Goal: Transaction & Acquisition: Book appointment/travel/reservation

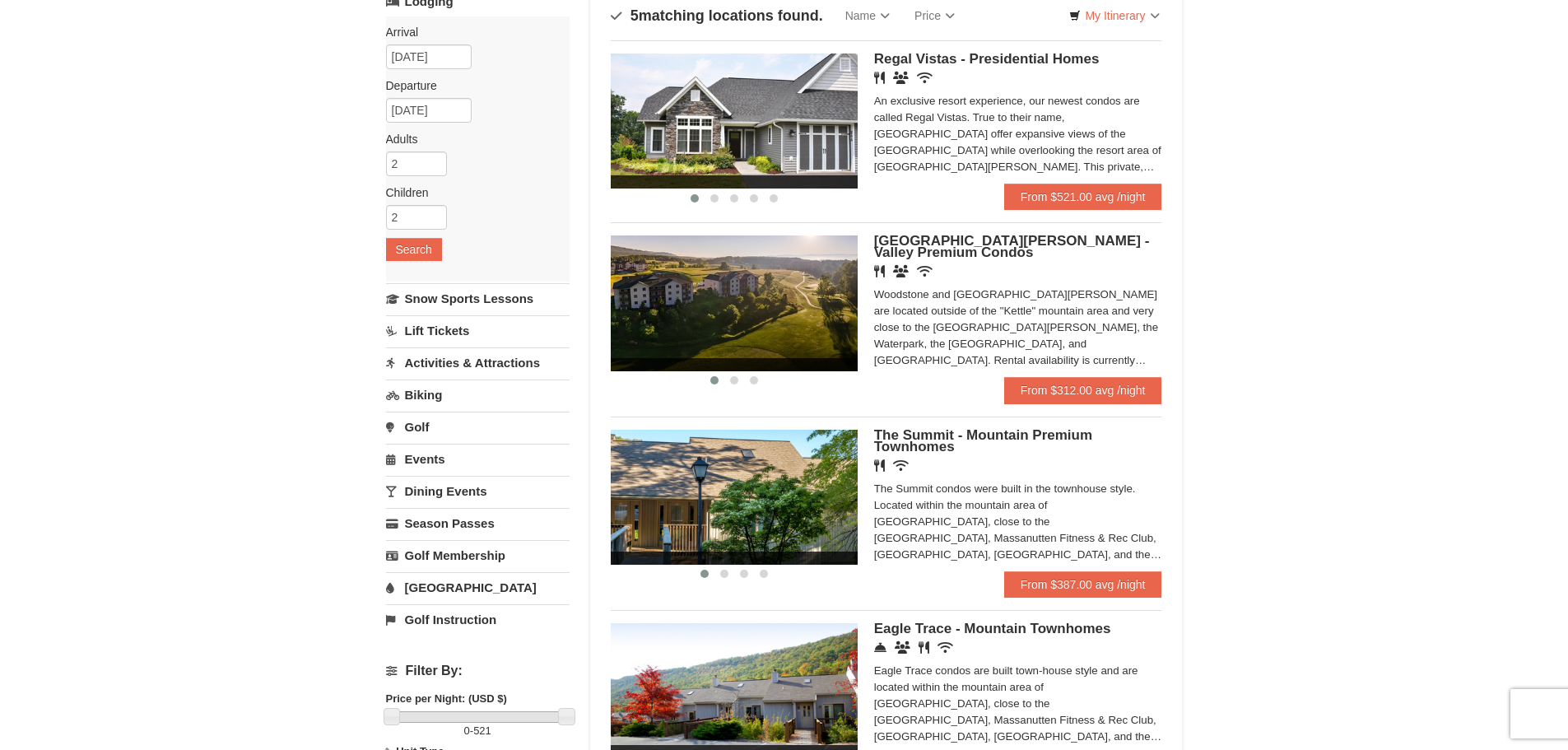
scroll to position [164, 0]
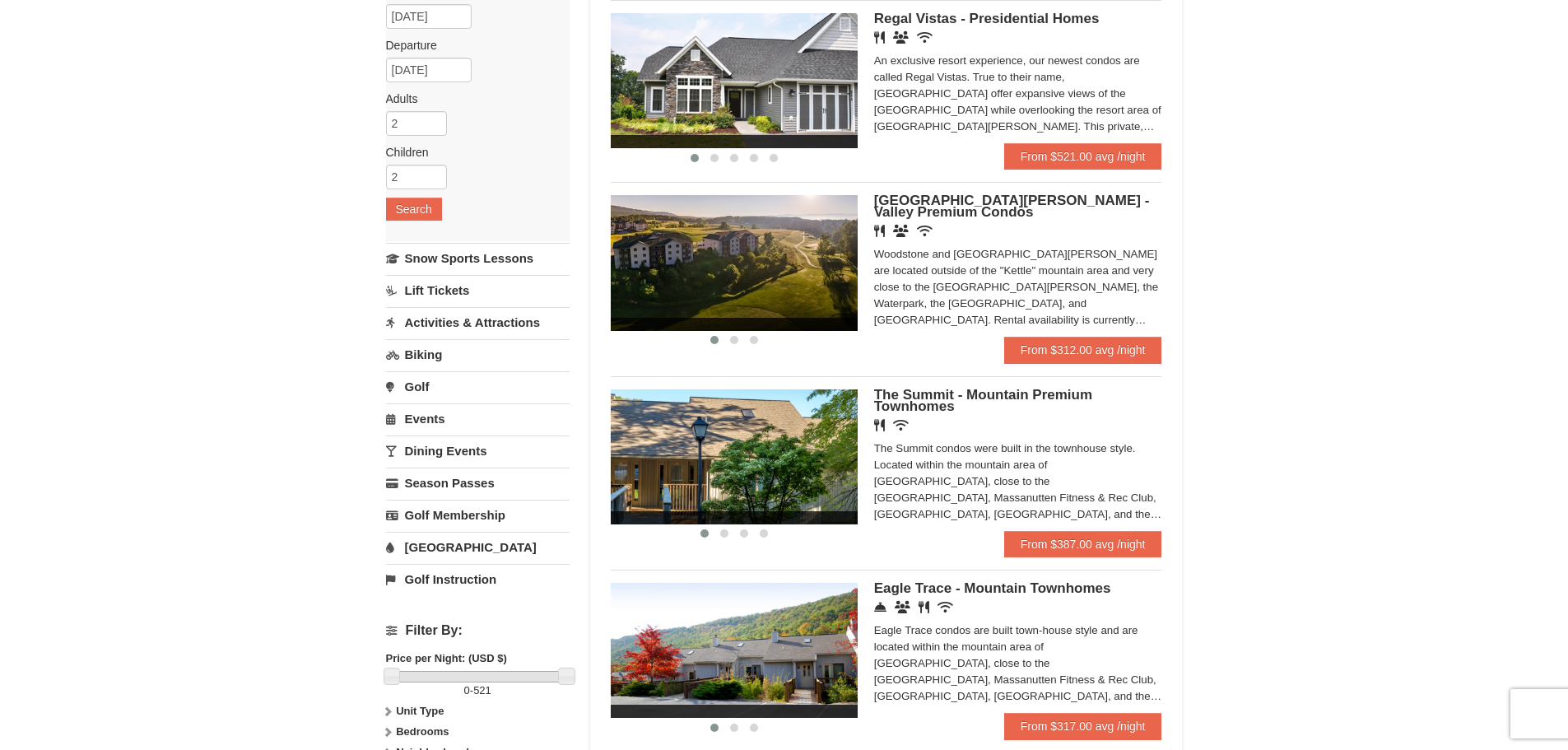
click at [1105, 313] on div "Woodstone and Woodstone Casa de Campo are located outside of the "Kettle" mount…" at bounding box center [1018, 287] width 288 height 83
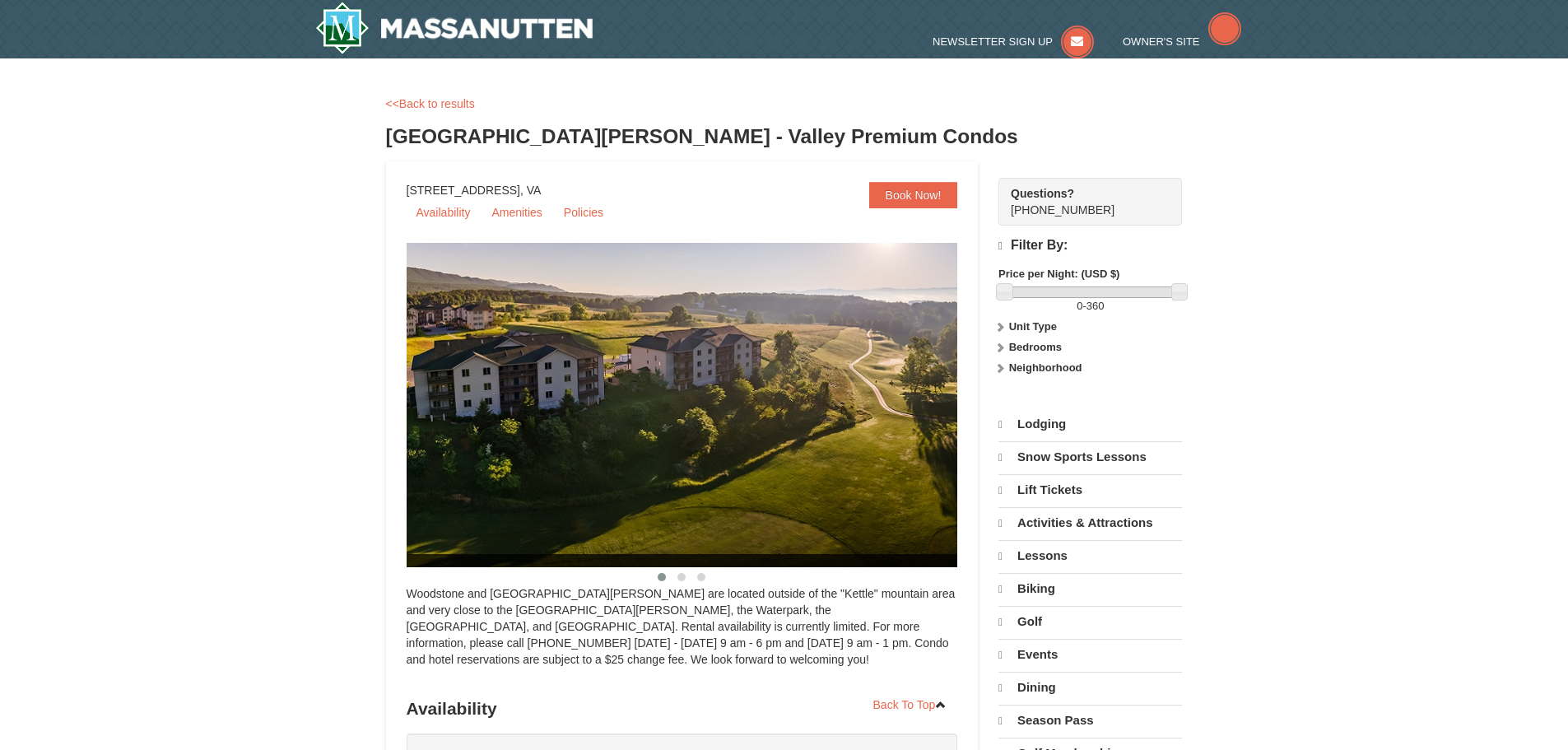
select select "9"
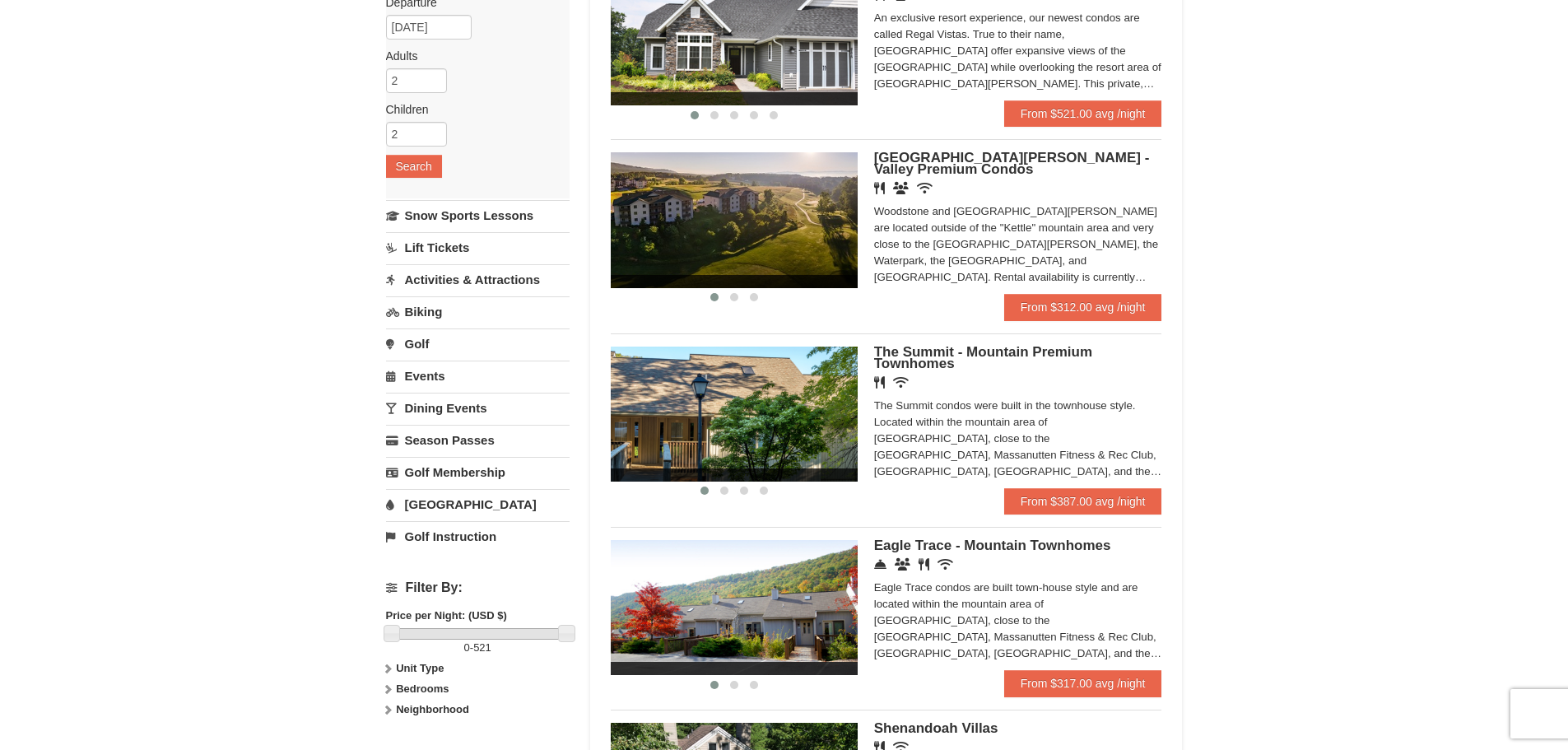
scroll to position [247, 0]
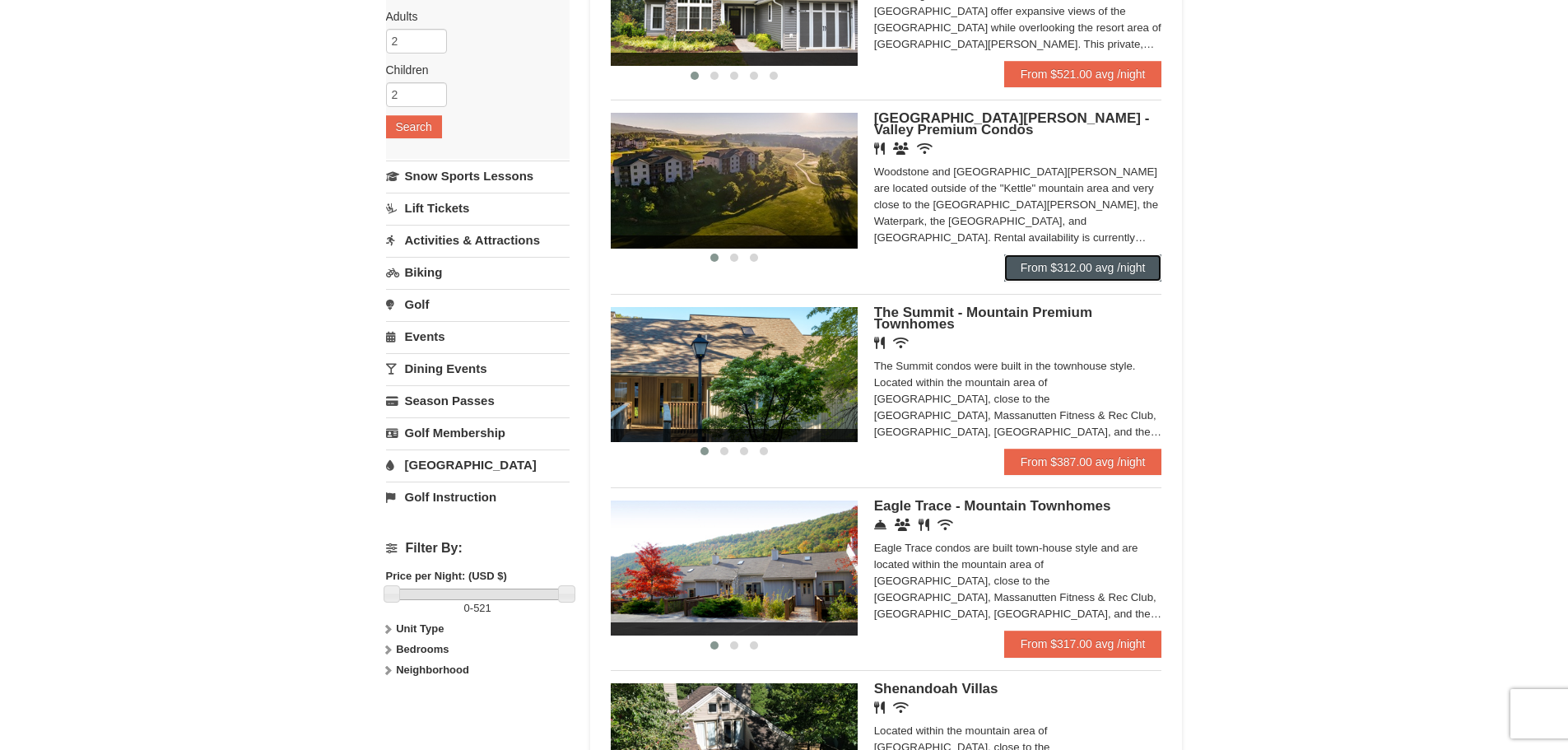
click at [1088, 271] on link "From $312.00 avg /night" at bounding box center [1084, 268] width 158 height 26
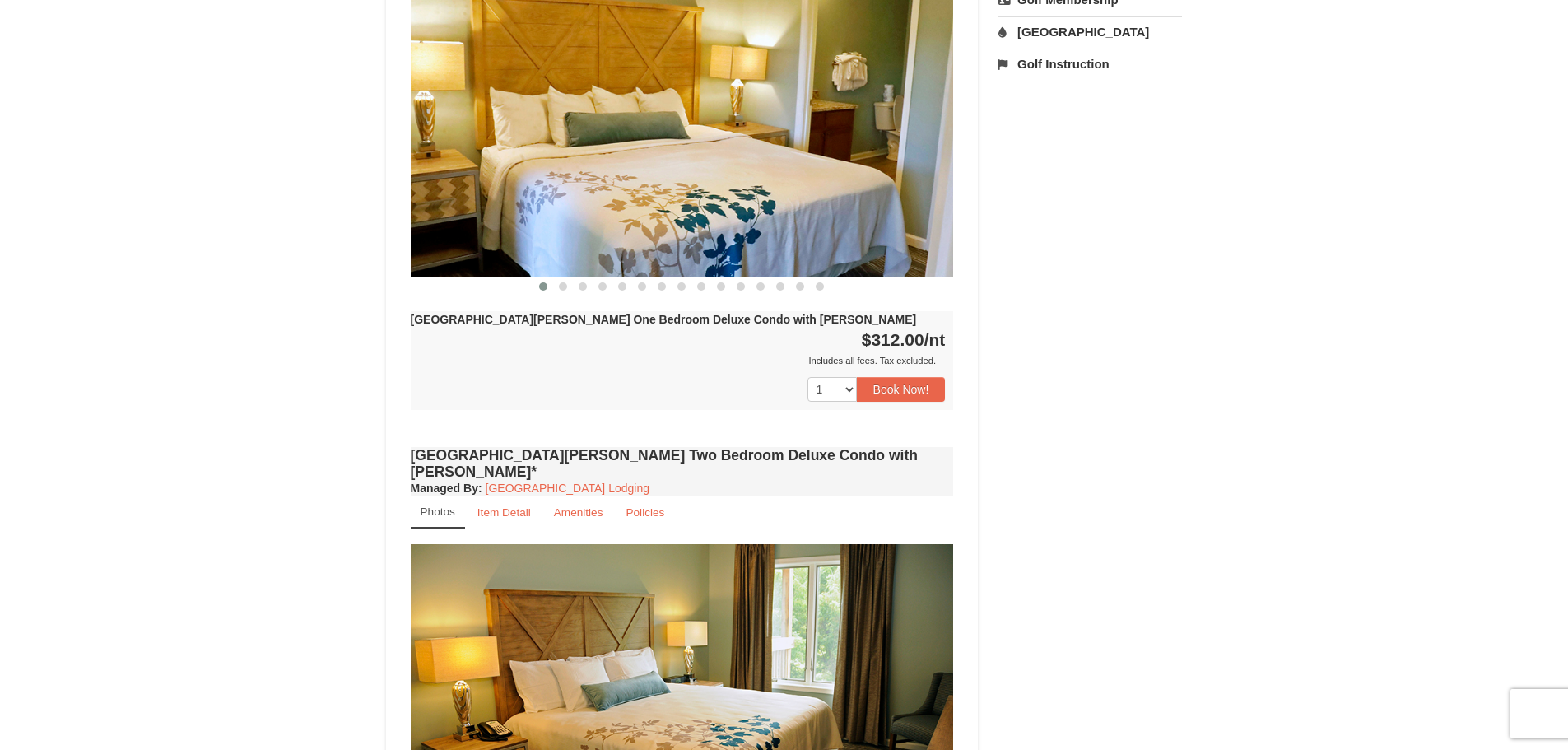
scroll to position [823, 0]
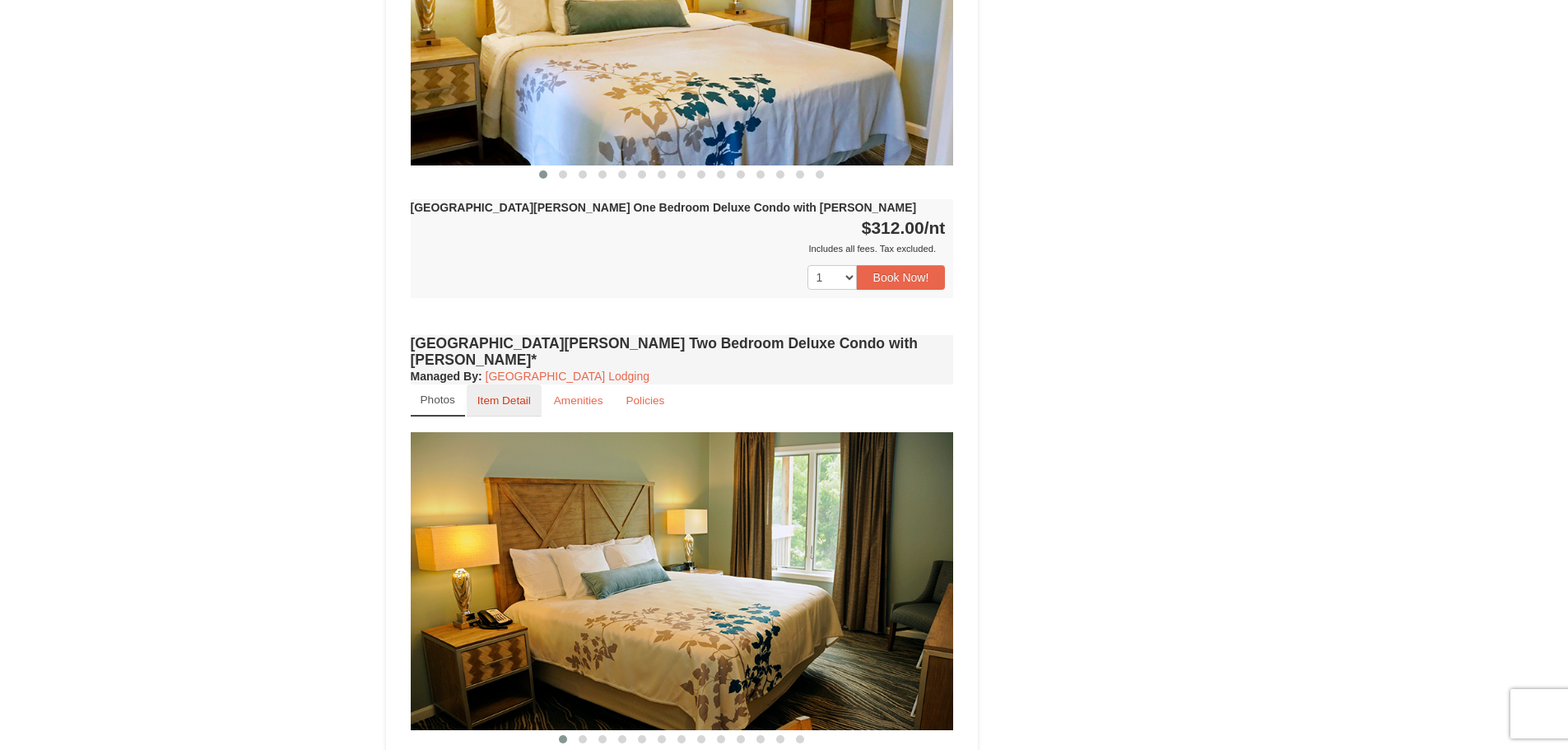
click at [511, 394] on small "Item Detail" at bounding box center [504, 400] width 53 height 13
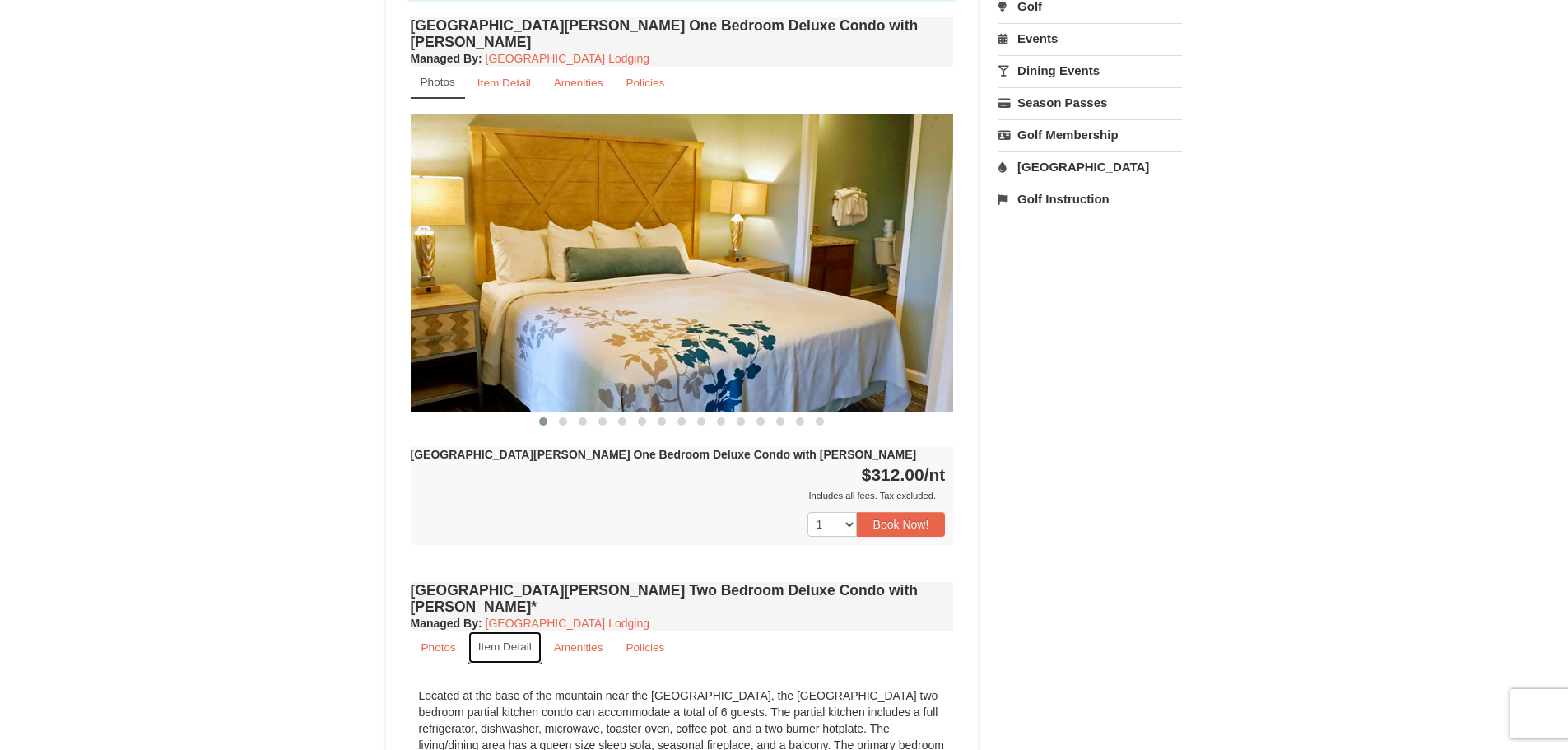
scroll to position [411, 0]
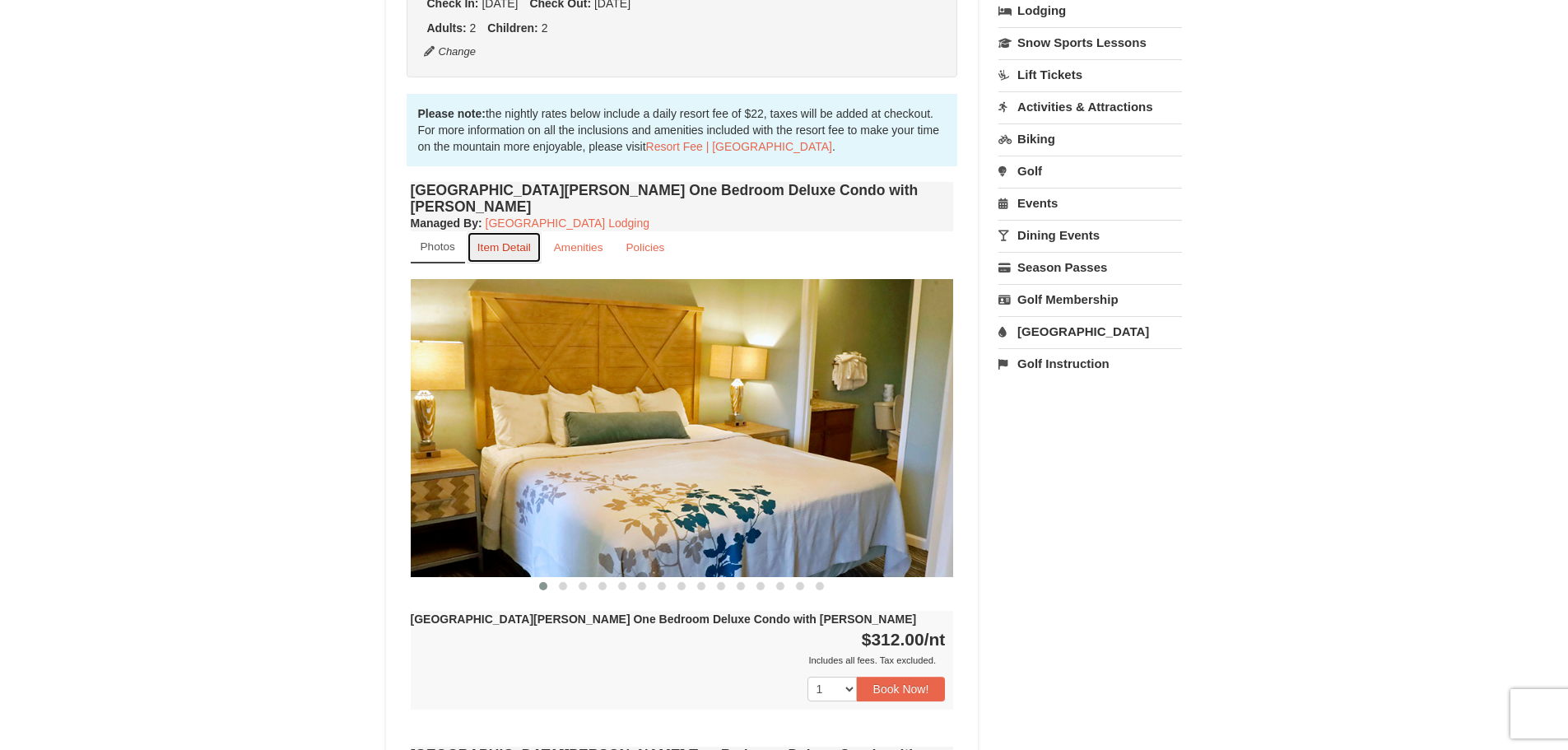
drag, startPoint x: 518, startPoint y: 226, endPoint x: 524, endPoint y: 249, distance: 23.8
click at [518, 241] on small "Item Detail" at bounding box center [504, 247] width 53 height 13
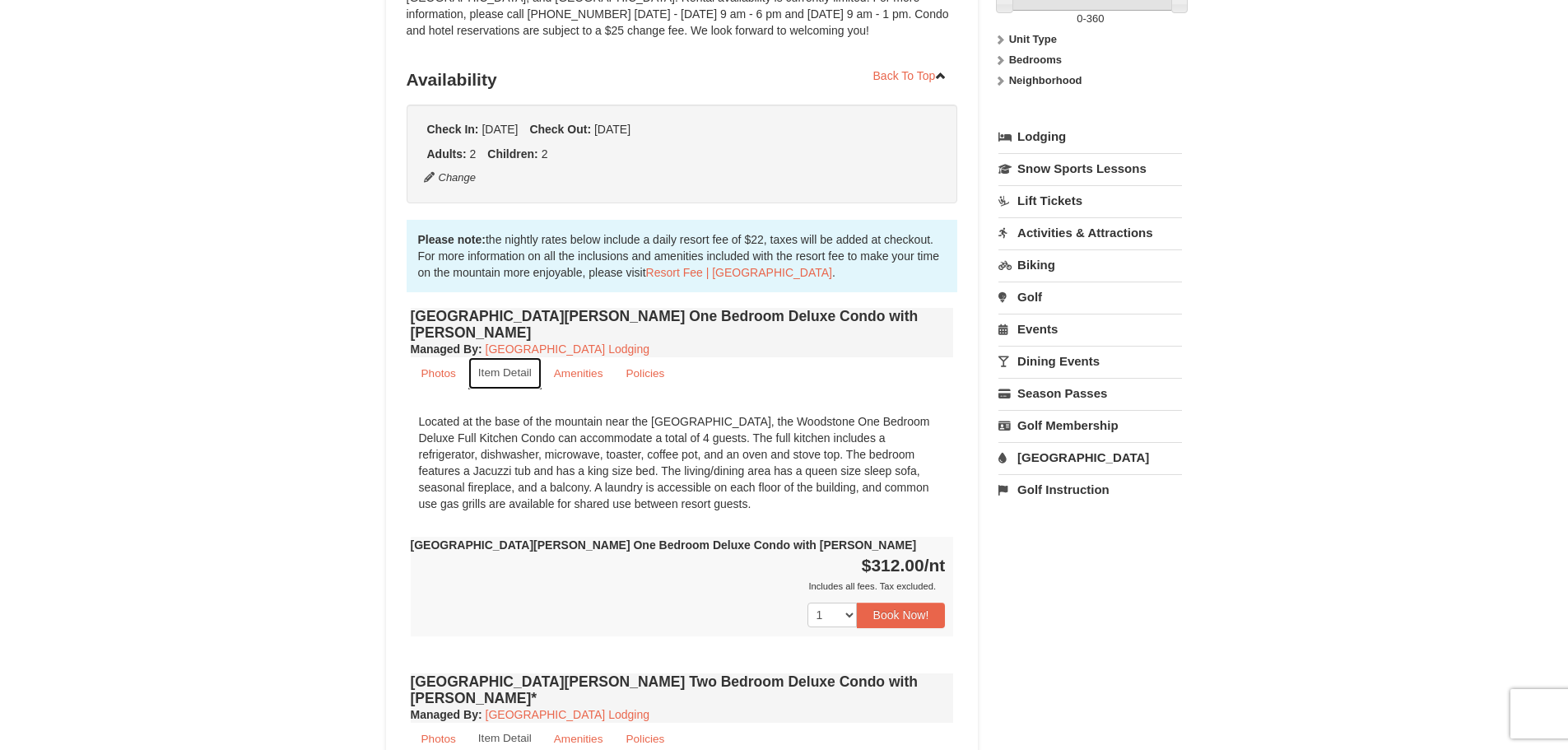
scroll to position [247, 0]
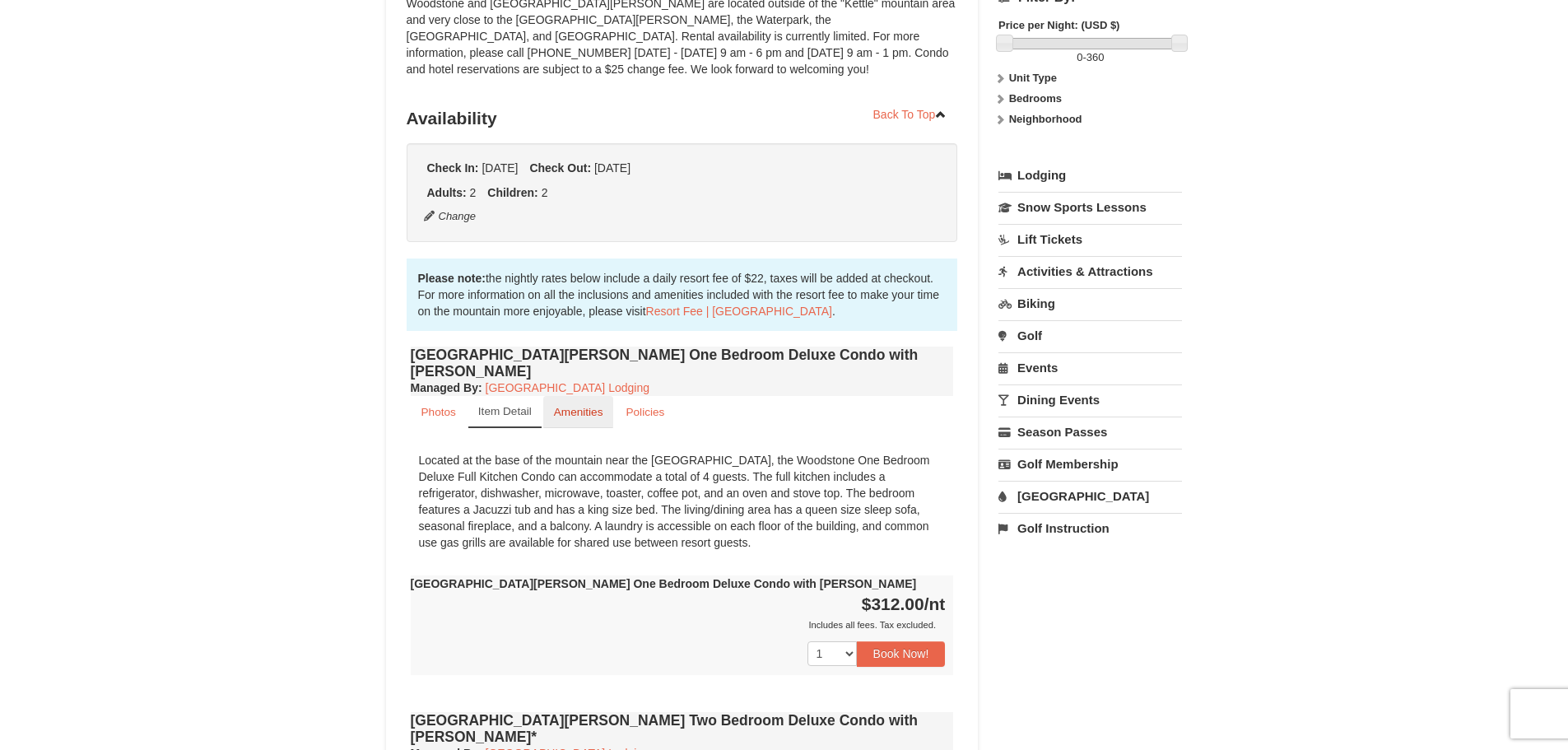
click at [569, 406] on small "Amenities" at bounding box center [579, 411] width 50 height 13
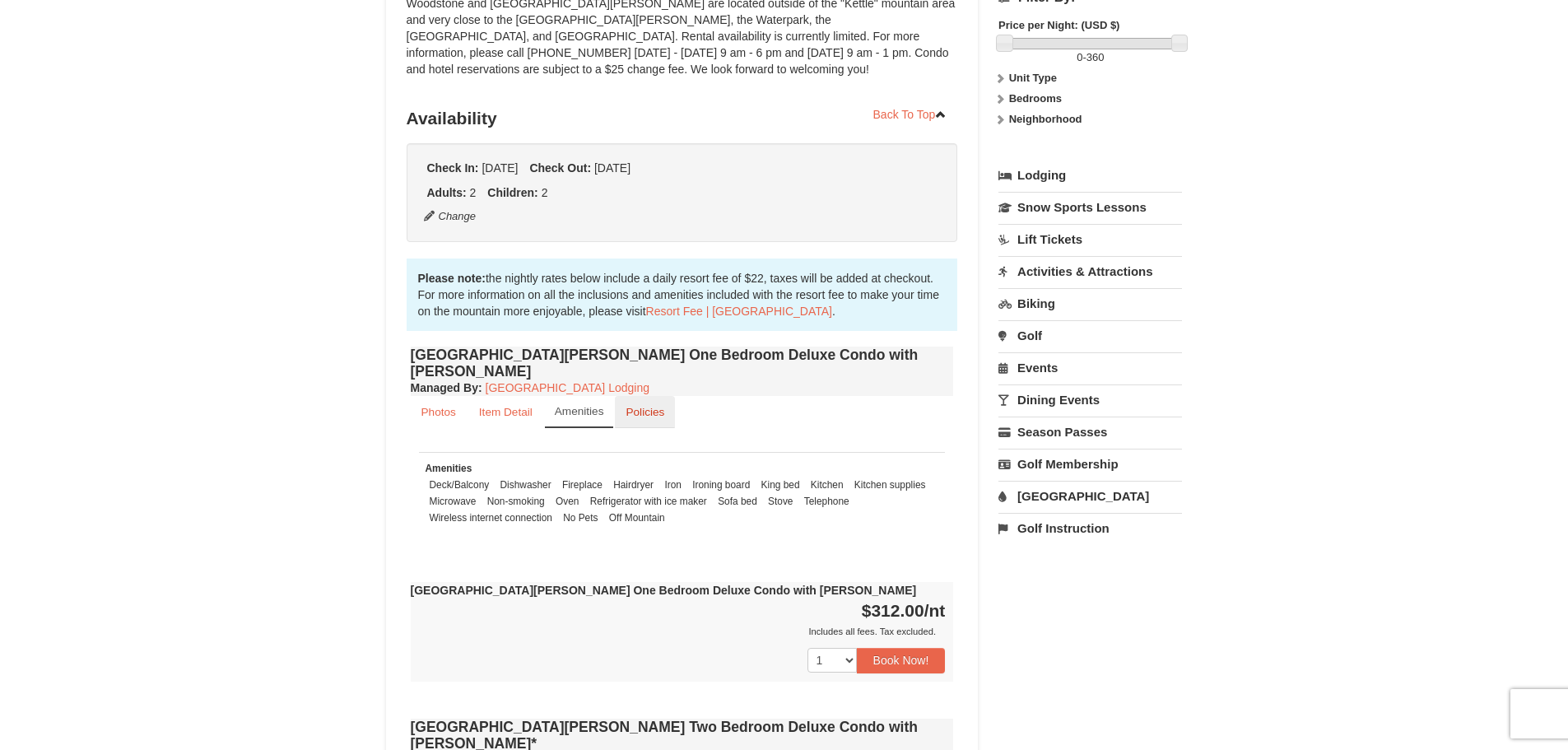
click at [645, 406] on small "Policies" at bounding box center [645, 411] width 39 height 13
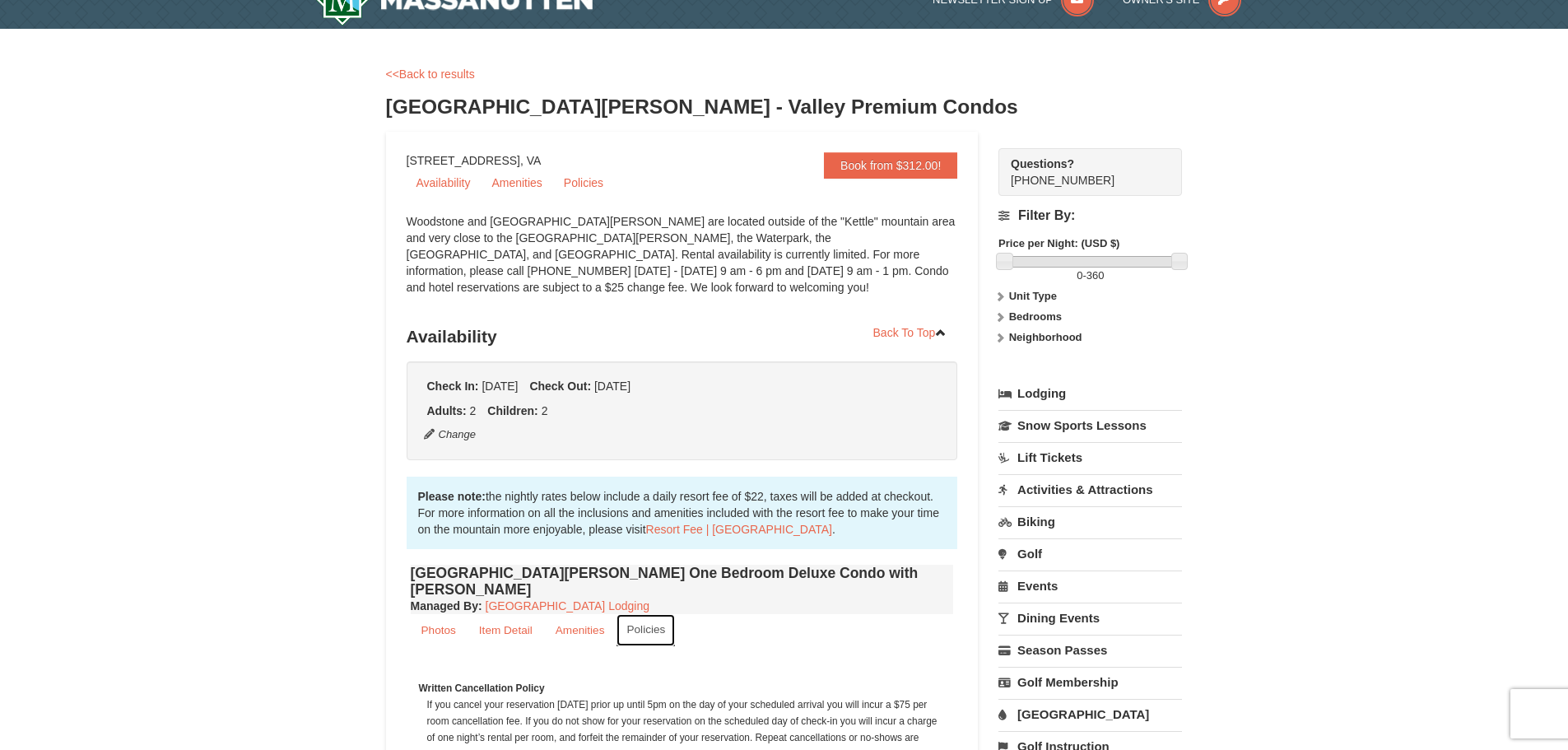
scroll to position [0, 0]
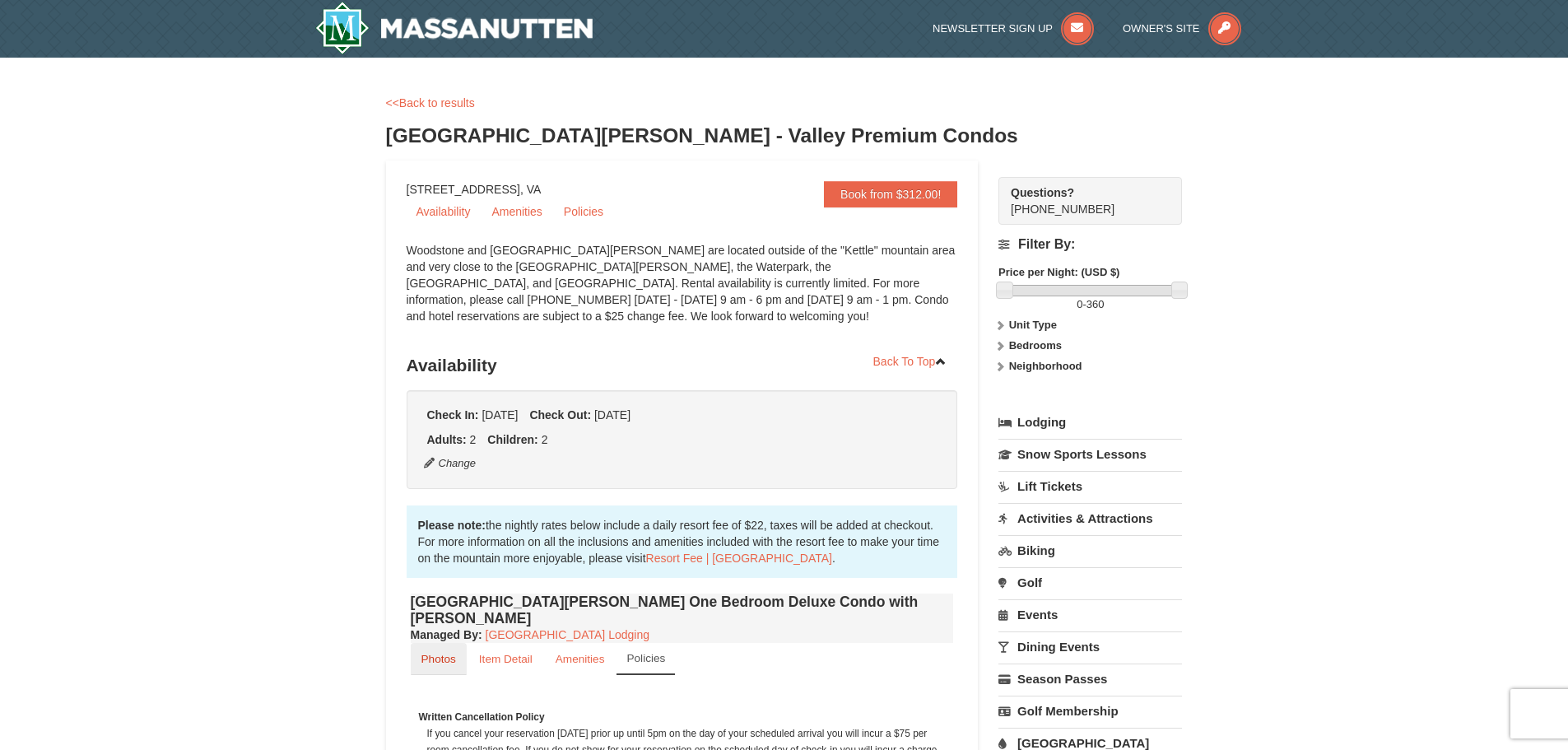
click at [454, 653] on small "Photos" at bounding box center [439, 659] width 35 height 13
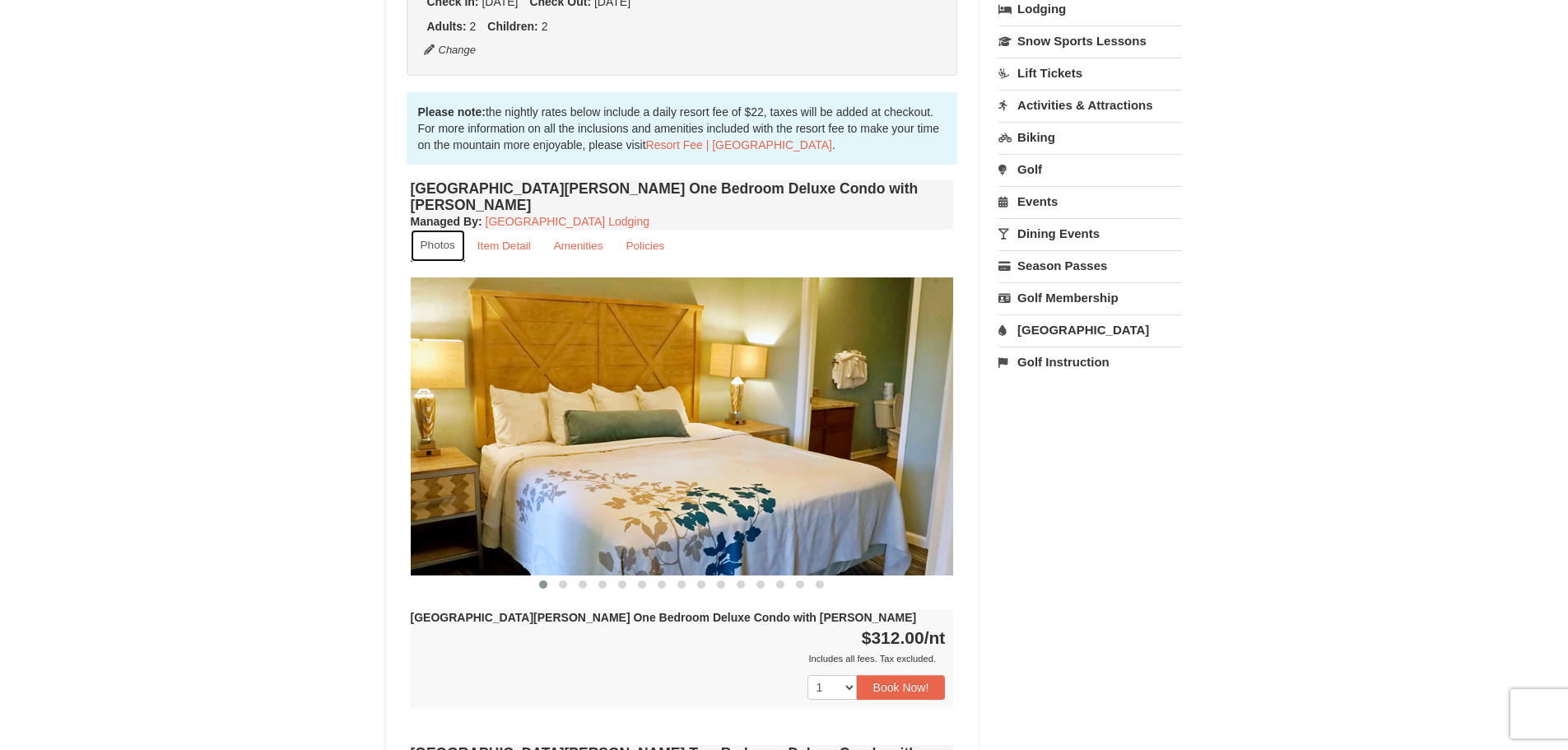
scroll to position [494, 0]
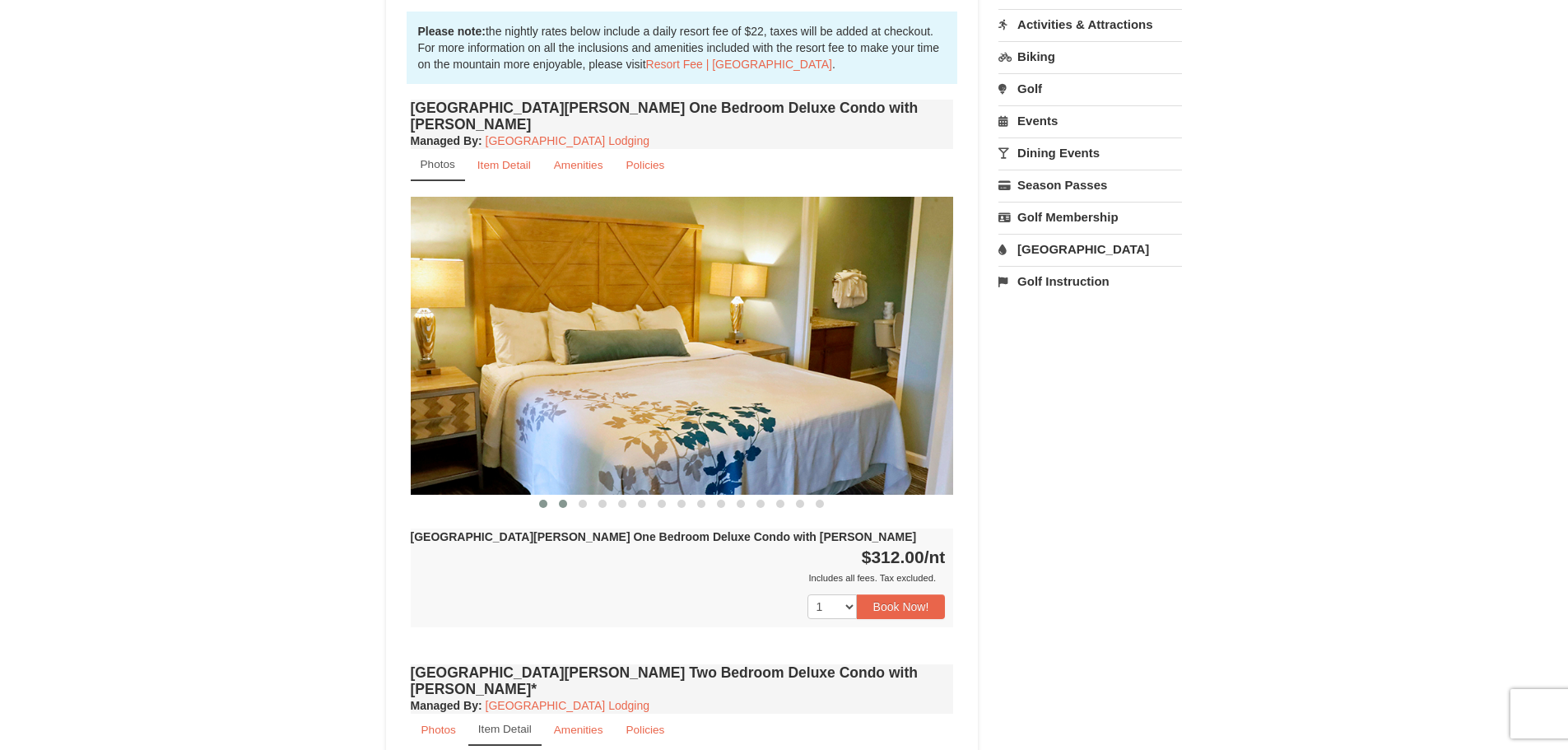
click at [560, 500] on span at bounding box center [563, 504] width 8 height 8
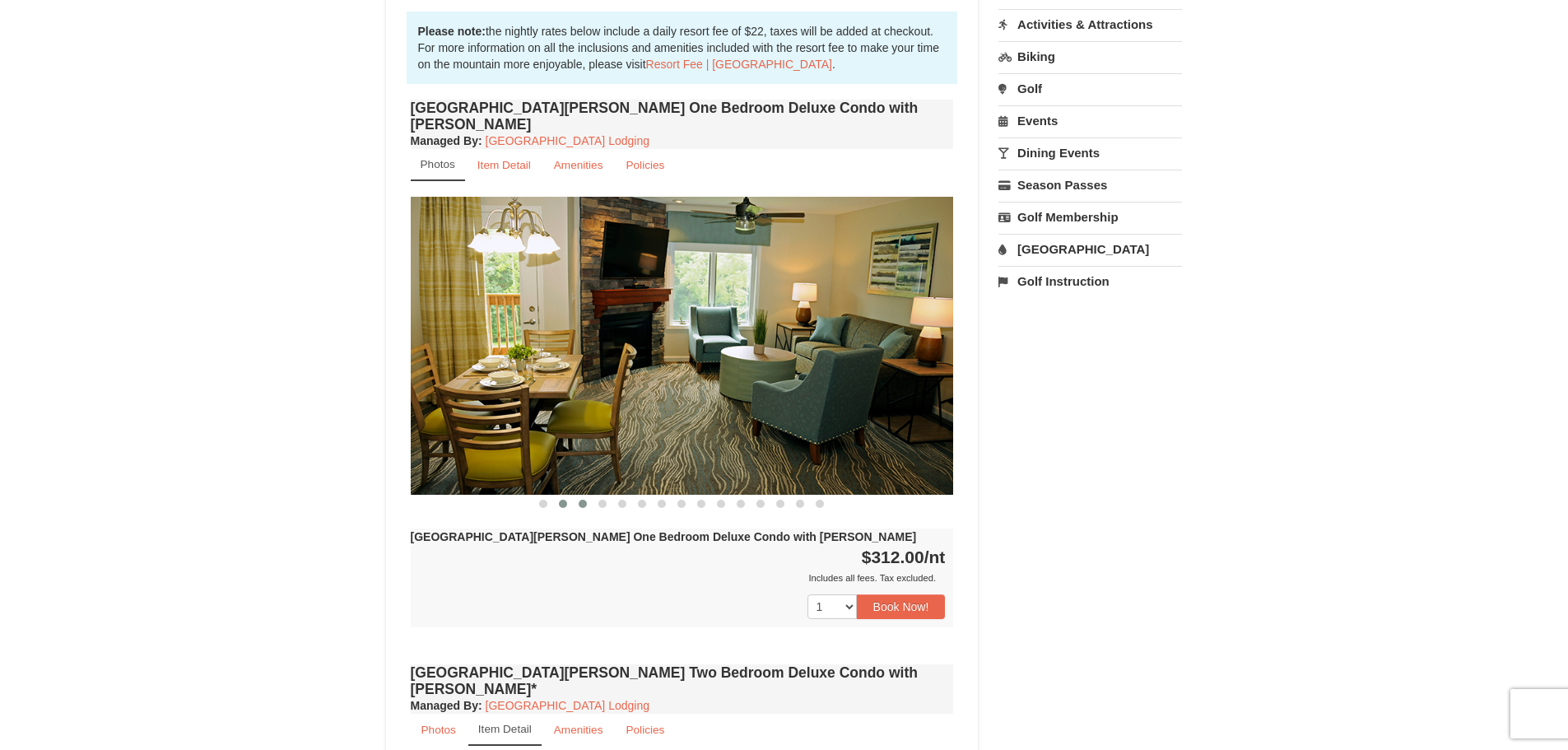
click at [579, 495] on button at bounding box center [583, 503] width 19 height 17
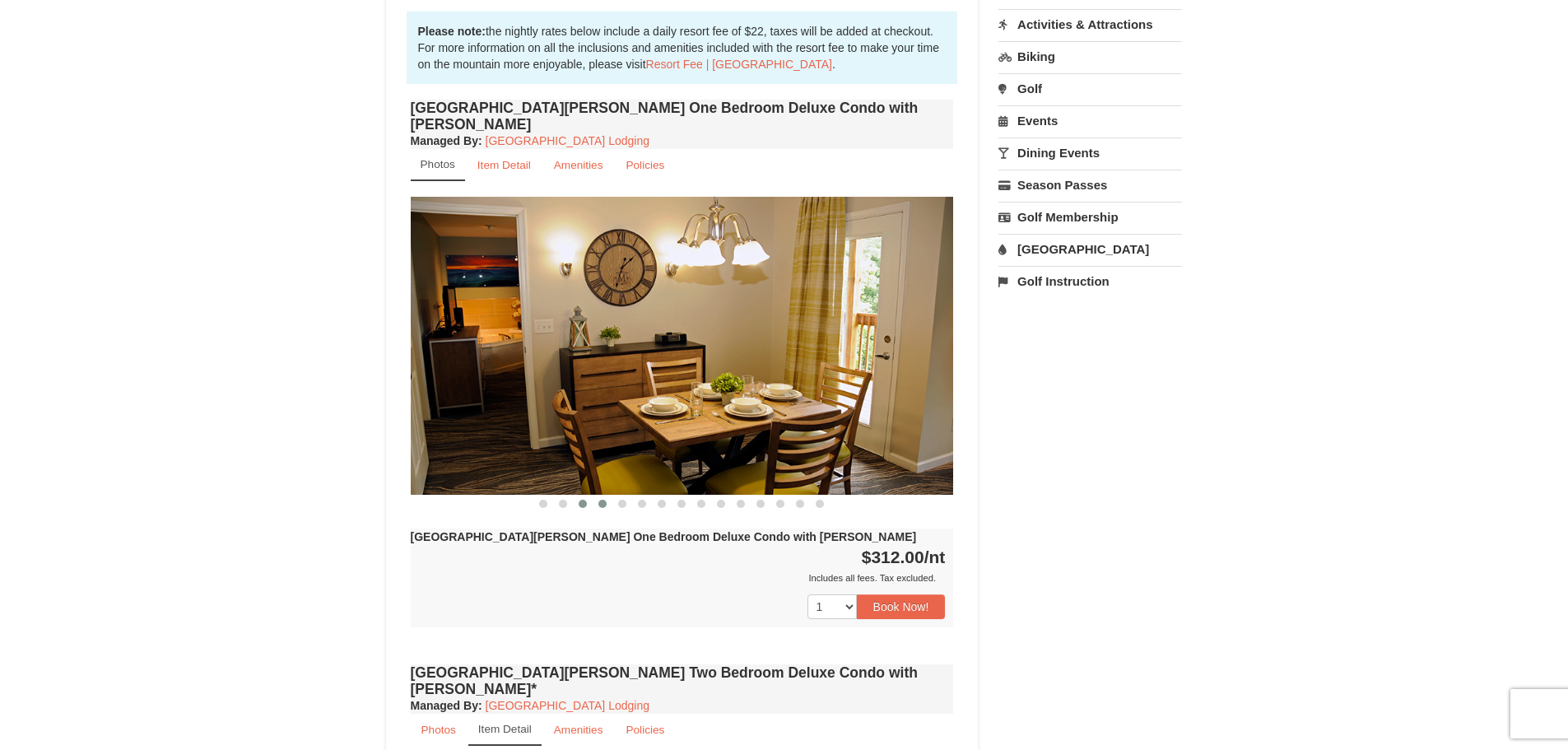
click at [601, 495] on button at bounding box center [602, 503] width 19 height 17
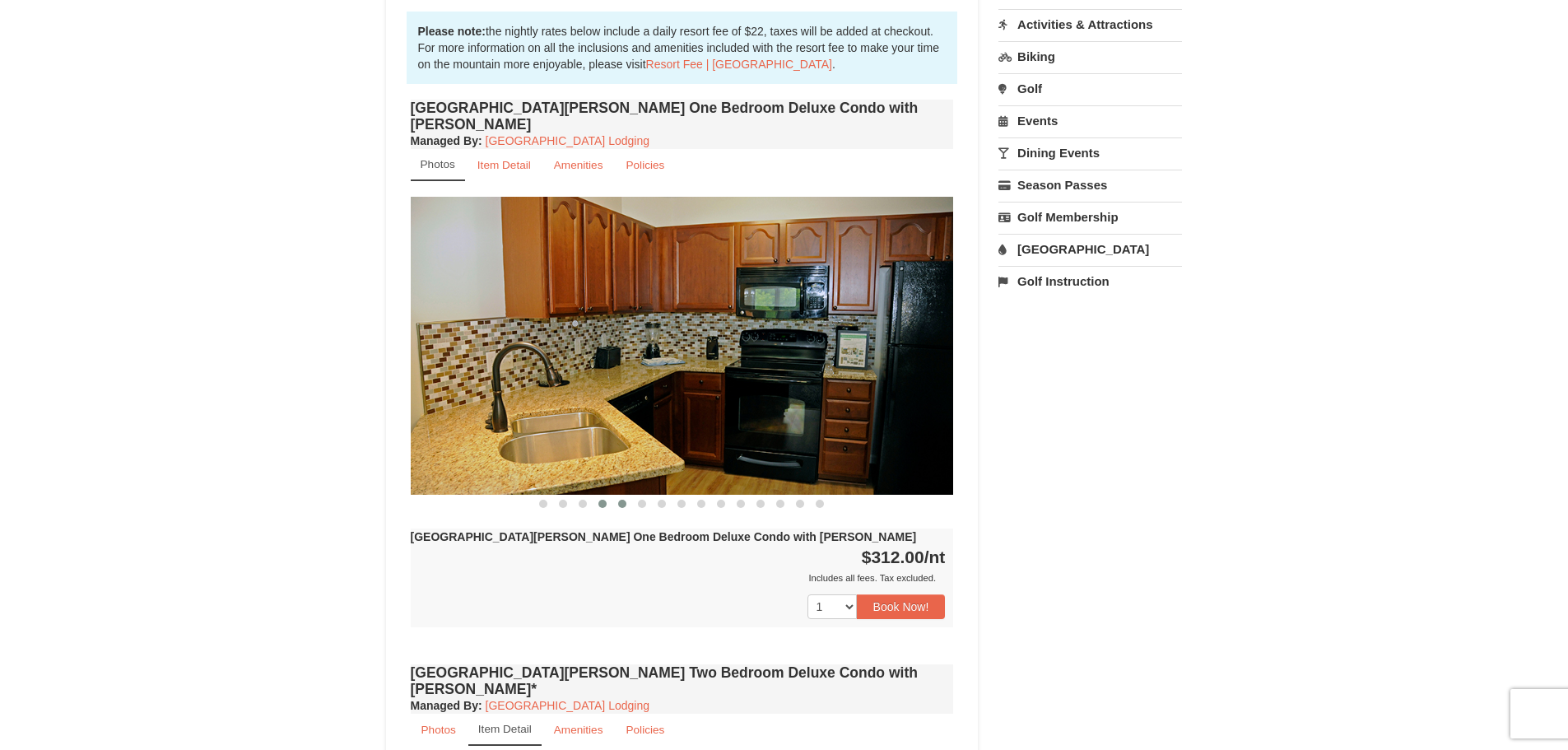
click at [625, 495] on button at bounding box center [623, 503] width 19 height 17
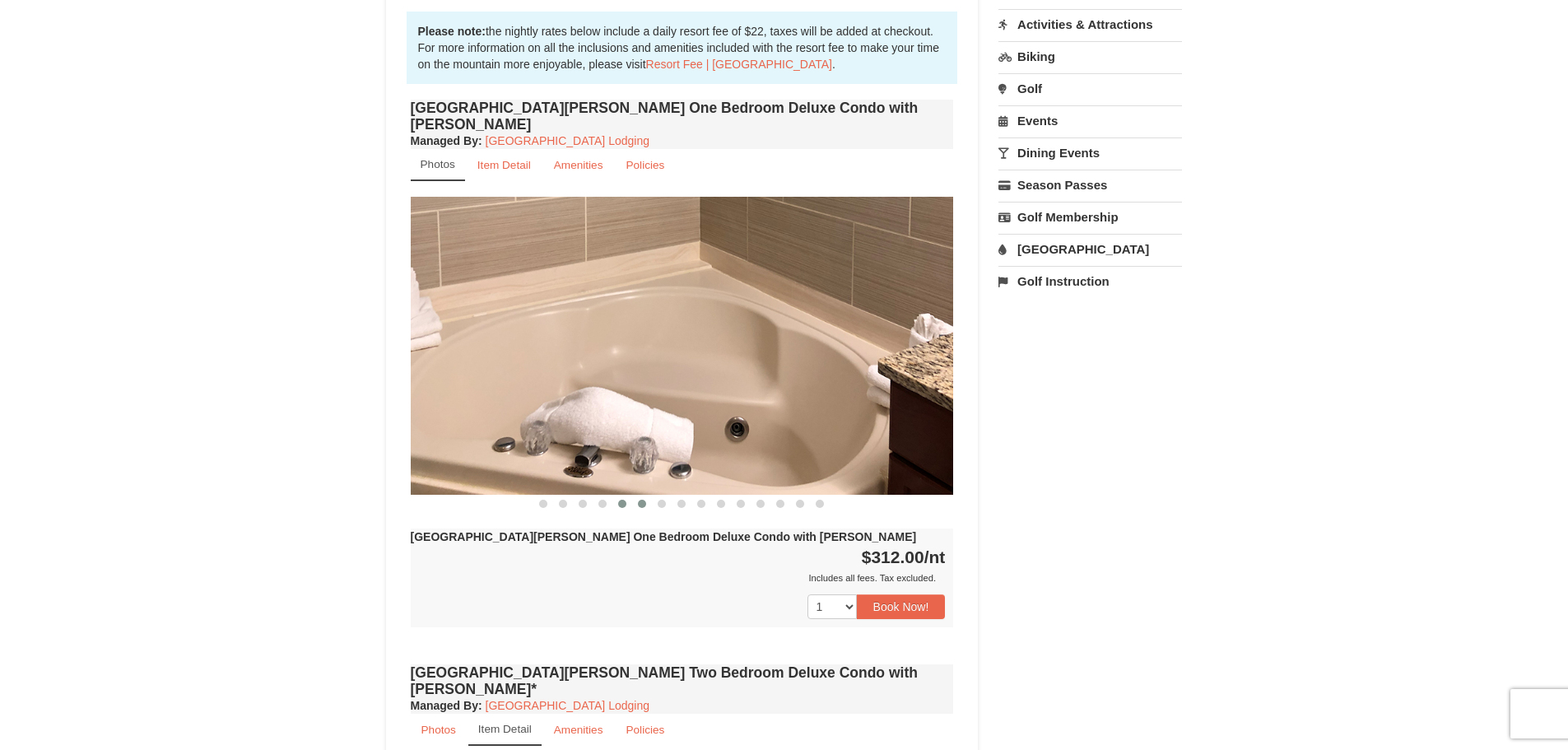
click at [640, 500] on span at bounding box center [642, 504] width 8 height 8
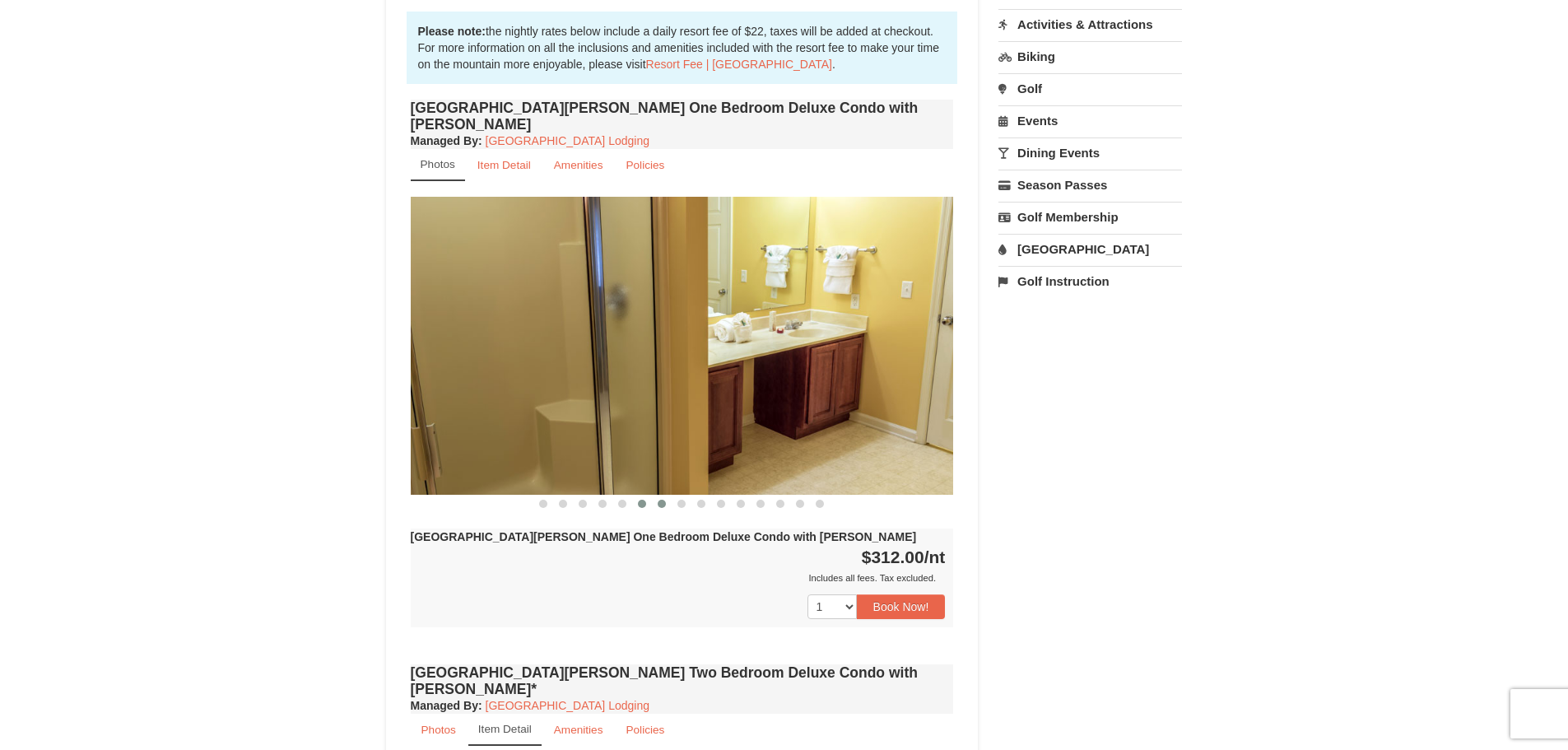
click at [661, 500] on span at bounding box center [661, 504] width 8 height 8
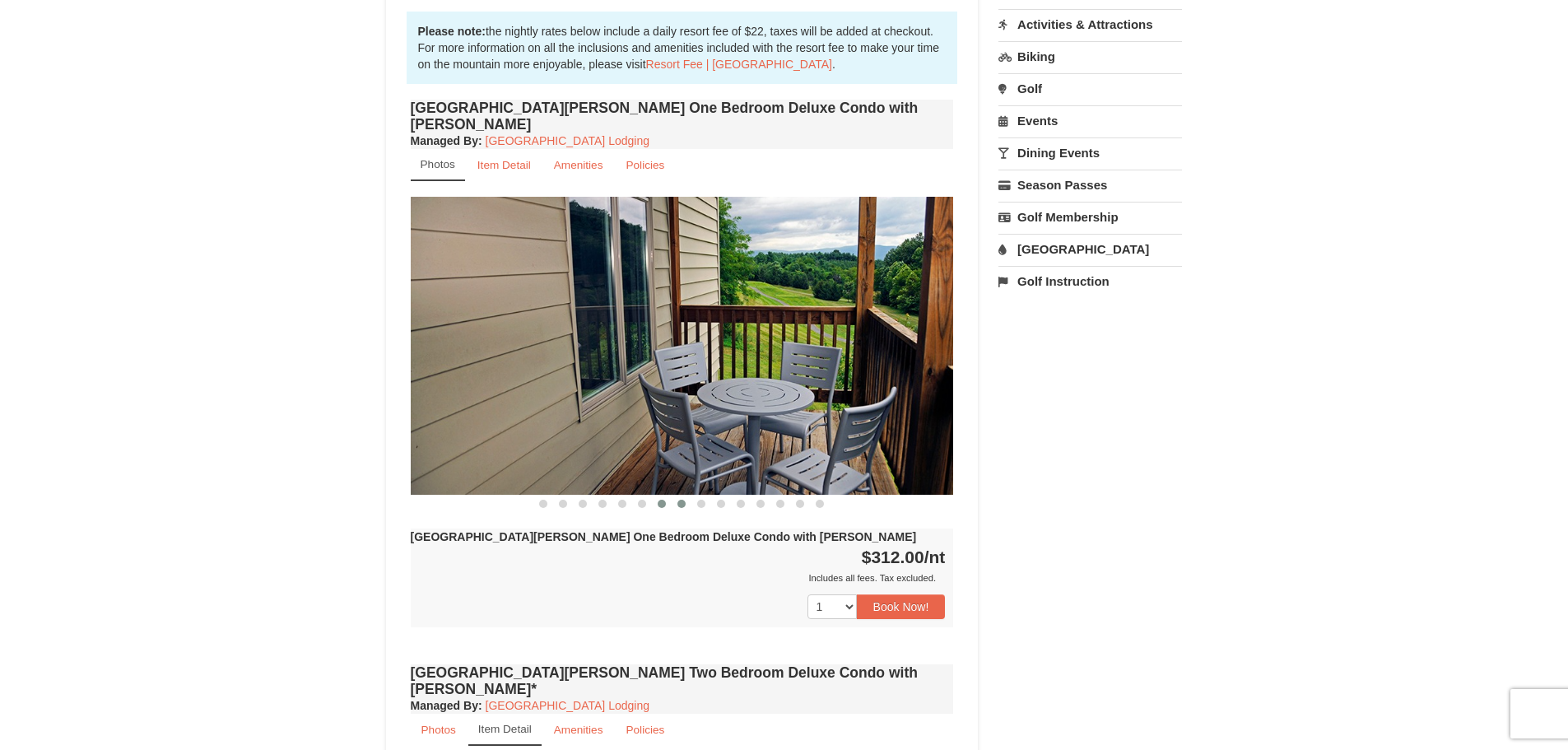
click at [685, 495] on button at bounding box center [682, 503] width 19 height 17
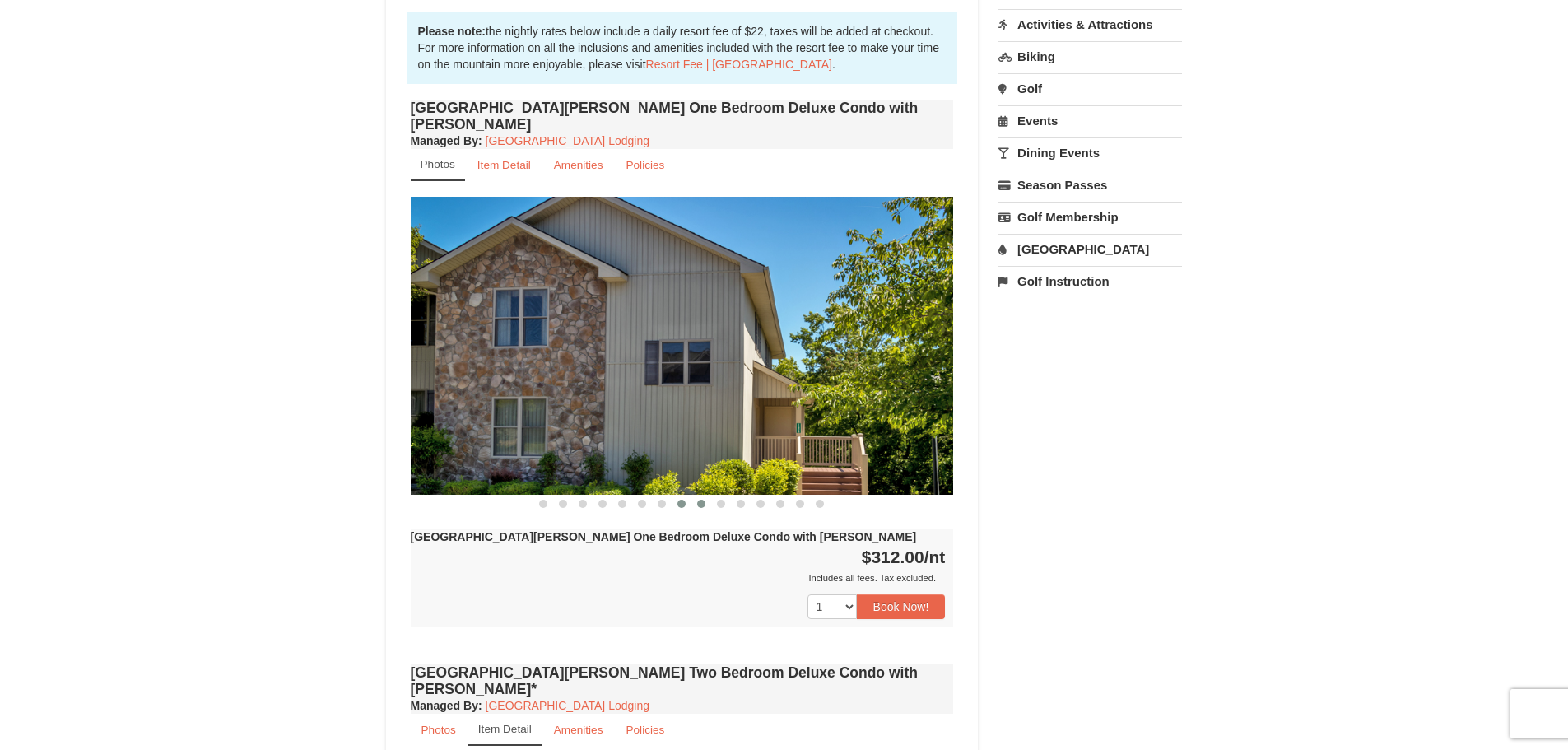
click at [701, 500] on span at bounding box center [701, 504] width 8 height 8
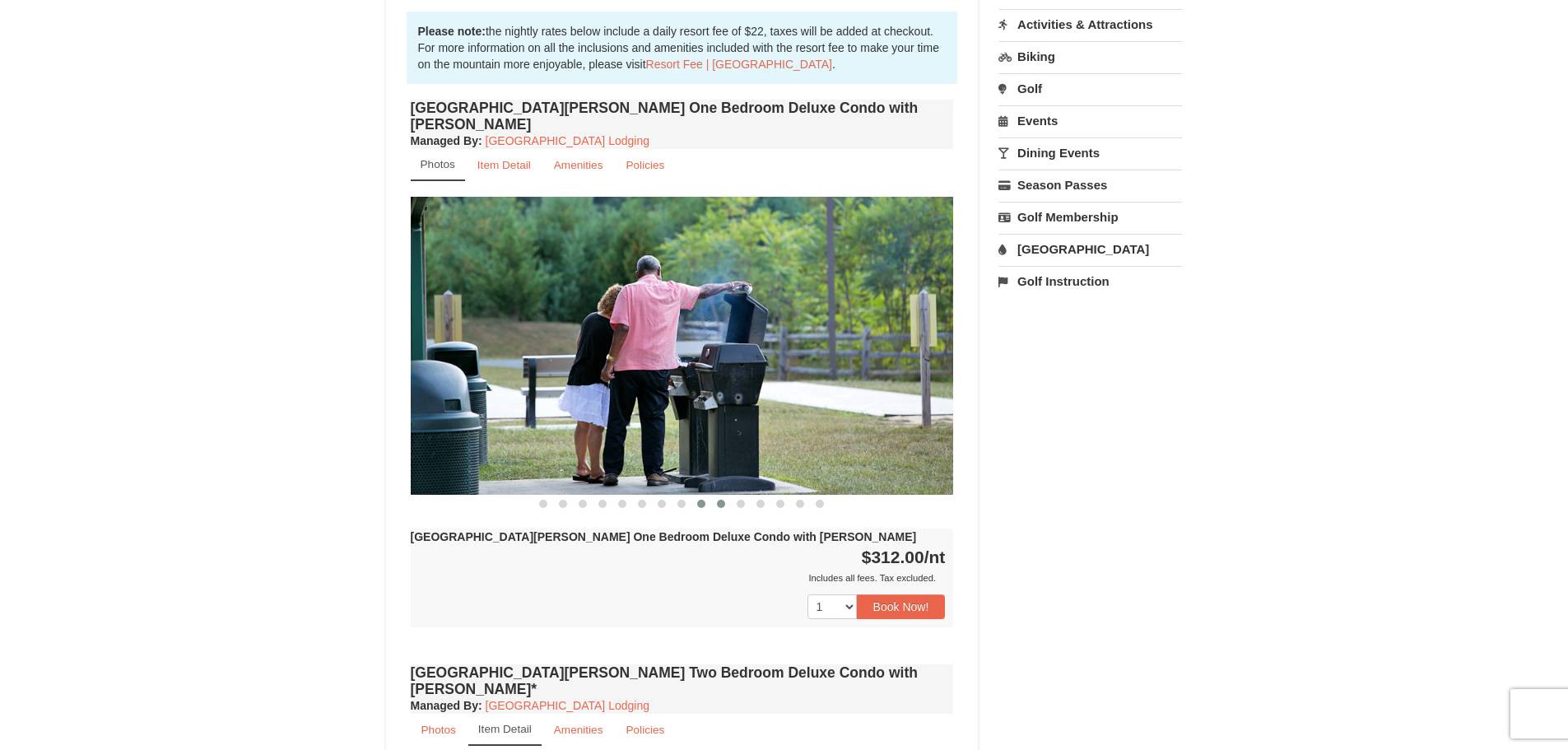
click at [718, 500] on span at bounding box center [721, 504] width 8 height 8
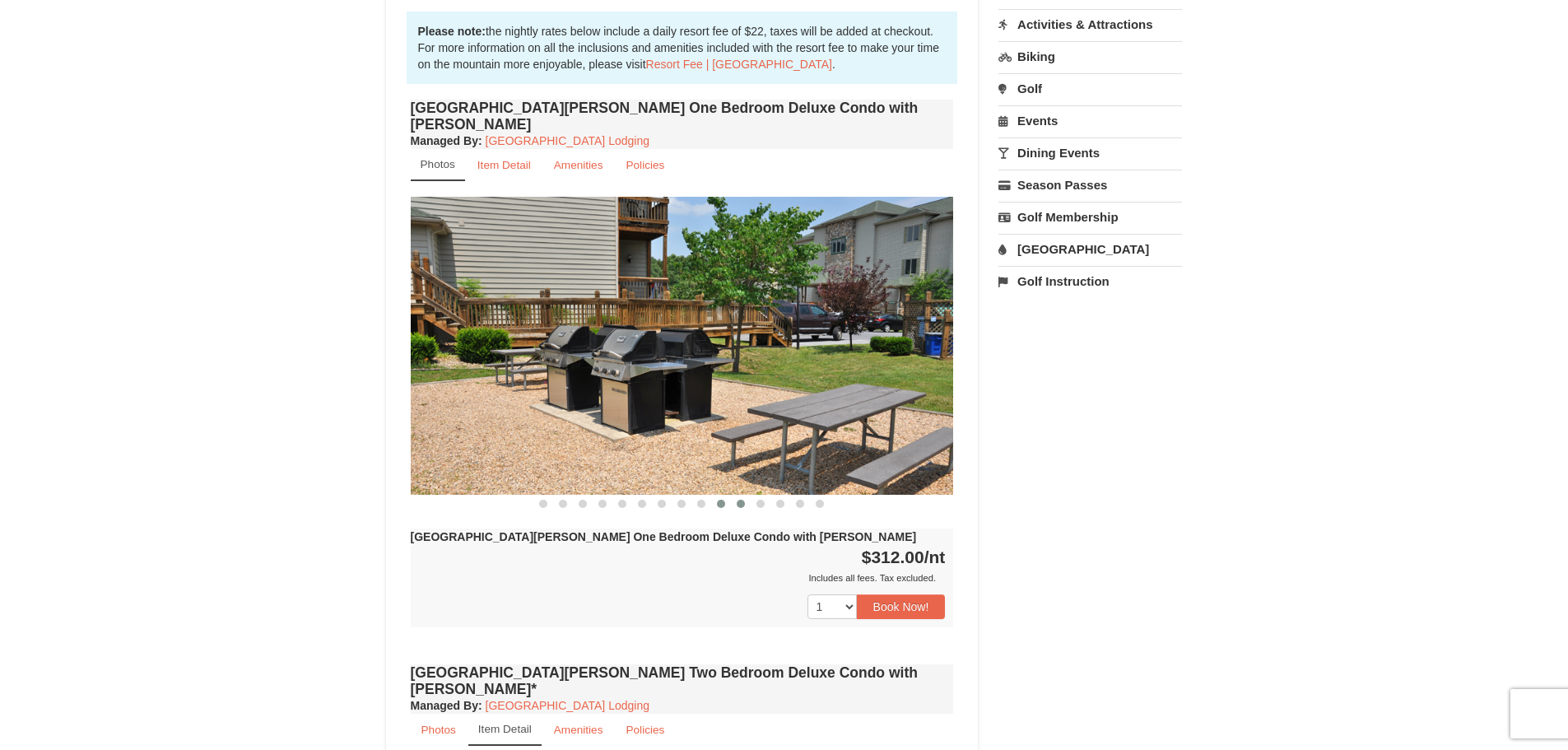
click at [739, 500] on span at bounding box center [740, 504] width 8 height 8
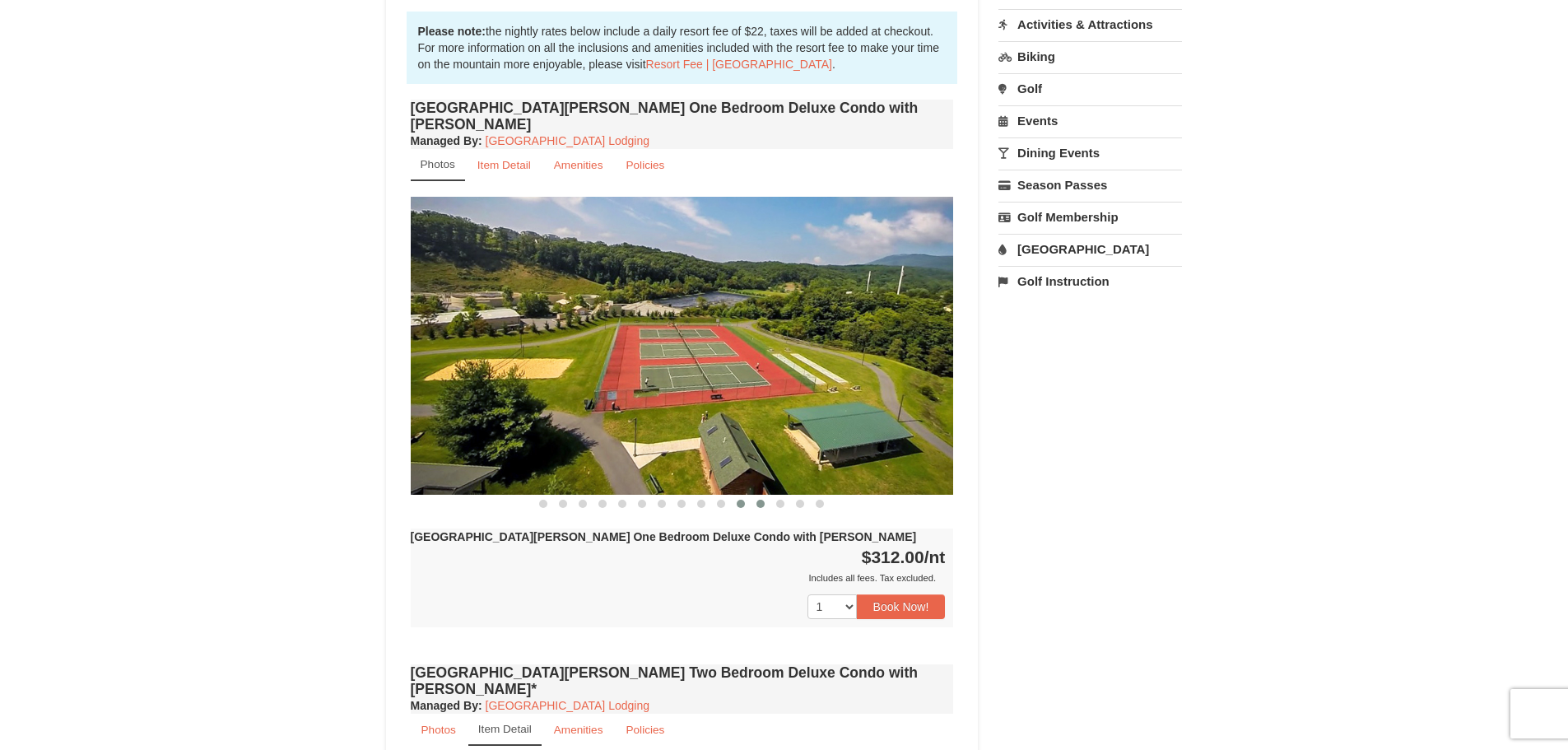
click at [760, 500] on span at bounding box center [761, 504] width 8 height 8
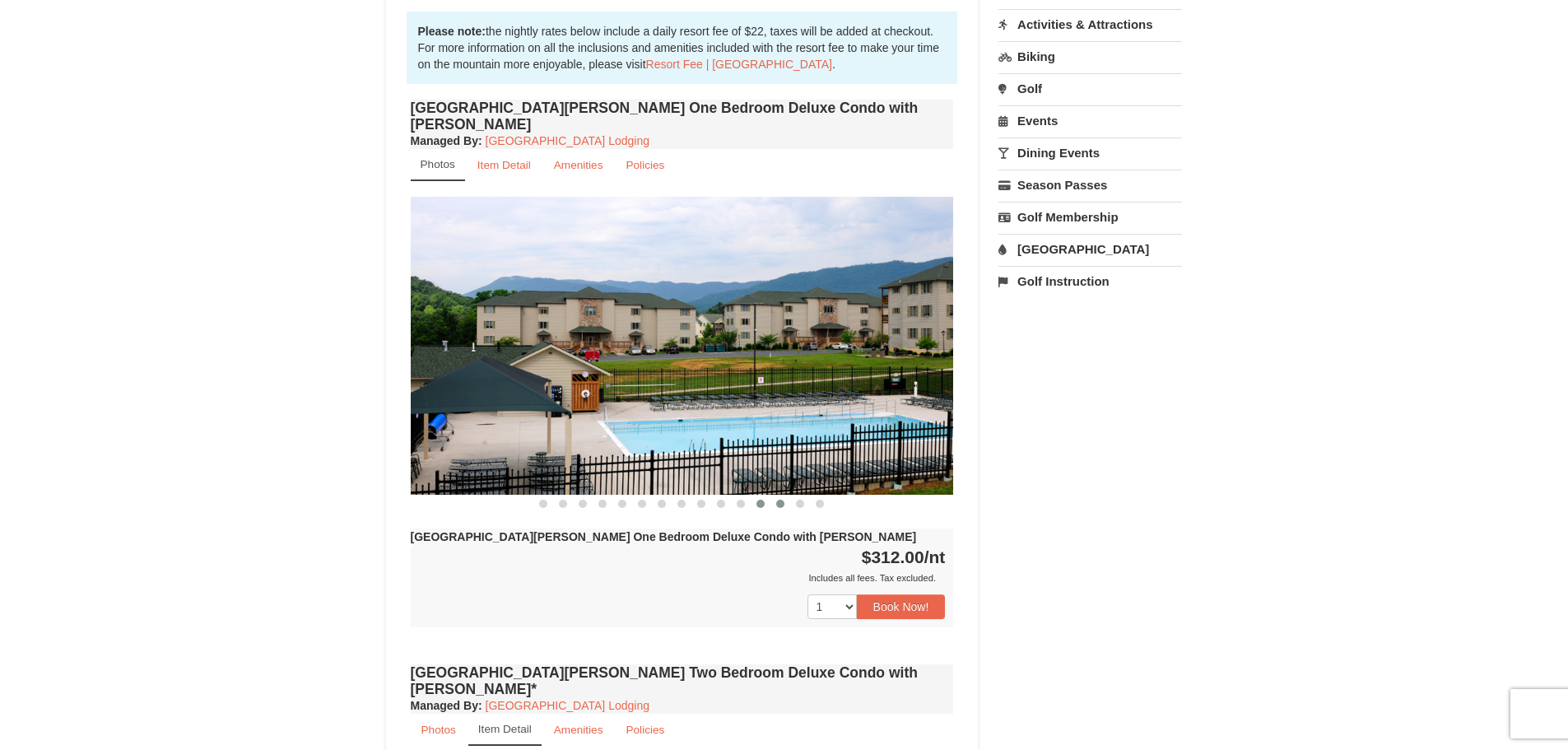
click at [778, 500] on span at bounding box center [780, 504] width 8 height 8
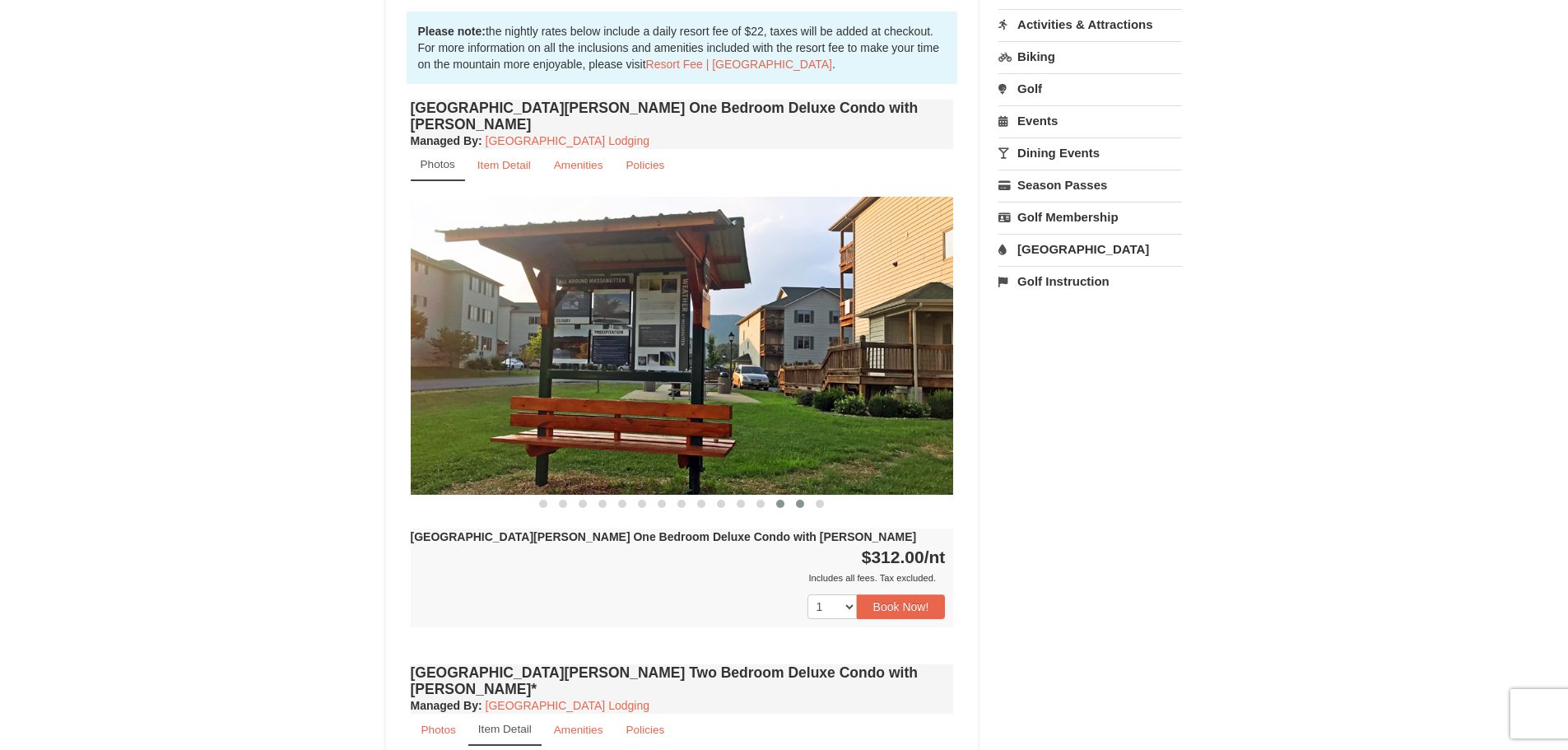
click at [801, 500] on span at bounding box center [800, 504] width 8 height 8
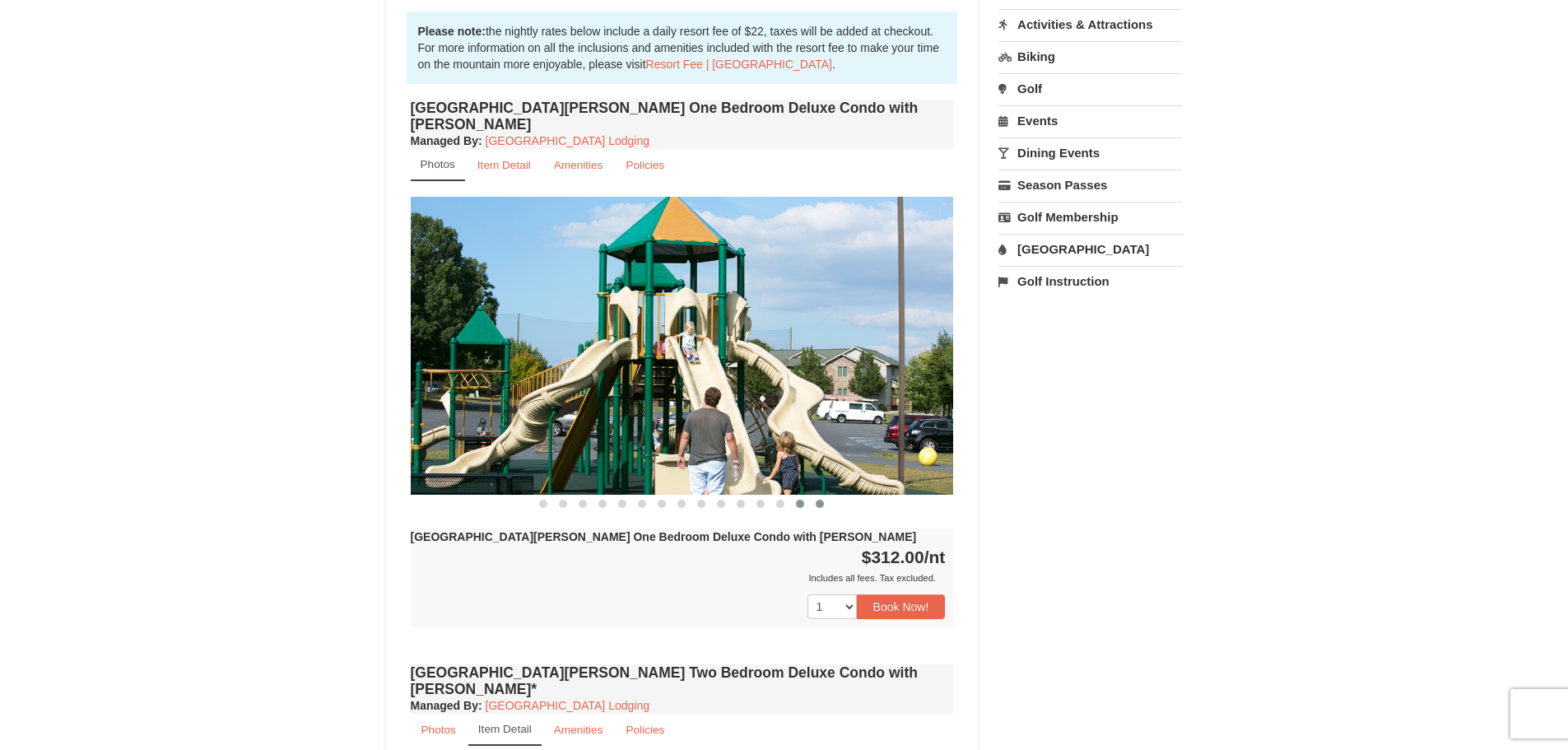
click at [817, 495] on button at bounding box center [820, 503] width 19 height 17
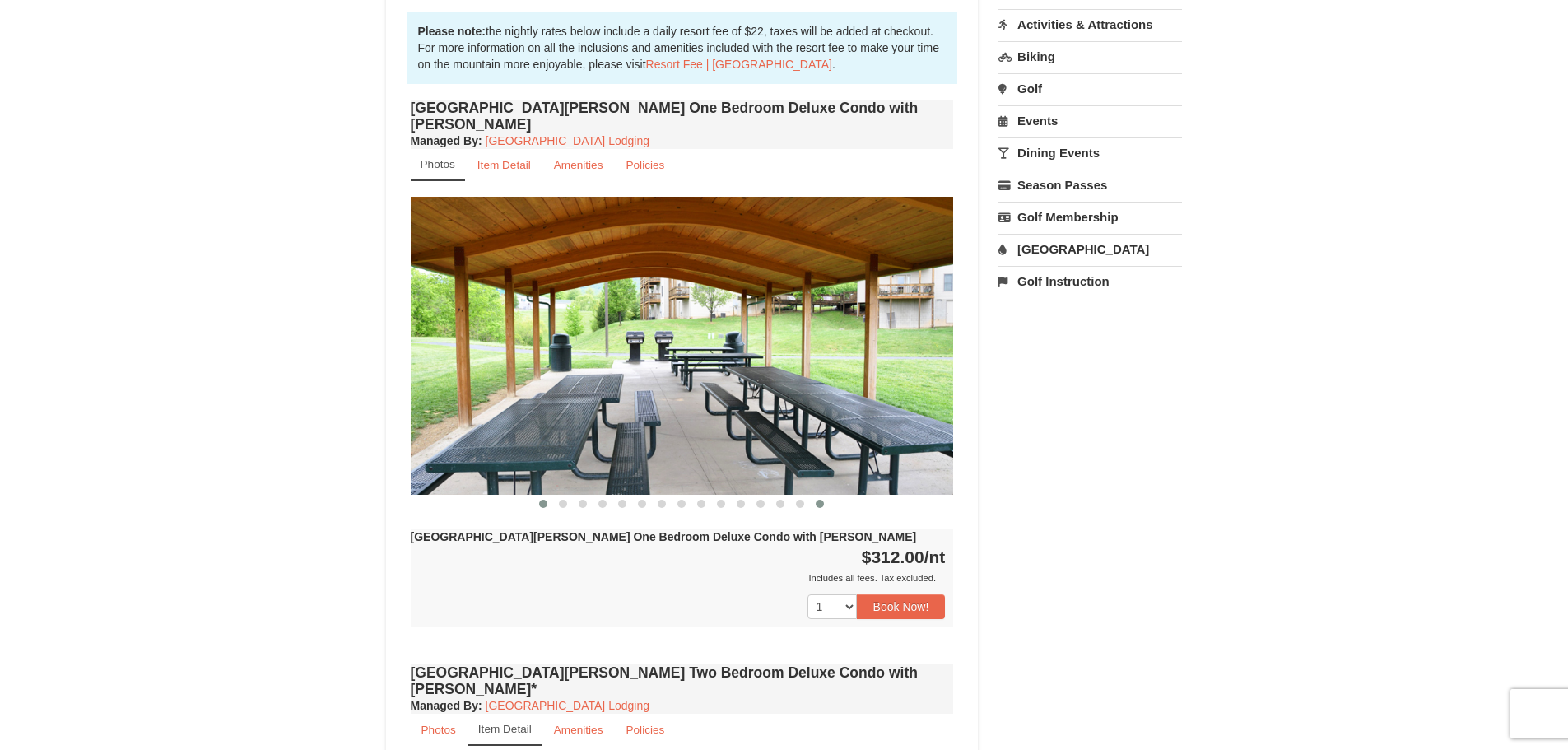
click at [544, 495] on button at bounding box center [543, 503] width 19 height 17
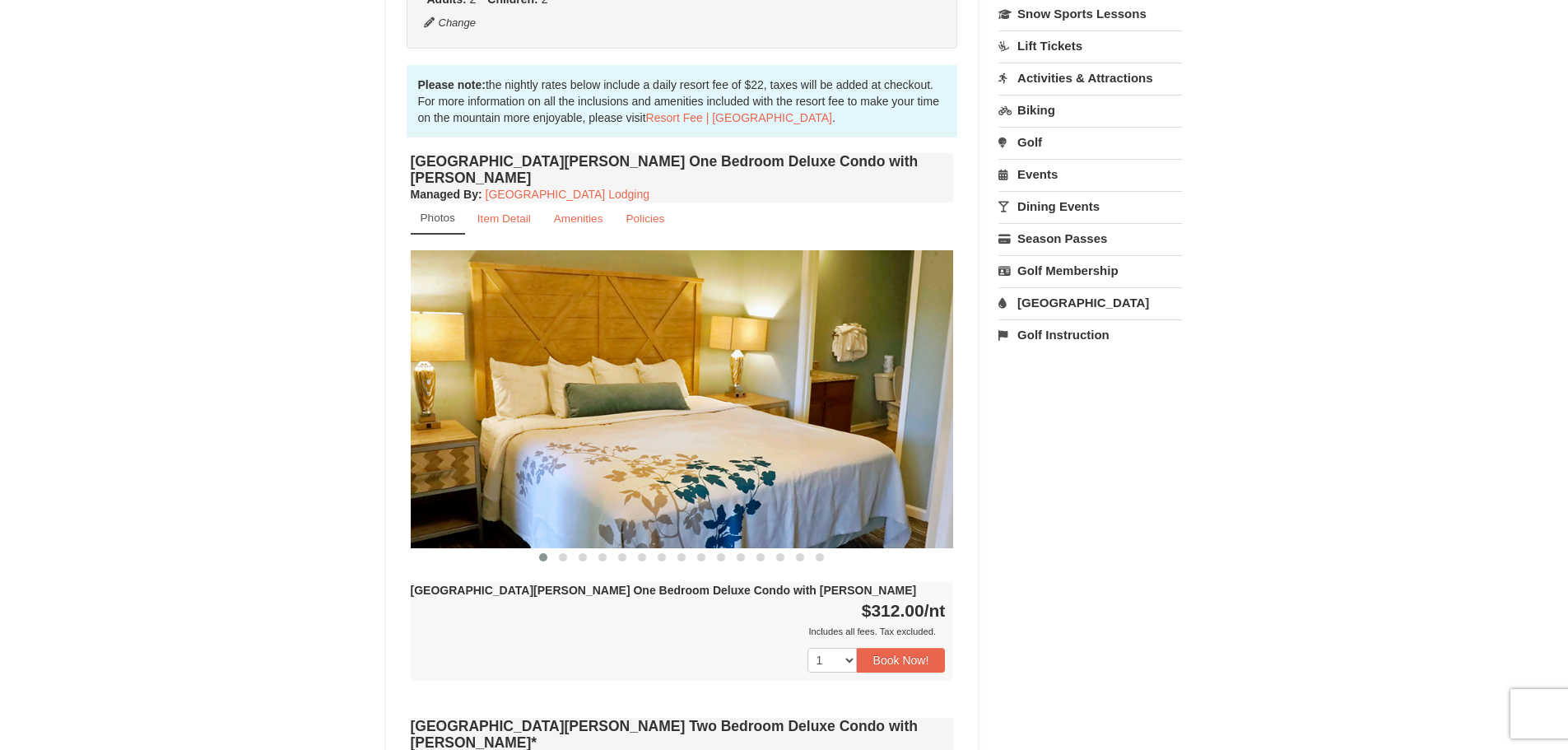
scroll to position [411, 0]
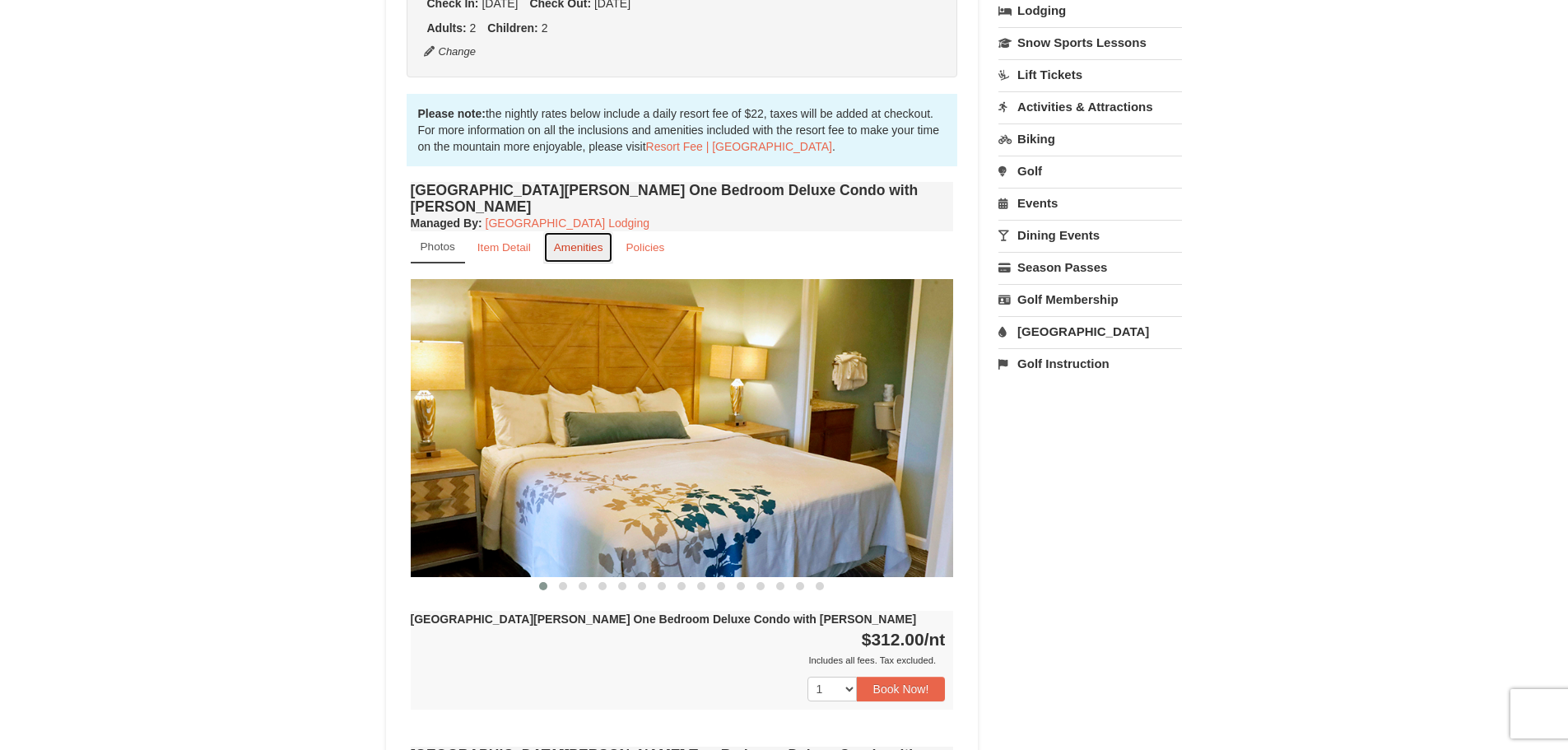
drag, startPoint x: 548, startPoint y: 237, endPoint x: 548, endPoint y: 261, distance: 24.0
click at [548, 237] on link "Amenities" at bounding box center [579, 247] width 71 height 32
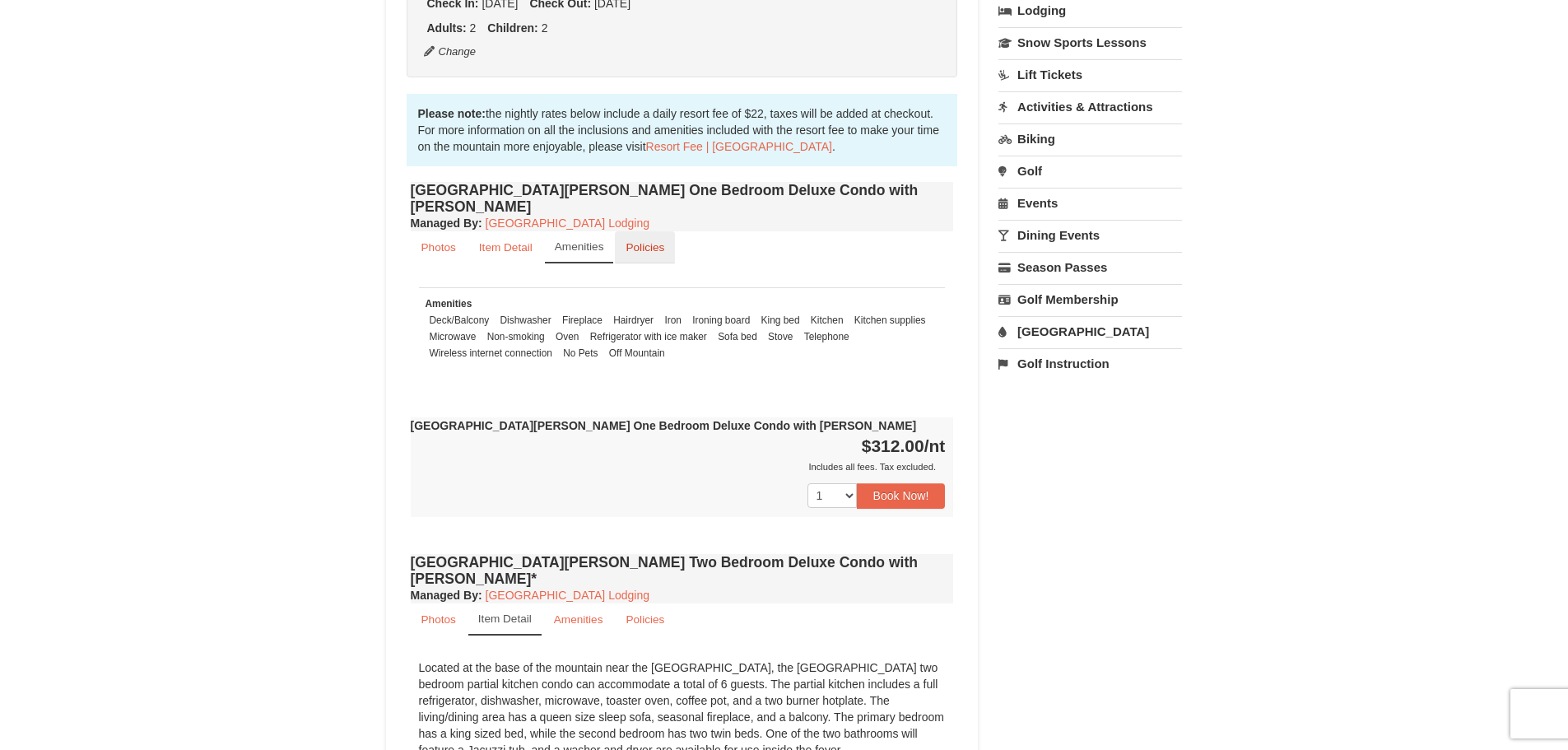
click at [638, 241] on small "Policies" at bounding box center [645, 247] width 39 height 13
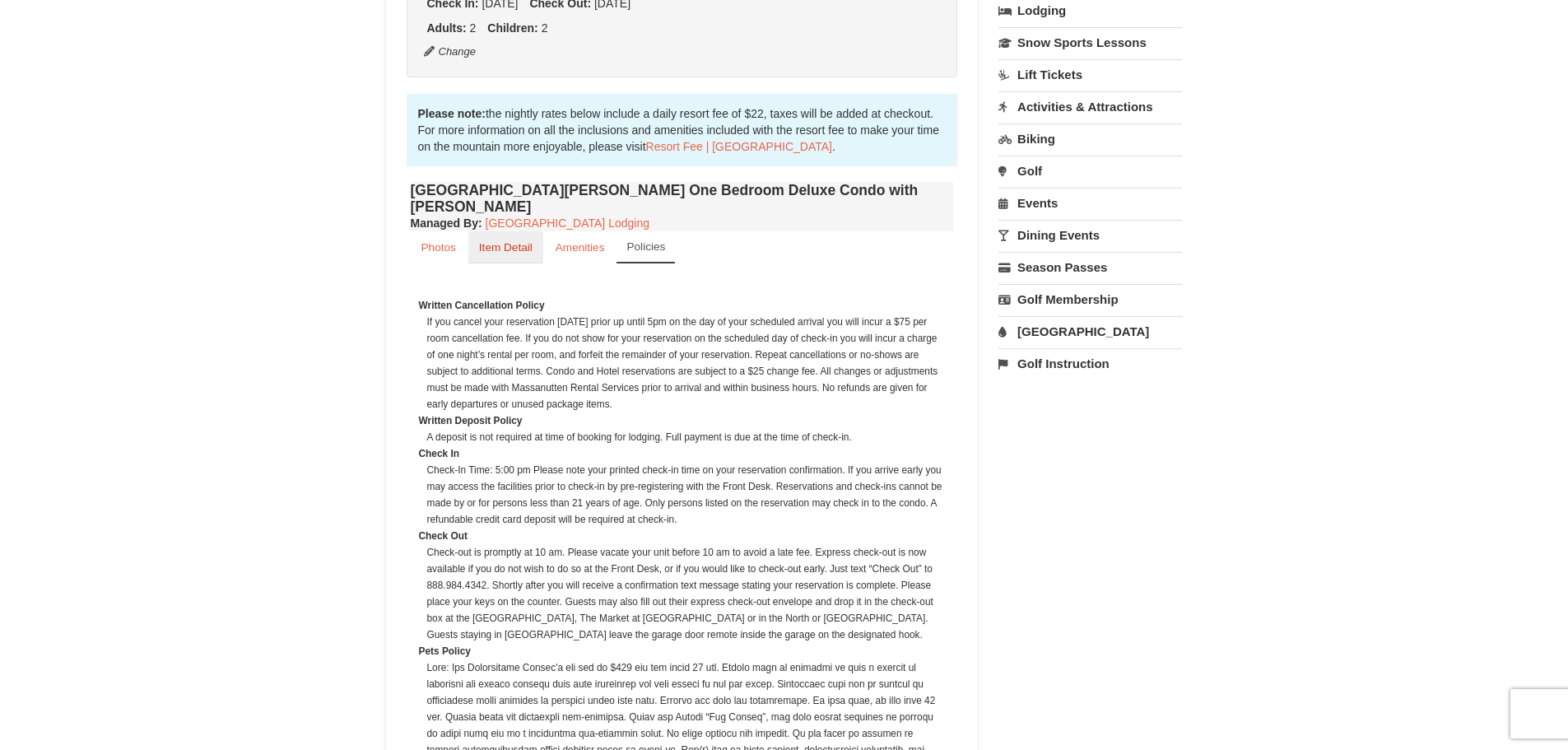
click at [522, 241] on small "Item Detail" at bounding box center [506, 247] width 53 height 13
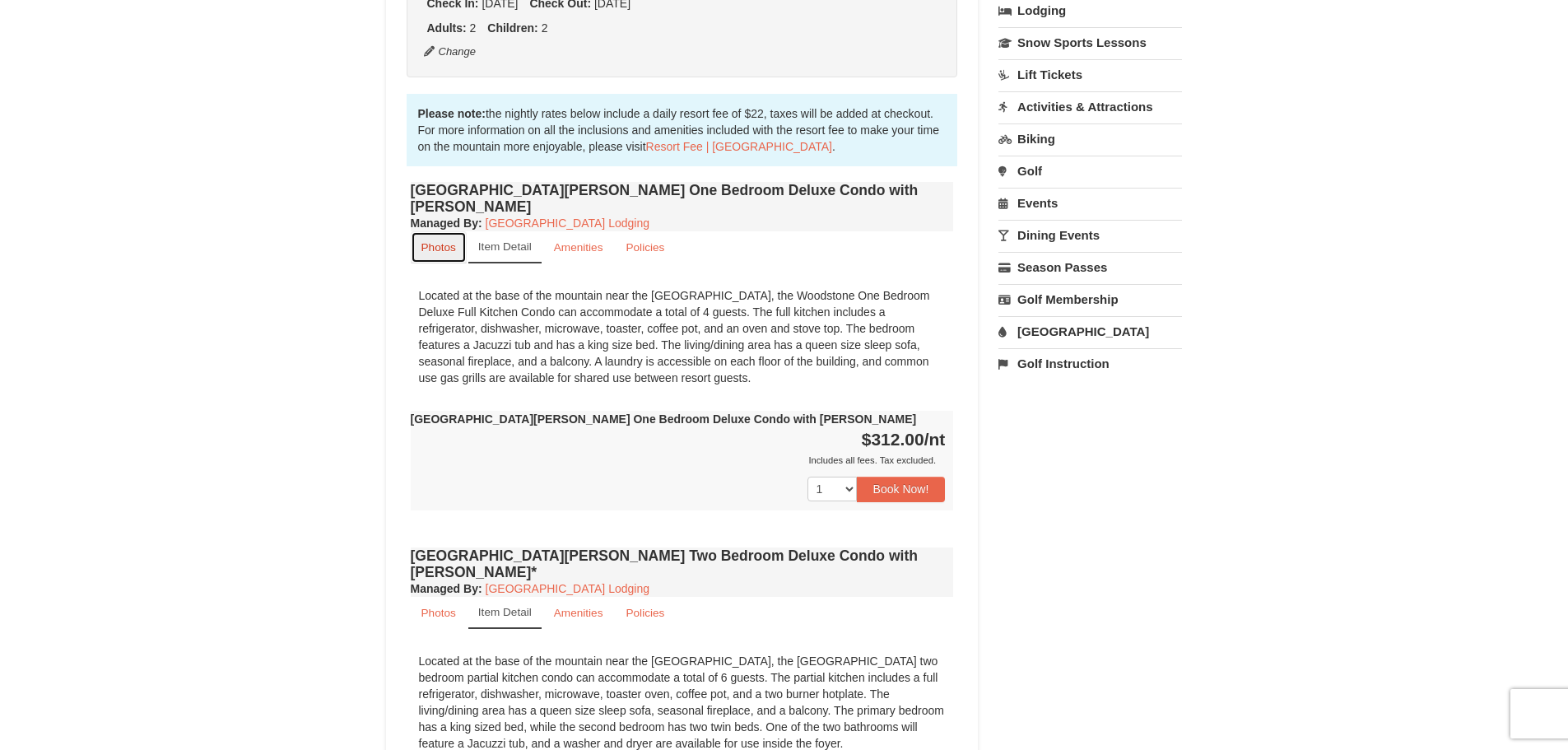
drag, startPoint x: 462, startPoint y: 232, endPoint x: 399, endPoint y: 231, distance: 63.0
click at [462, 232] on link "Photos" at bounding box center [439, 247] width 56 height 32
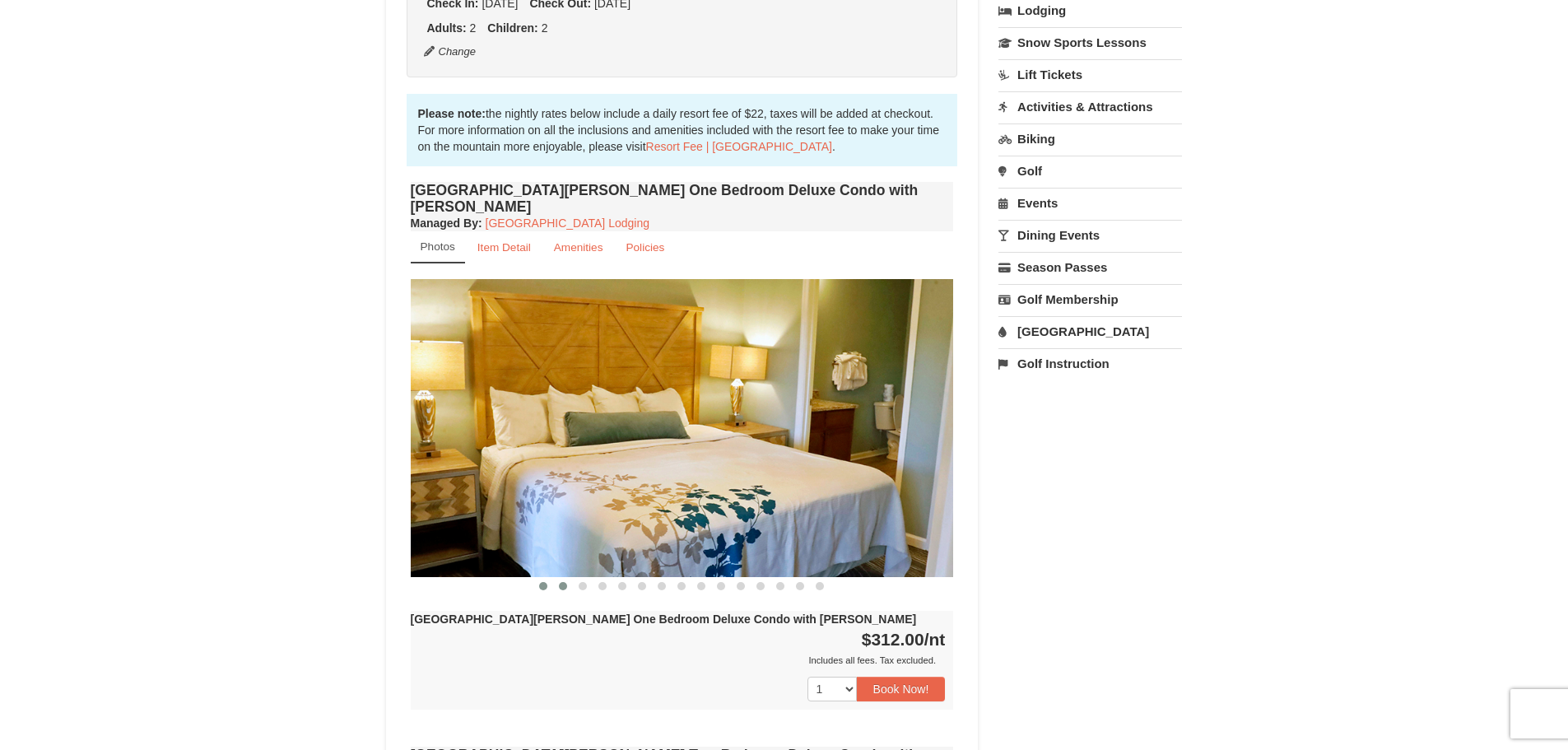
click at [560, 582] on span at bounding box center [563, 586] width 8 height 8
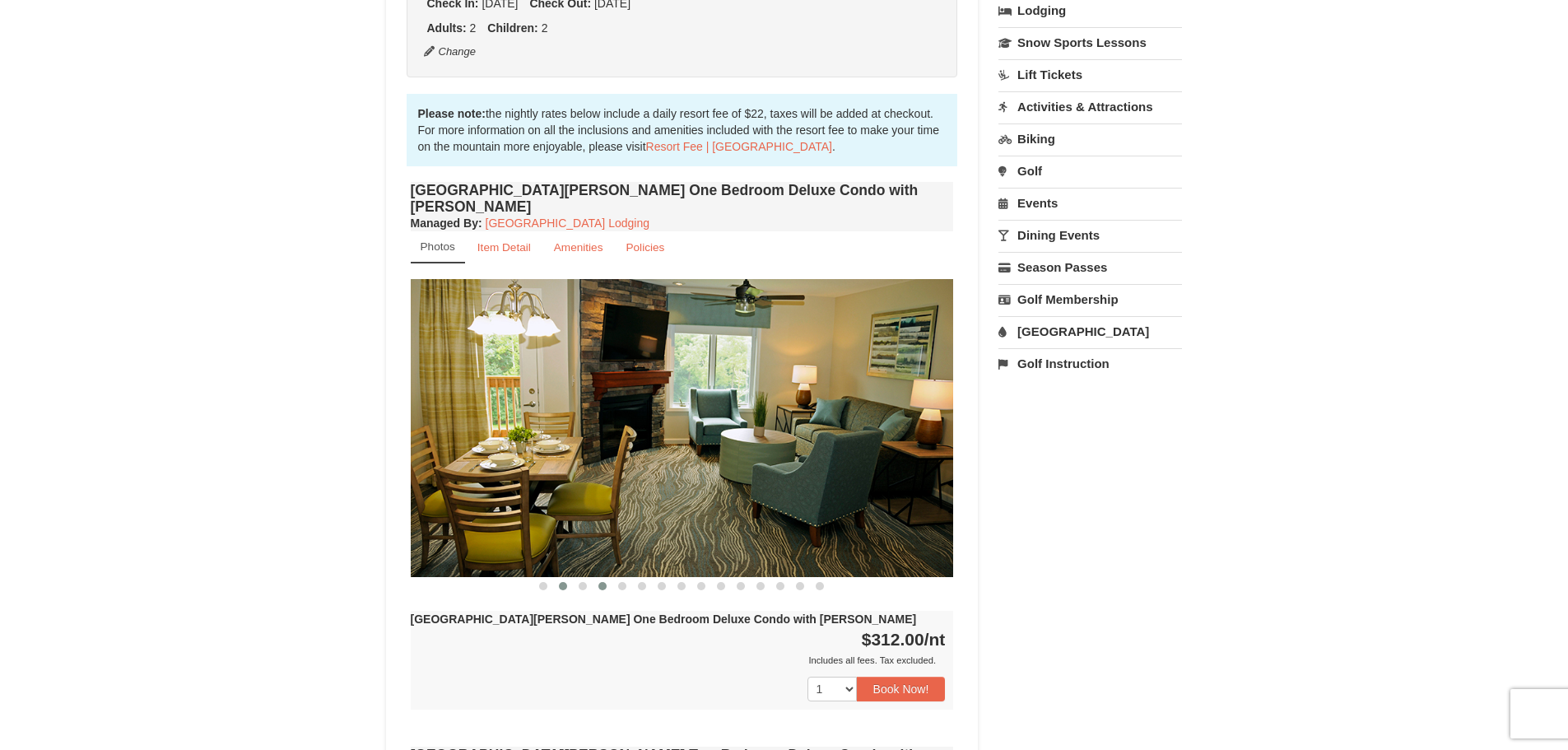
click at [603, 578] on button at bounding box center [602, 586] width 19 height 17
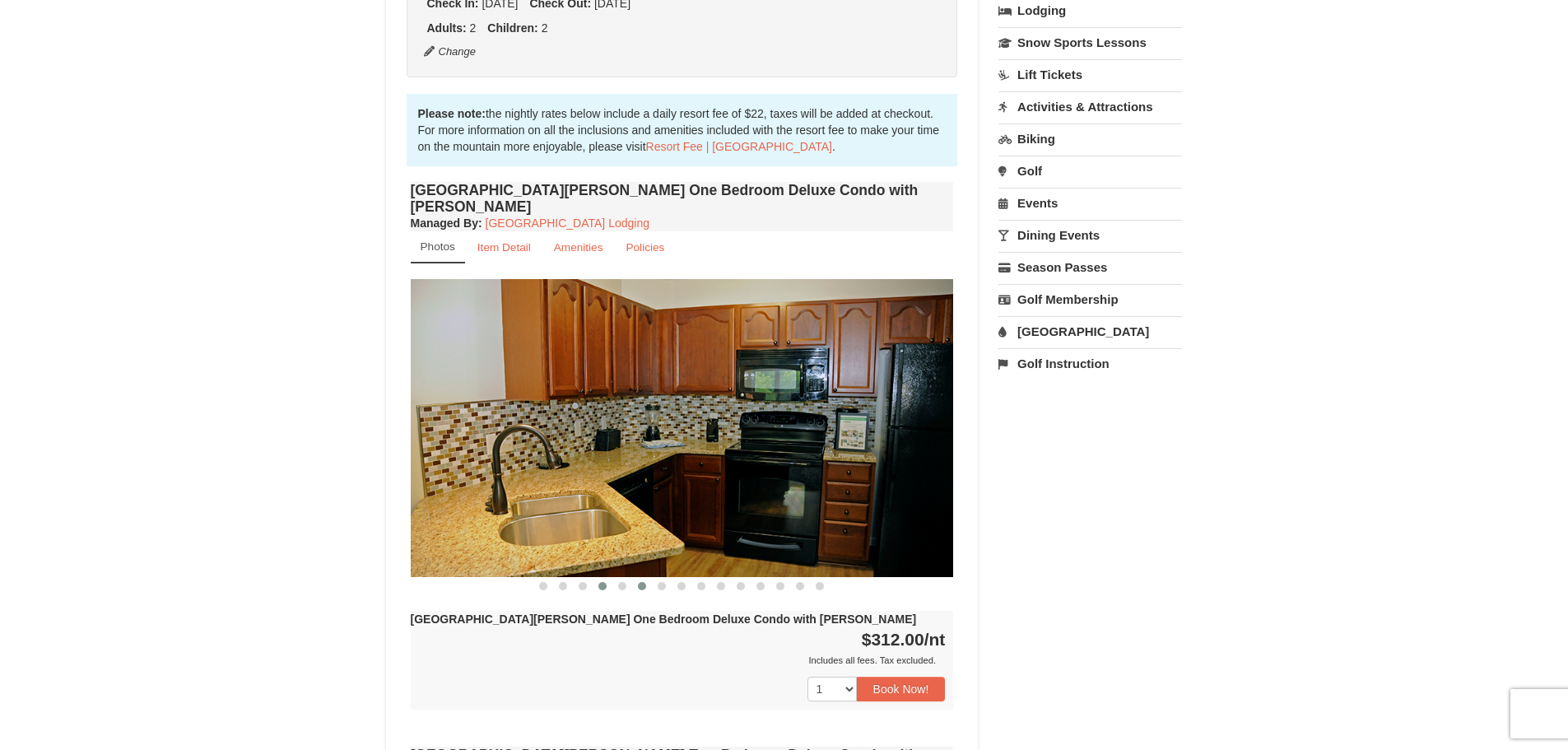
click at [642, 582] on span at bounding box center [642, 586] width 8 height 8
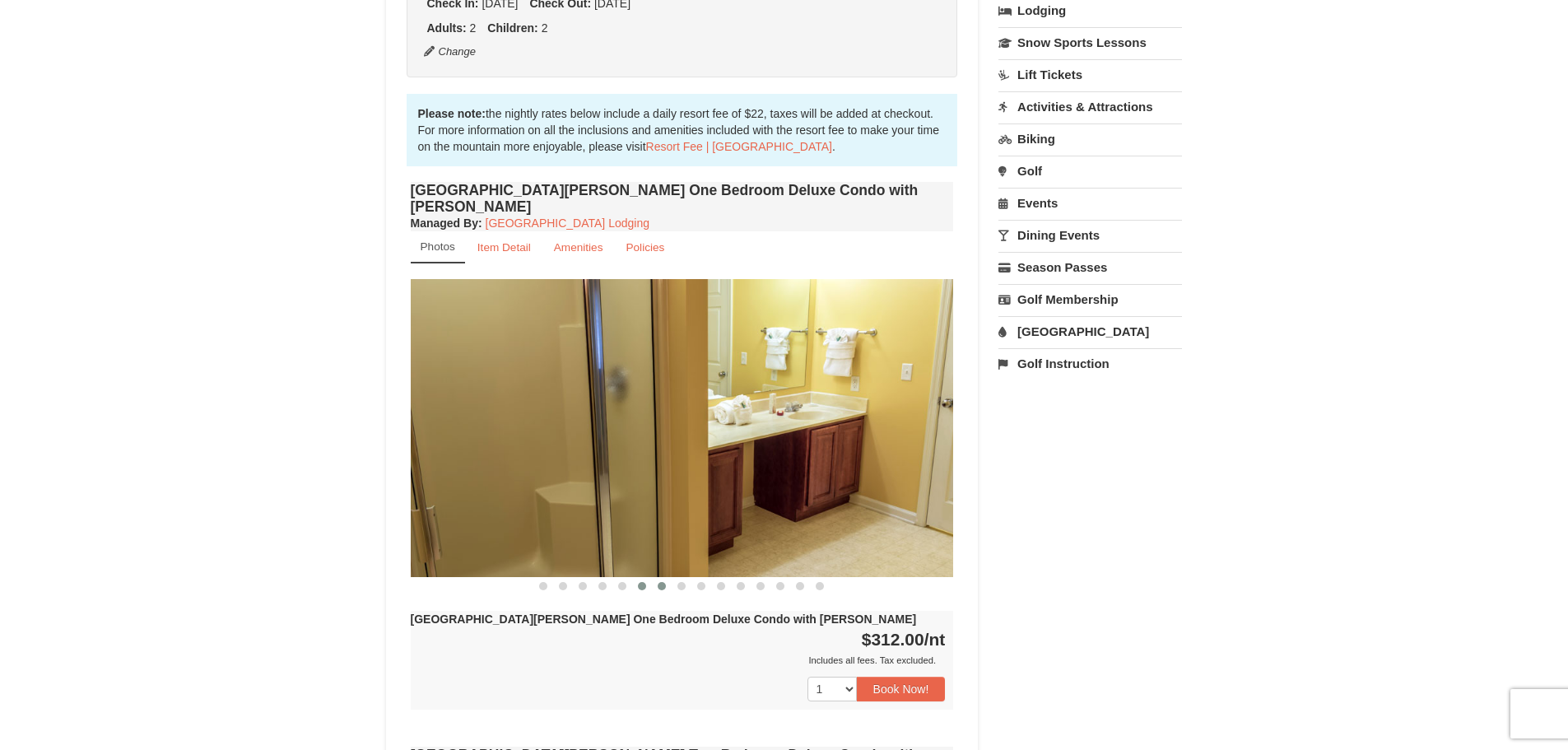
click at [661, 582] on span at bounding box center [661, 586] width 8 height 8
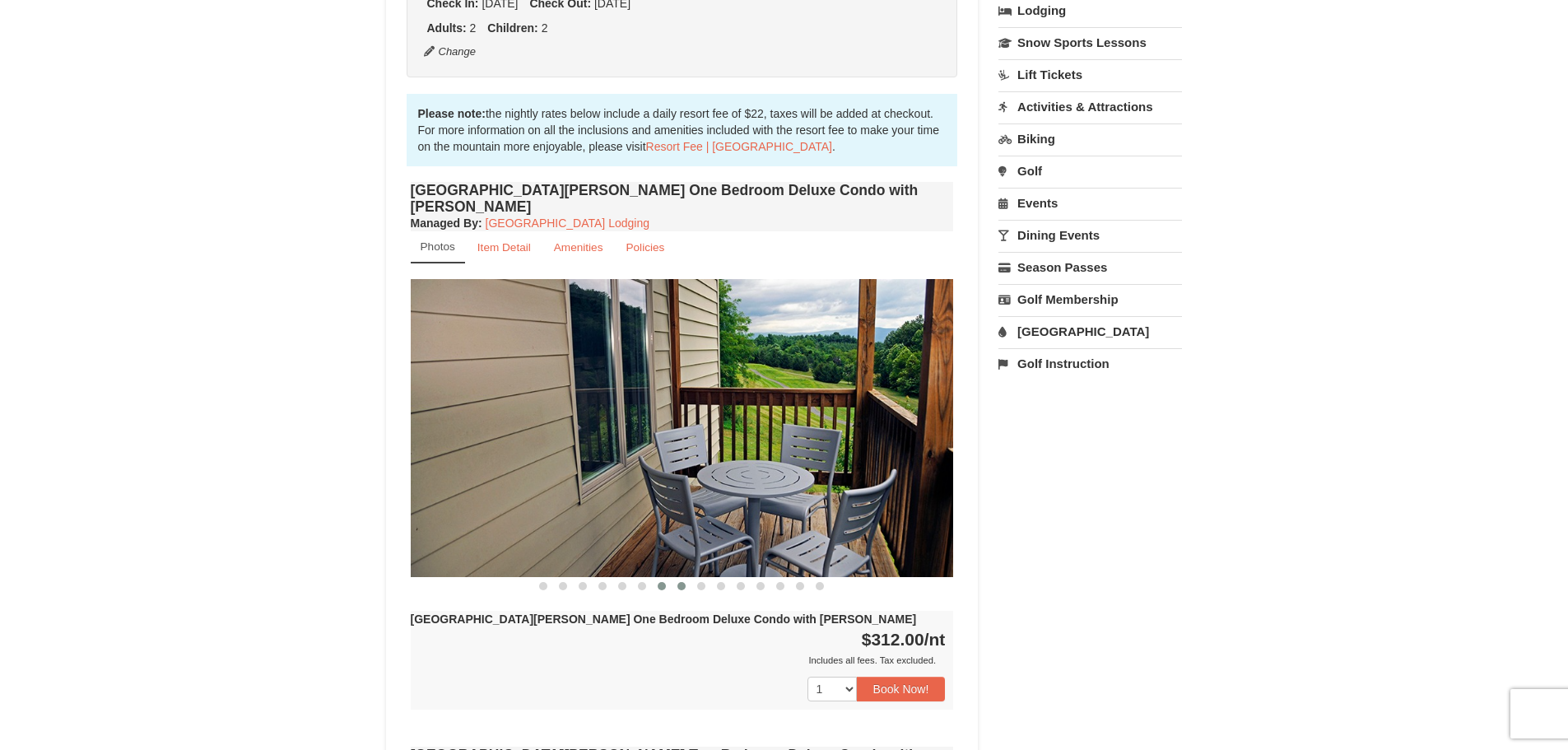
click at [682, 582] on span at bounding box center [682, 586] width 8 height 8
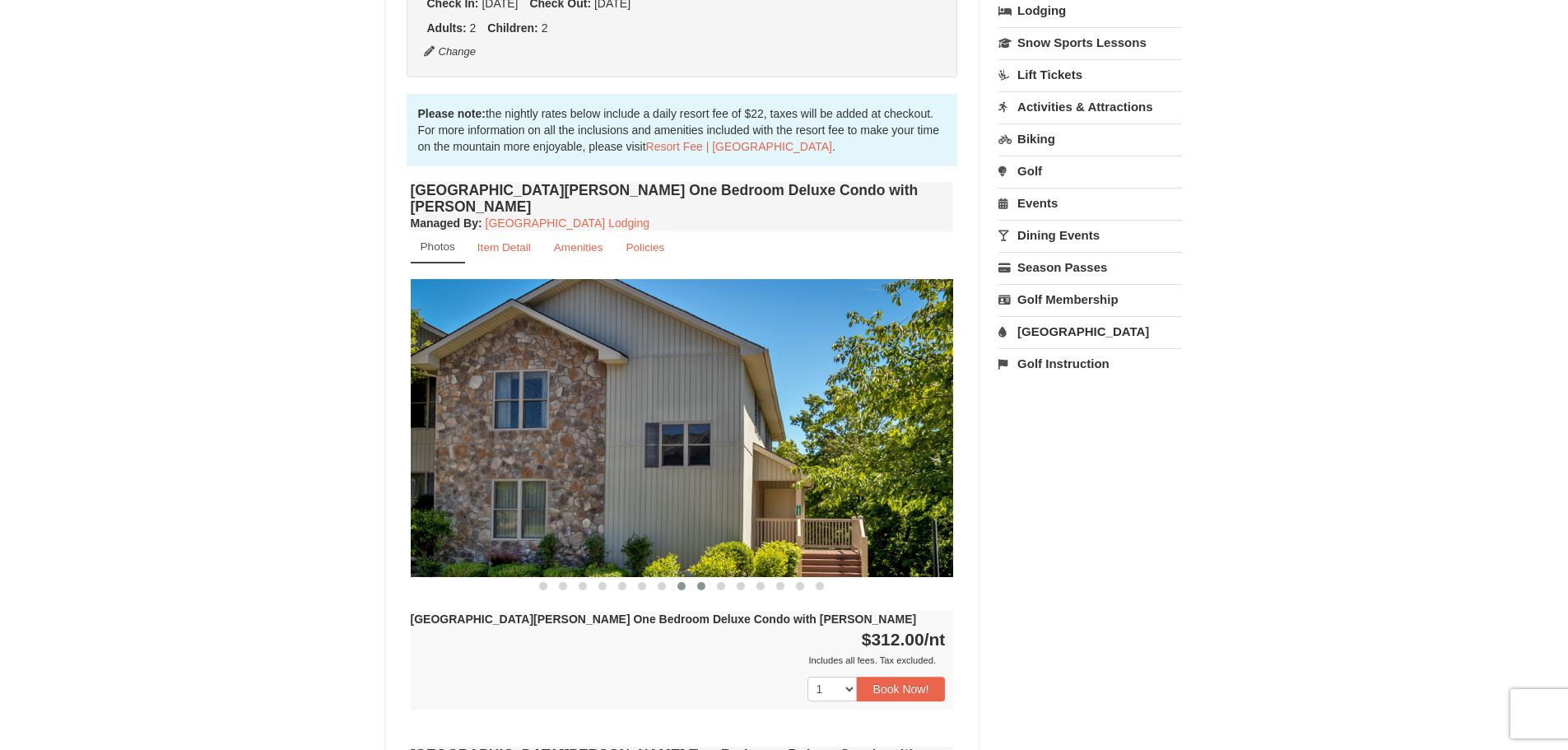
click at [699, 582] on span at bounding box center [701, 586] width 8 height 8
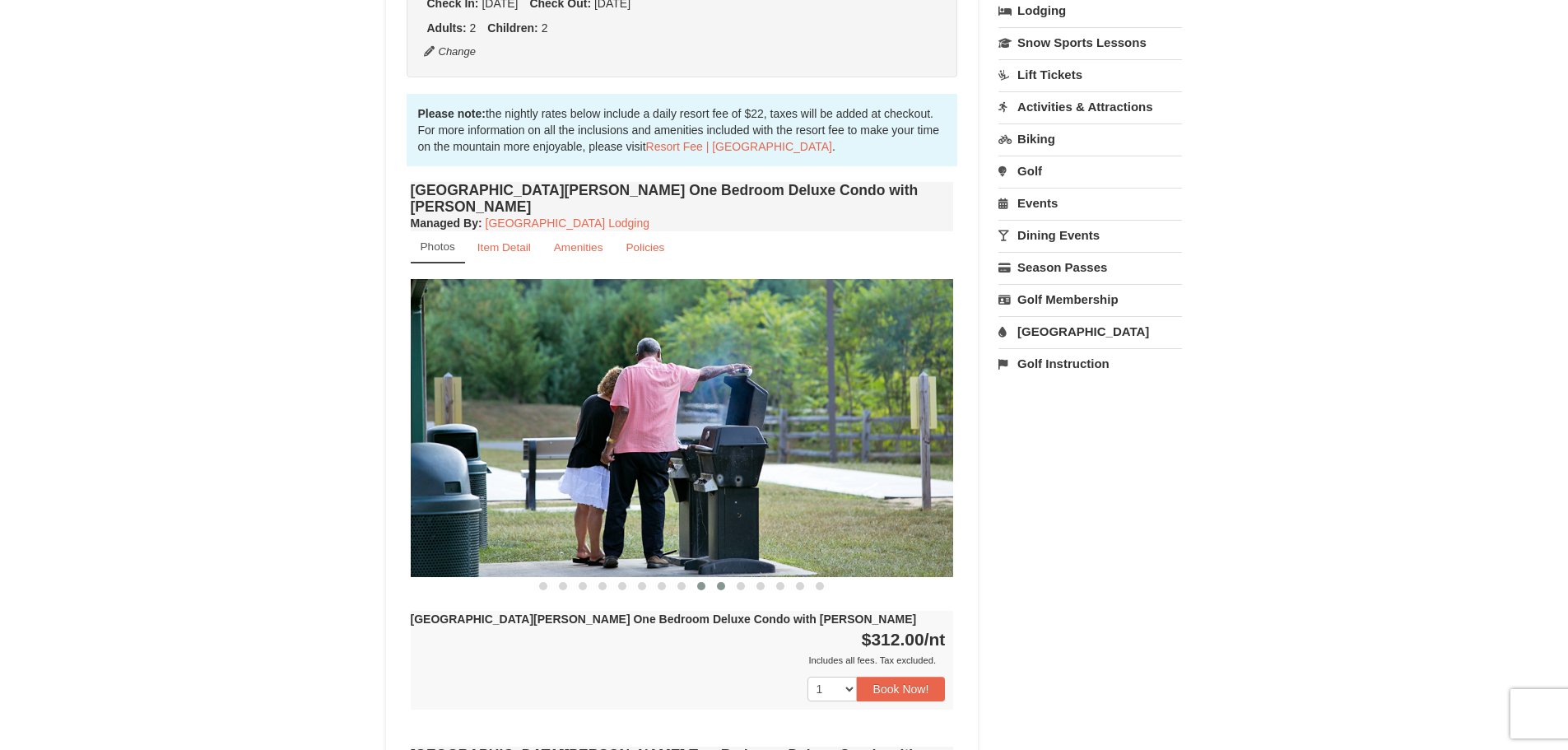
click at [720, 582] on span at bounding box center [721, 586] width 8 height 8
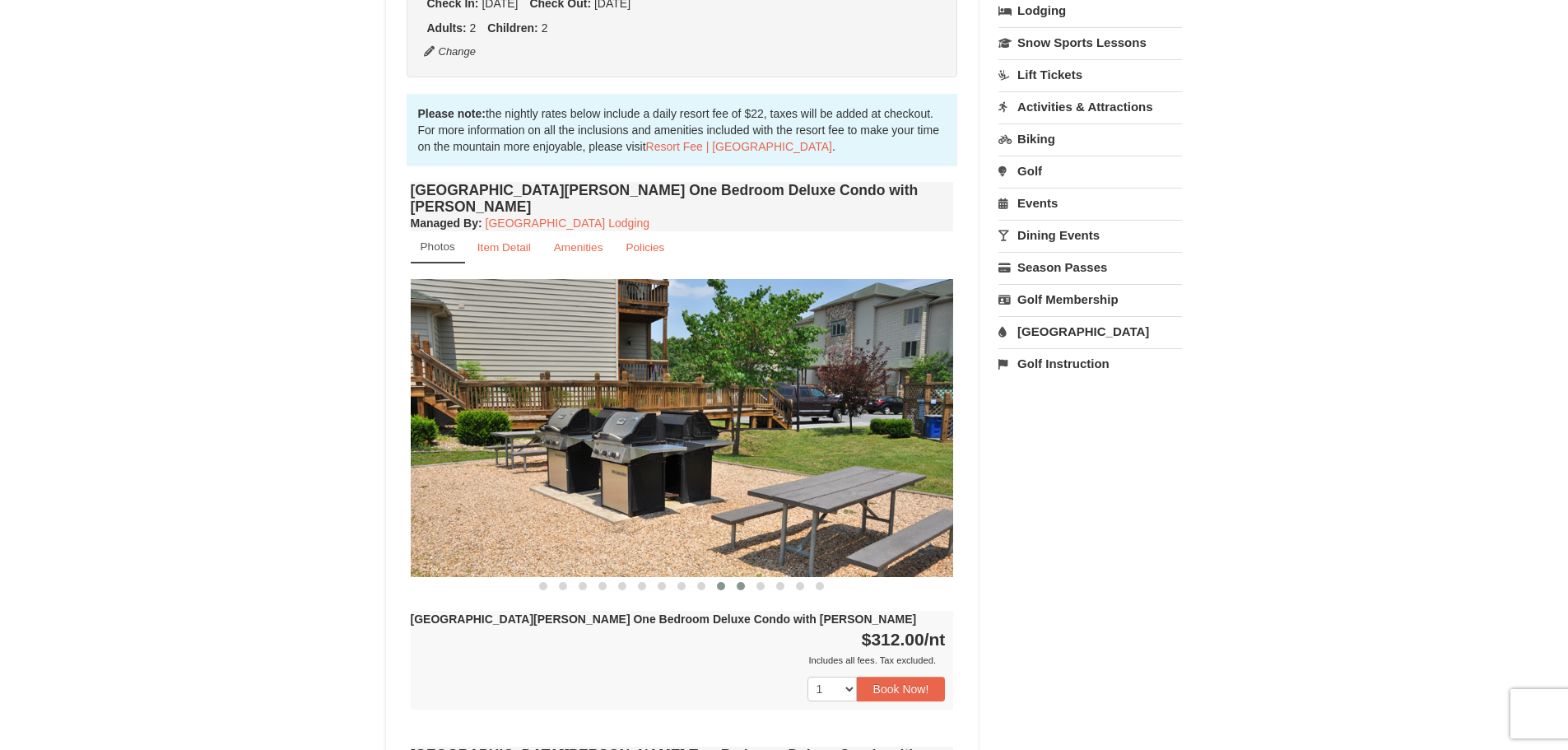
click at [746, 578] on button at bounding box center [741, 586] width 19 height 17
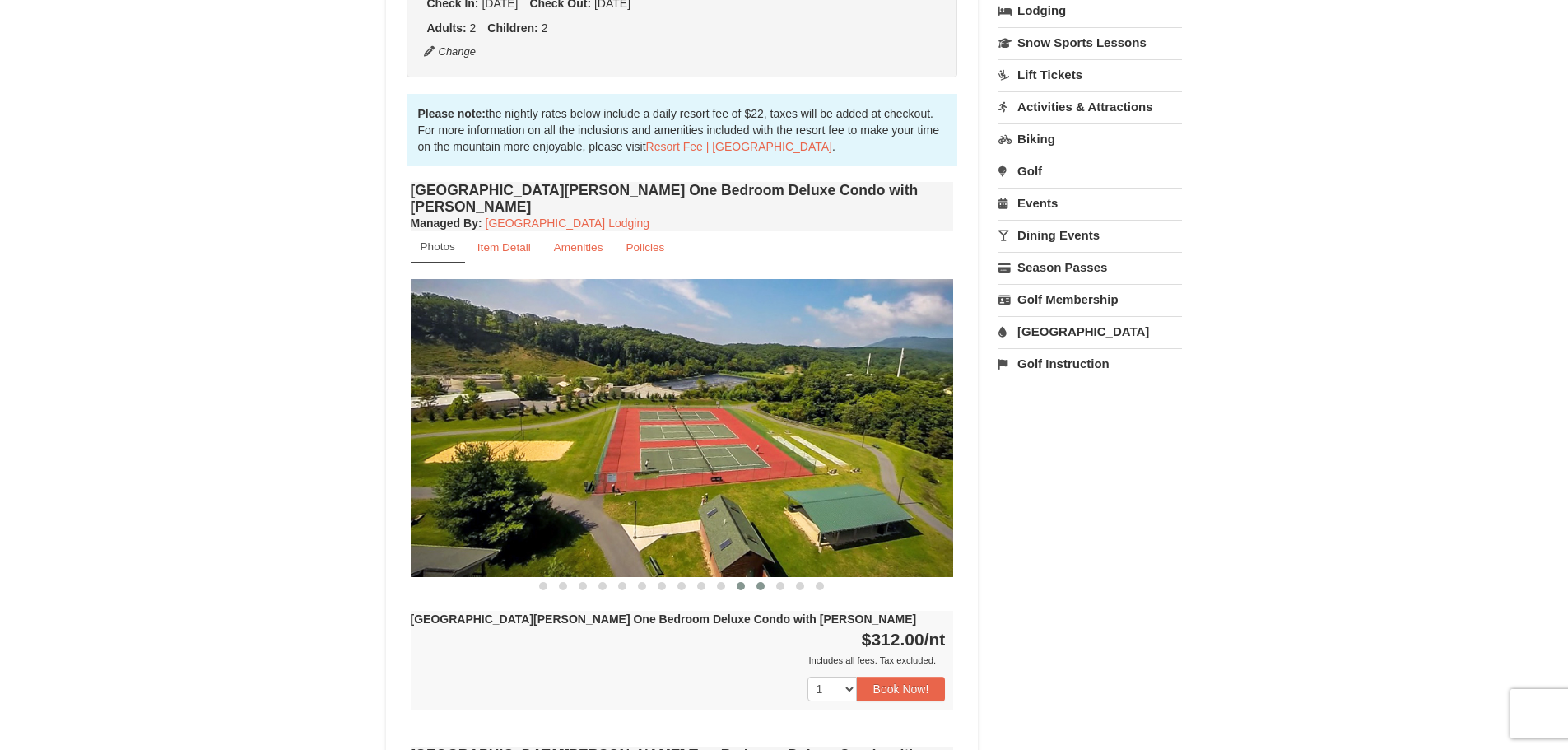
click at [759, 582] on span at bounding box center [761, 586] width 8 height 8
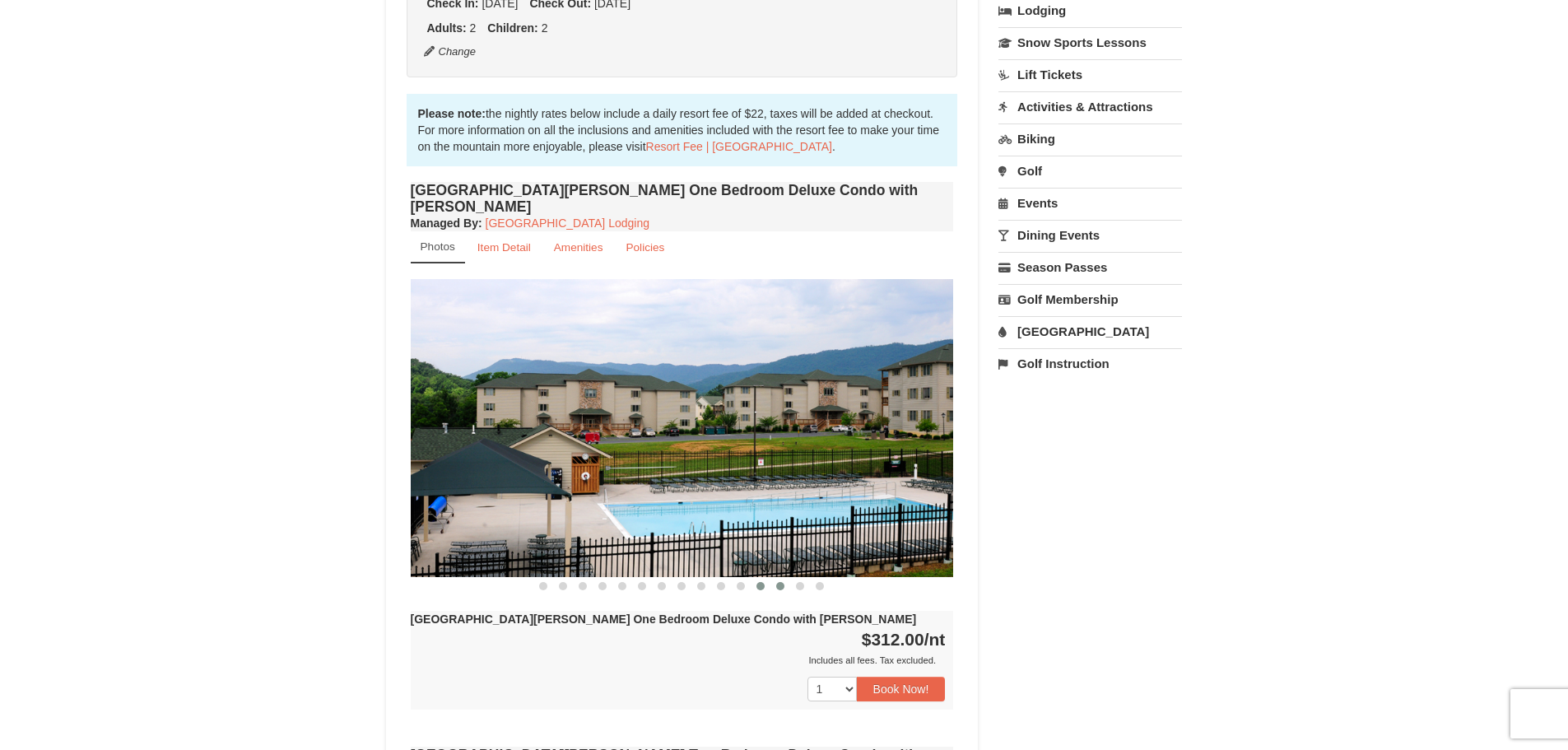
click at [779, 578] on button at bounding box center [780, 586] width 19 height 17
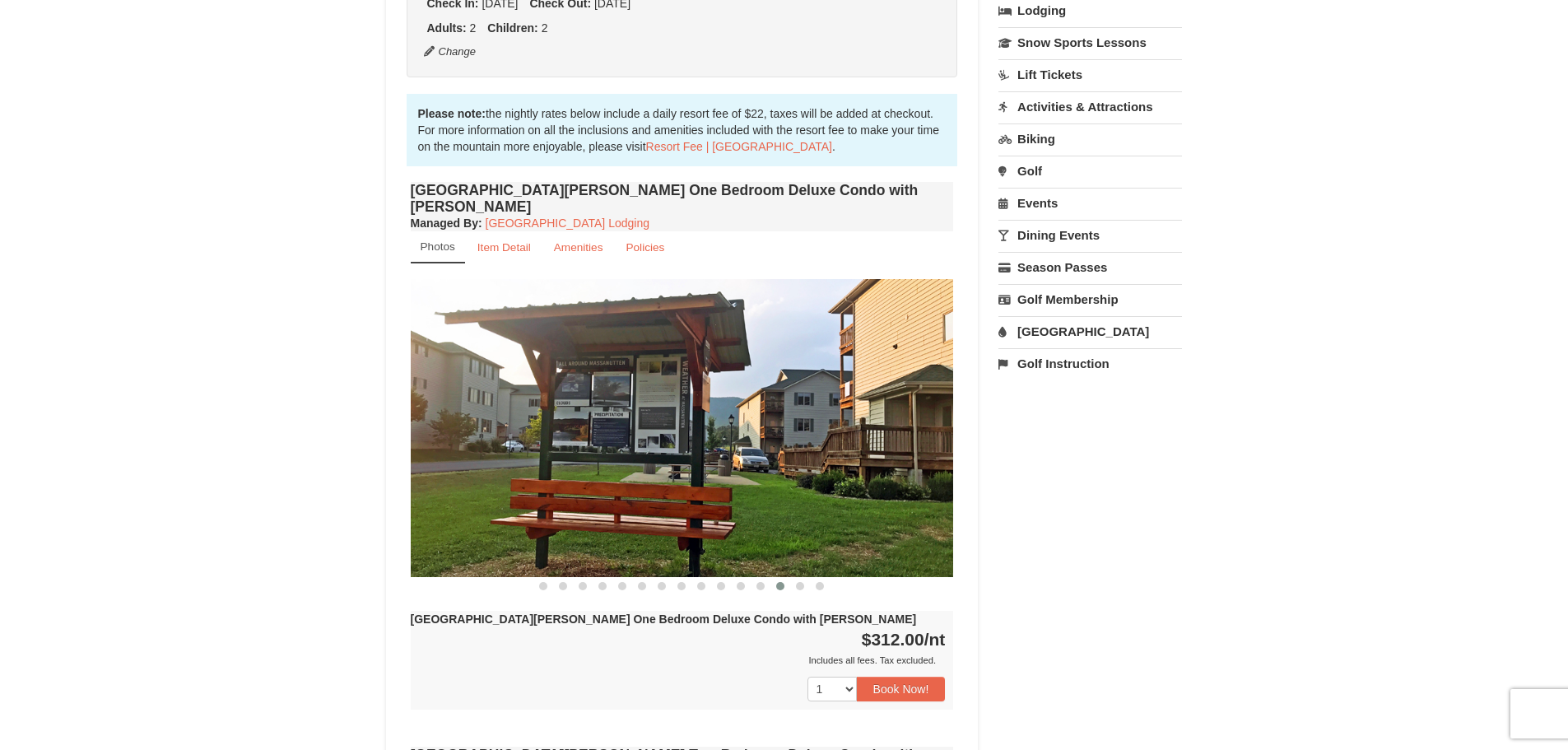
click at [790, 578] on button at bounding box center [780, 586] width 19 height 17
click at [802, 582] on span at bounding box center [800, 586] width 8 height 8
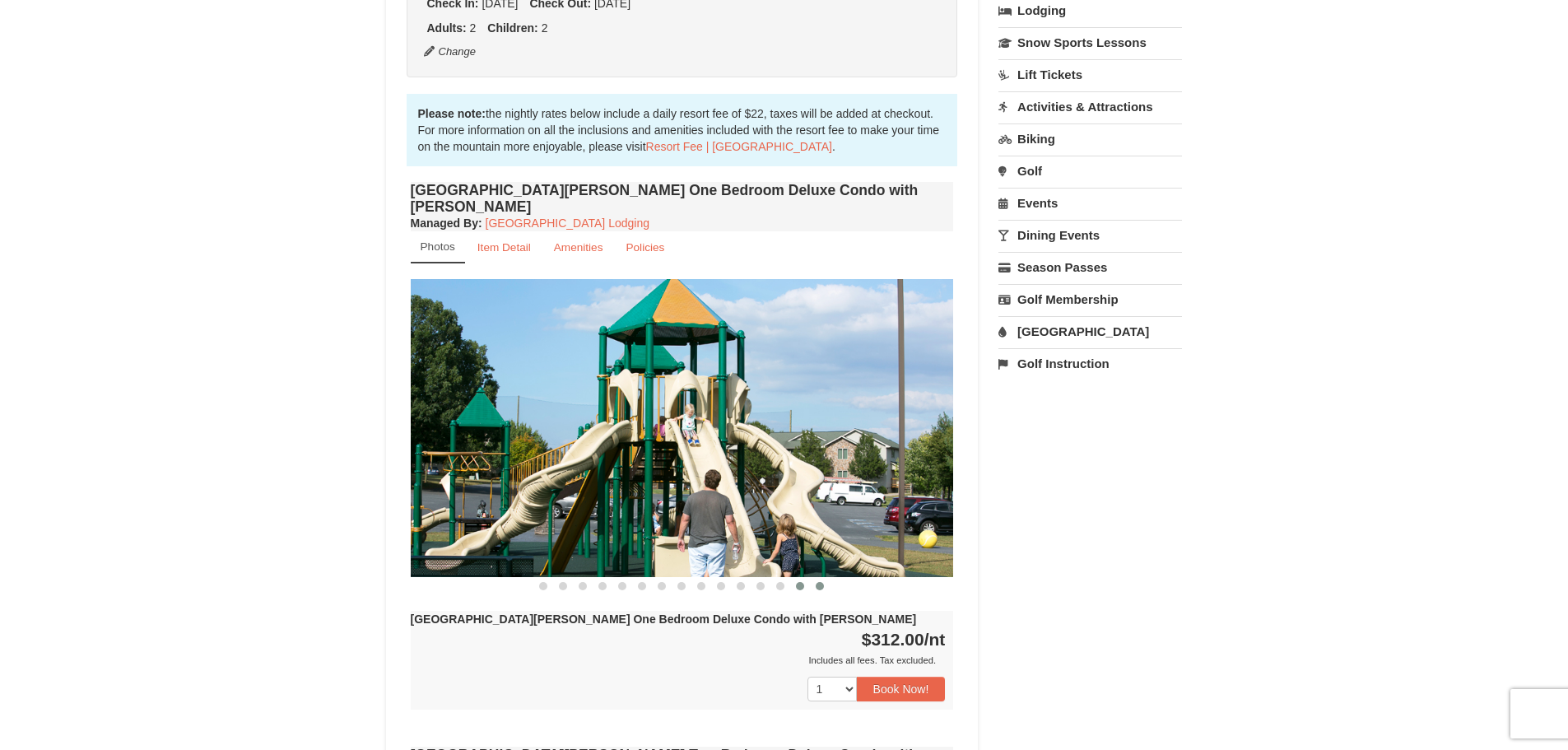
click at [814, 578] on button at bounding box center [820, 586] width 19 height 17
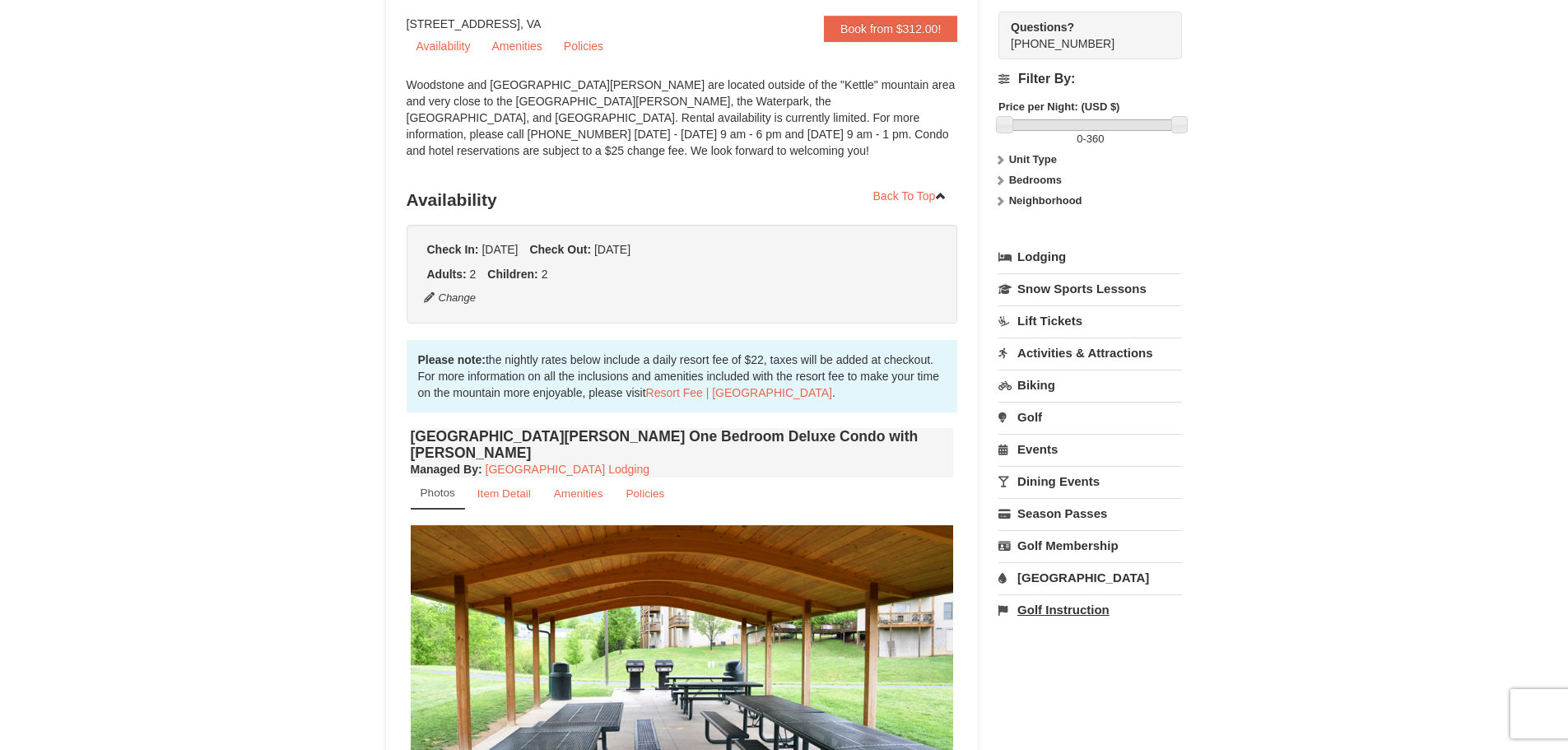
scroll to position [164, 0]
click at [1037, 410] on link "Golf" at bounding box center [1090, 417] width 184 height 30
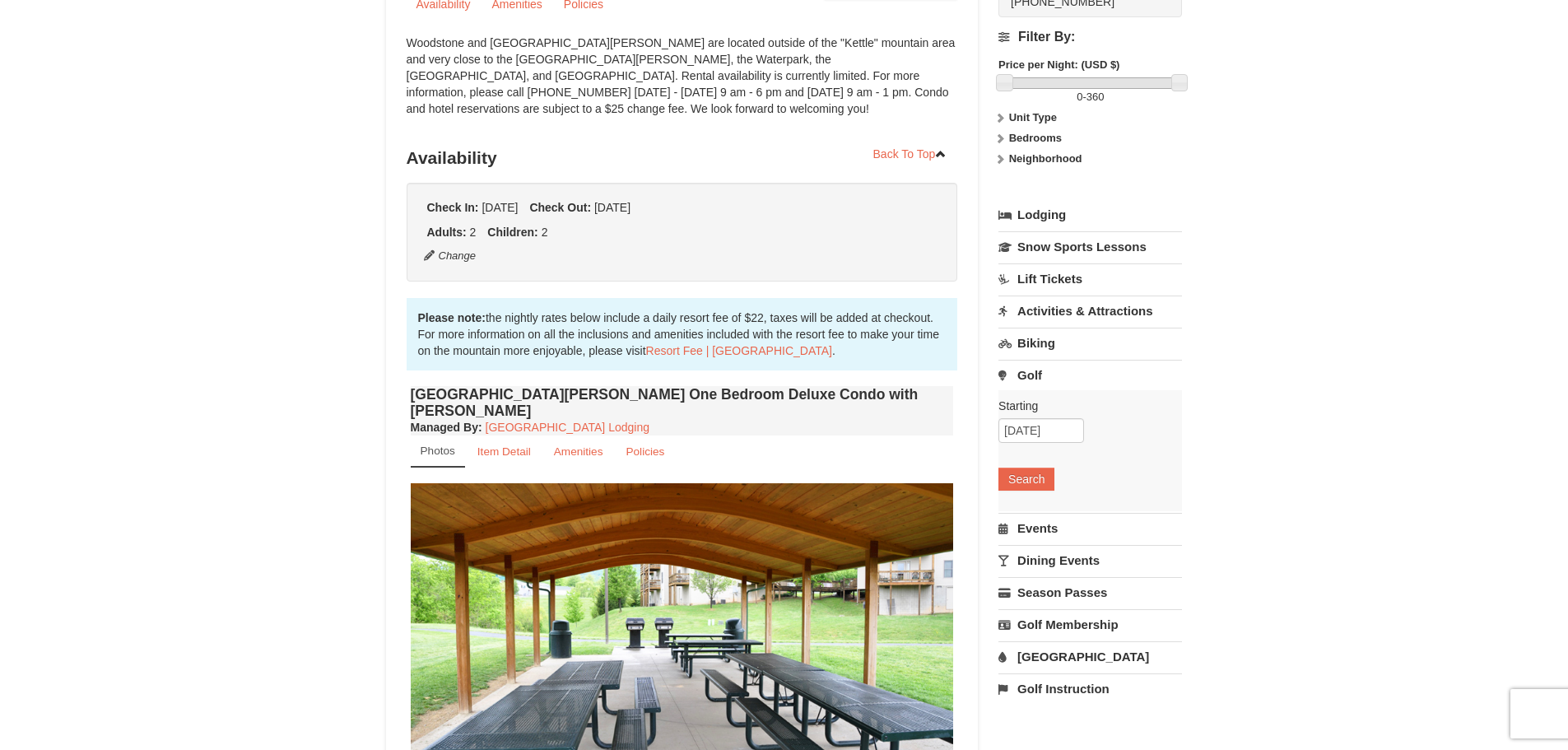
scroll to position [247, 0]
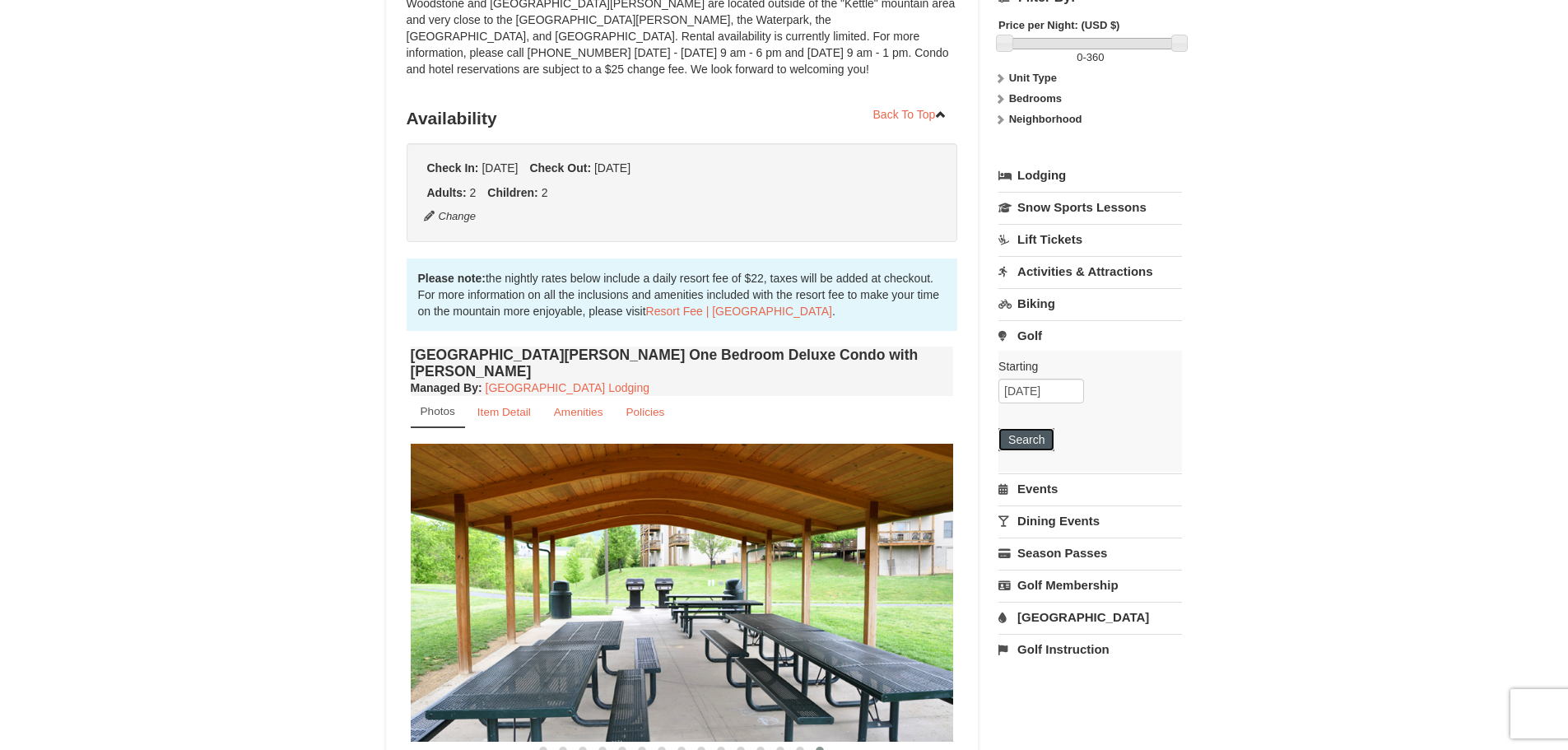
click at [1040, 432] on button "Search" at bounding box center [1027, 440] width 56 height 23
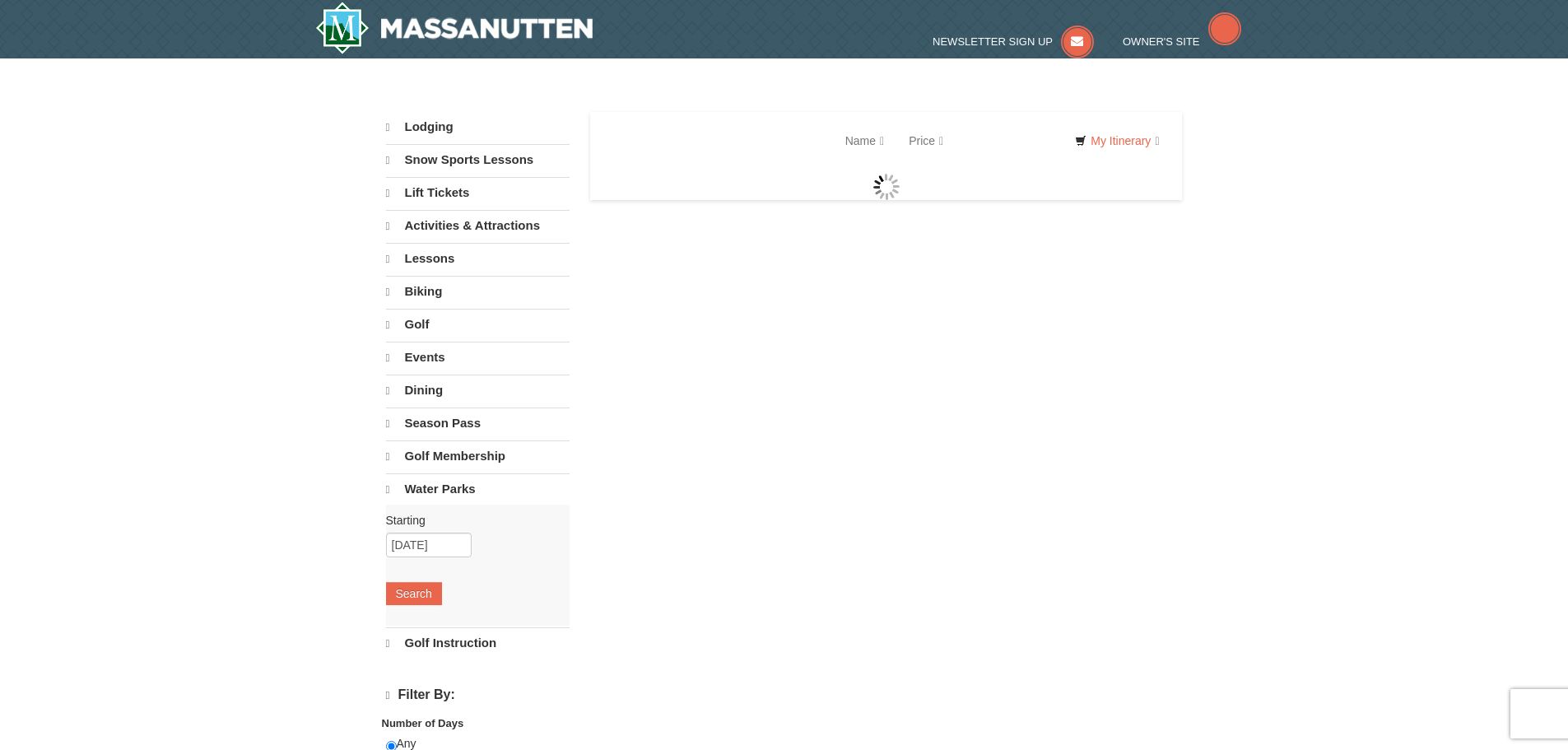
select select "9"
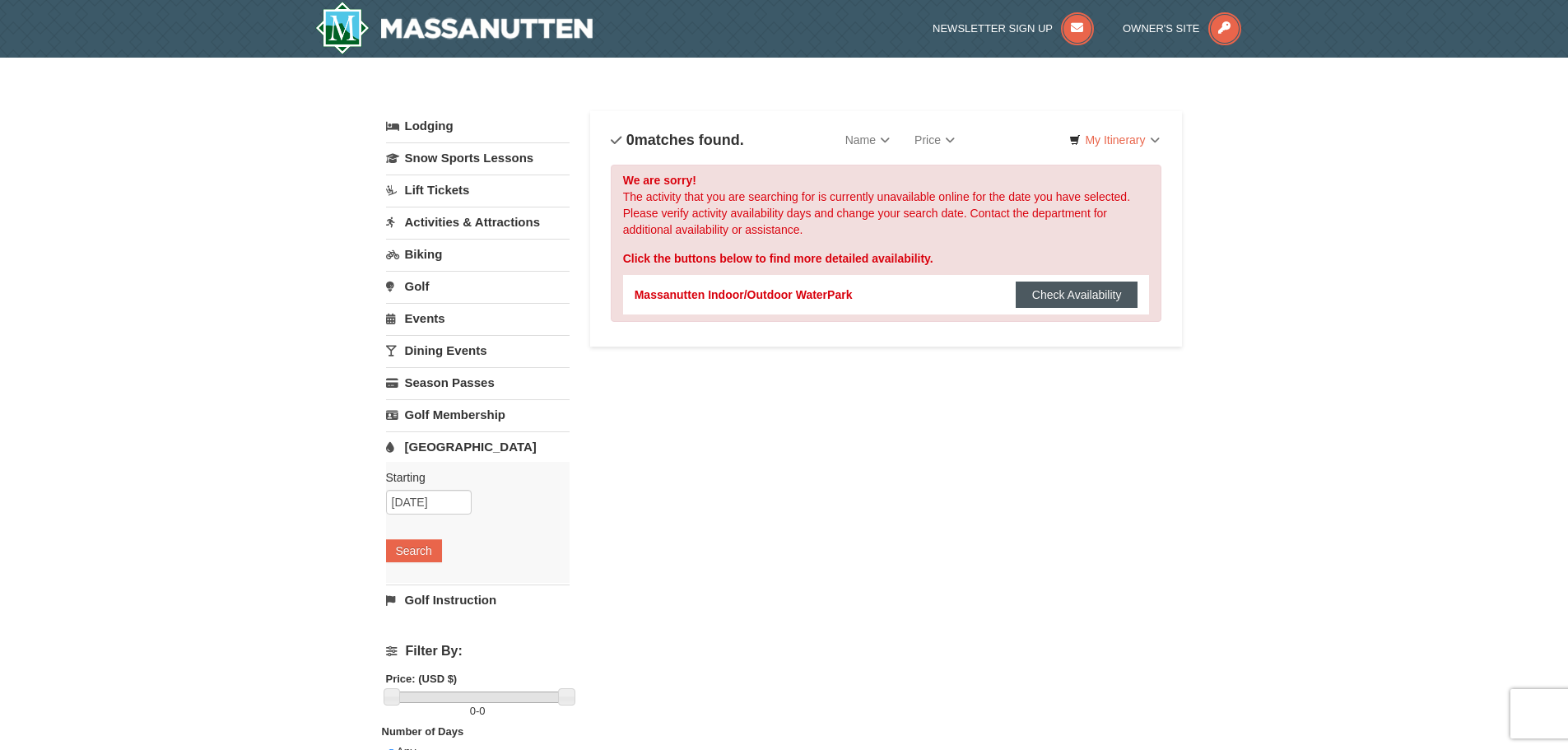
click at [1035, 299] on button "Check Availability" at bounding box center [1077, 294] width 123 height 26
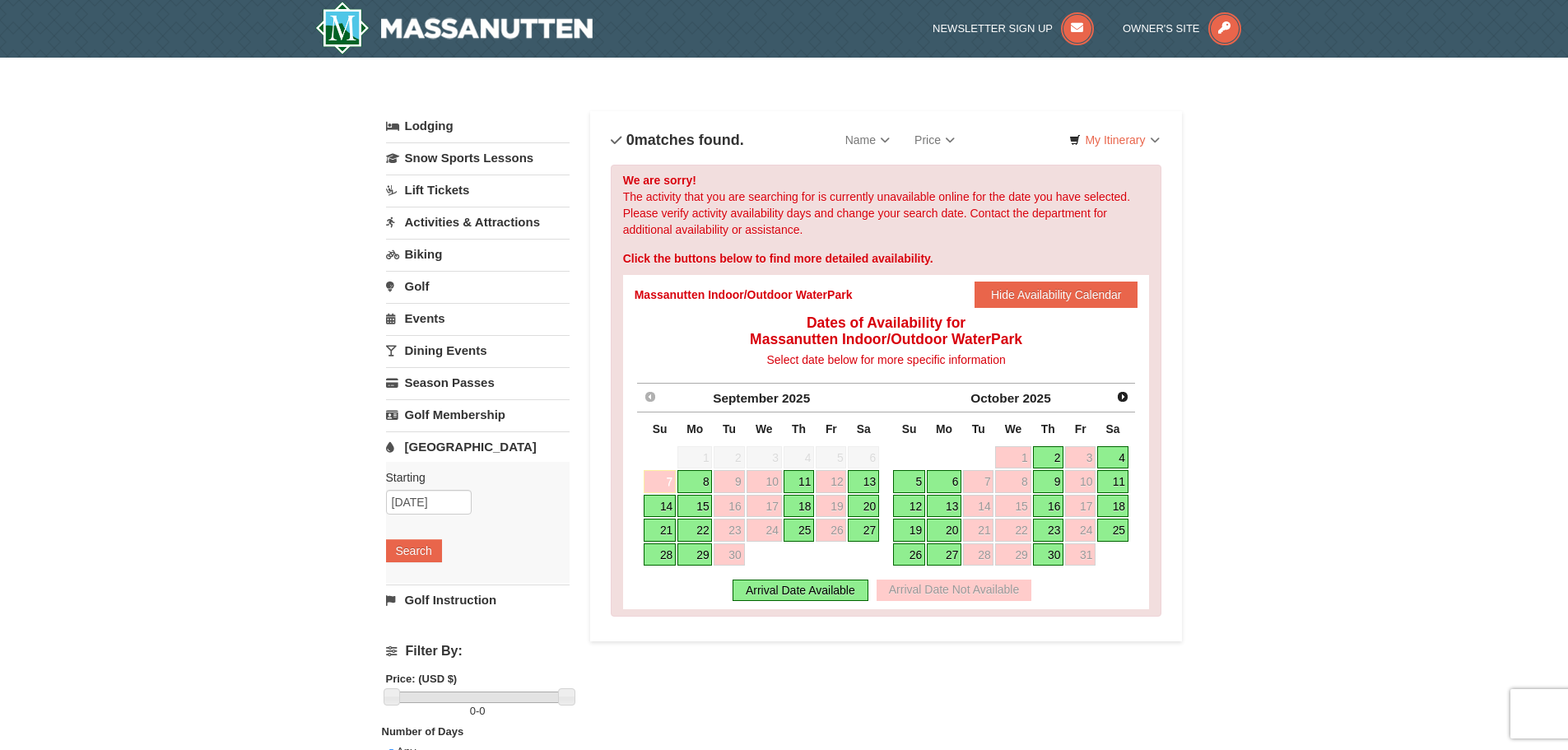
click at [863, 530] on link "27" at bounding box center [864, 530] width 31 height 23
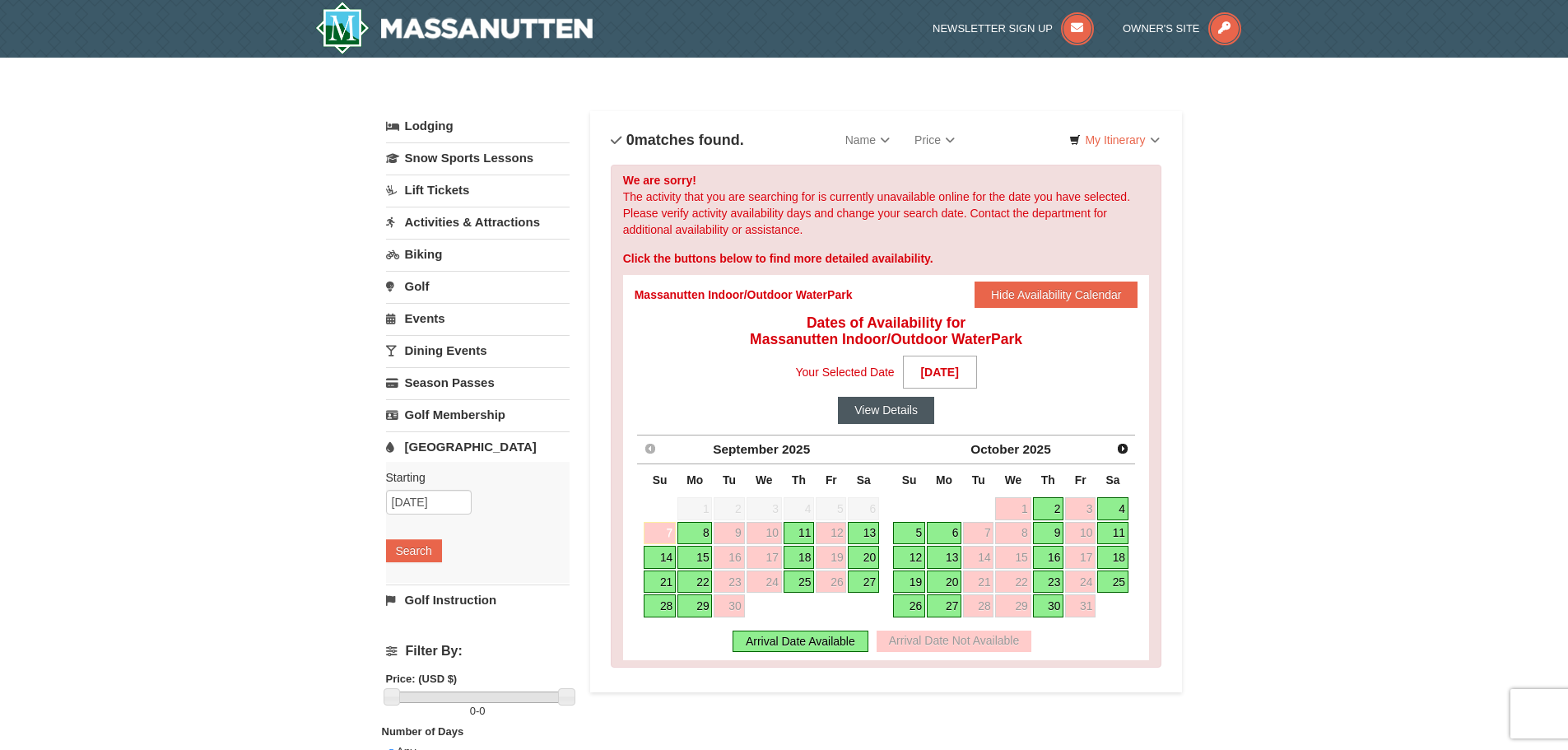
click at [907, 415] on button "View Details" at bounding box center [886, 410] width 96 height 26
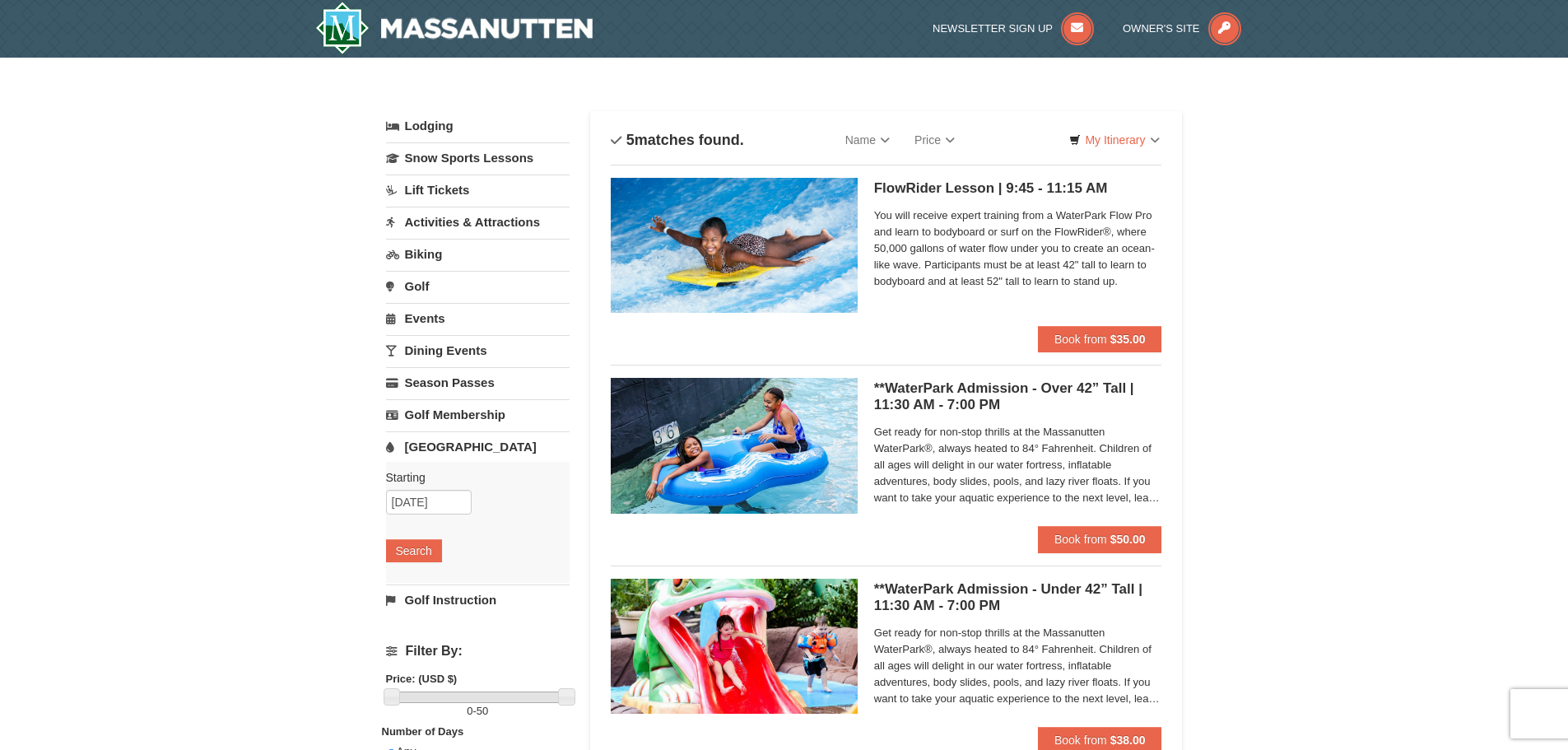
click at [511, 224] on link "Activities & Attractions" at bounding box center [478, 221] width 184 height 30
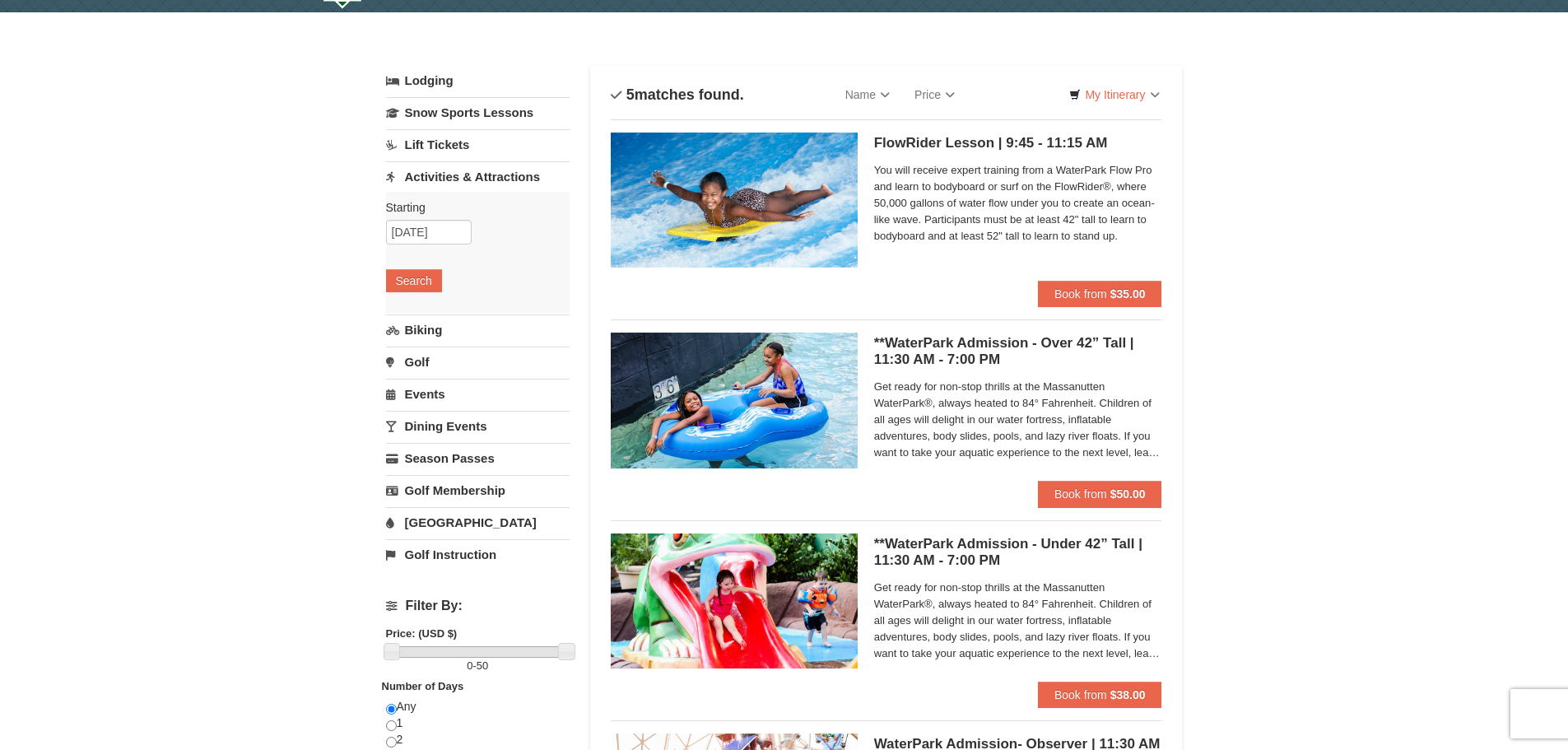
scroll to position [83, 0]
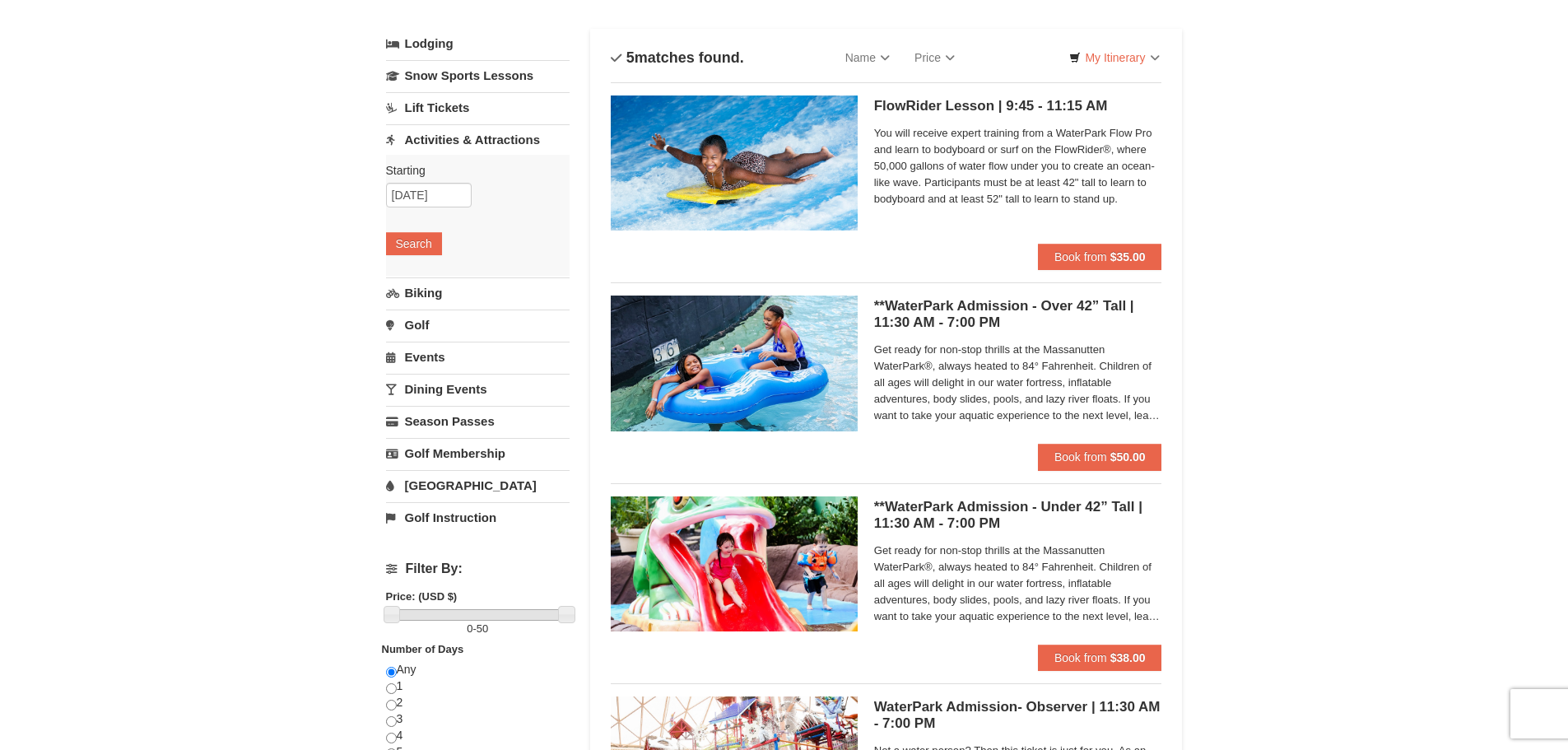
click at [947, 551] on span "Get ready for non-stop thrills at the Massanutten WaterPark®, always heated to …" at bounding box center [1018, 584] width 288 height 83
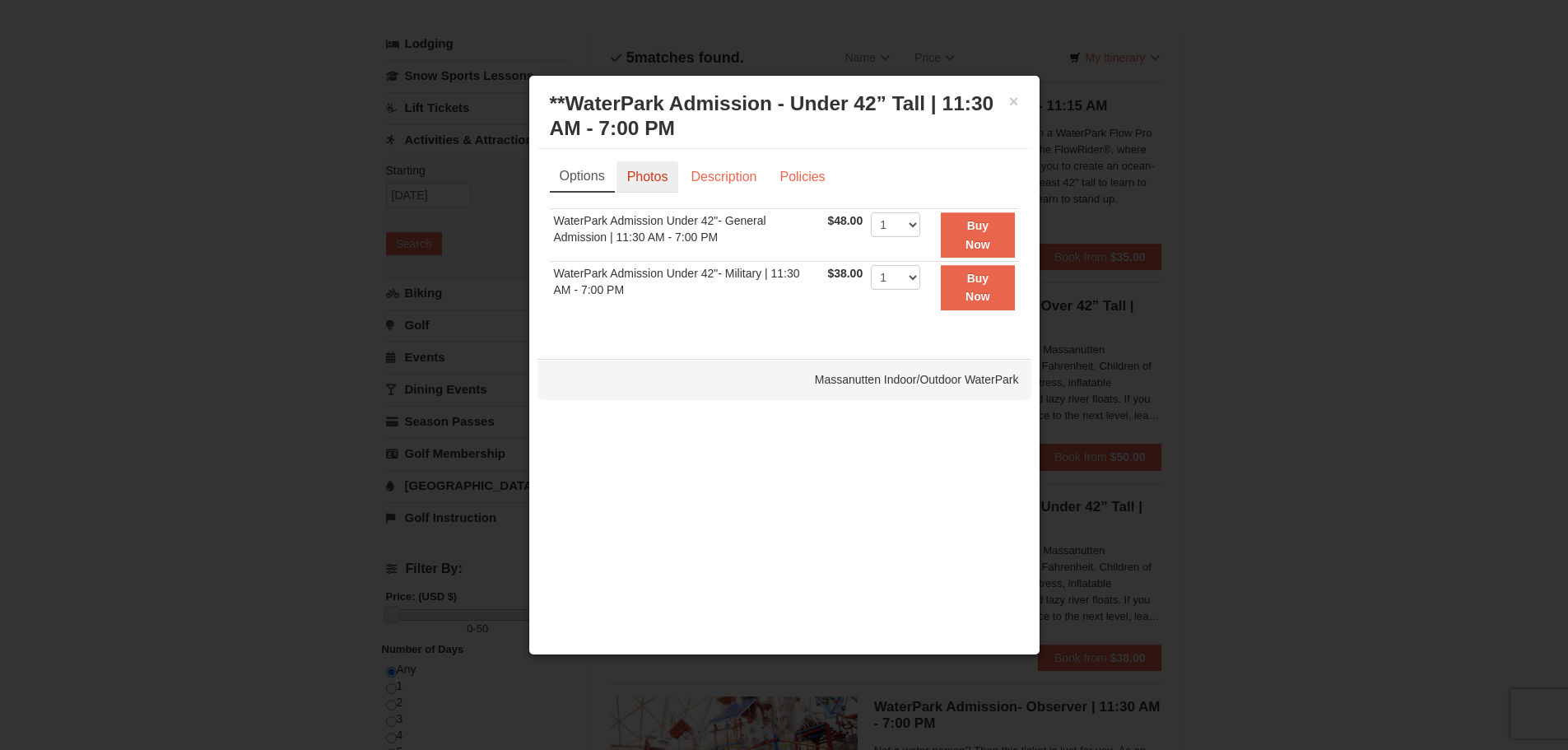
click at [658, 178] on link "Photos" at bounding box center [648, 177] width 62 height 31
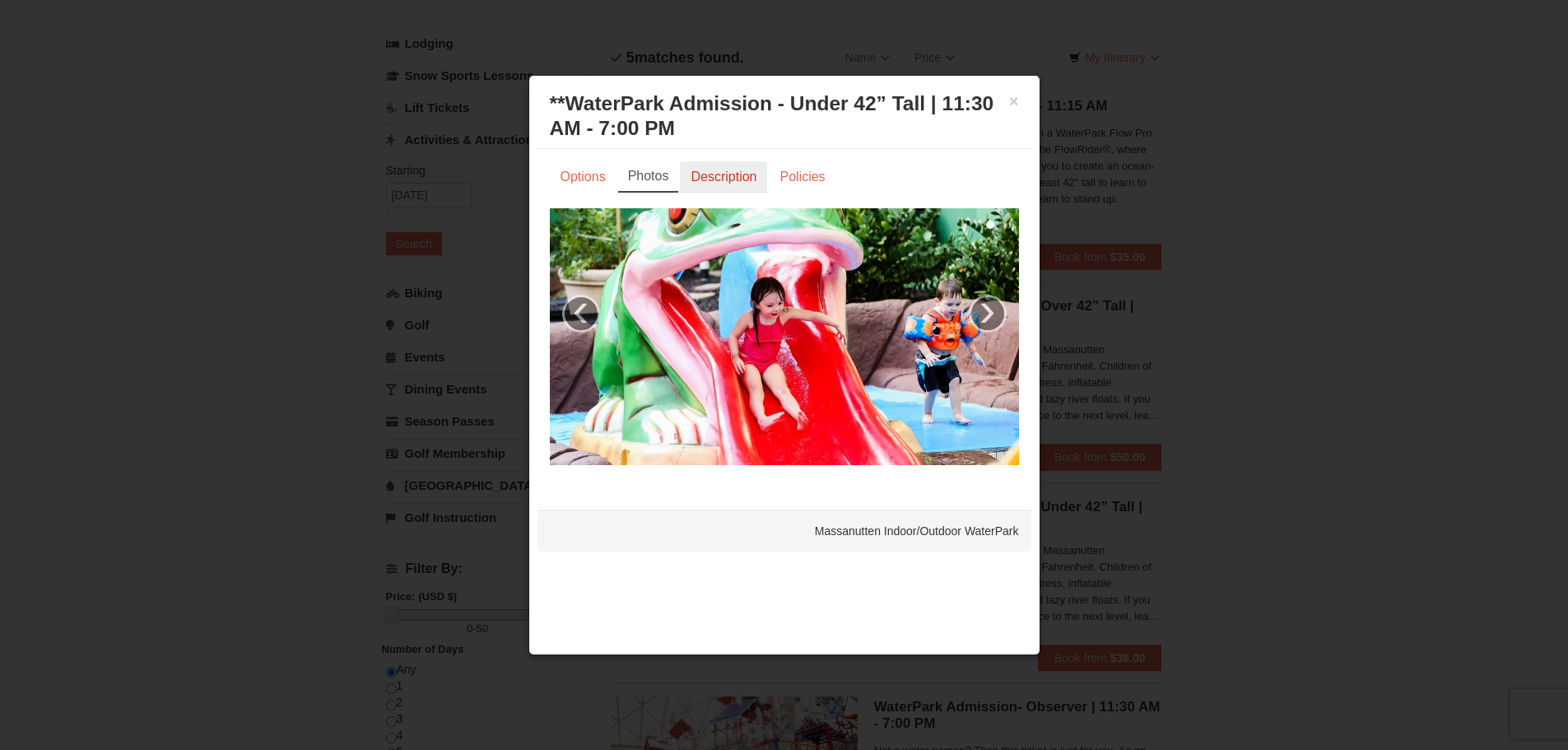
click at [703, 180] on link "Description" at bounding box center [724, 177] width 88 height 31
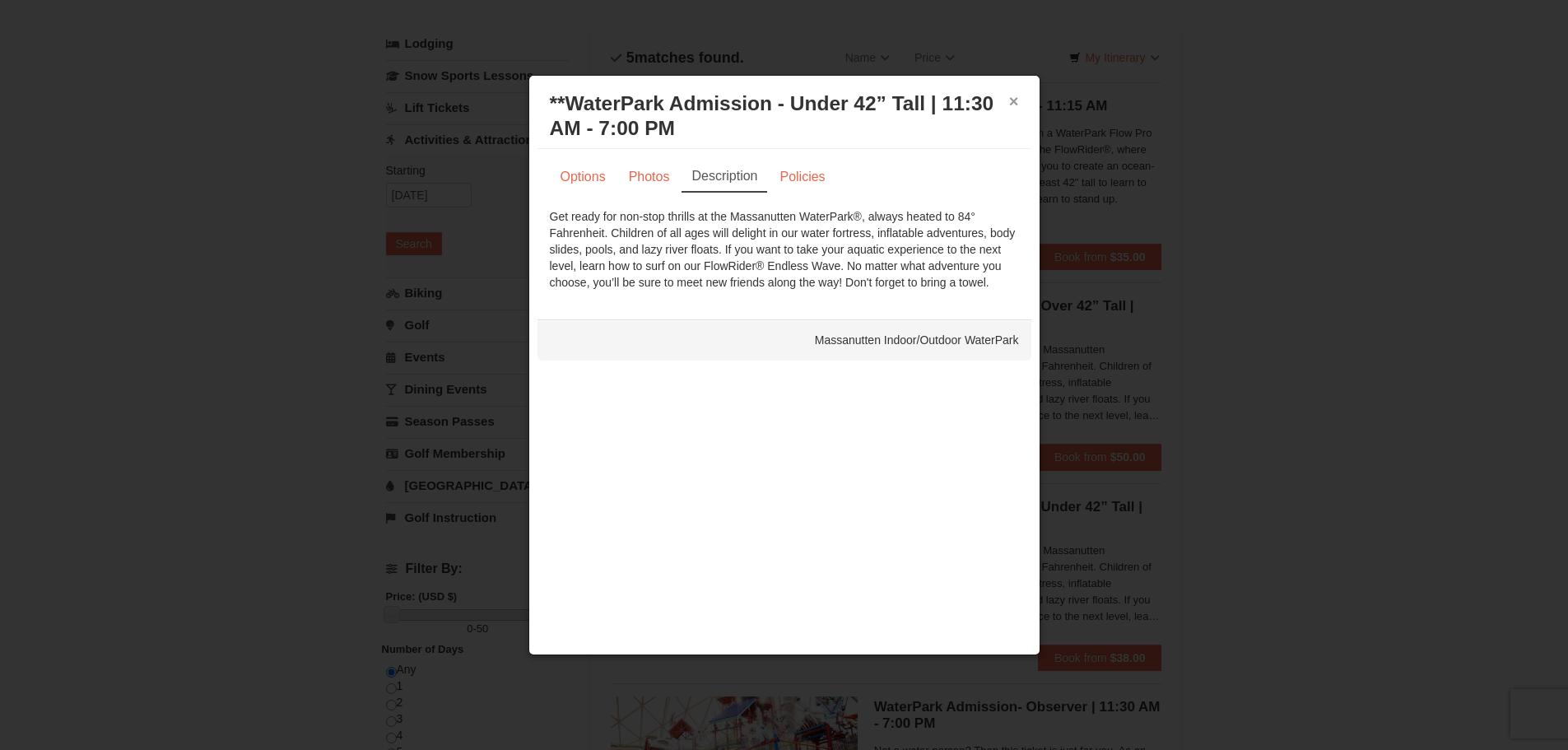
click at [1016, 102] on button "×" at bounding box center [1015, 101] width 10 height 17
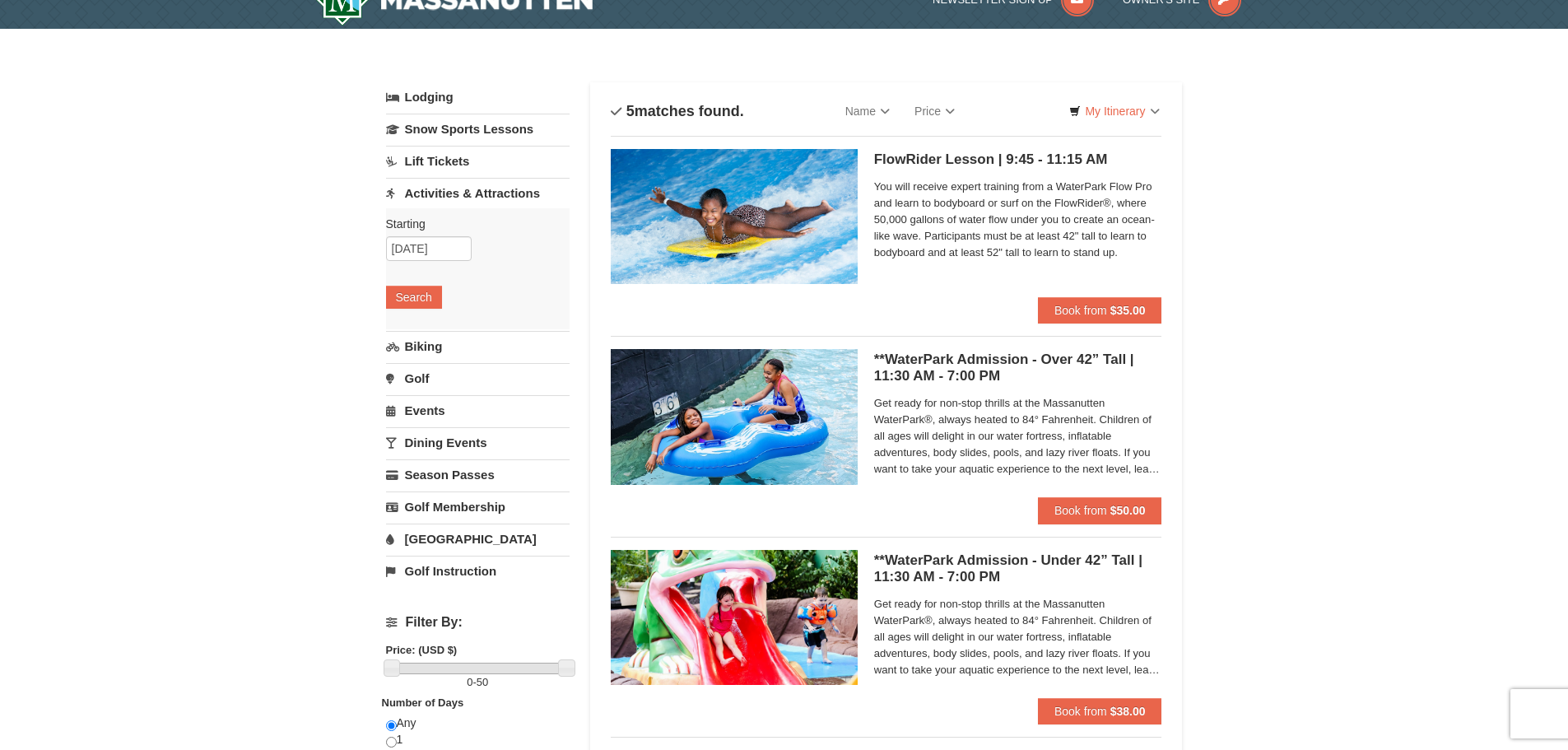
scroll to position [0, 0]
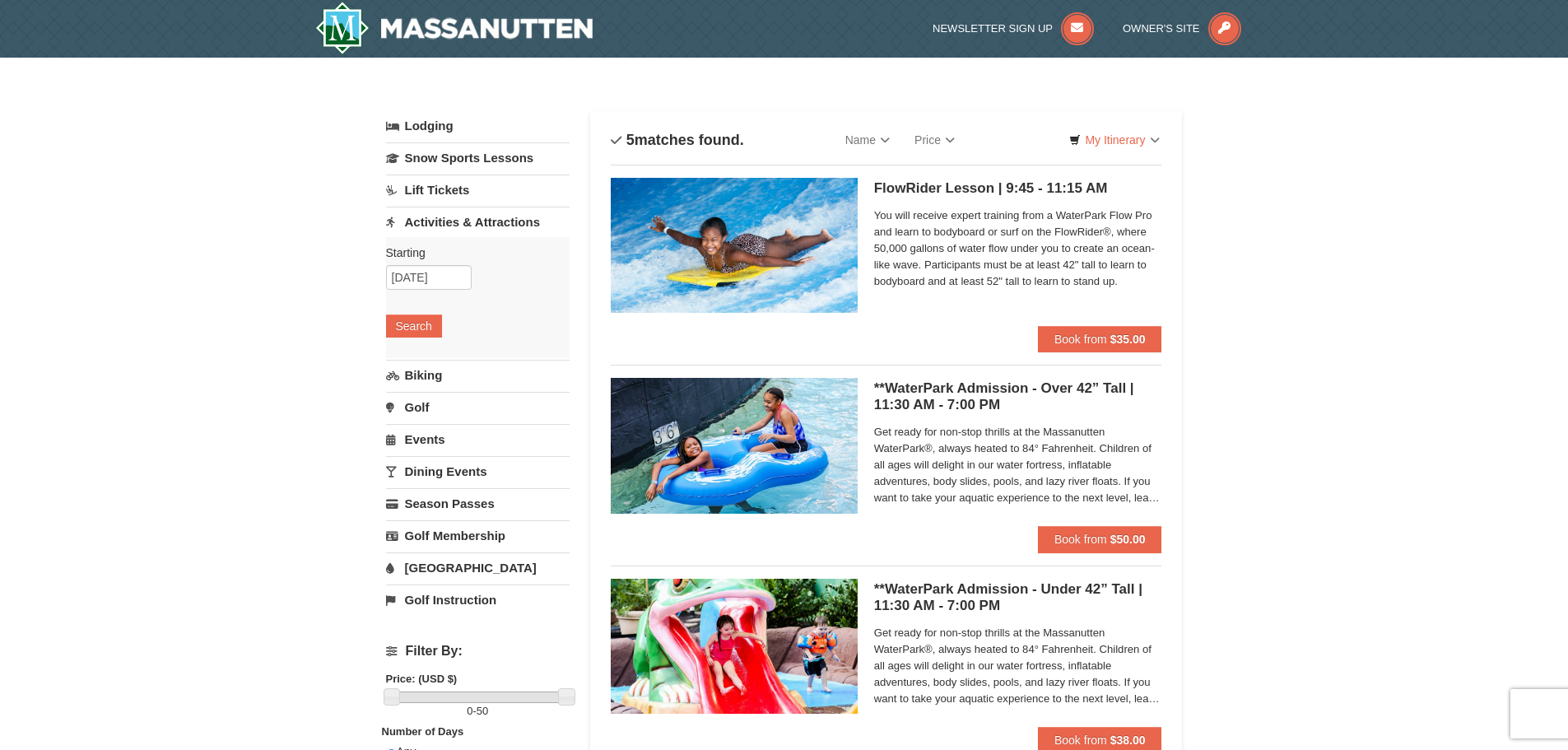
click at [420, 125] on link "Lodging" at bounding box center [478, 125] width 184 height 29
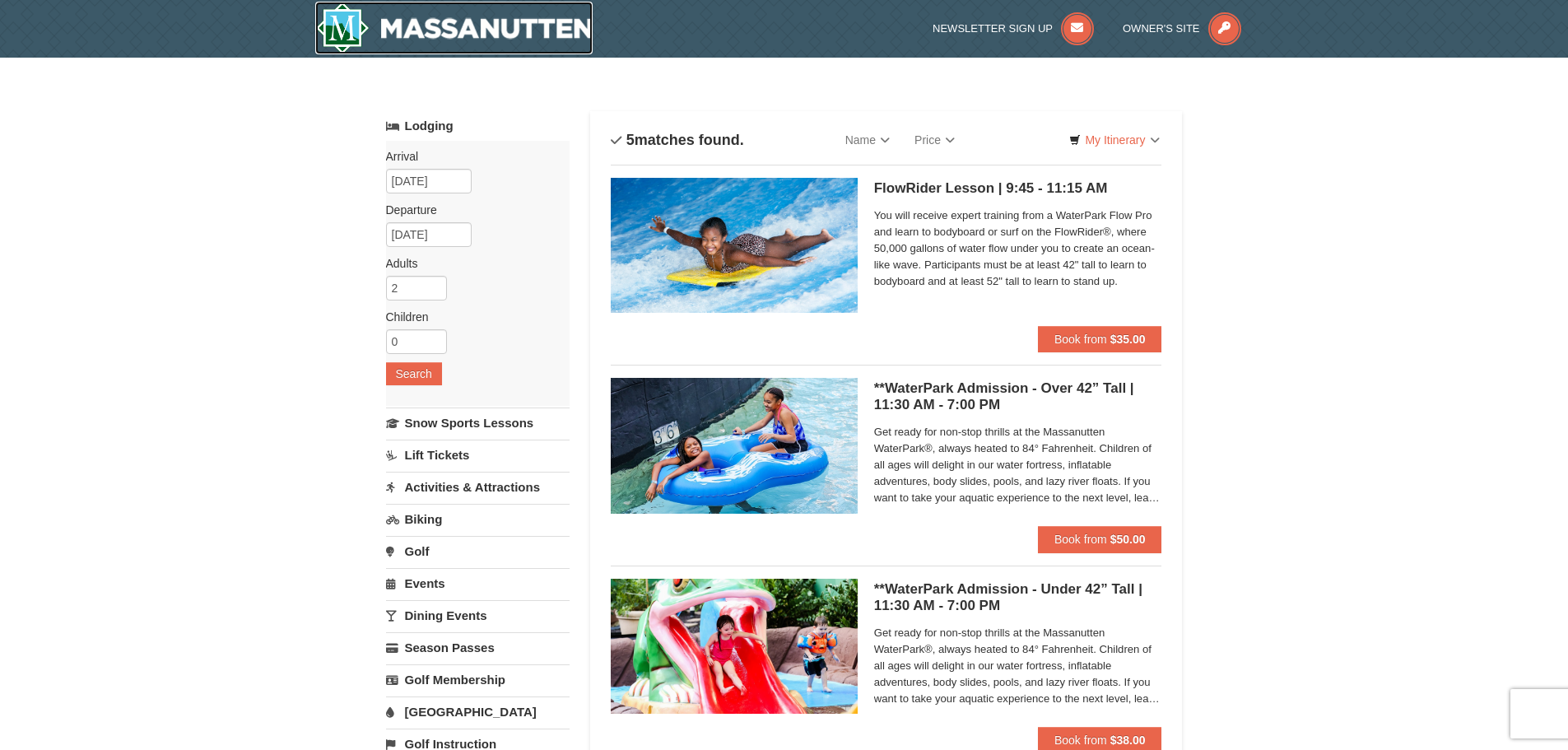
click at [396, 24] on img at bounding box center [454, 28] width 278 height 53
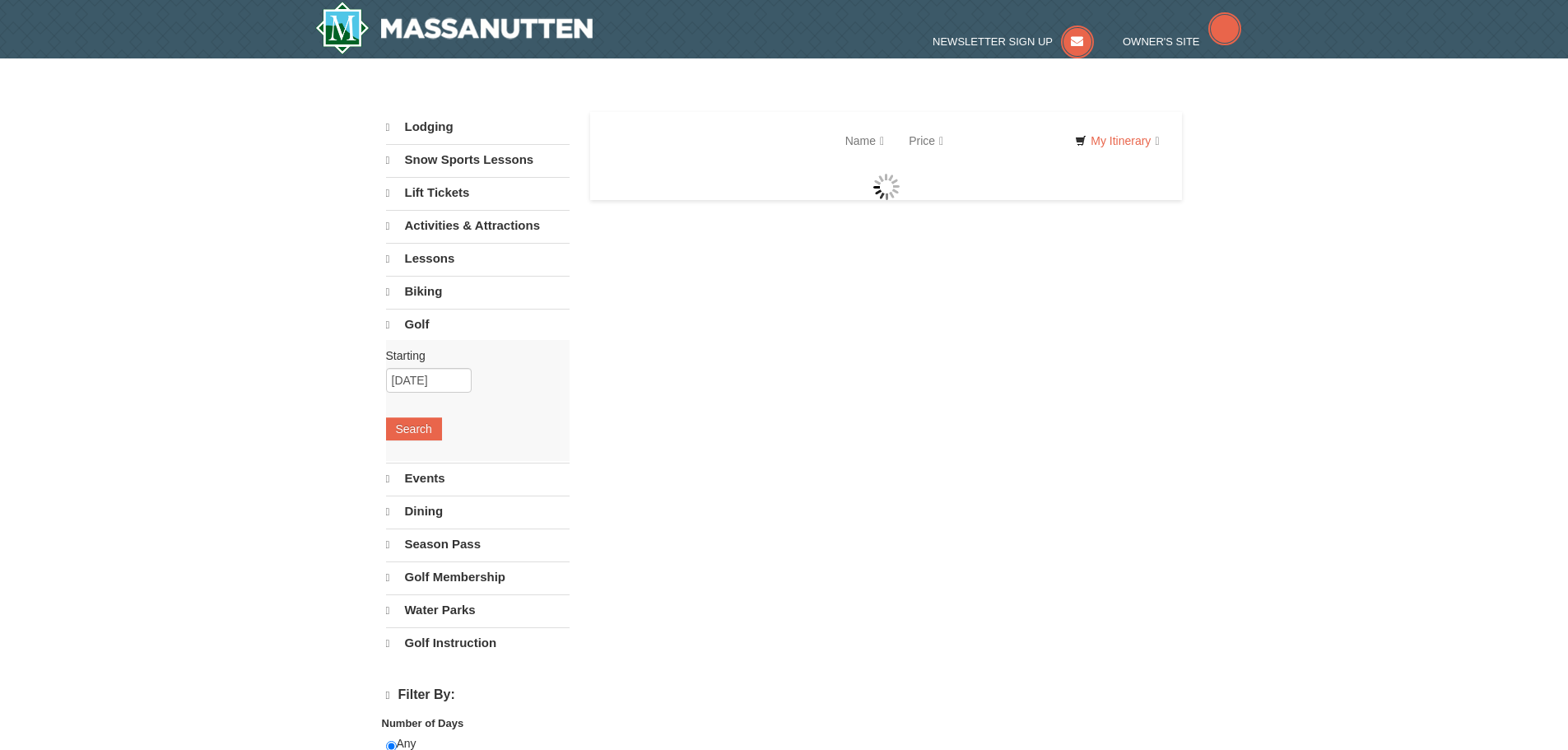
select select "9"
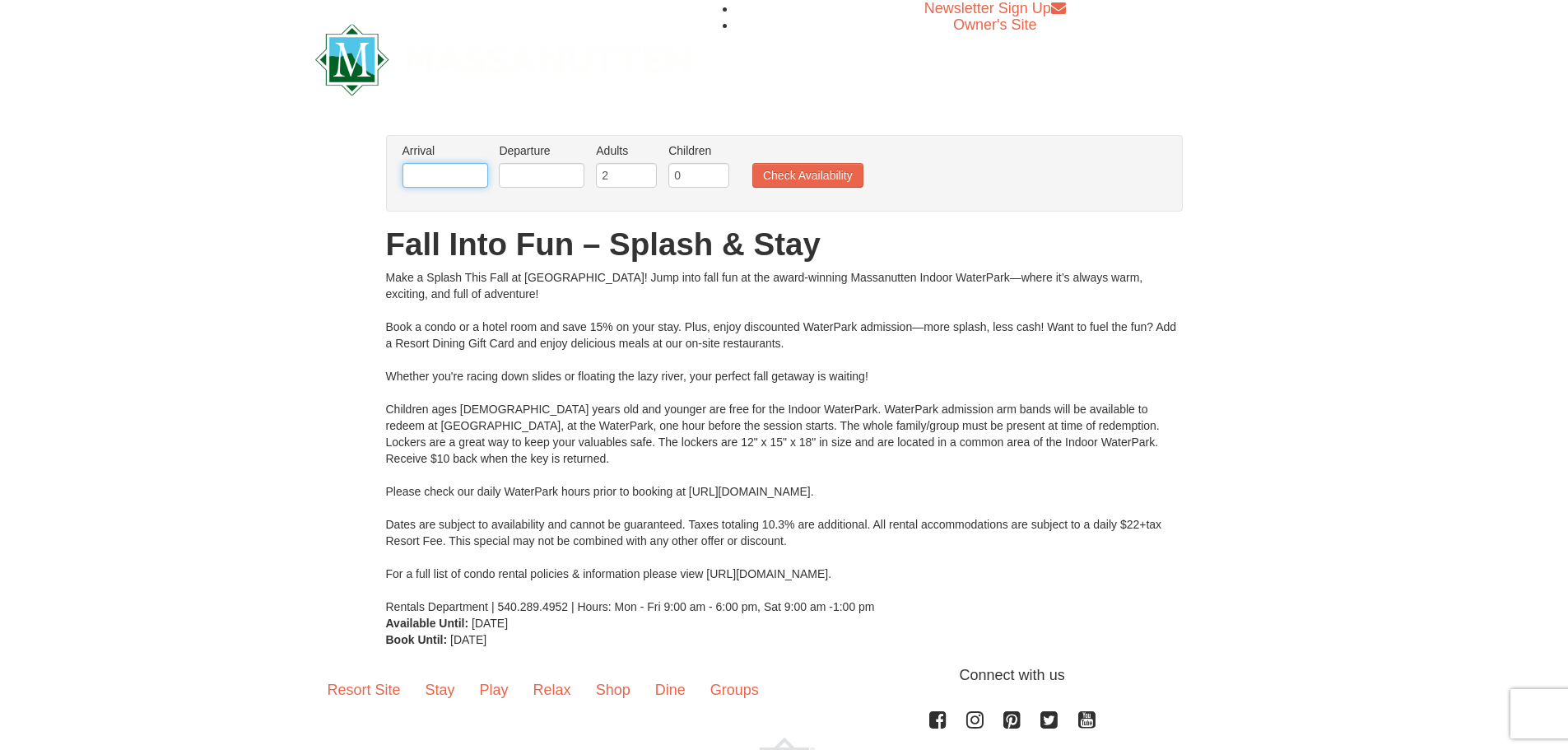
click at [414, 178] on input "text" at bounding box center [445, 175] width 86 height 24
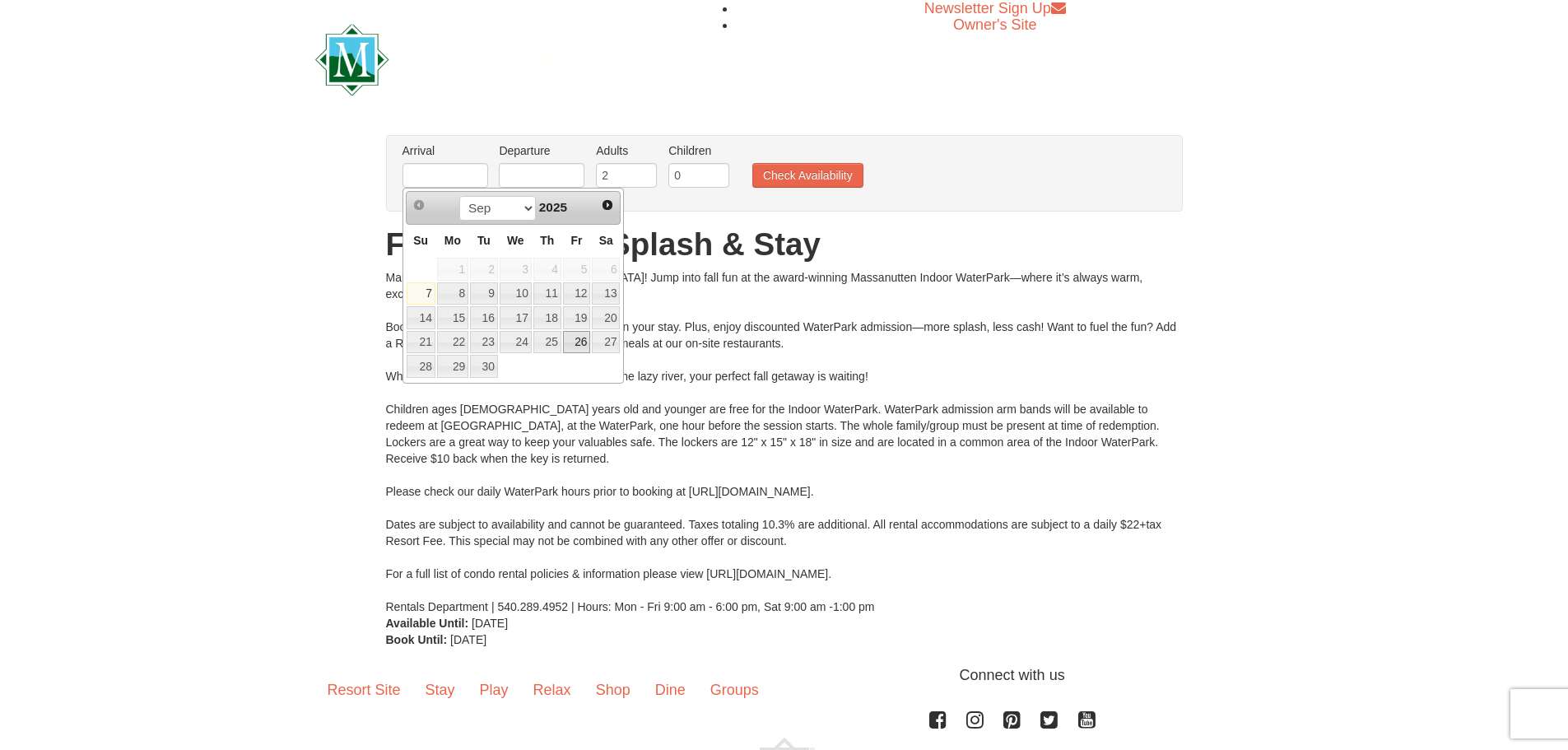
click at [579, 340] on link "26" at bounding box center [577, 342] width 28 height 23
type input "[DATE]"
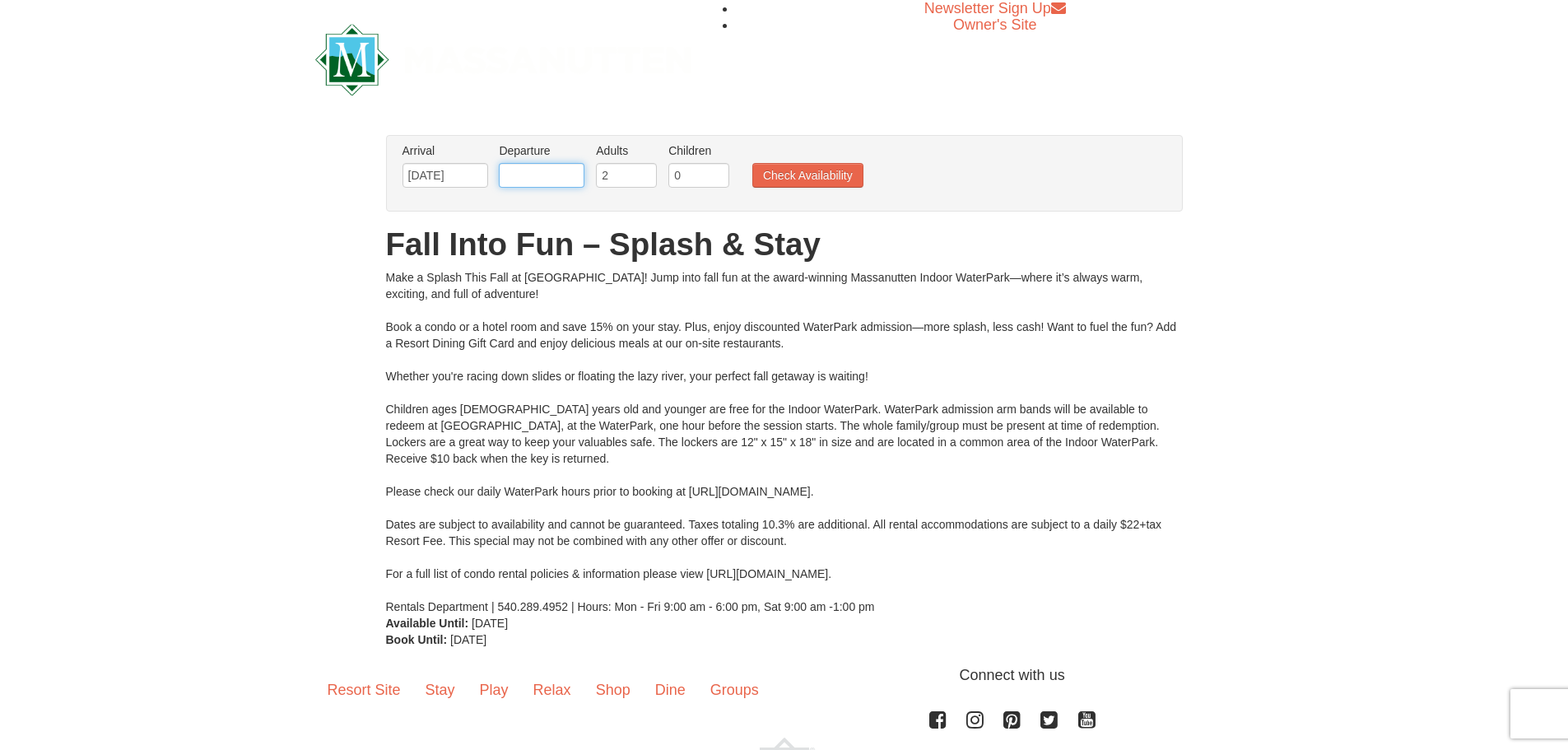
click at [556, 175] on input "text" at bounding box center [542, 175] width 86 height 24
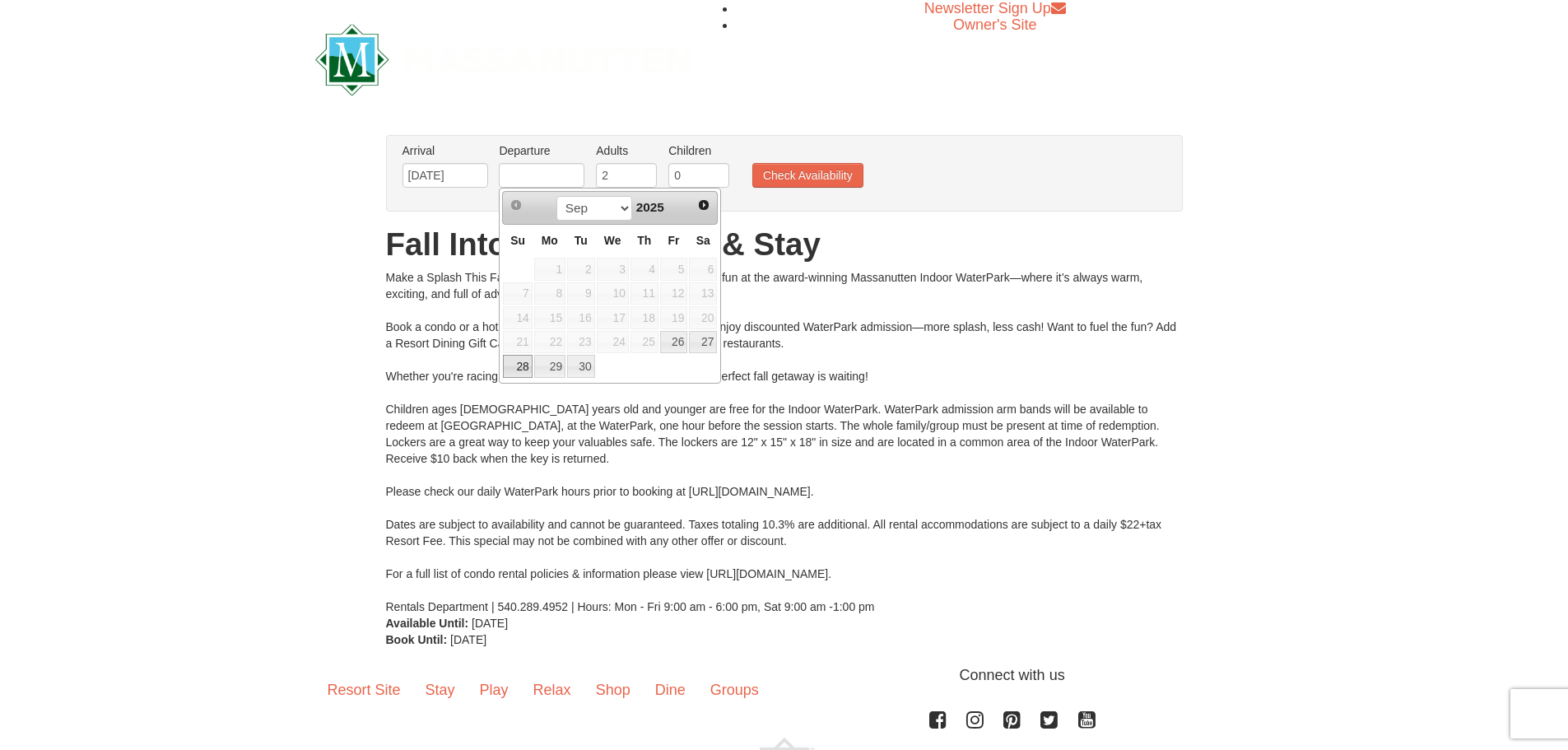
click at [517, 367] on link "28" at bounding box center [517, 367] width 29 height 23
type input "[DATE]"
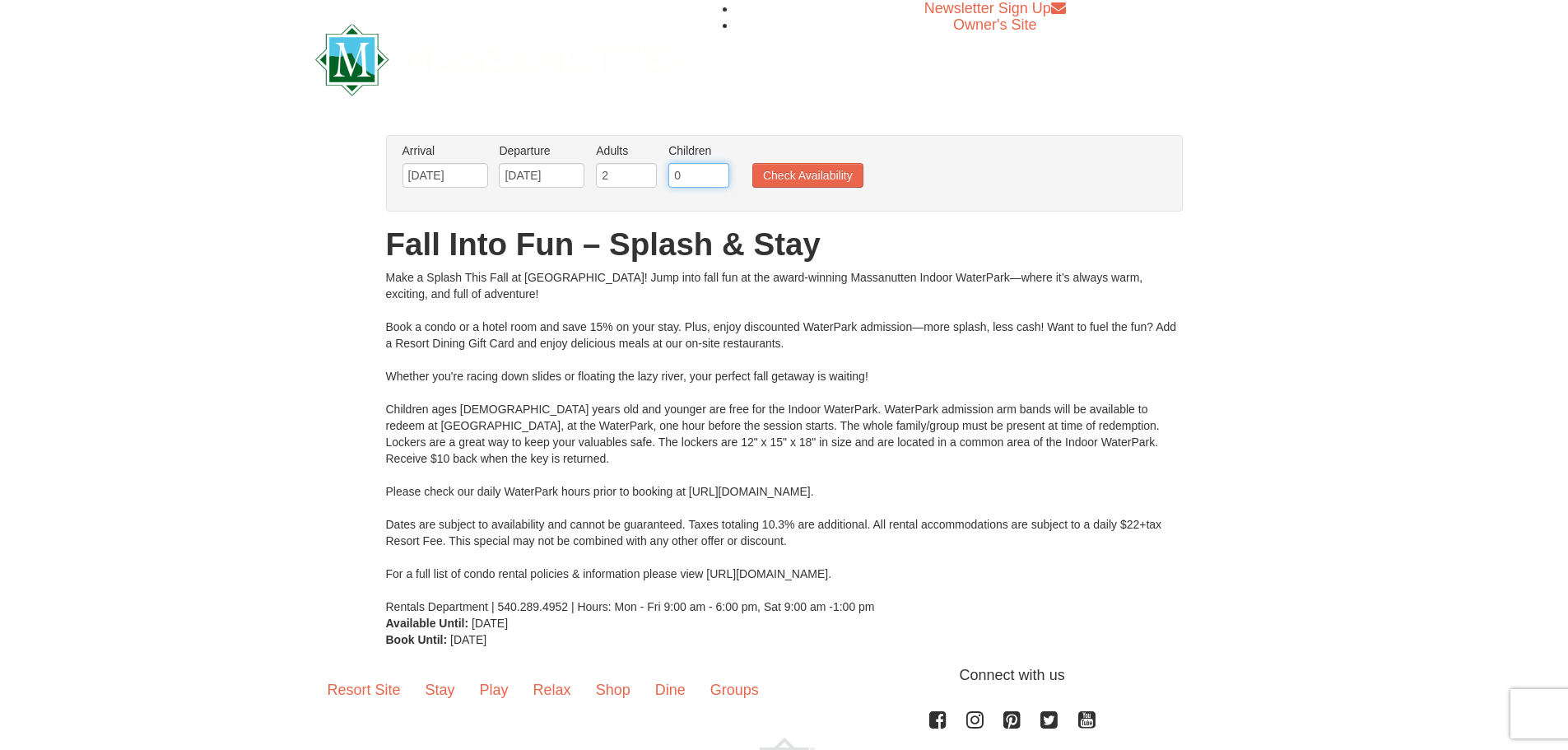
click at [684, 182] on input "0" at bounding box center [698, 175] width 61 height 24
click at [717, 169] on input "1" at bounding box center [698, 175] width 61 height 24
type input "2"
click at [717, 169] on input "2" at bounding box center [698, 175] width 61 height 24
click at [796, 166] on button "Check Availability" at bounding box center [808, 175] width 111 height 24
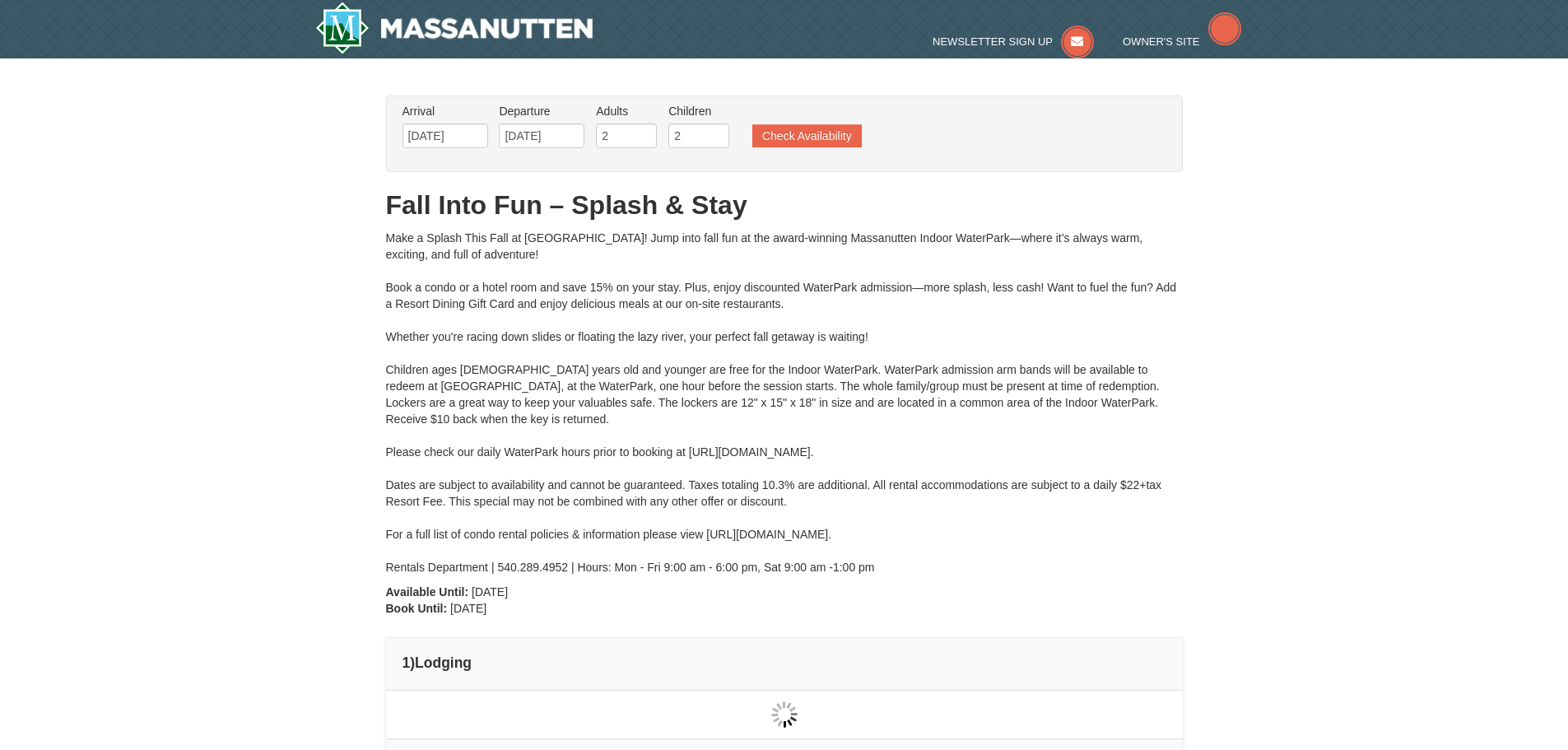
type input "[DATE]"
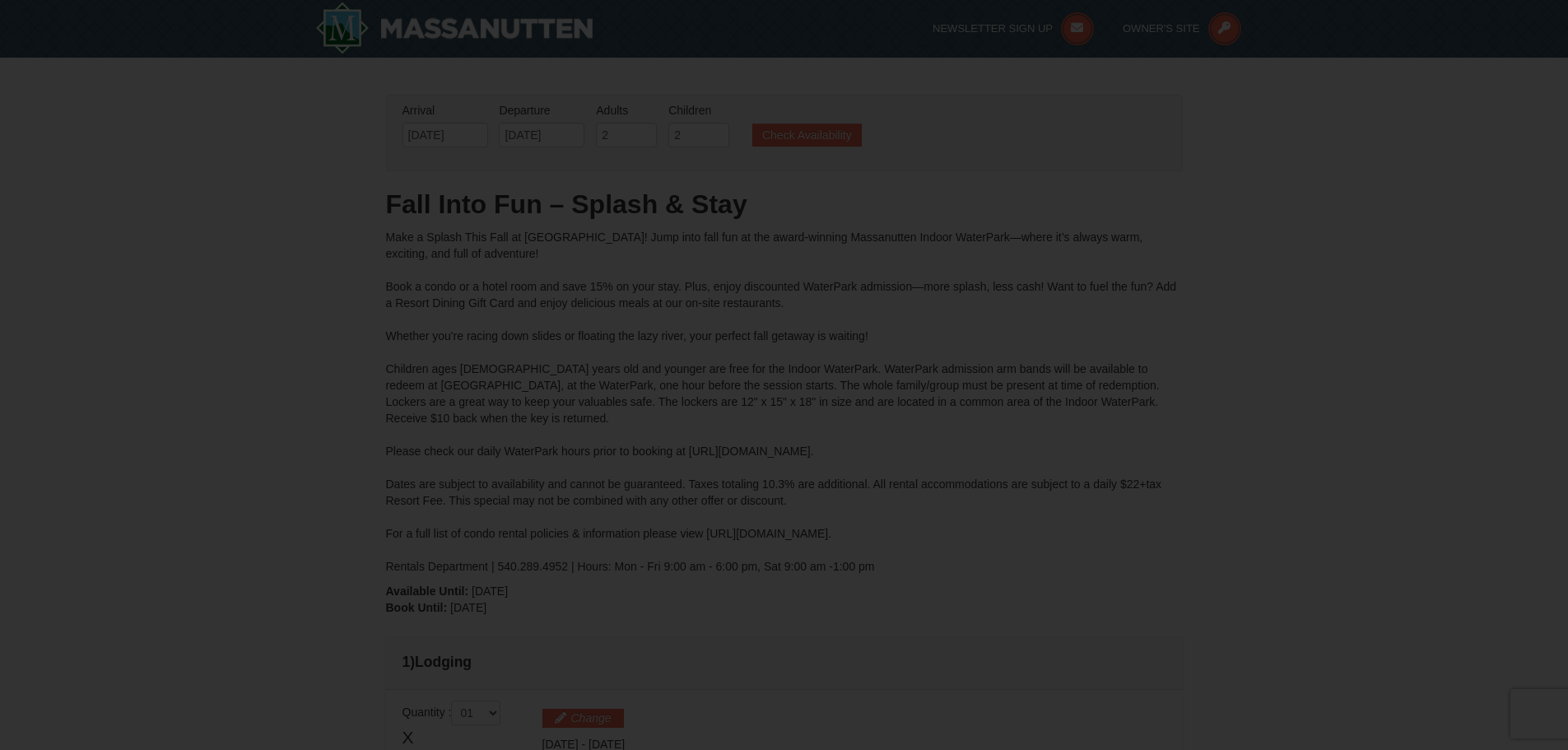
type input "[DATE]"
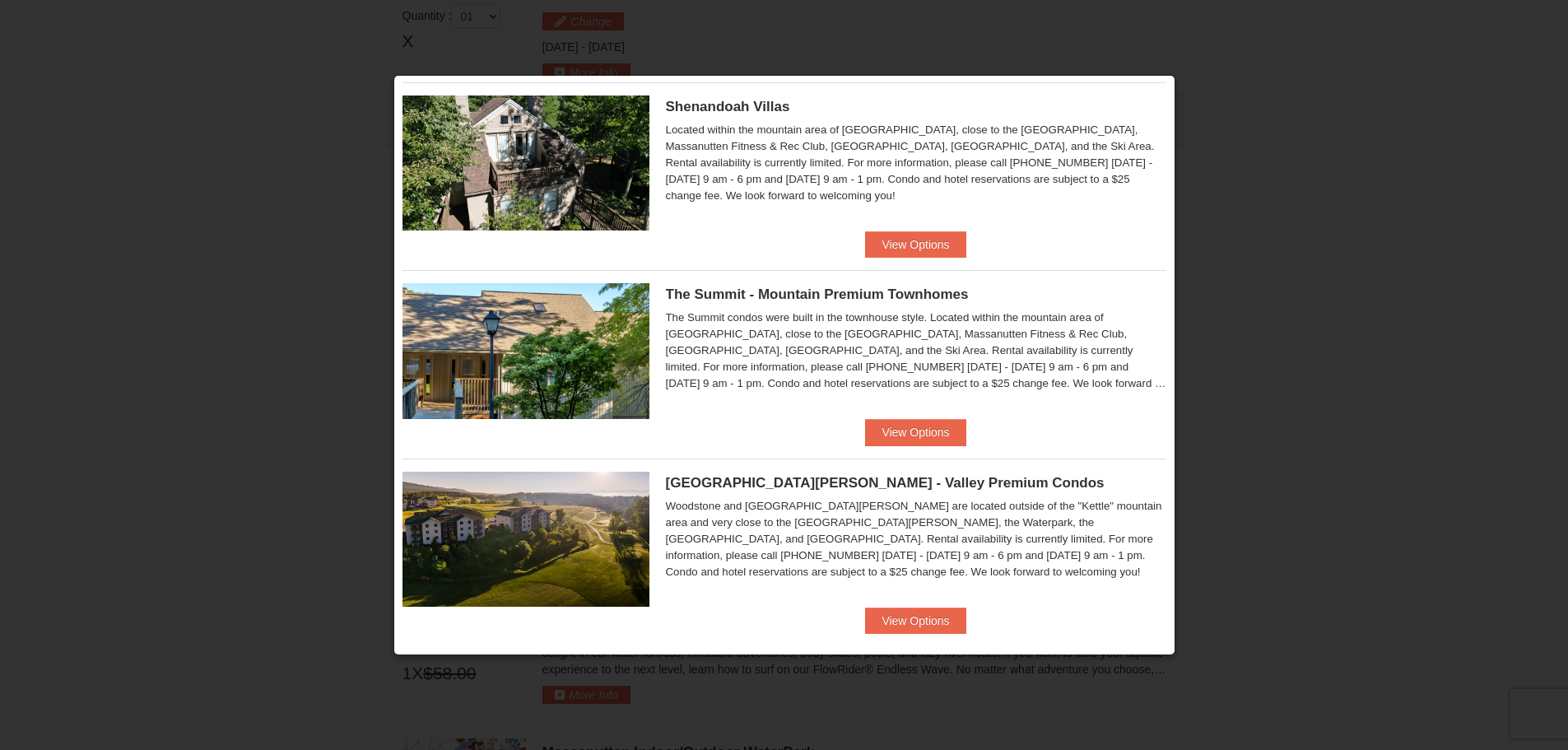
scroll to position [428, 0]
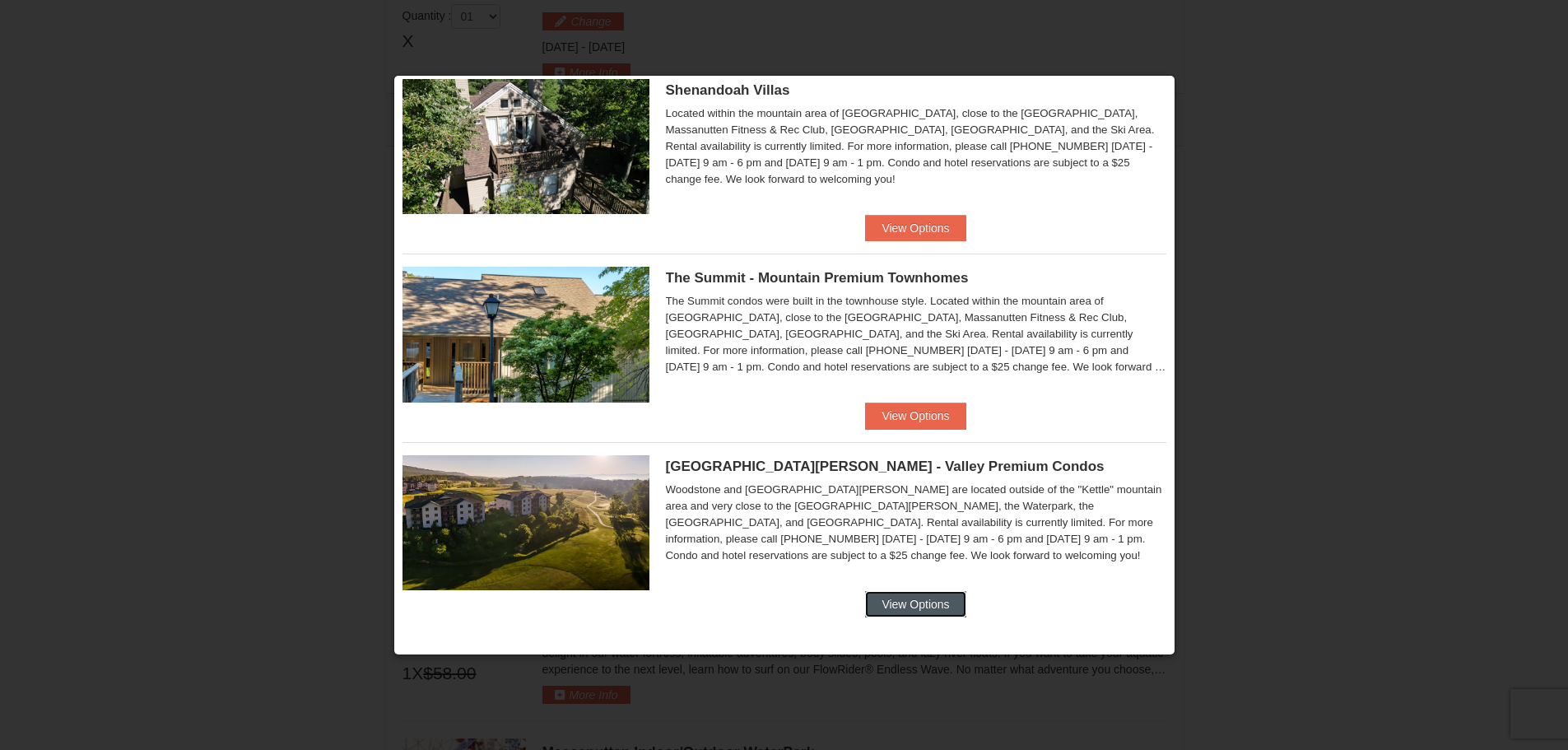
click at [916, 597] on button "View Options" at bounding box center [915, 604] width 100 height 26
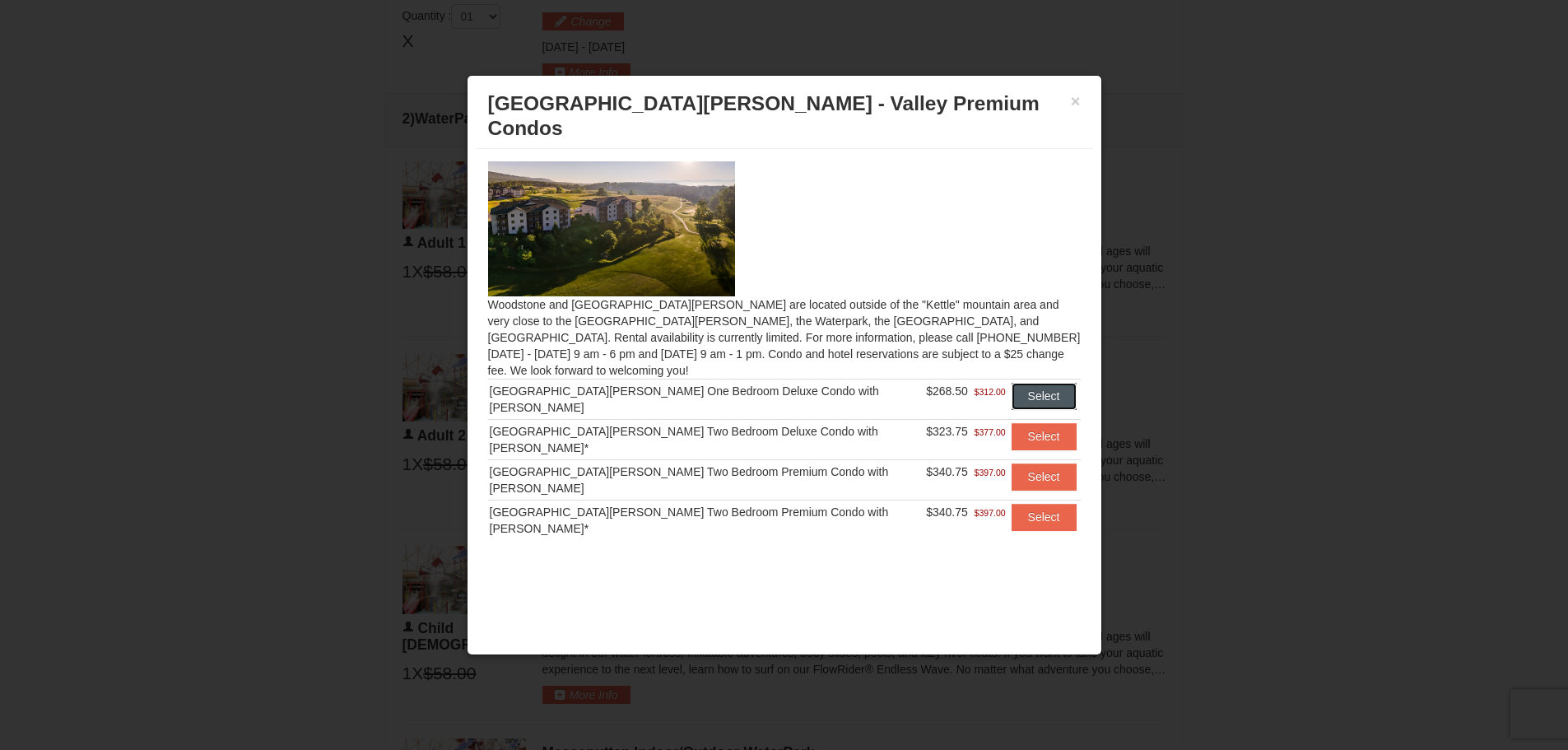
click at [1012, 383] on button "Select" at bounding box center [1044, 396] width 65 height 26
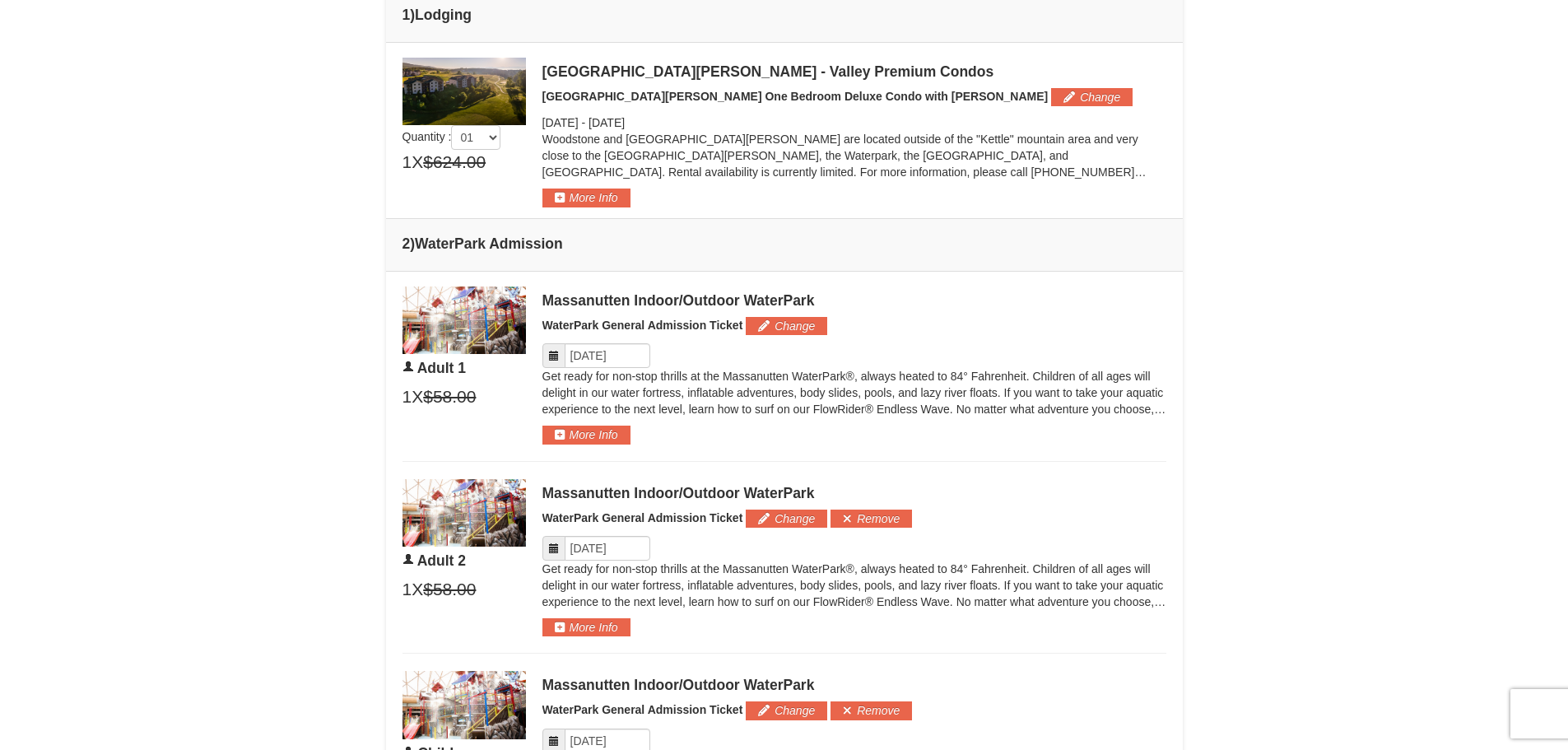
scroll to position [619, 0]
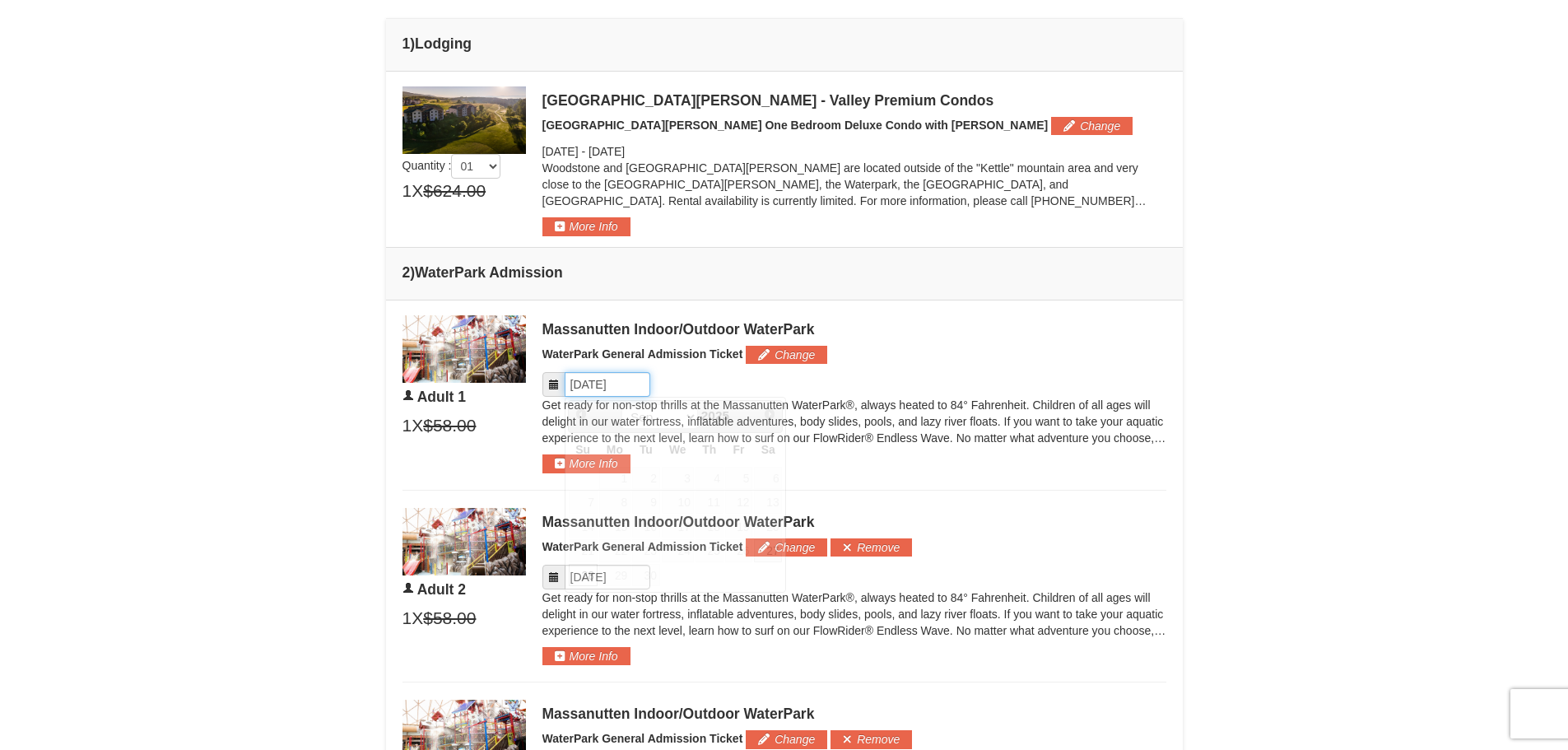
click at [639, 382] on input "Please format dates MM/DD/YYYY" at bounding box center [608, 384] width 86 height 24
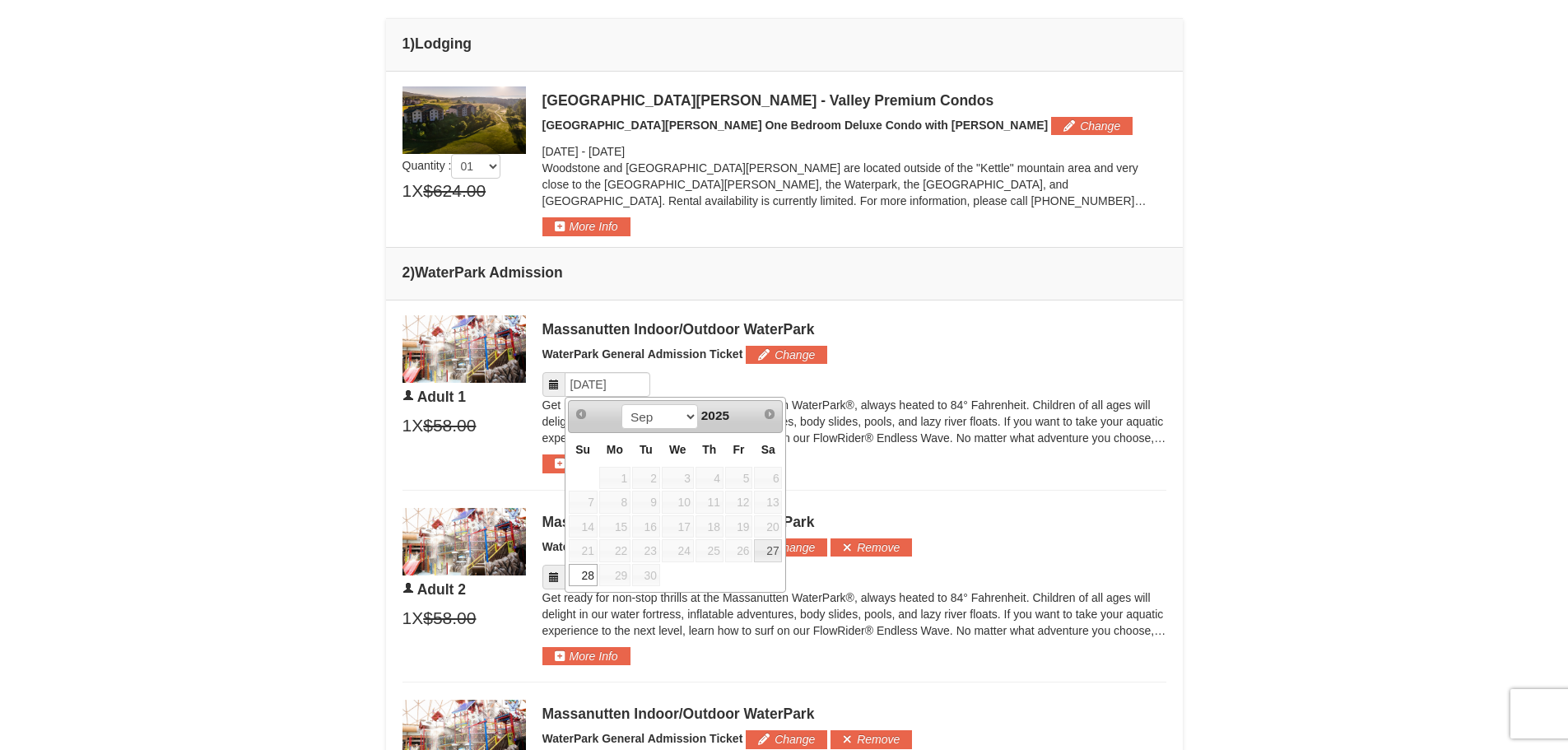
click at [960, 422] on p "Get ready for non-stop thrills at the Massanutten WaterPark®, always heated to …" at bounding box center [855, 421] width 624 height 50
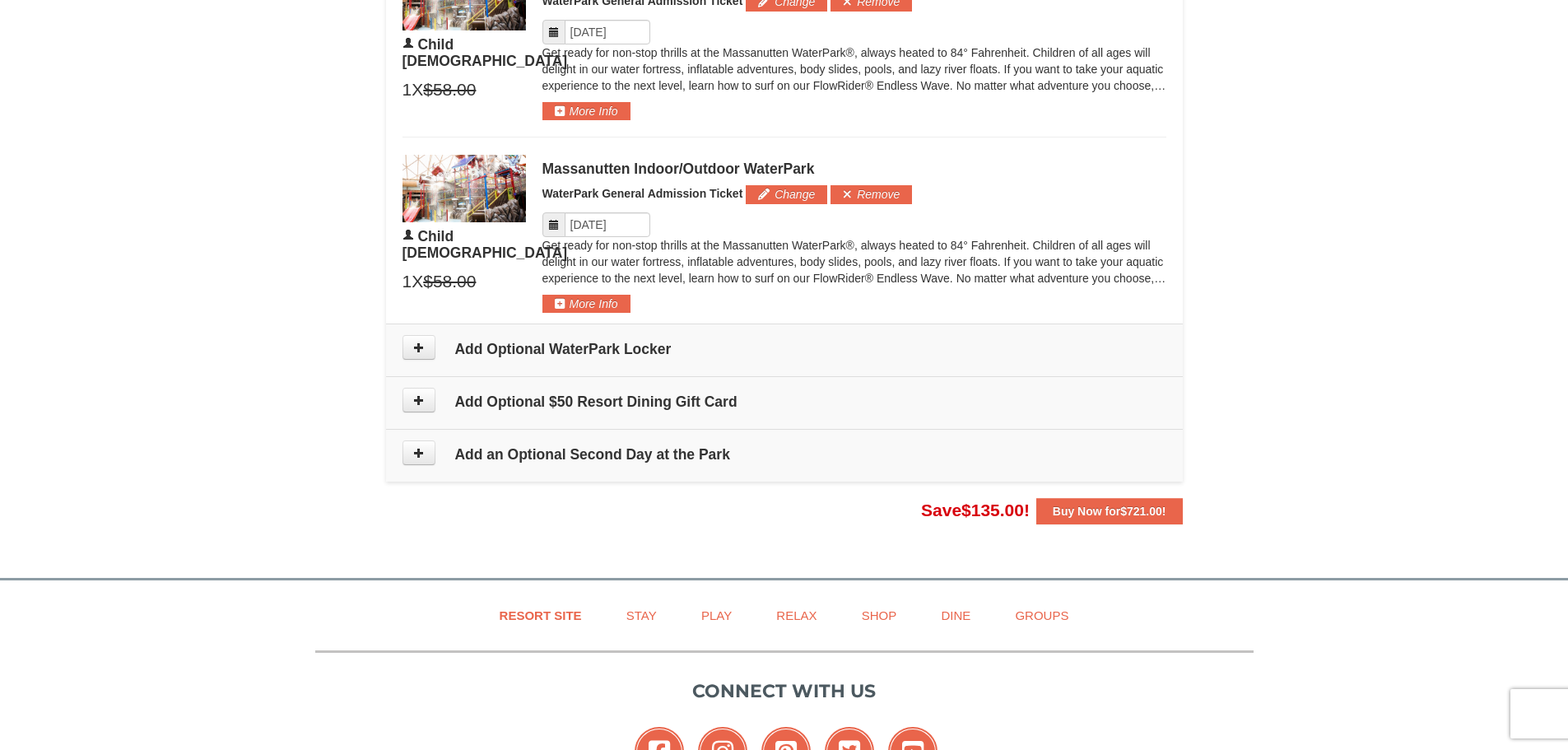
scroll to position [1359, 0]
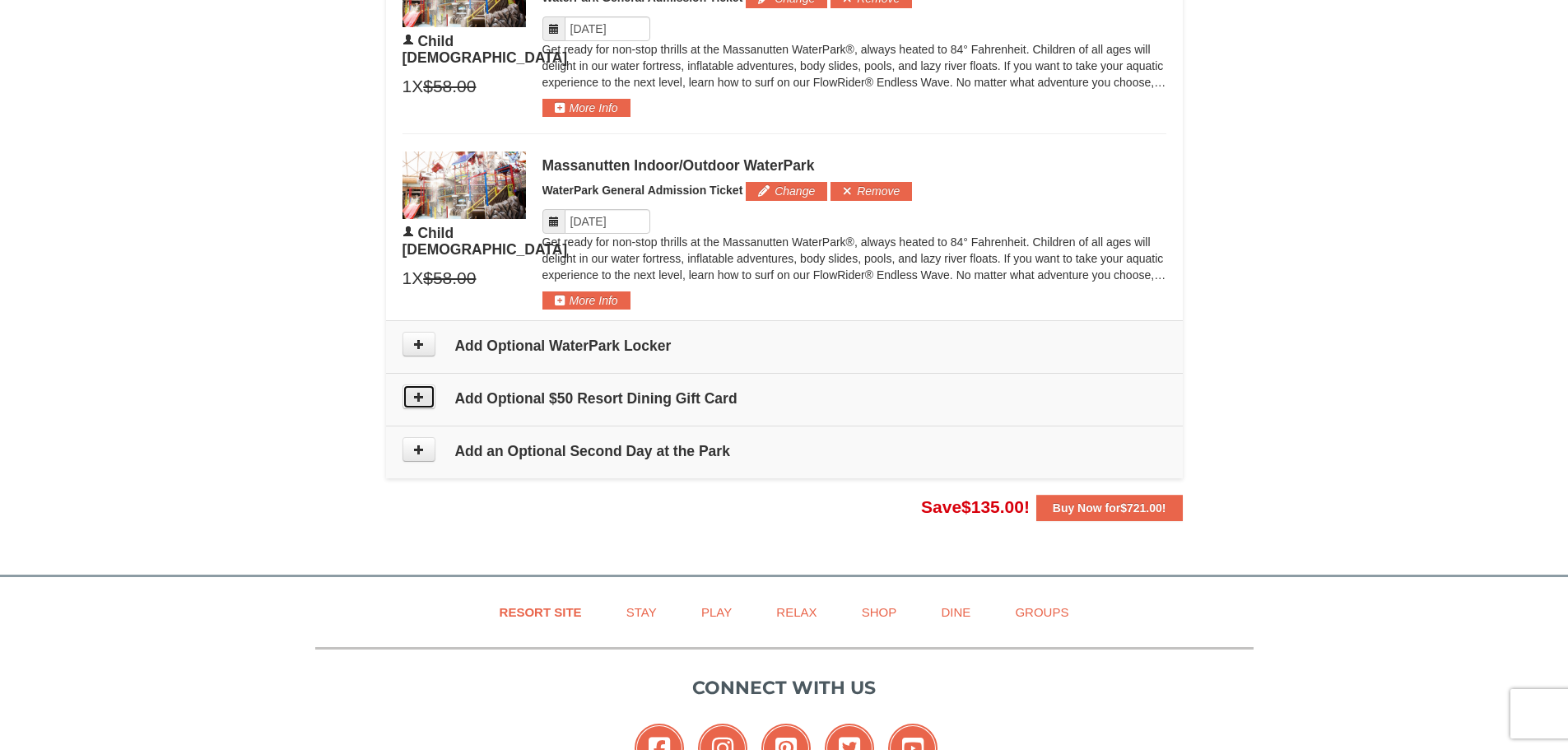
click at [410, 401] on button at bounding box center [419, 396] width 33 height 24
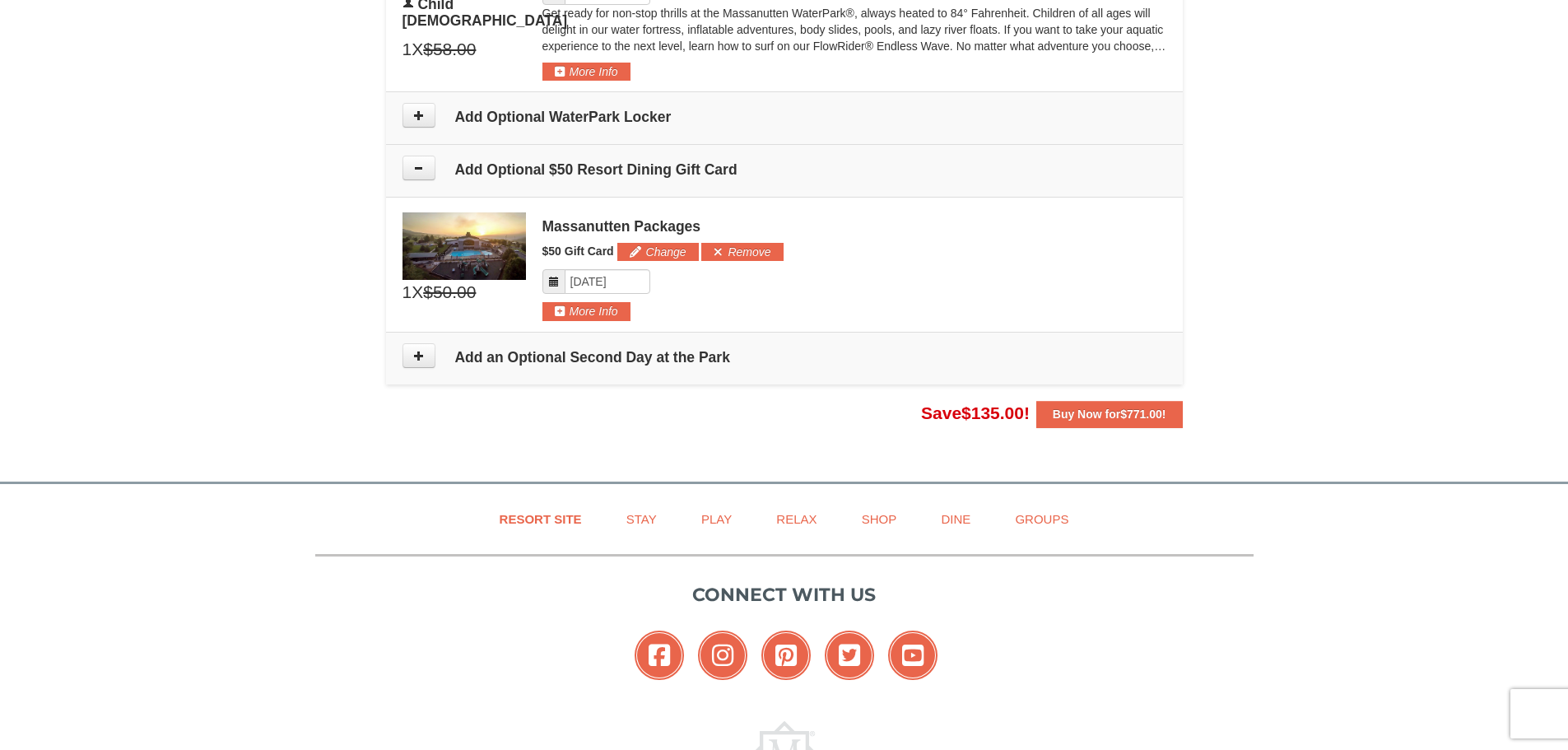
scroll to position [1715, 0]
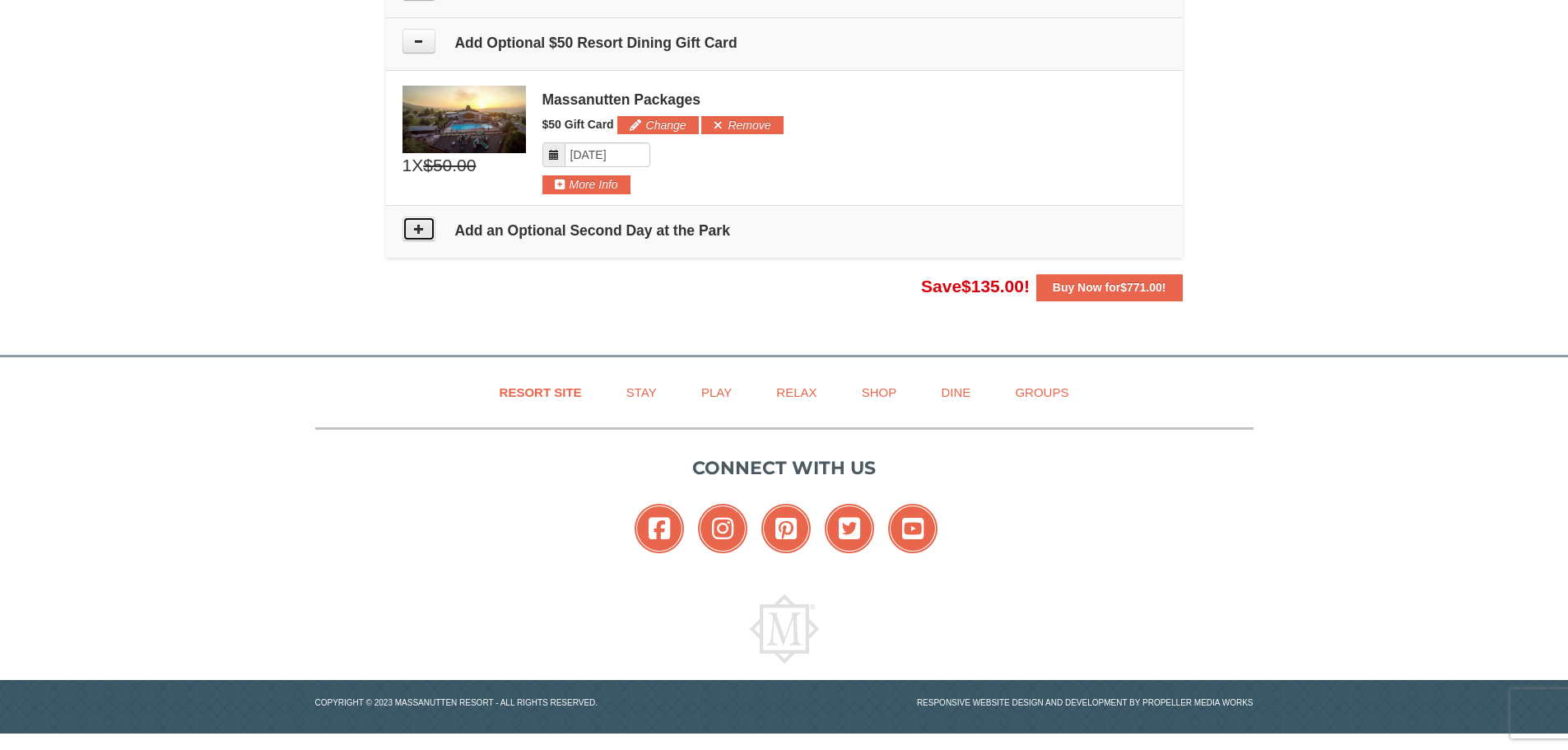
click at [421, 238] on button at bounding box center [419, 229] width 33 height 24
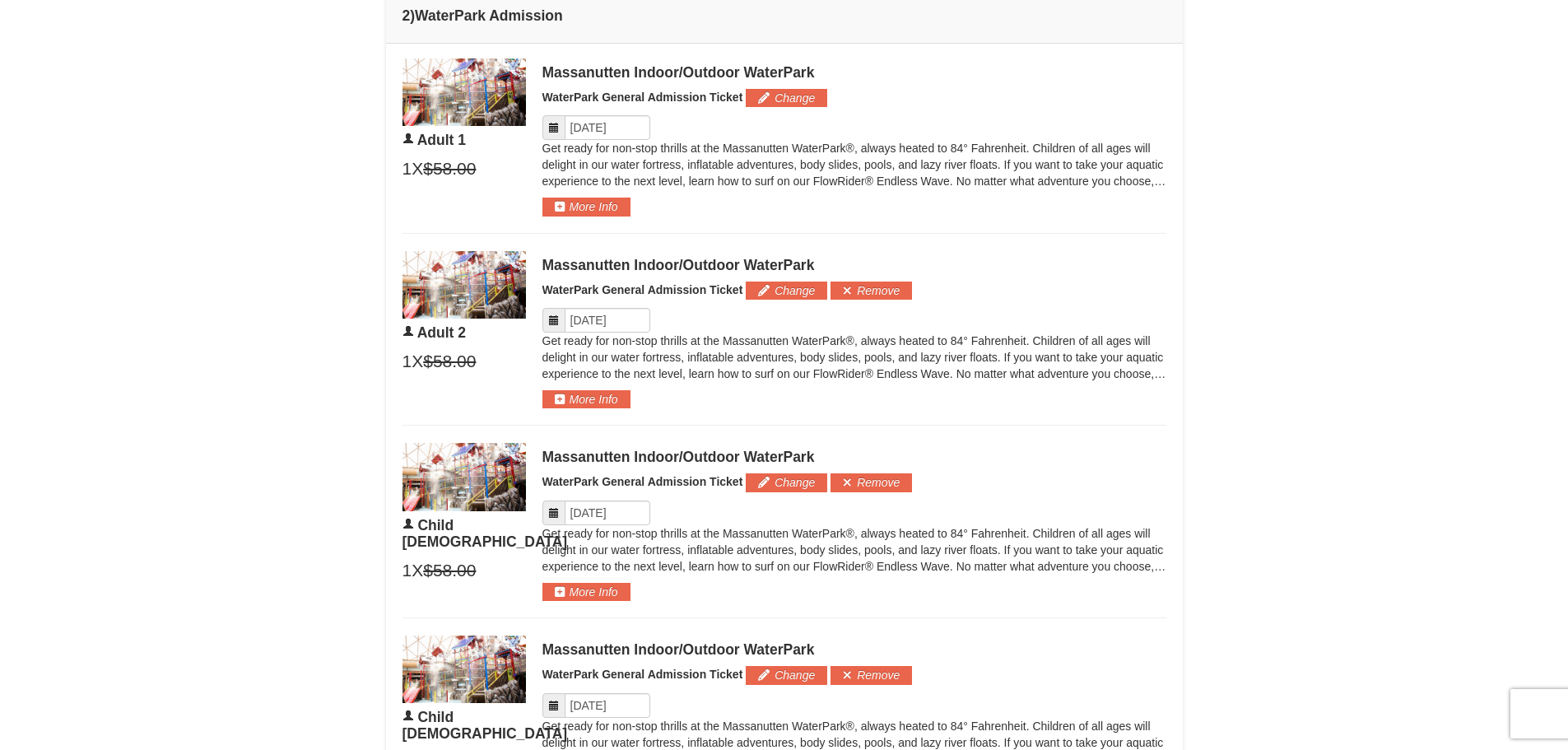
scroll to position [911, 0]
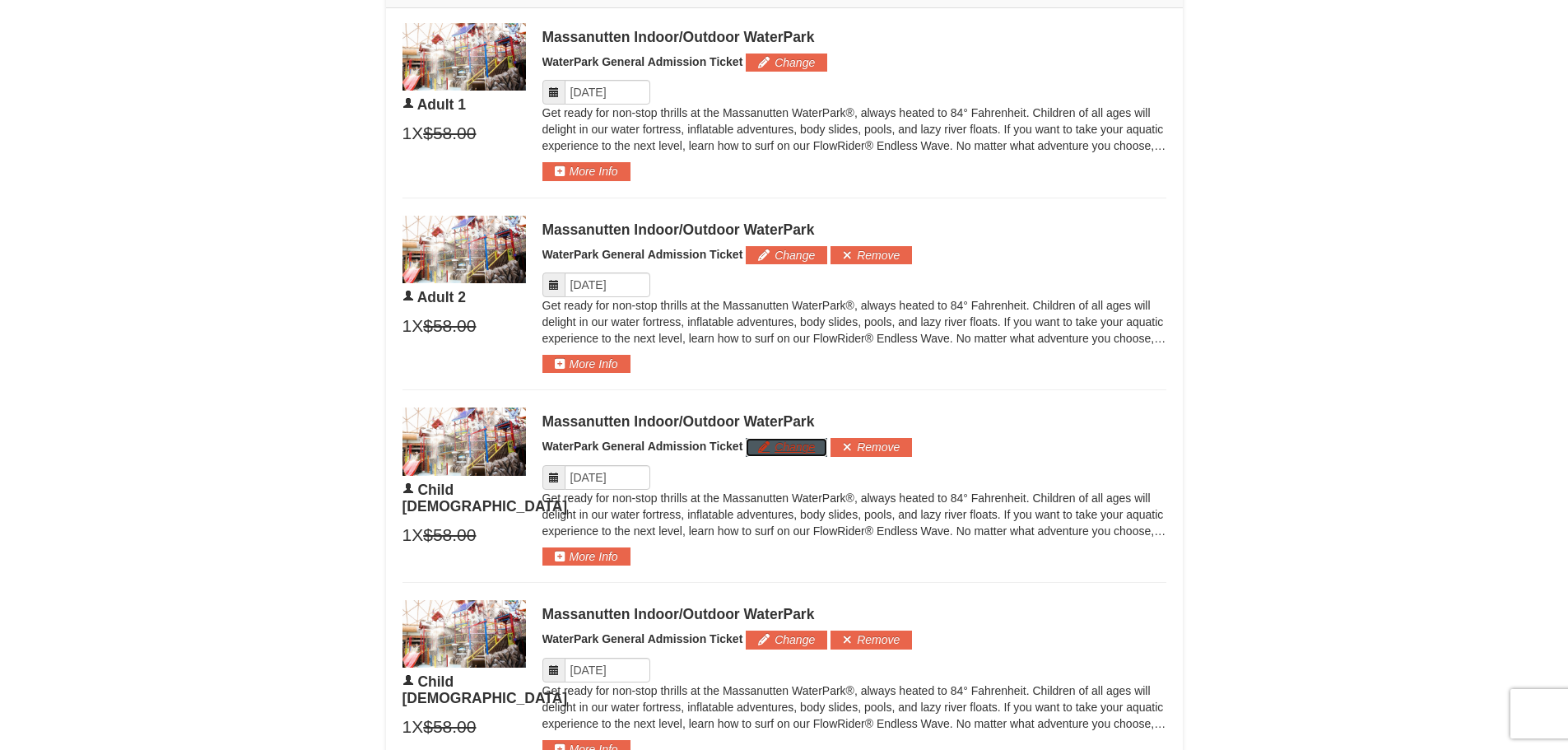
click at [798, 452] on button "Change" at bounding box center [787, 446] width 82 height 18
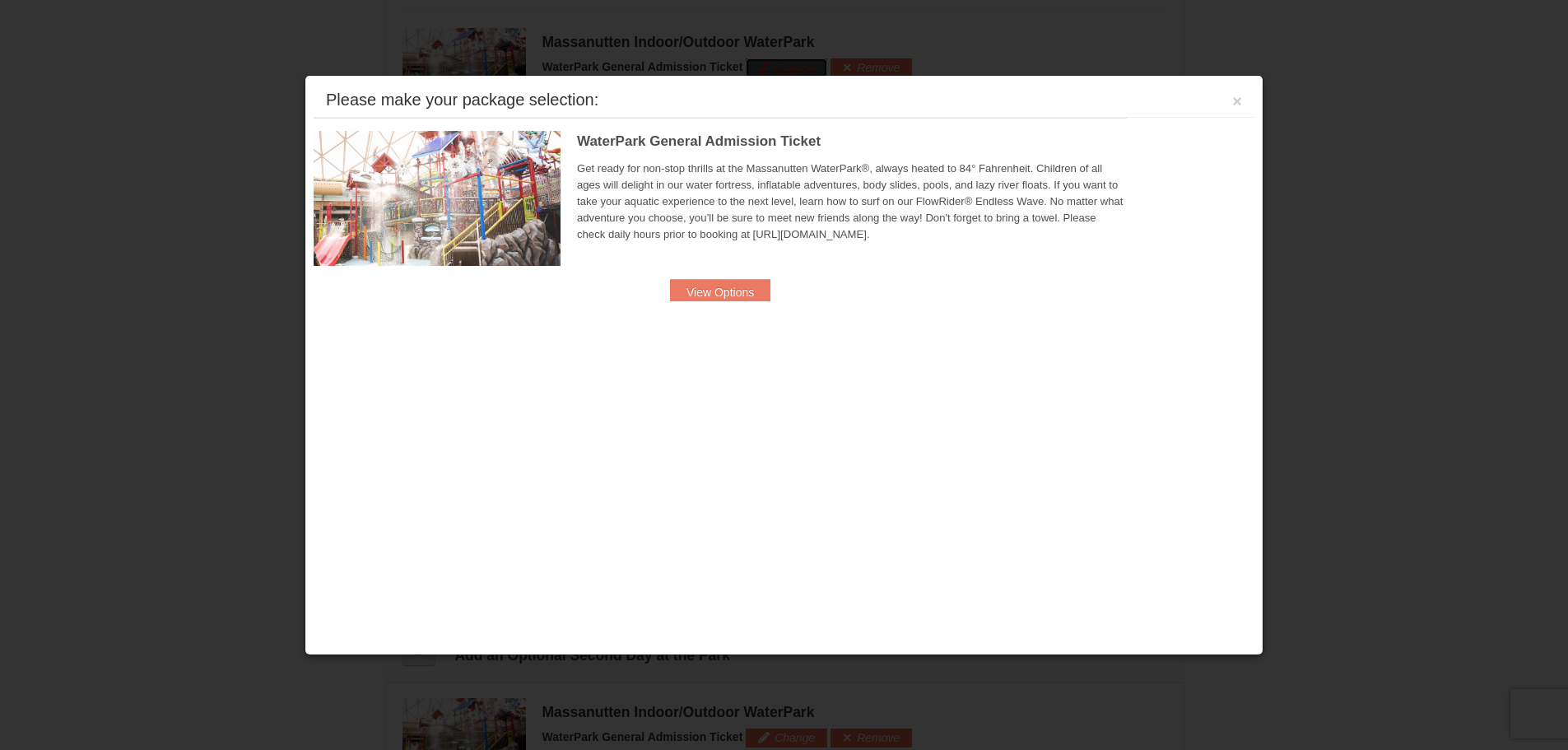
scroll to position [1318, 0]
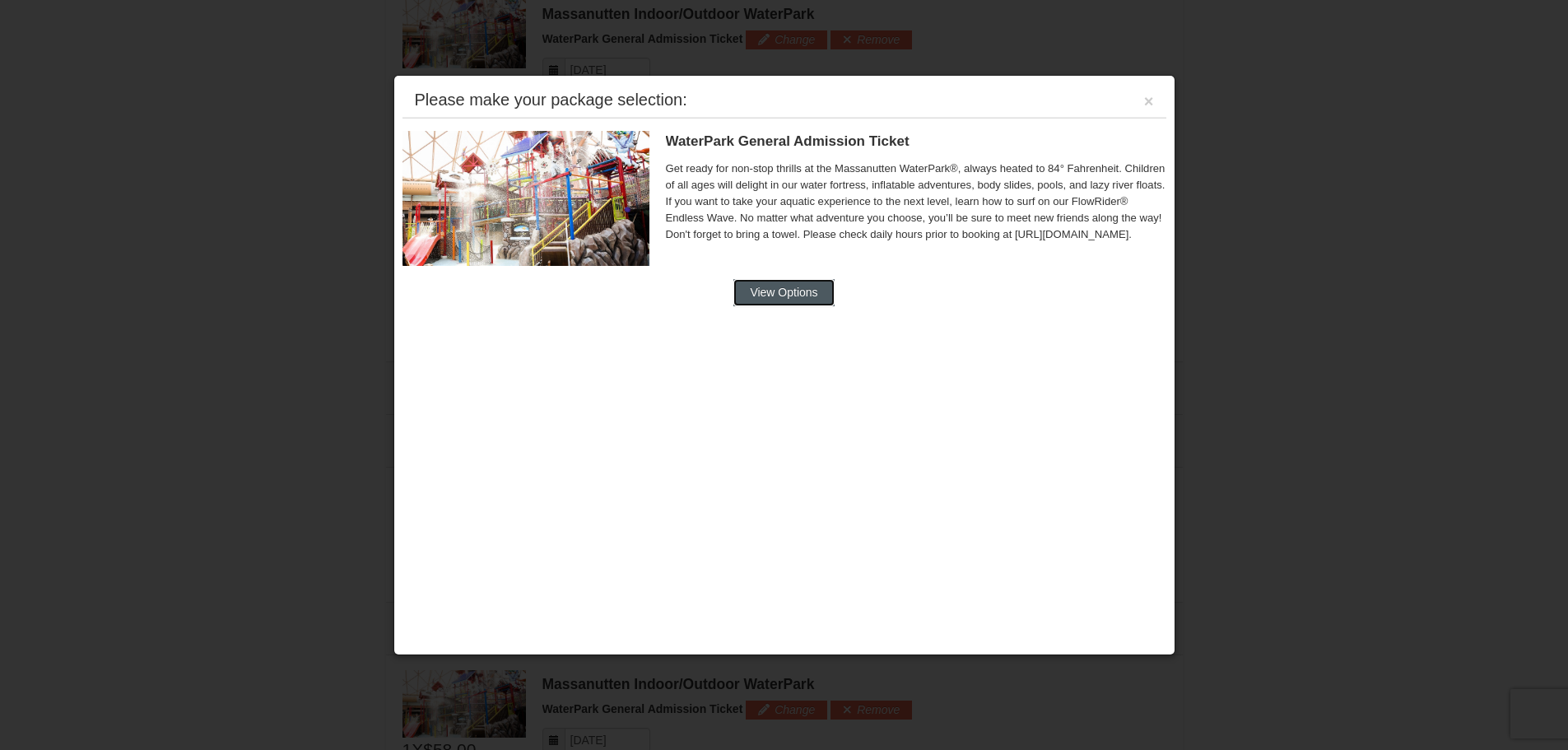
click at [796, 296] on button "View Options" at bounding box center [783, 292] width 100 height 26
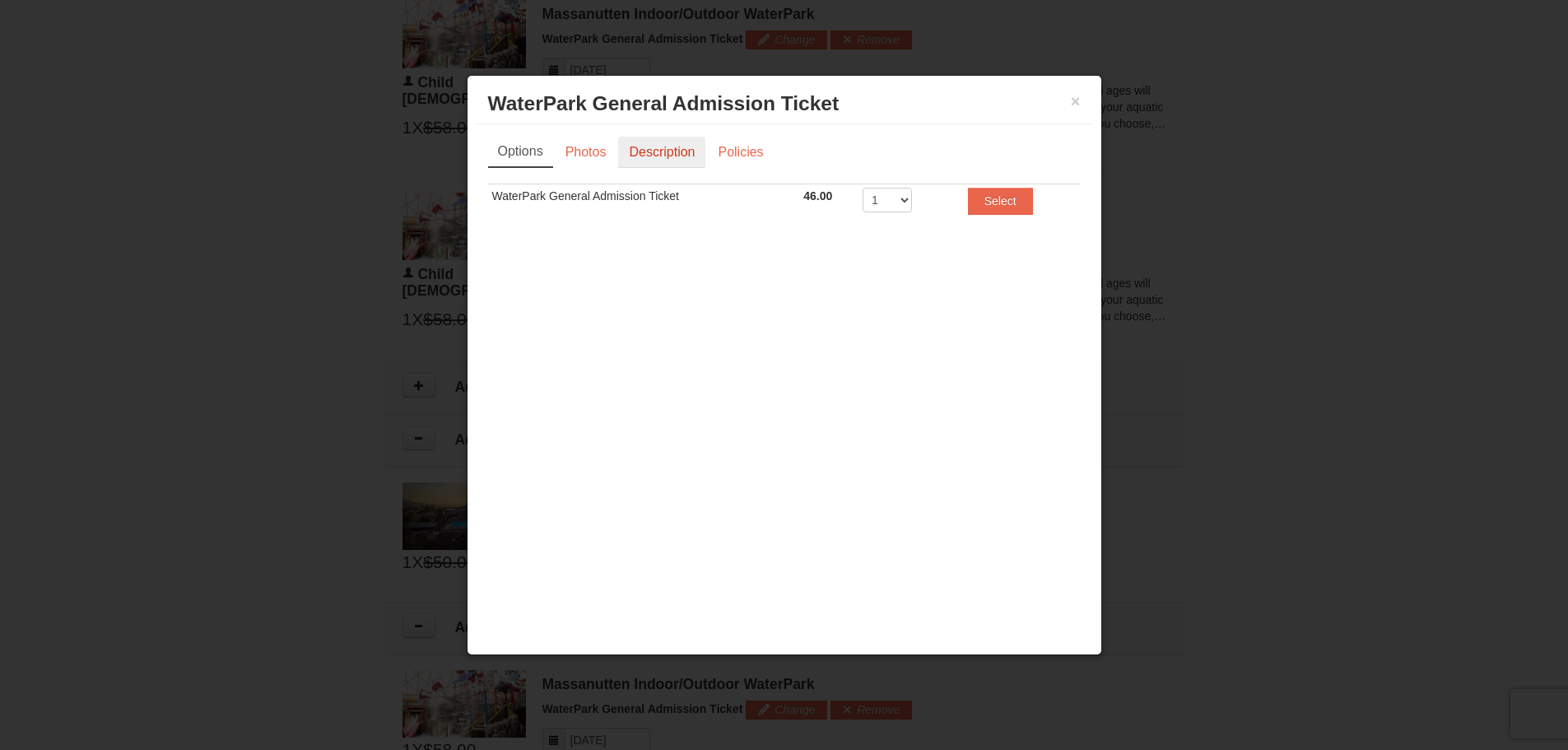
click at [684, 152] on link "Description" at bounding box center [662, 152] width 88 height 31
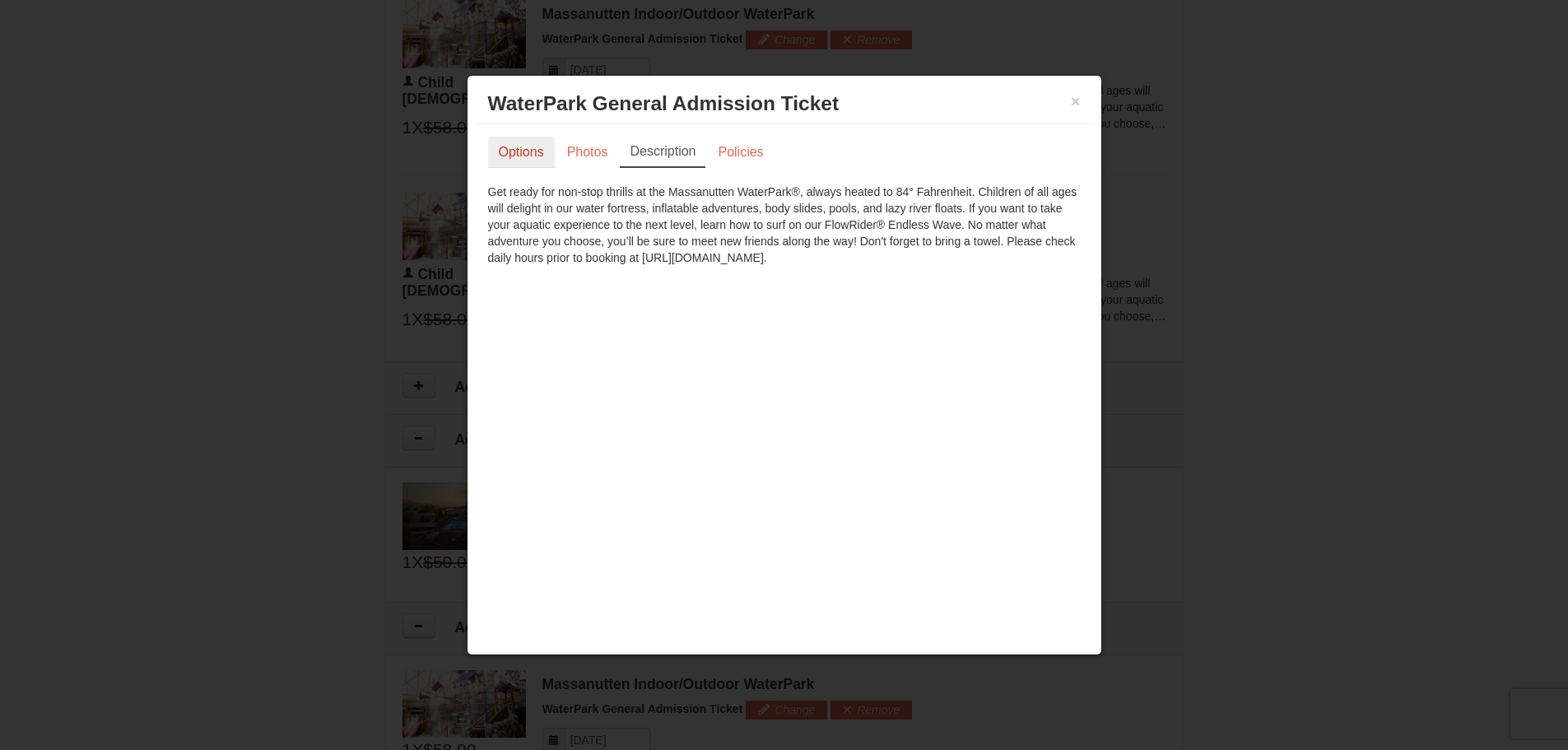
click at [539, 159] on link "Options" at bounding box center [521, 152] width 67 height 31
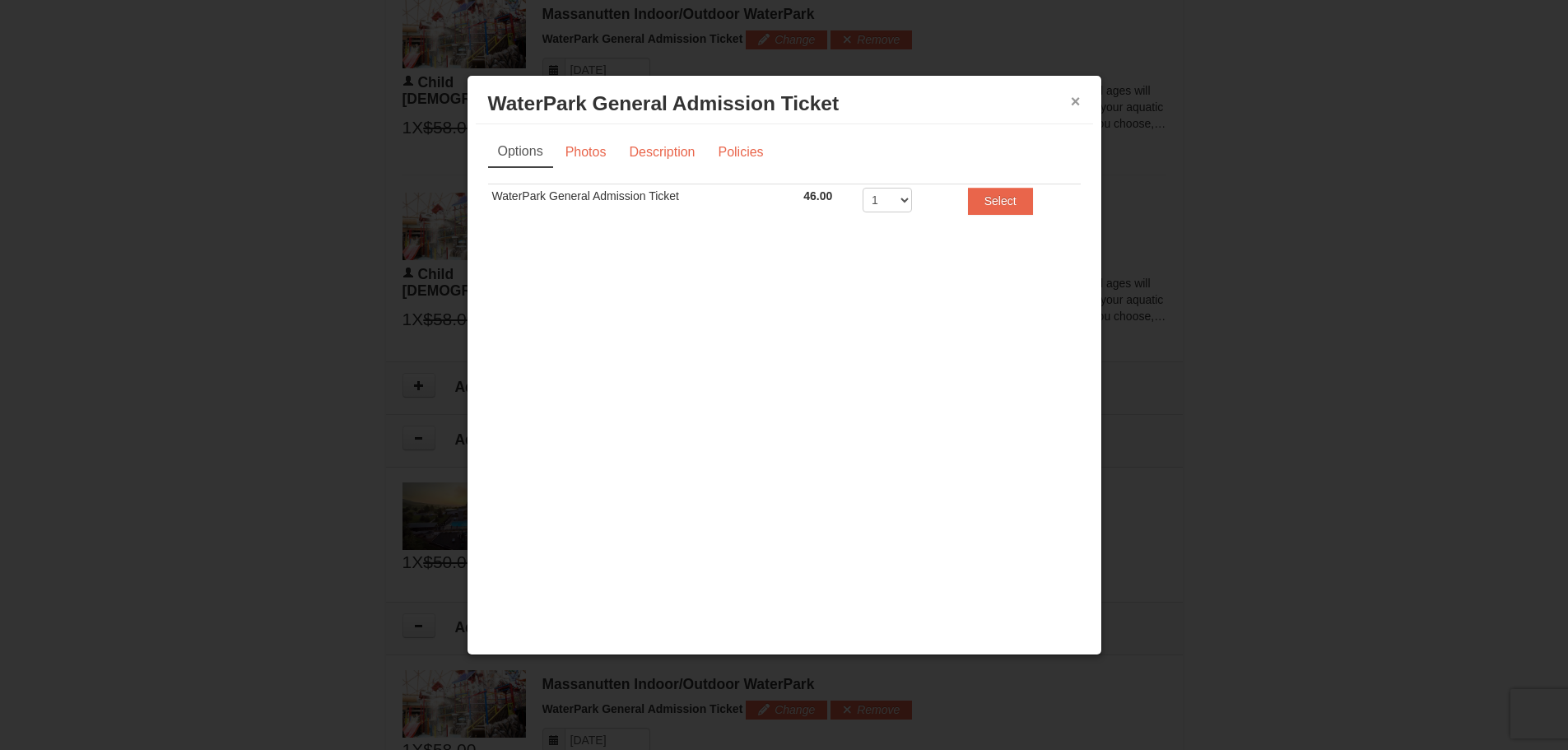
click at [1074, 105] on button "×" at bounding box center [1076, 101] width 10 height 17
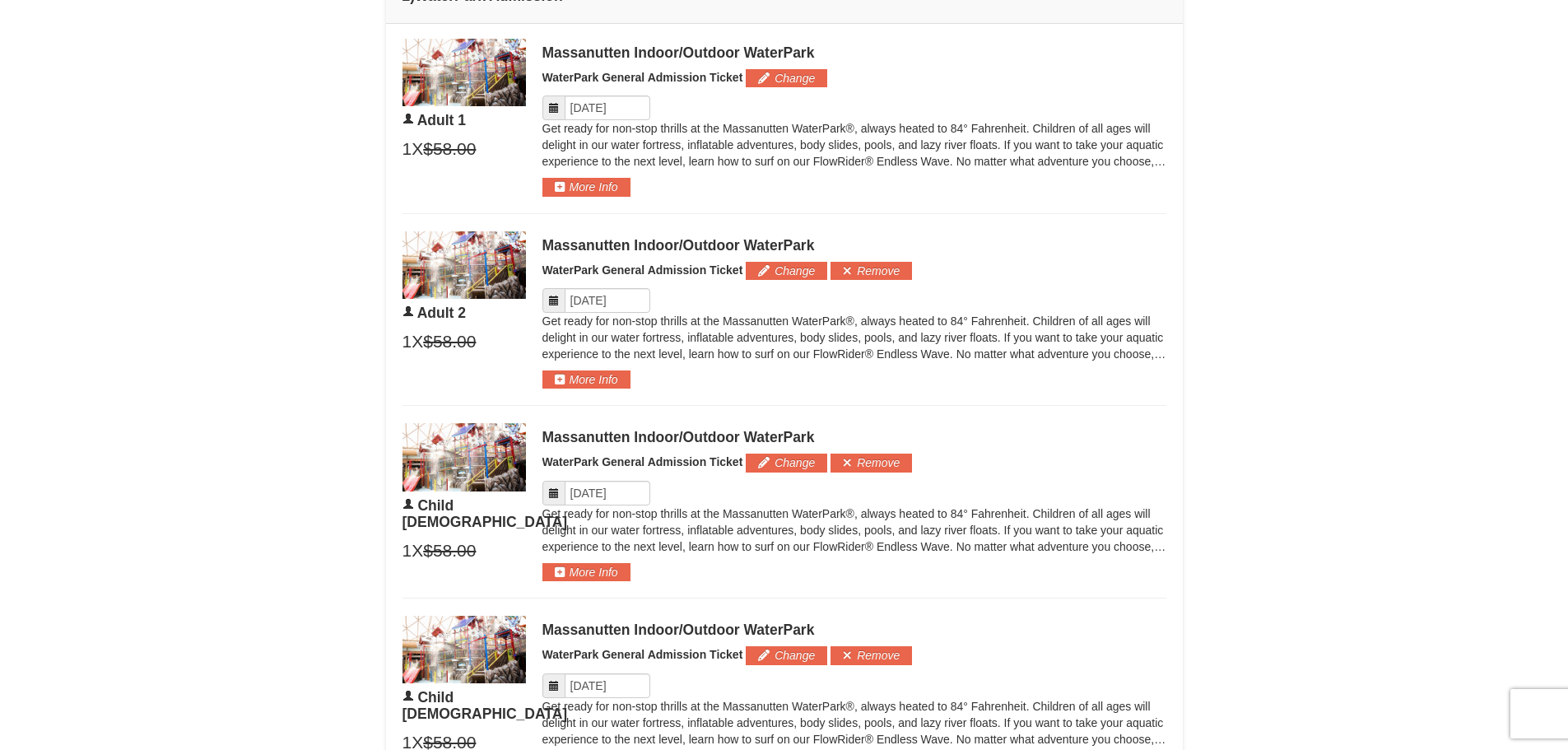
scroll to position [824, 0]
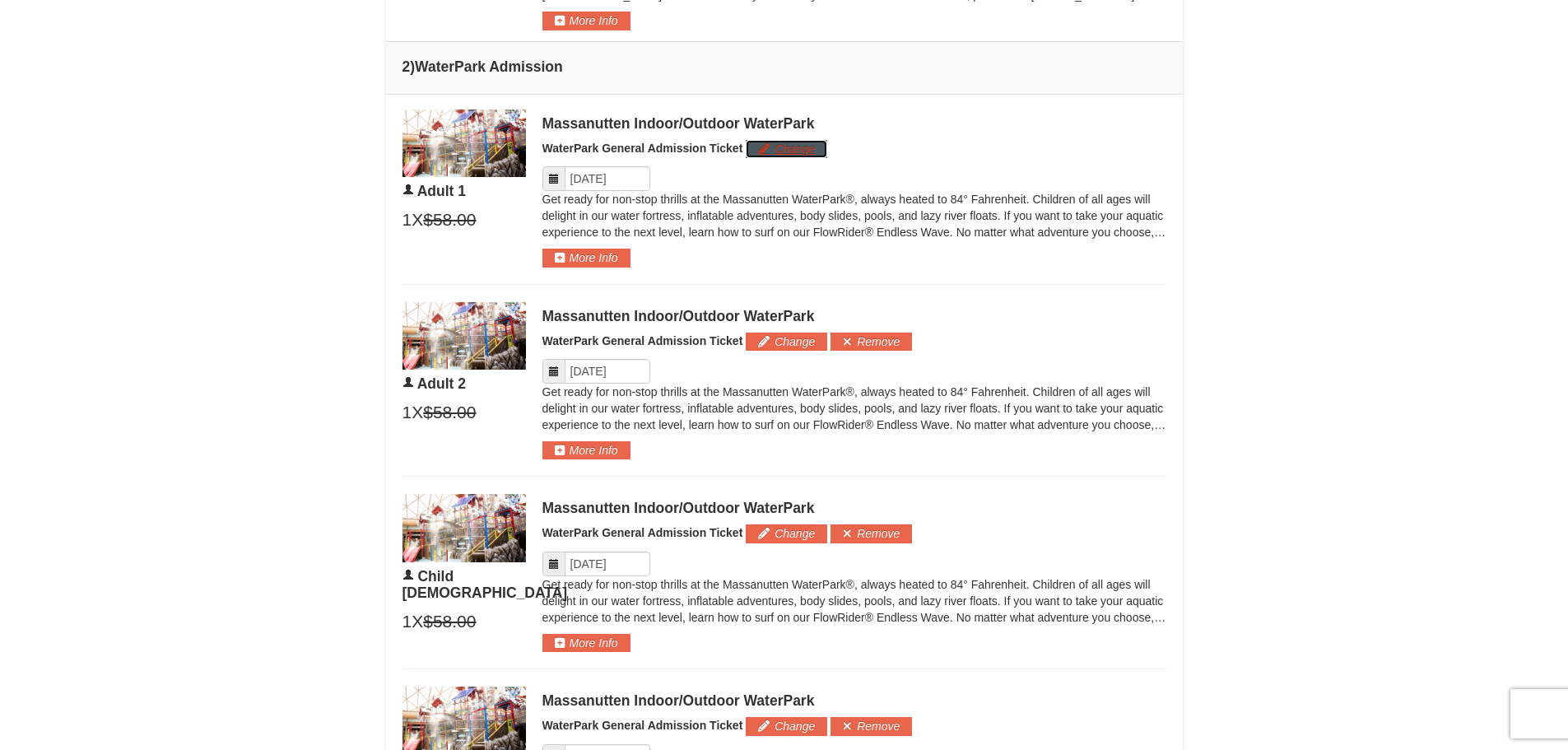
click at [783, 154] on button "Change" at bounding box center [787, 149] width 82 height 18
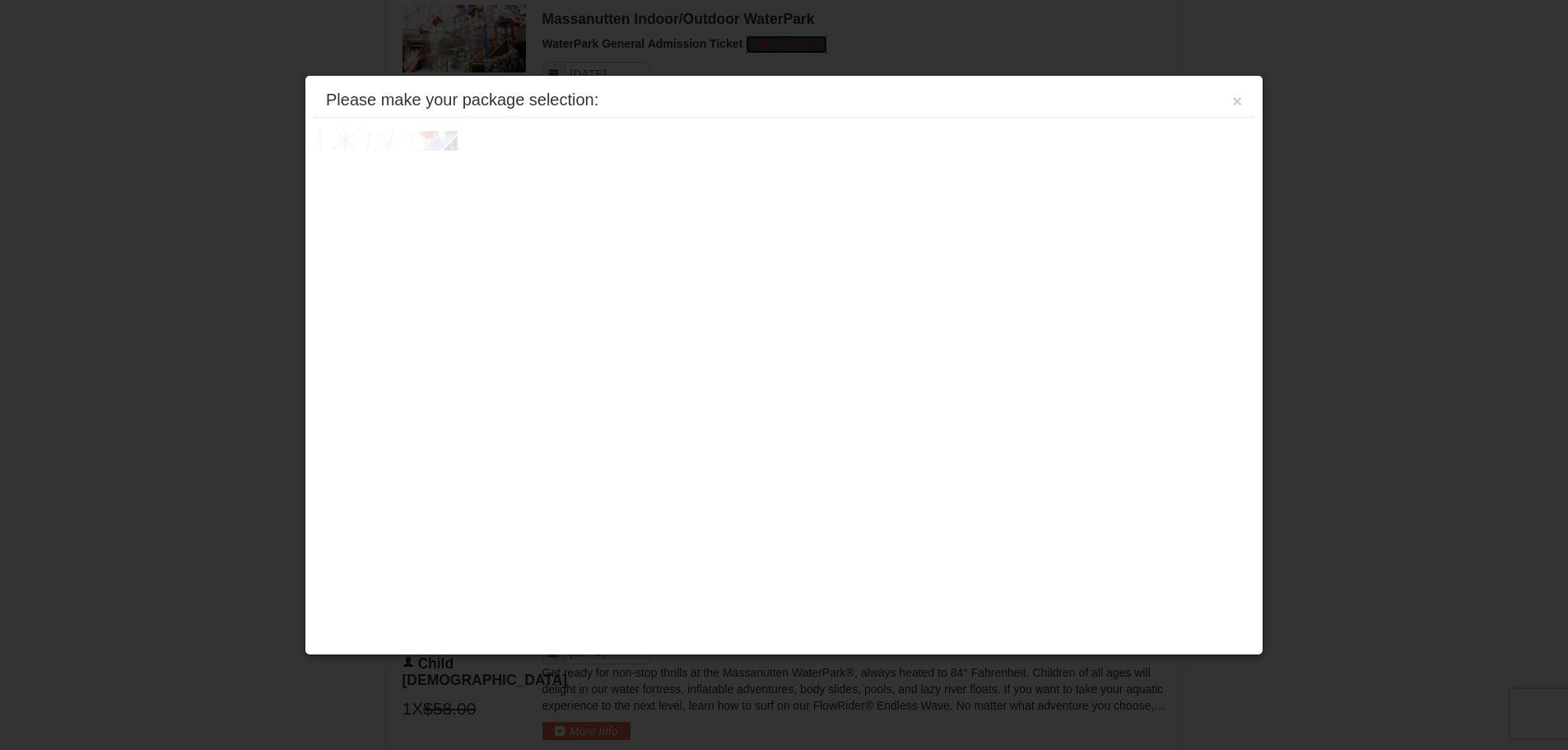
scroll to position [934, 0]
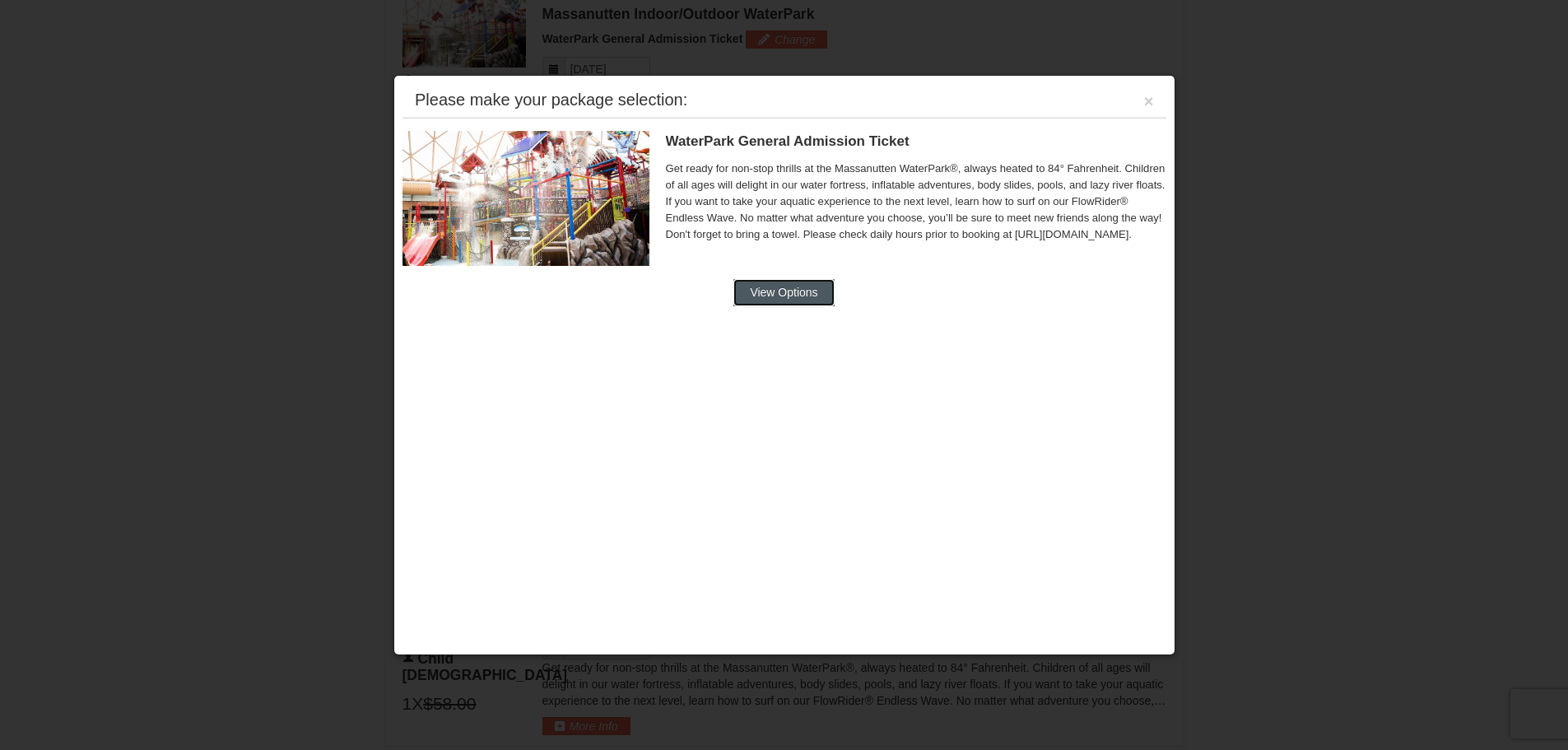
click at [778, 298] on button "View Options" at bounding box center [783, 292] width 100 height 26
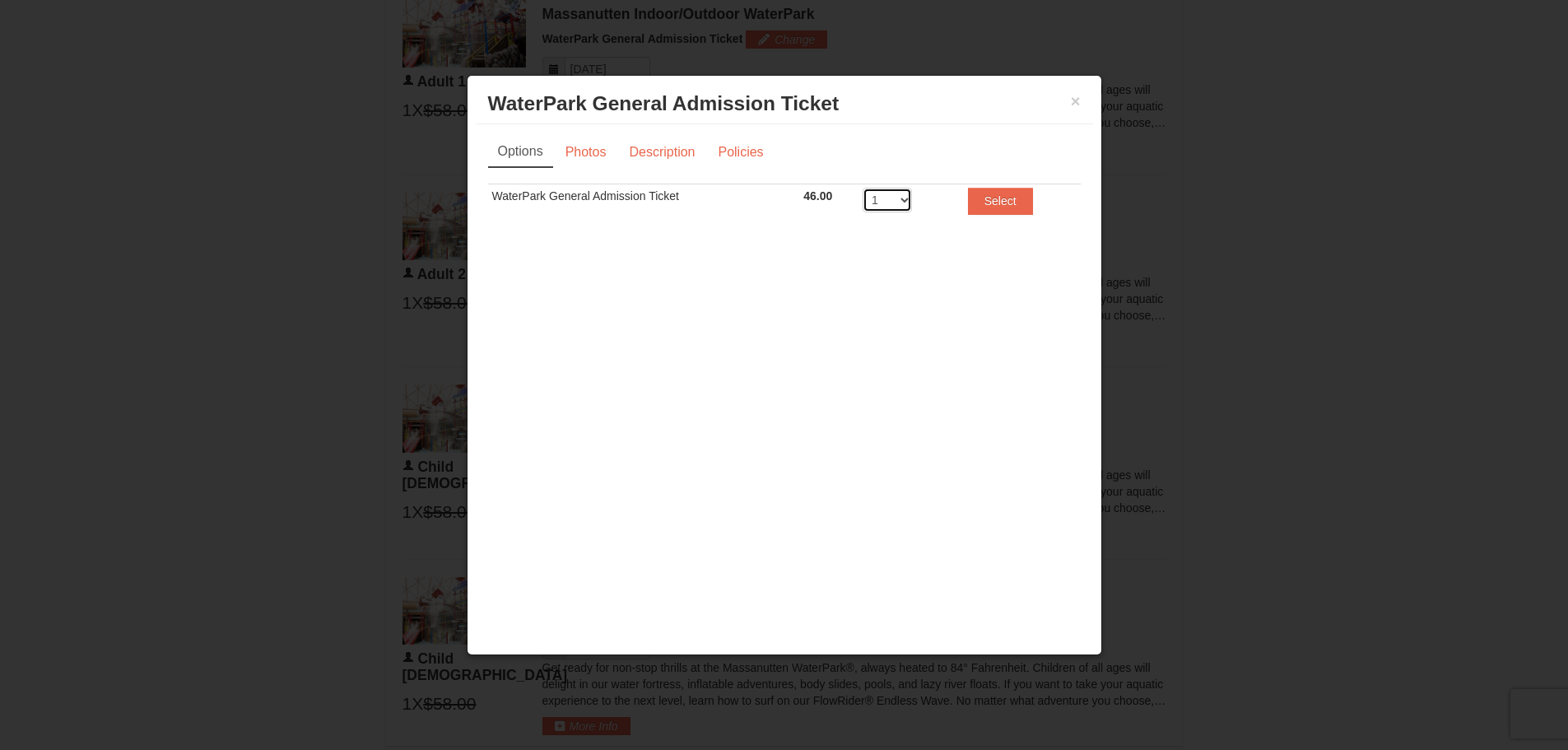
click at [890, 191] on select "1 2 3 4 5 6 7 8" at bounding box center [887, 199] width 50 height 24
click at [863, 188] on select "1 2 3 4 5 6 7 8" at bounding box center [887, 199] width 50 height 24
click at [1074, 103] on button "×" at bounding box center [1076, 101] width 10 height 17
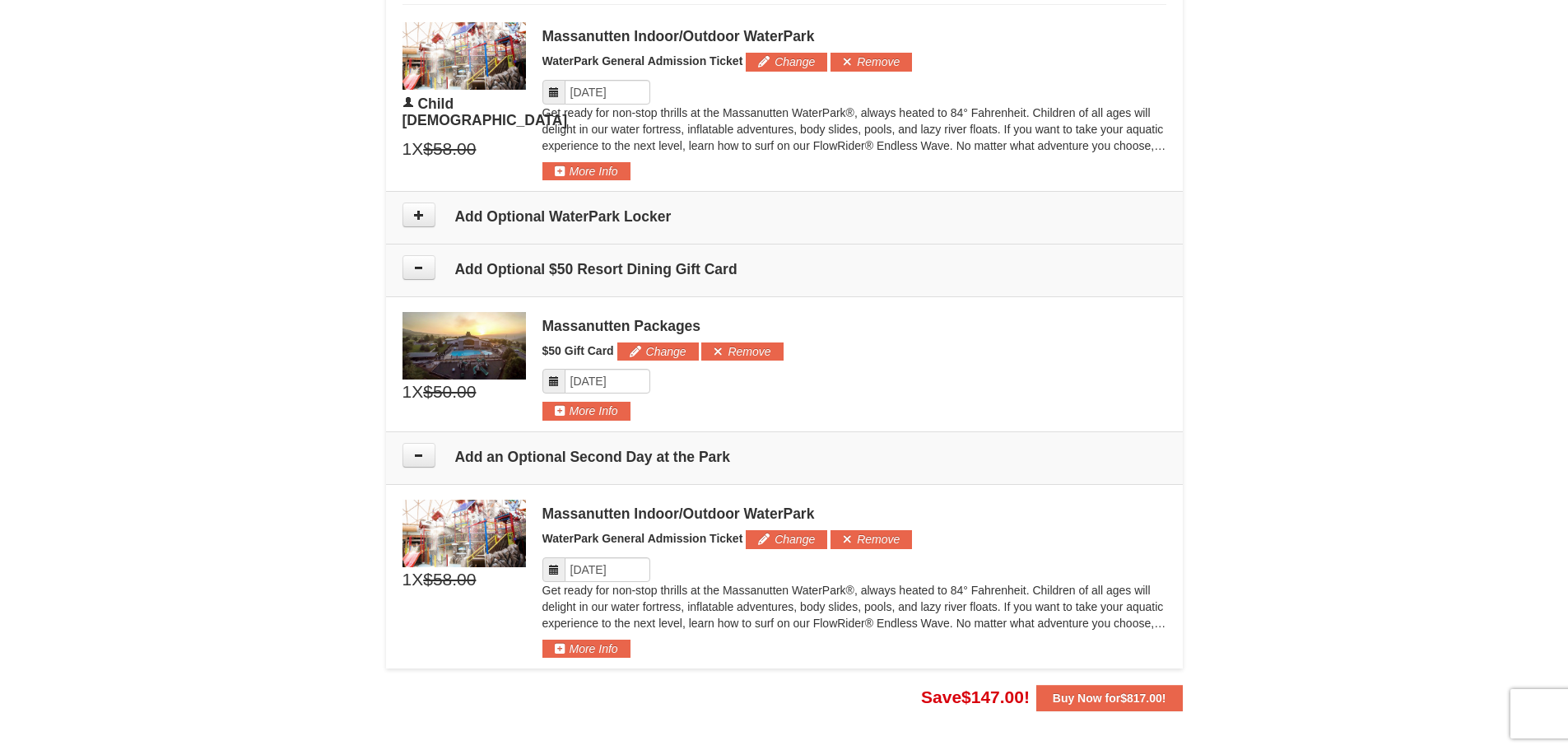
scroll to position [1510, 0]
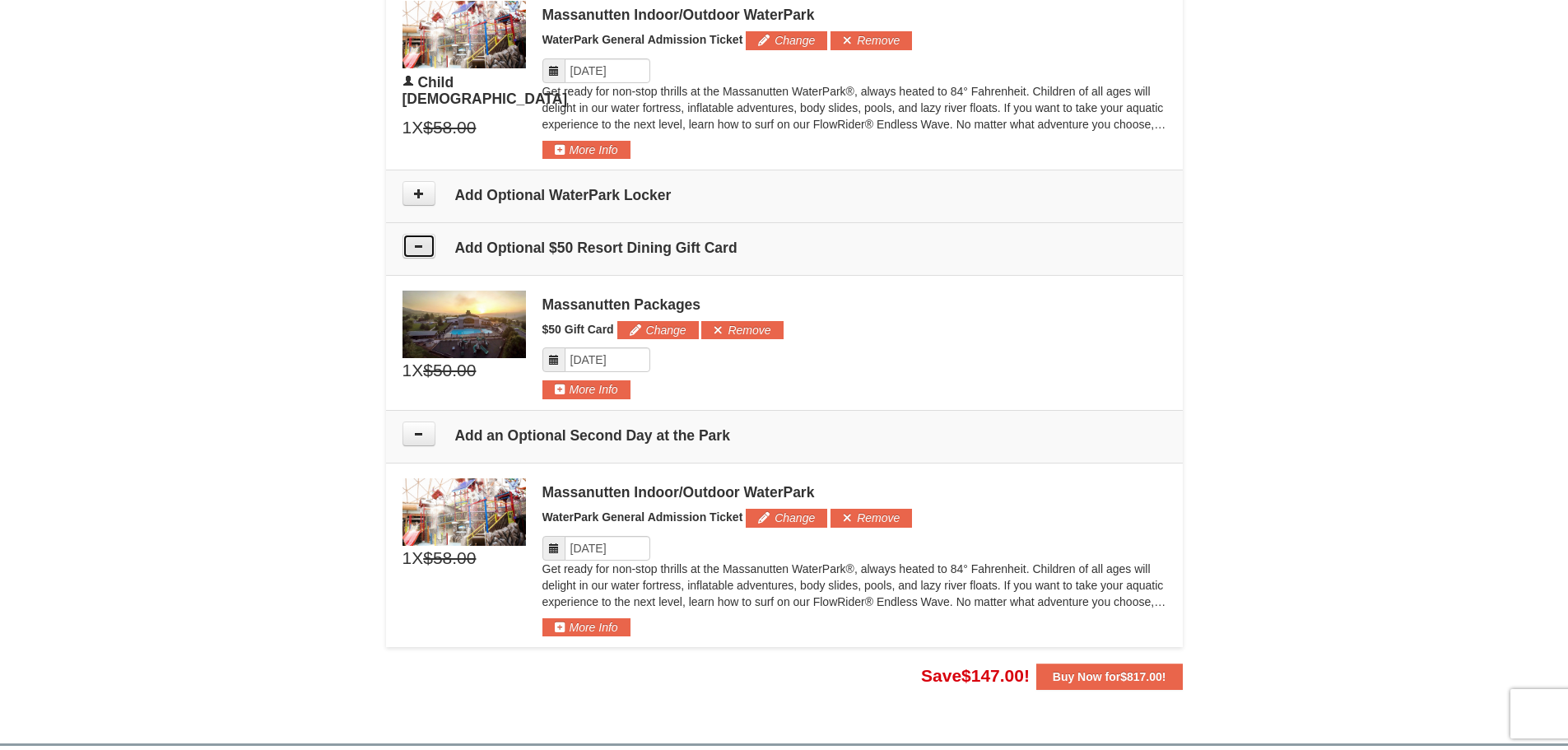
click at [414, 245] on icon at bounding box center [419, 246] width 12 height 12
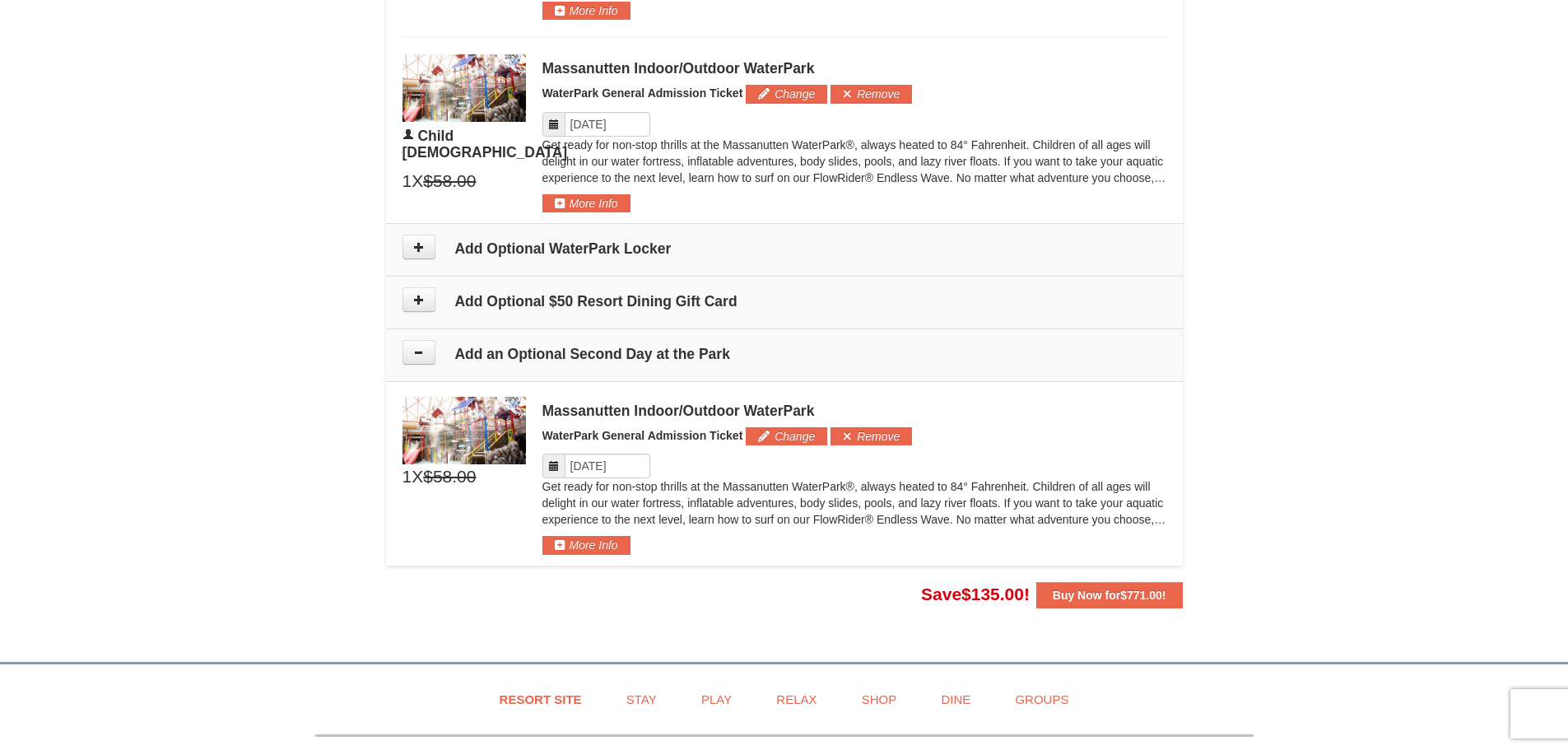
scroll to position [1428, 0]
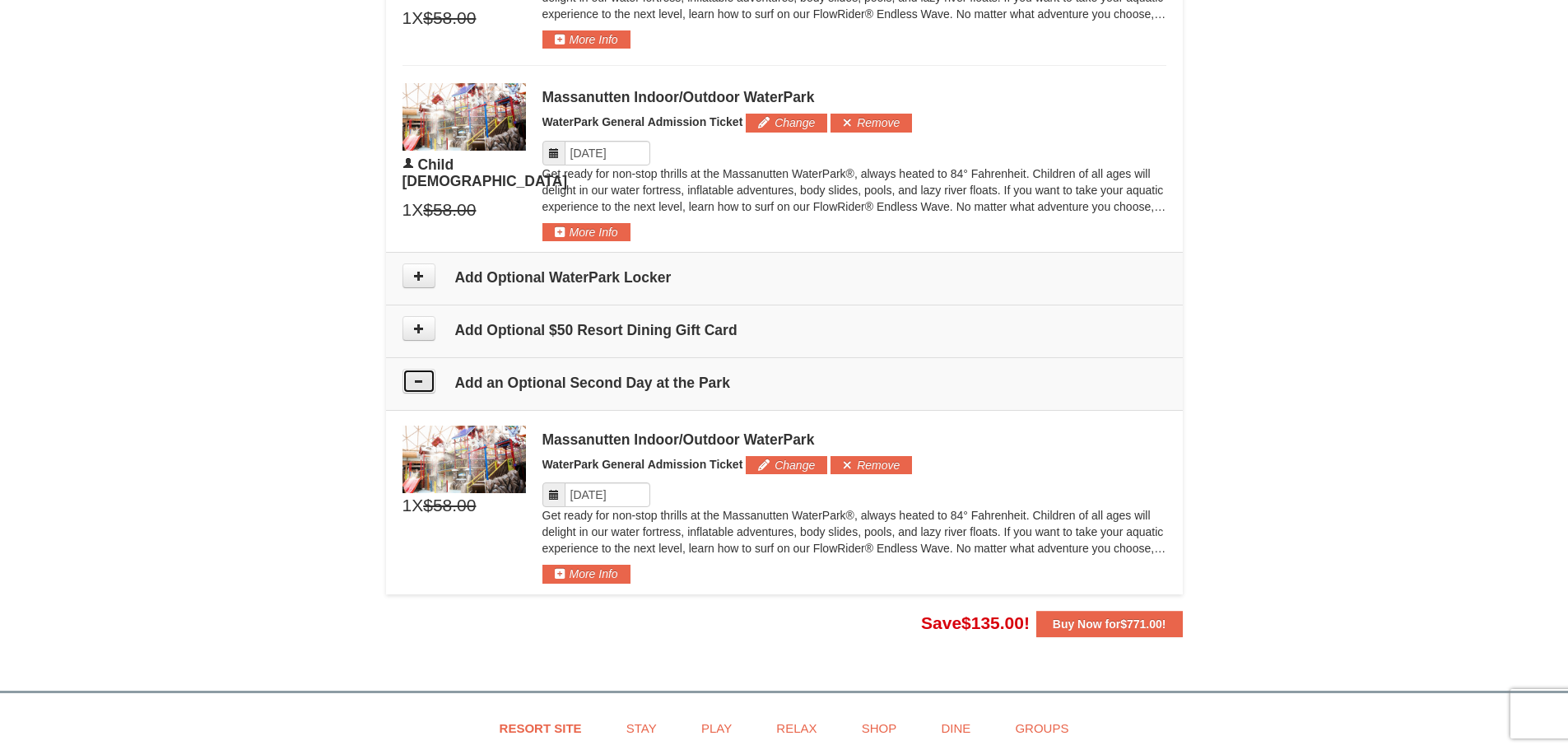
click at [416, 383] on icon at bounding box center [419, 381] width 12 height 12
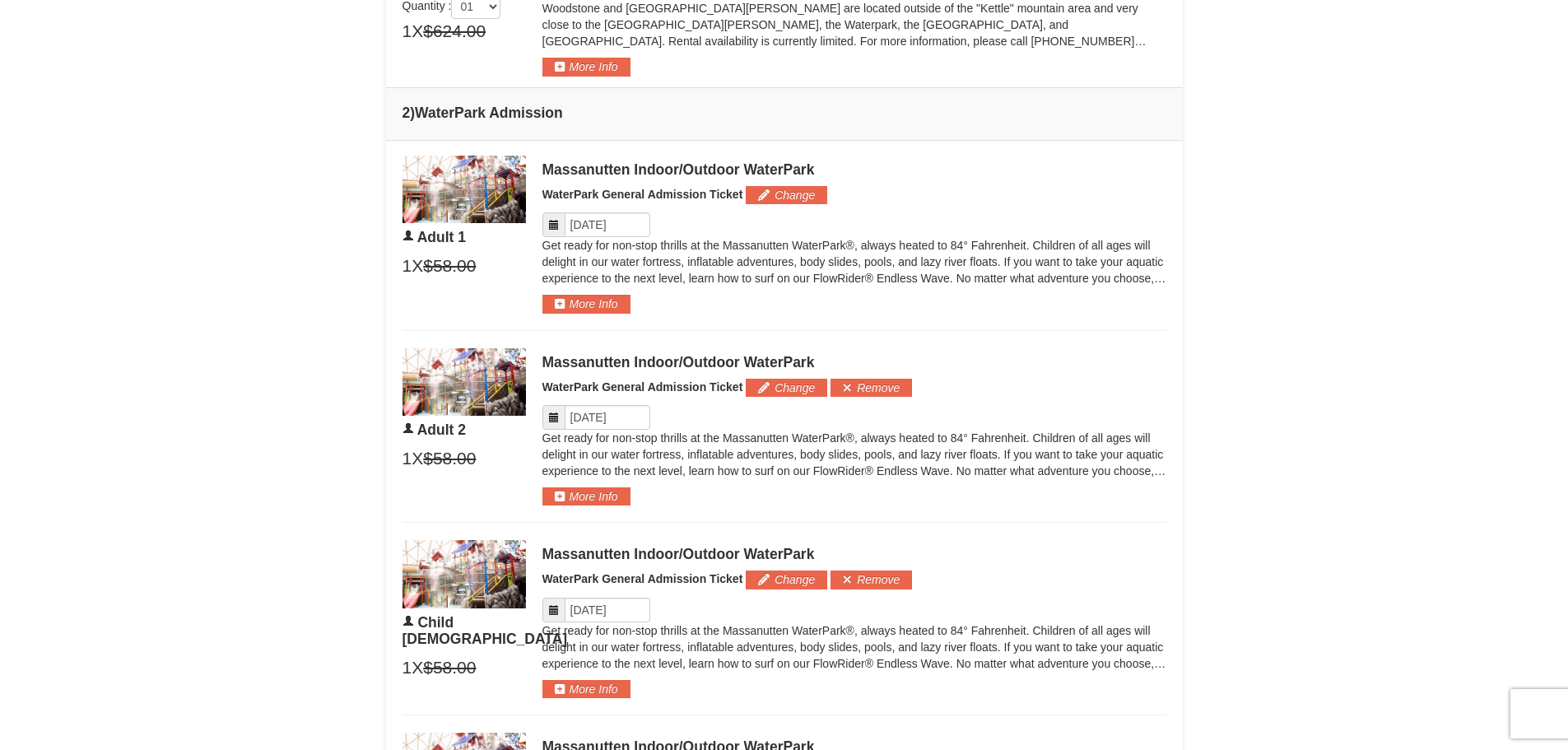
scroll to position [687, 0]
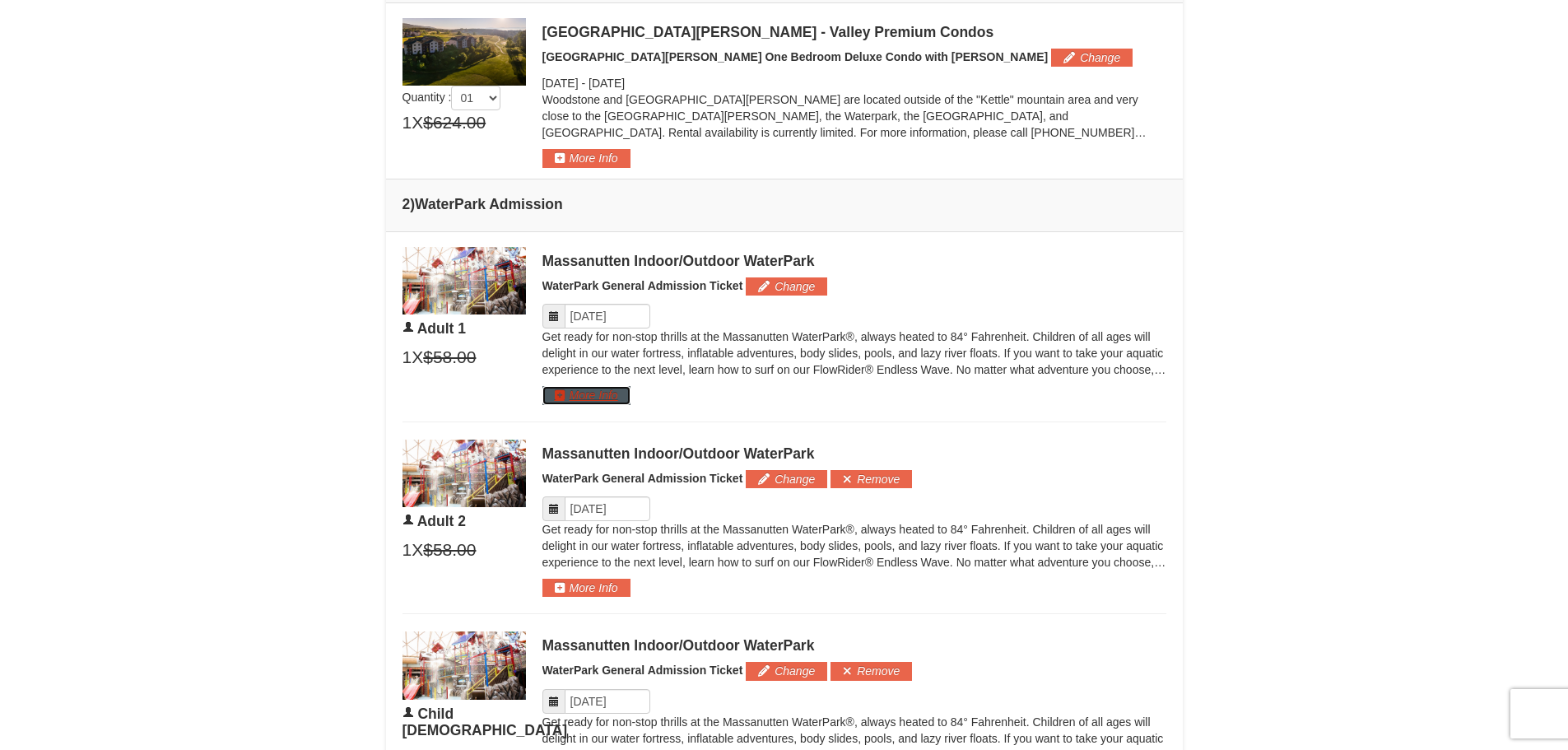
click at [597, 393] on button "More Info" at bounding box center [587, 395] width 89 height 18
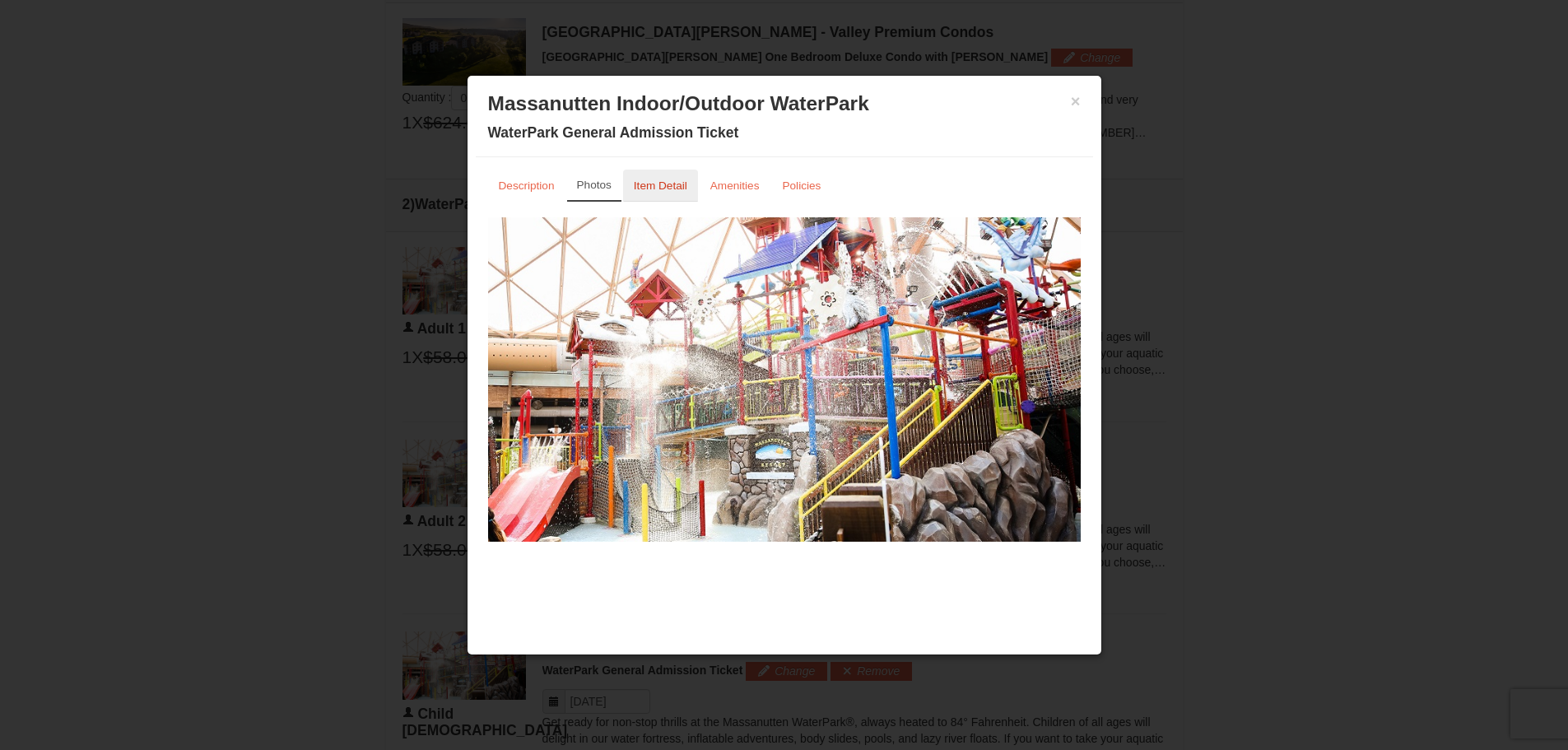
click at [672, 183] on small "Item Detail" at bounding box center [660, 186] width 53 height 13
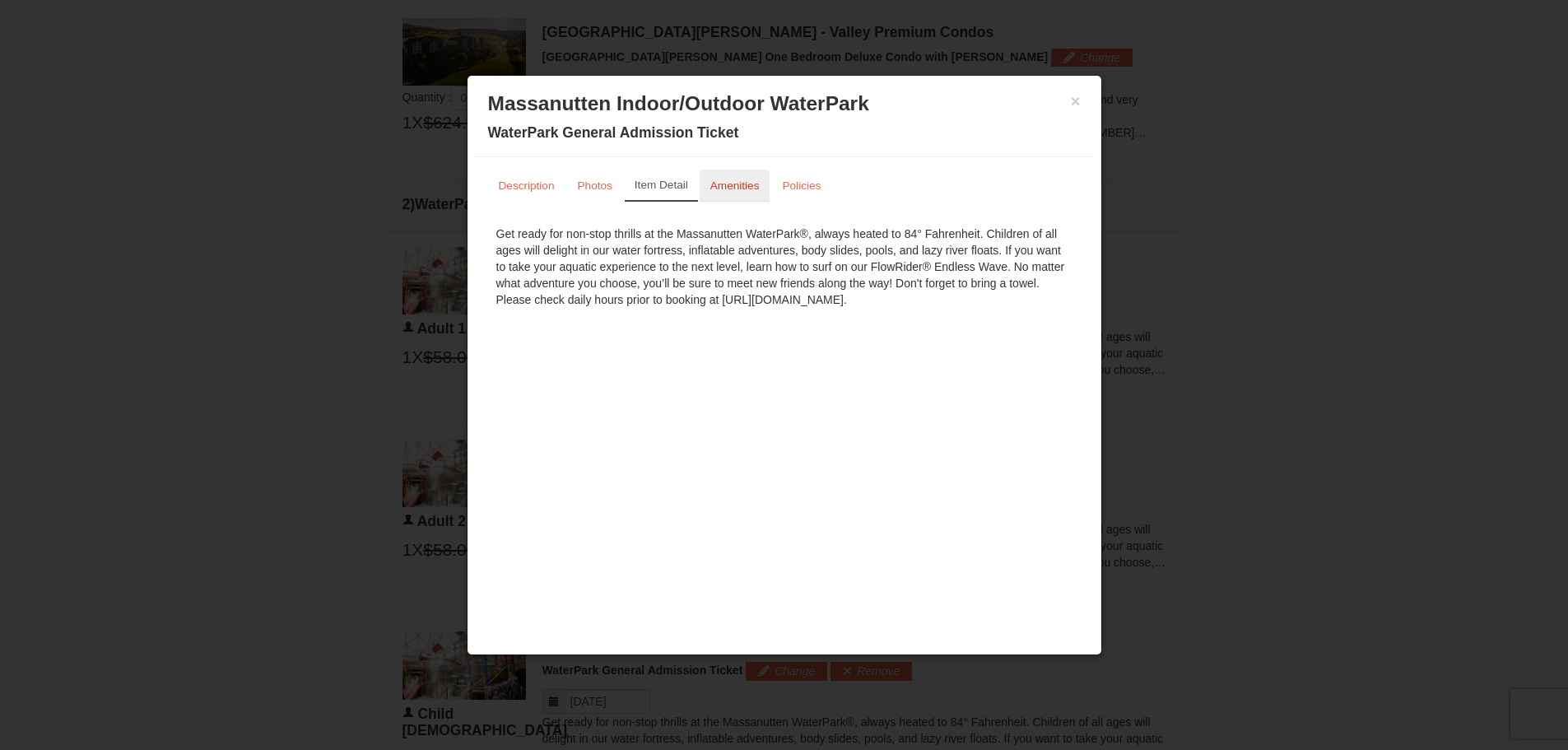
click at [724, 185] on small "Amenities" at bounding box center [734, 186] width 50 height 13
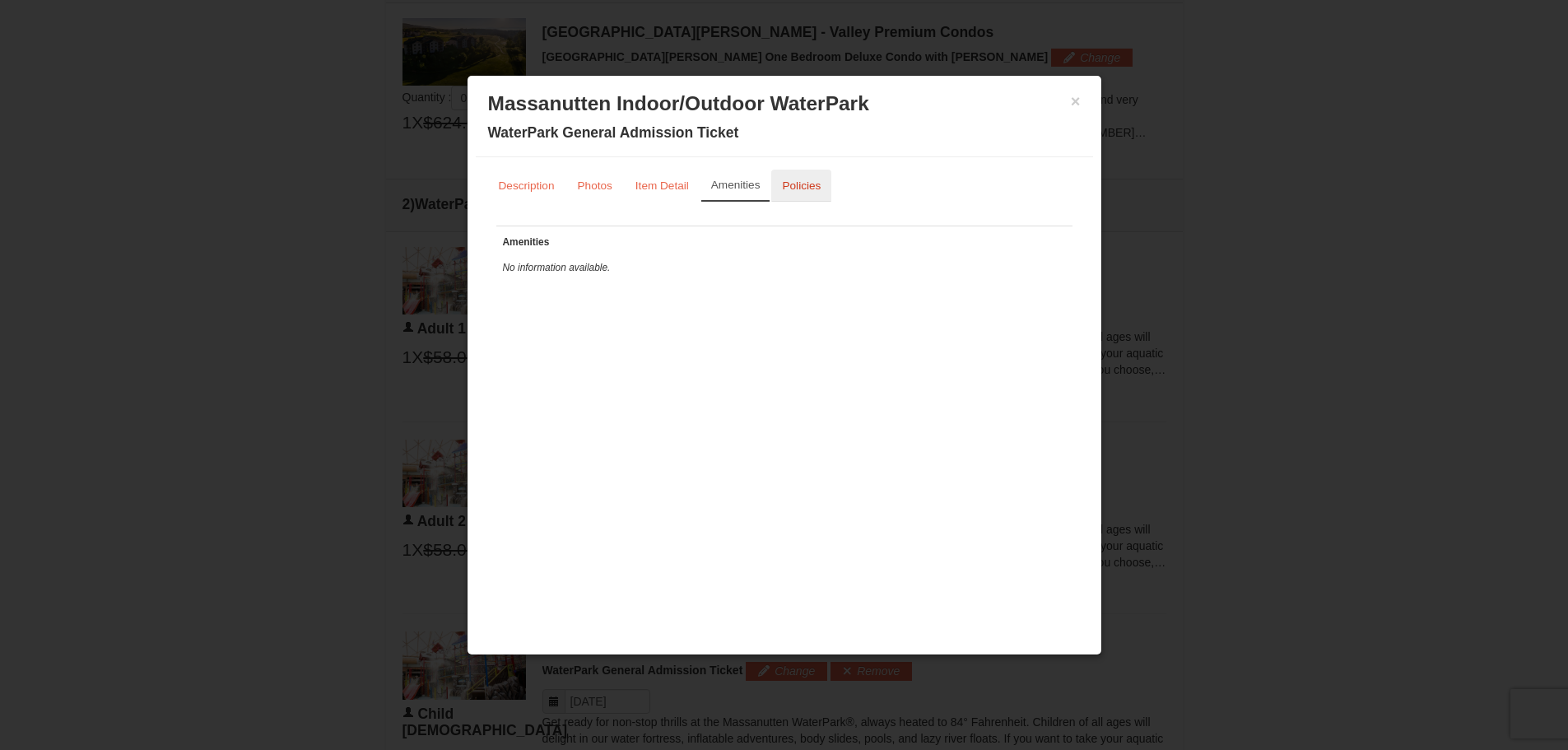
click at [806, 188] on small "Policies" at bounding box center [802, 186] width 39 height 13
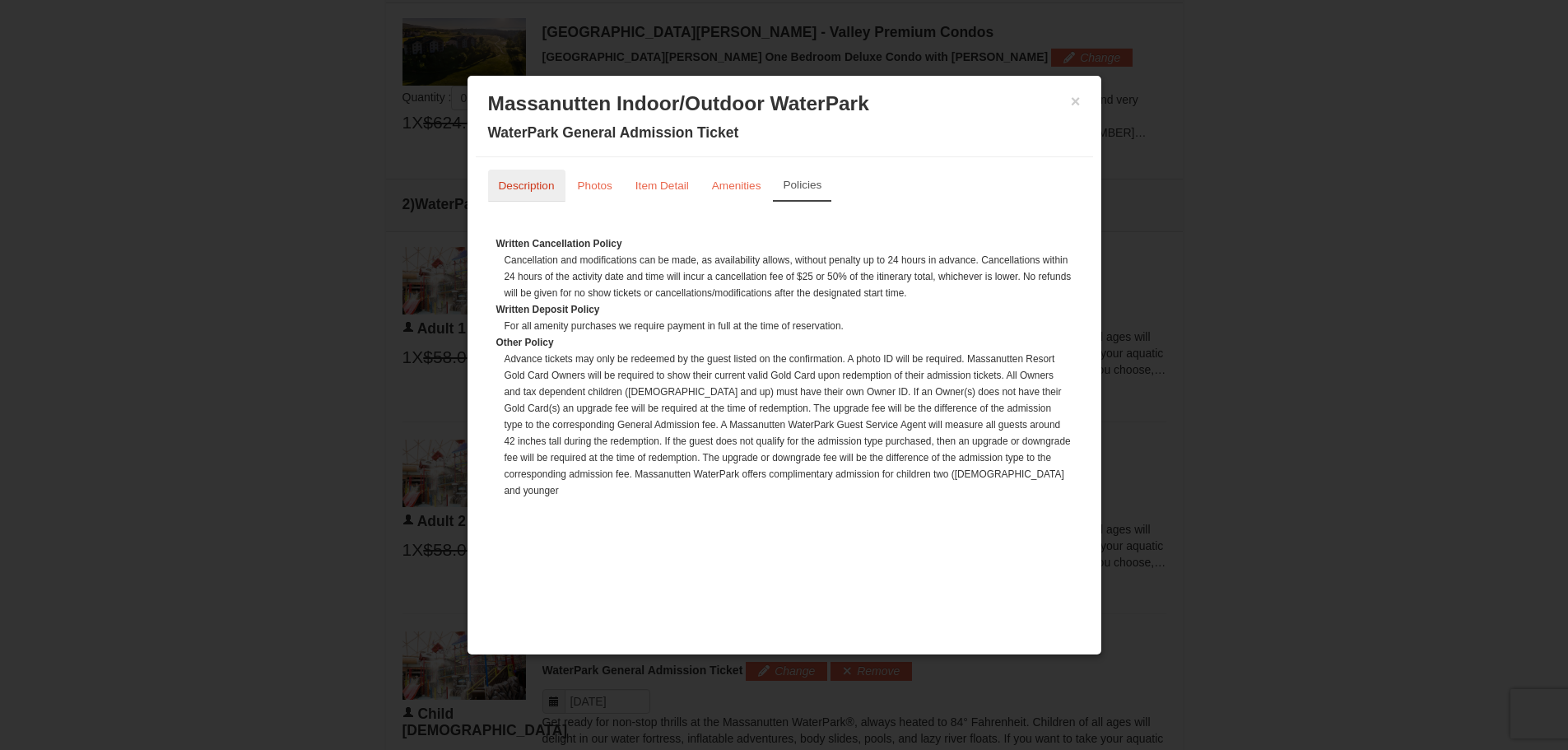
click at [517, 183] on small "Description" at bounding box center [527, 186] width 56 height 13
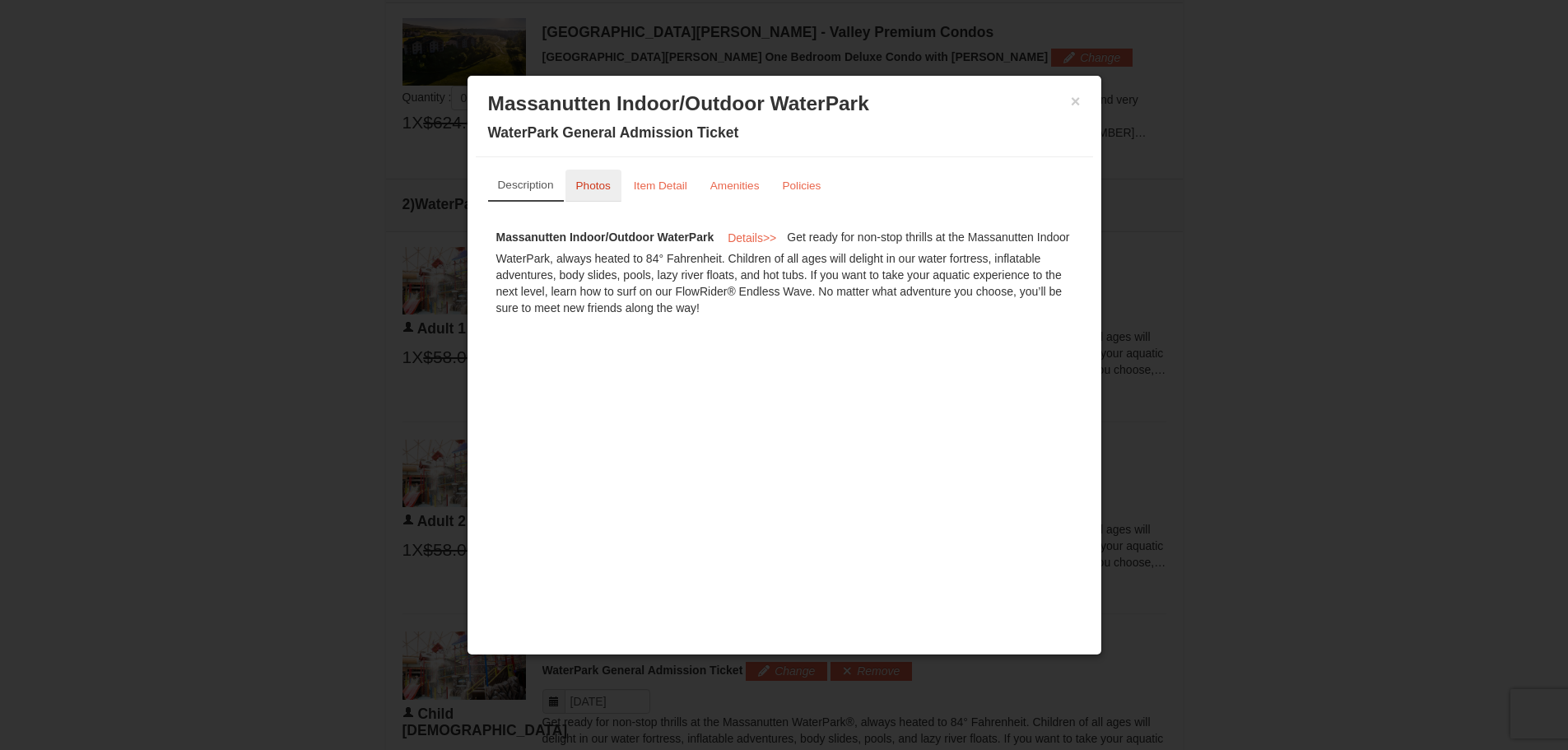
click at [592, 189] on small "Photos" at bounding box center [593, 186] width 35 height 13
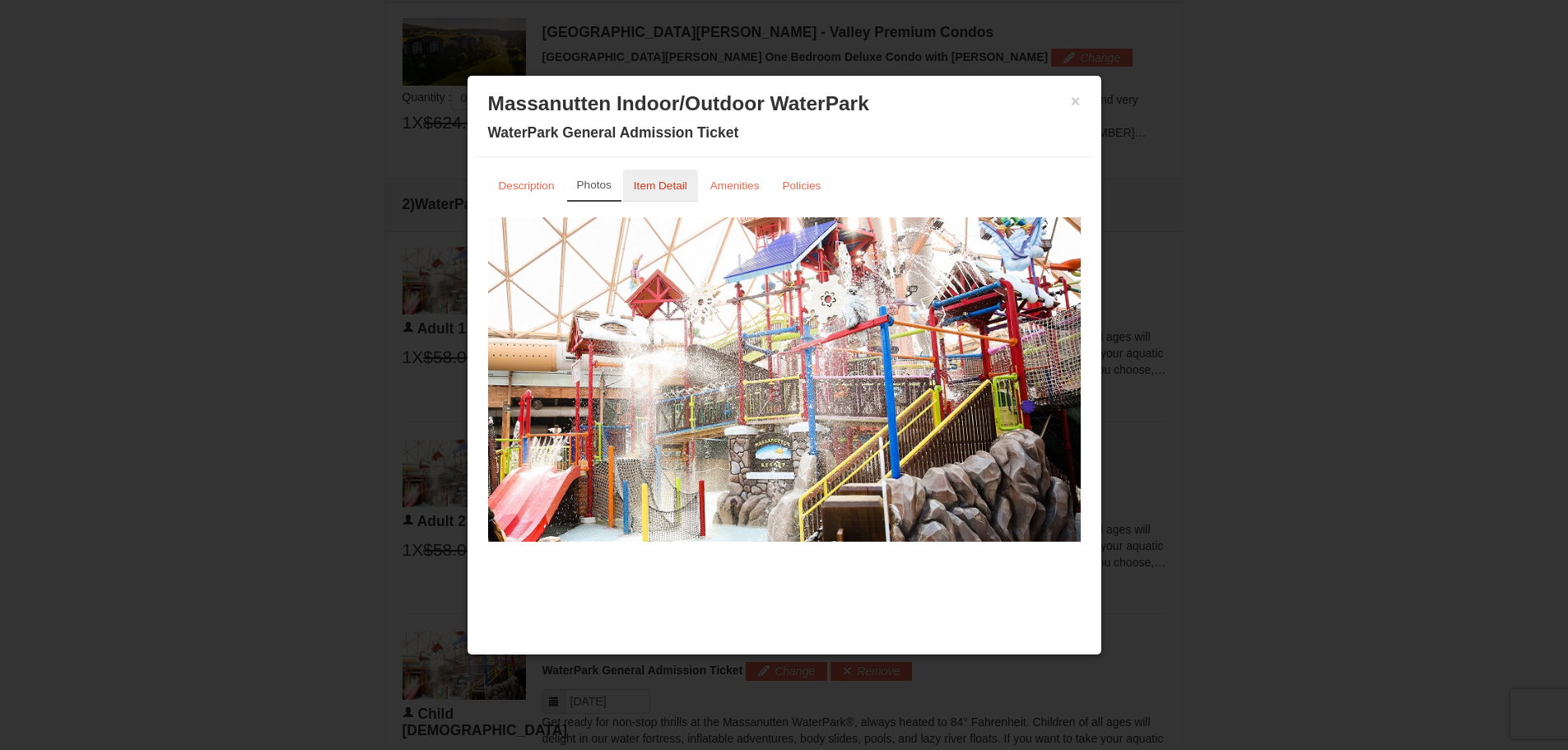
click at [659, 191] on small "Item Detail" at bounding box center [660, 186] width 53 height 13
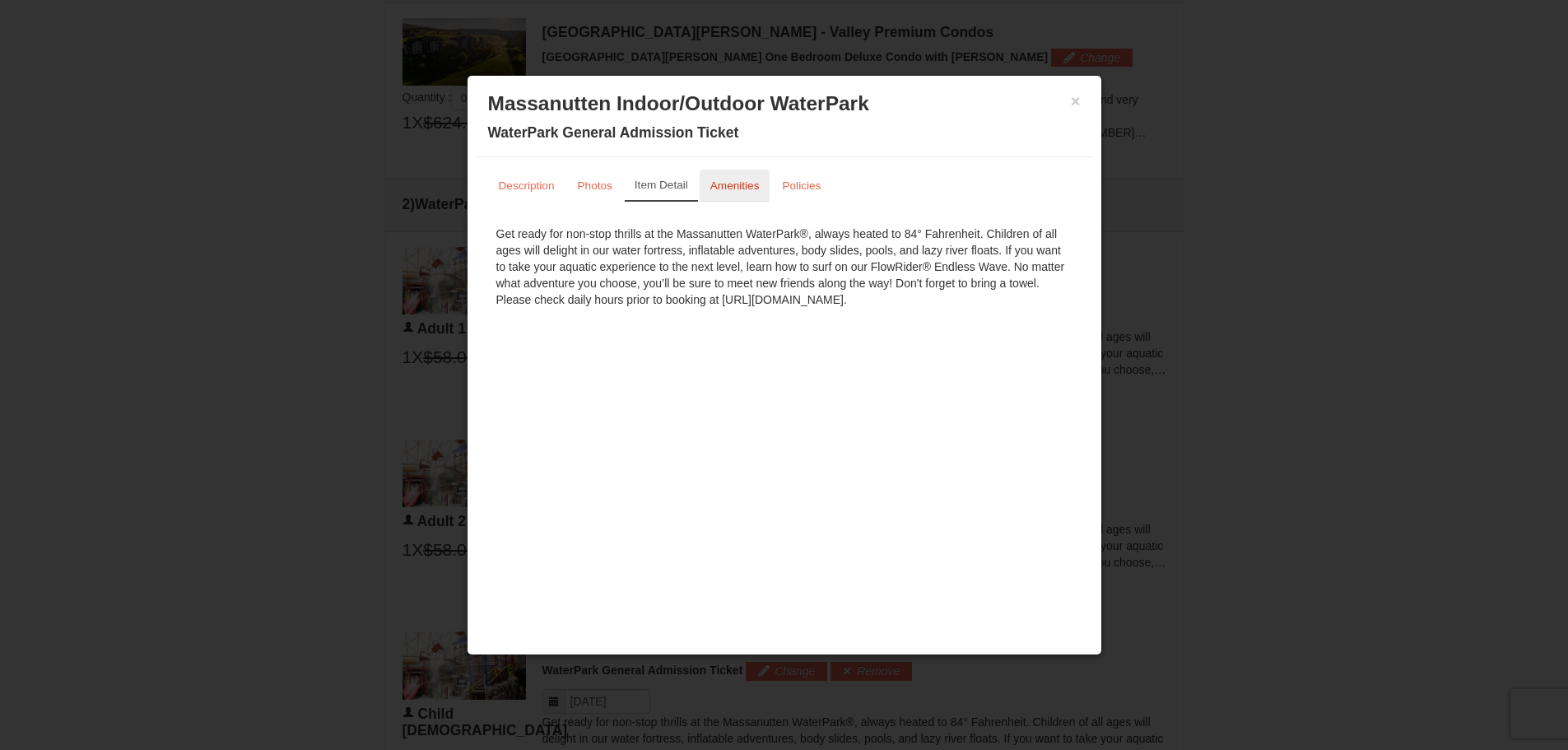
click at [731, 195] on link "Amenities" at bounding box center [734, 185] width 71 height 32
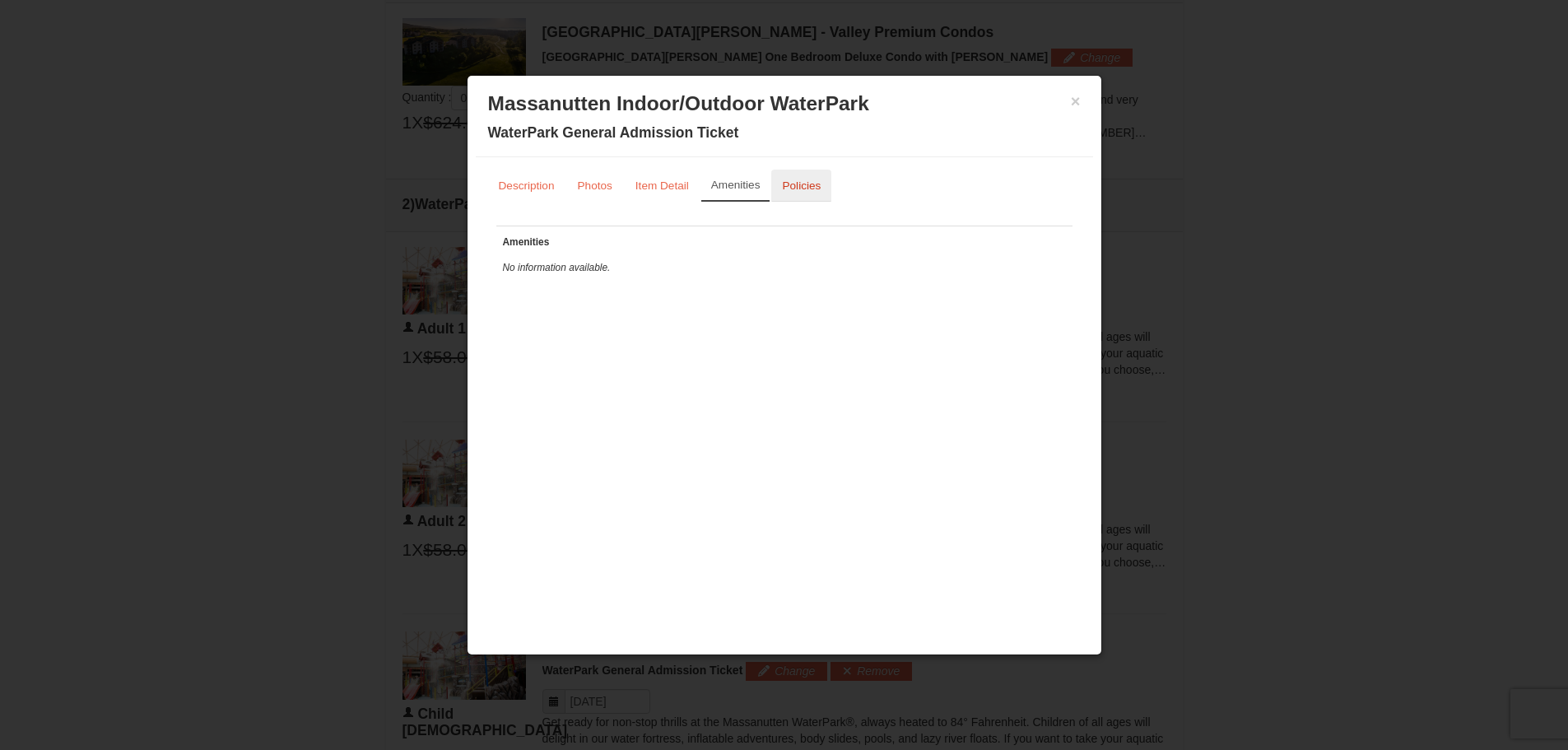
click at [811, 186] on small "Policies" at bounding box center [802, 186] width 39 height 13
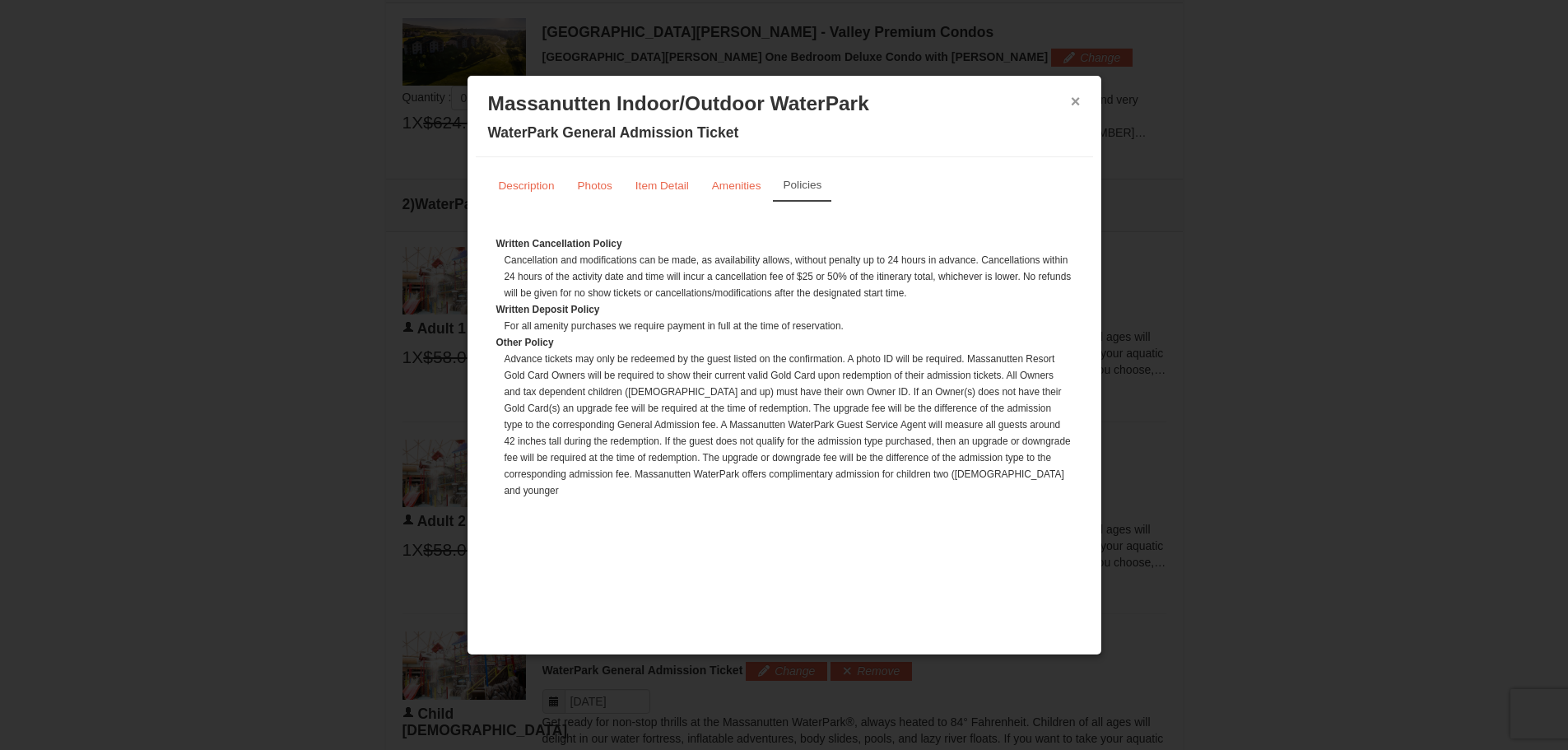
click at [1076, 101] on button "×" at bounding box center [1076, 101] width 10 height 17
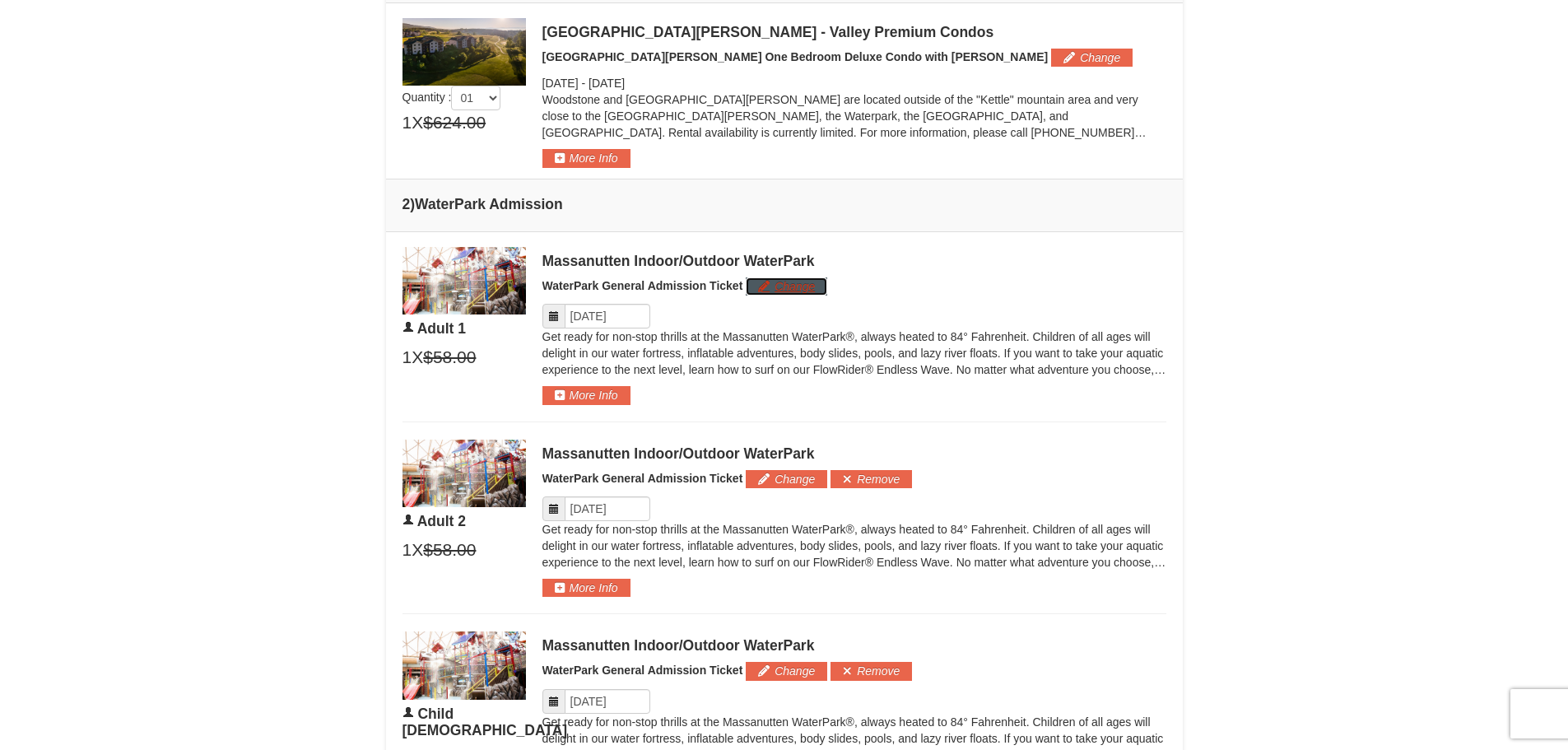
click at [768, 290] on button "Change" at bounding box center [787, 286] width 82 height 18
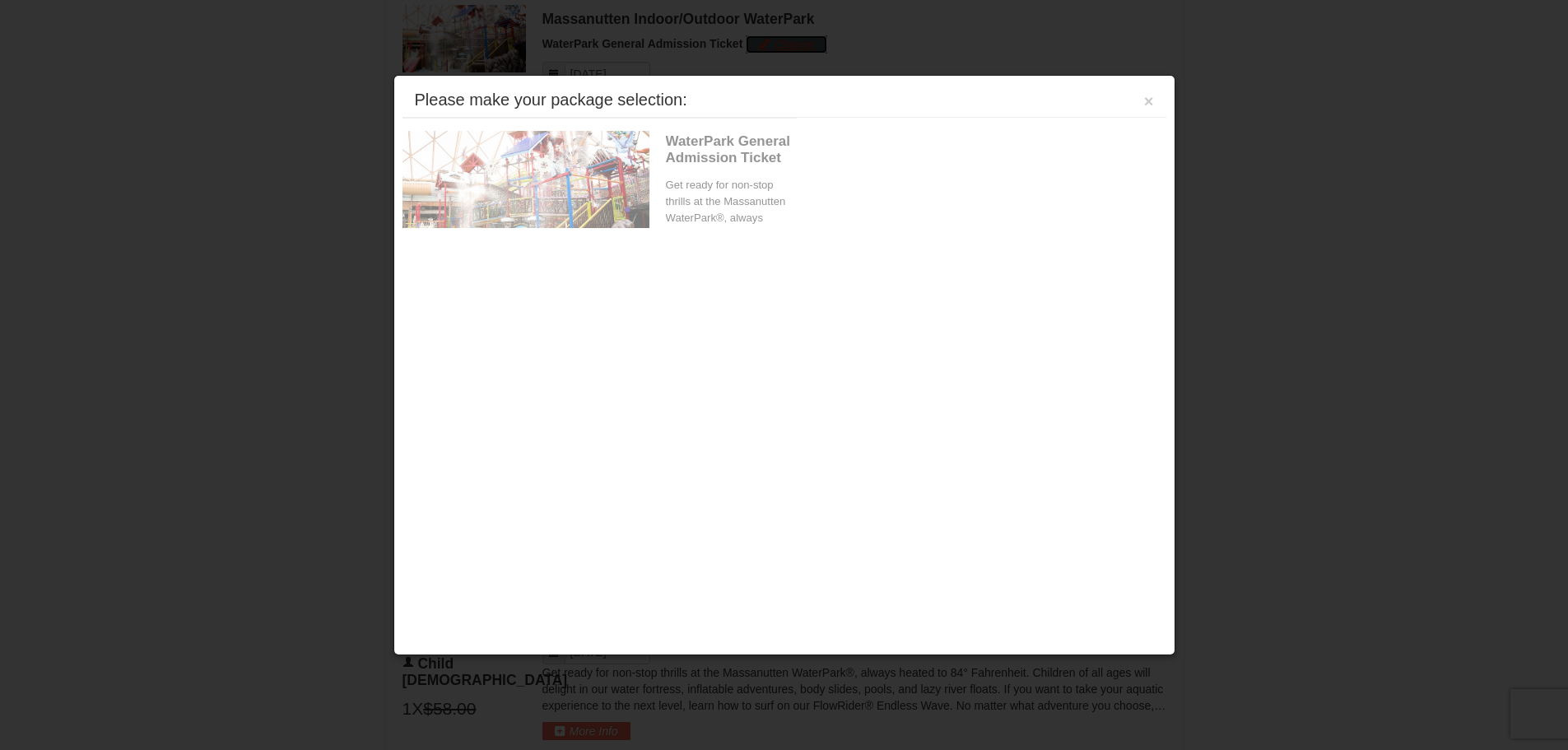
scroll to position [934, 0]
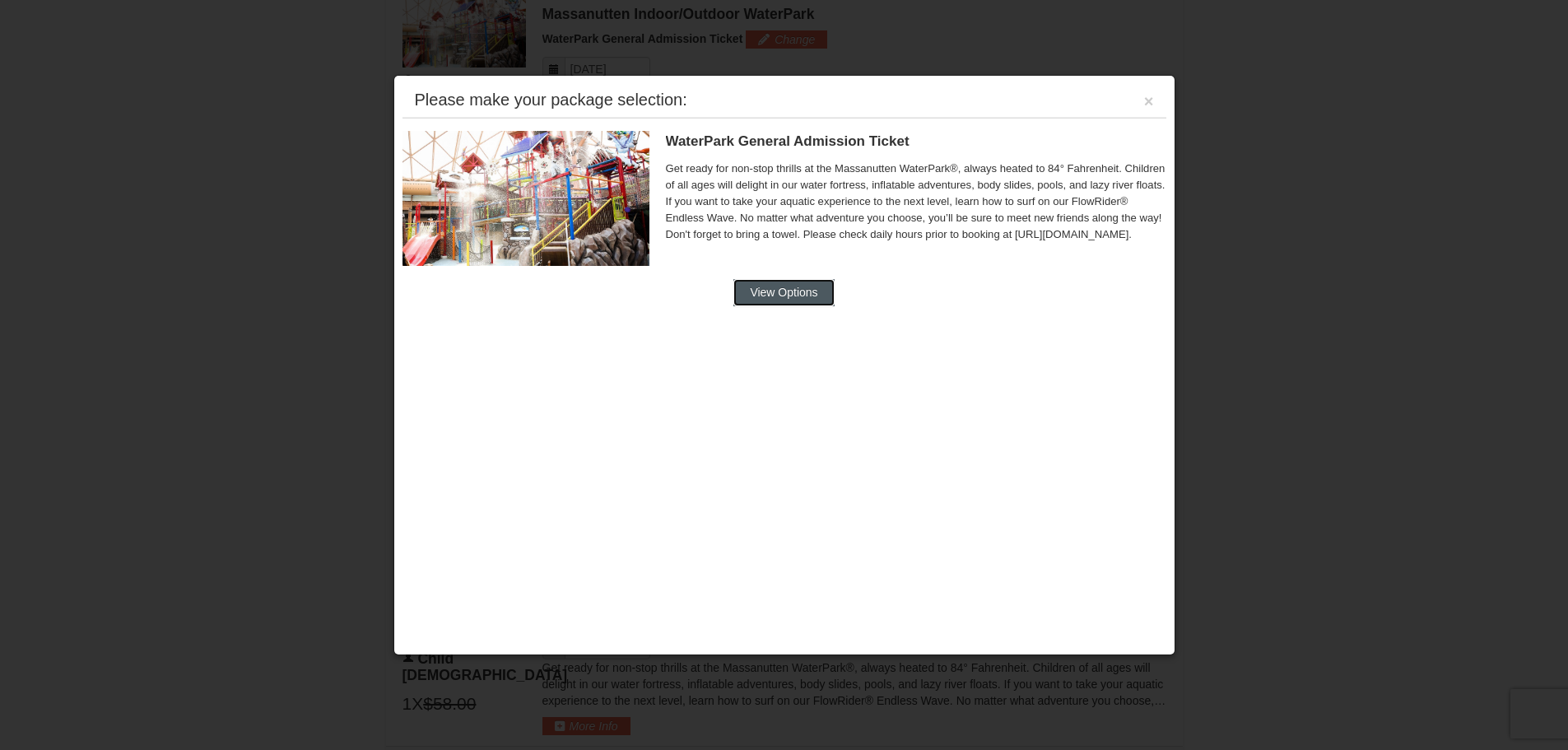
click at [811, 299] on button "View Options" at bounding box center [783, 292] width 100 height 26
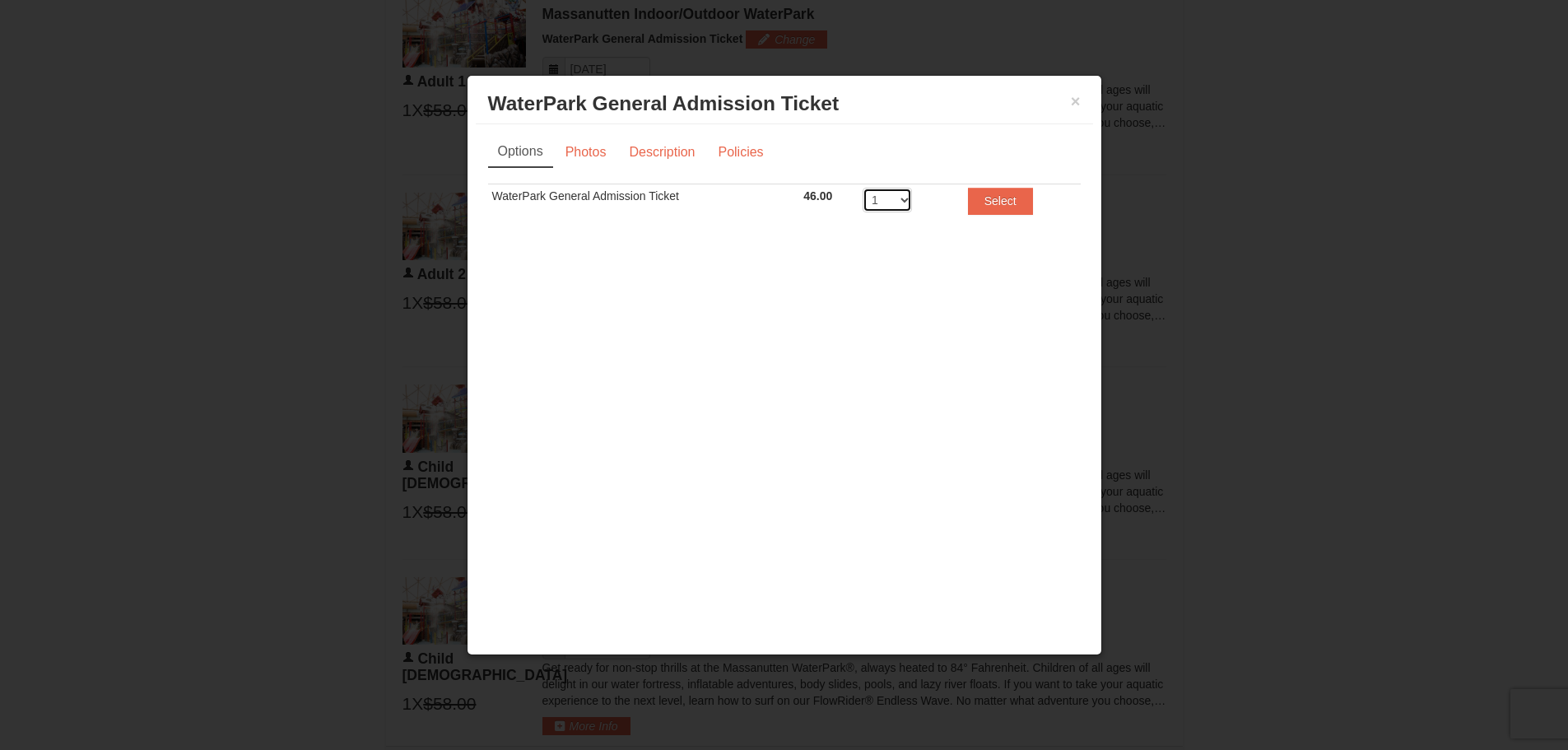
click at [894, 201] on select "1 2 3 4 5 6 7 8" at bounding box center [887, 199] width 50 height 24
click at [1074, 100] on button "×" at bounding box center [1076, 101] width 10 height 17
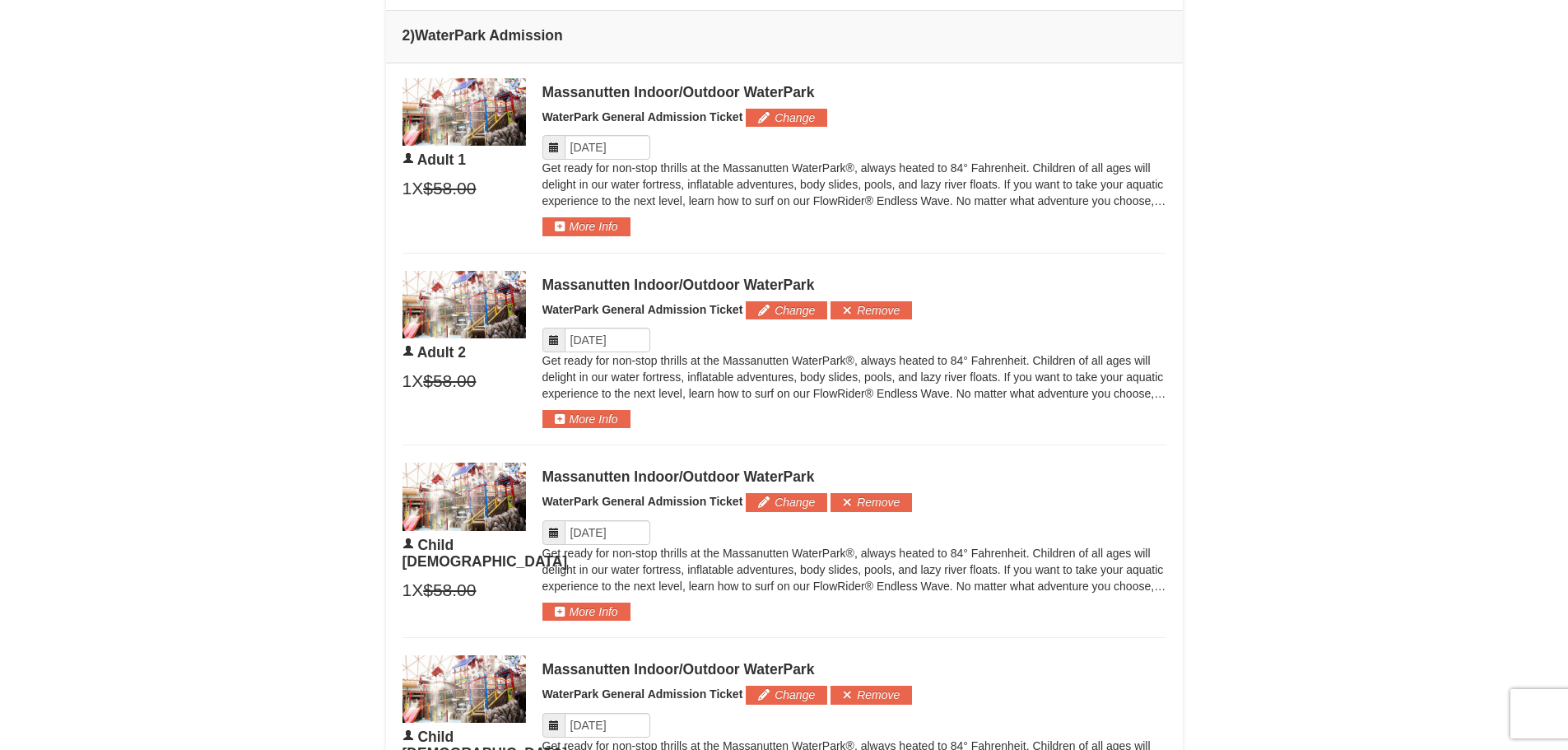
scroll to position [522, 0]
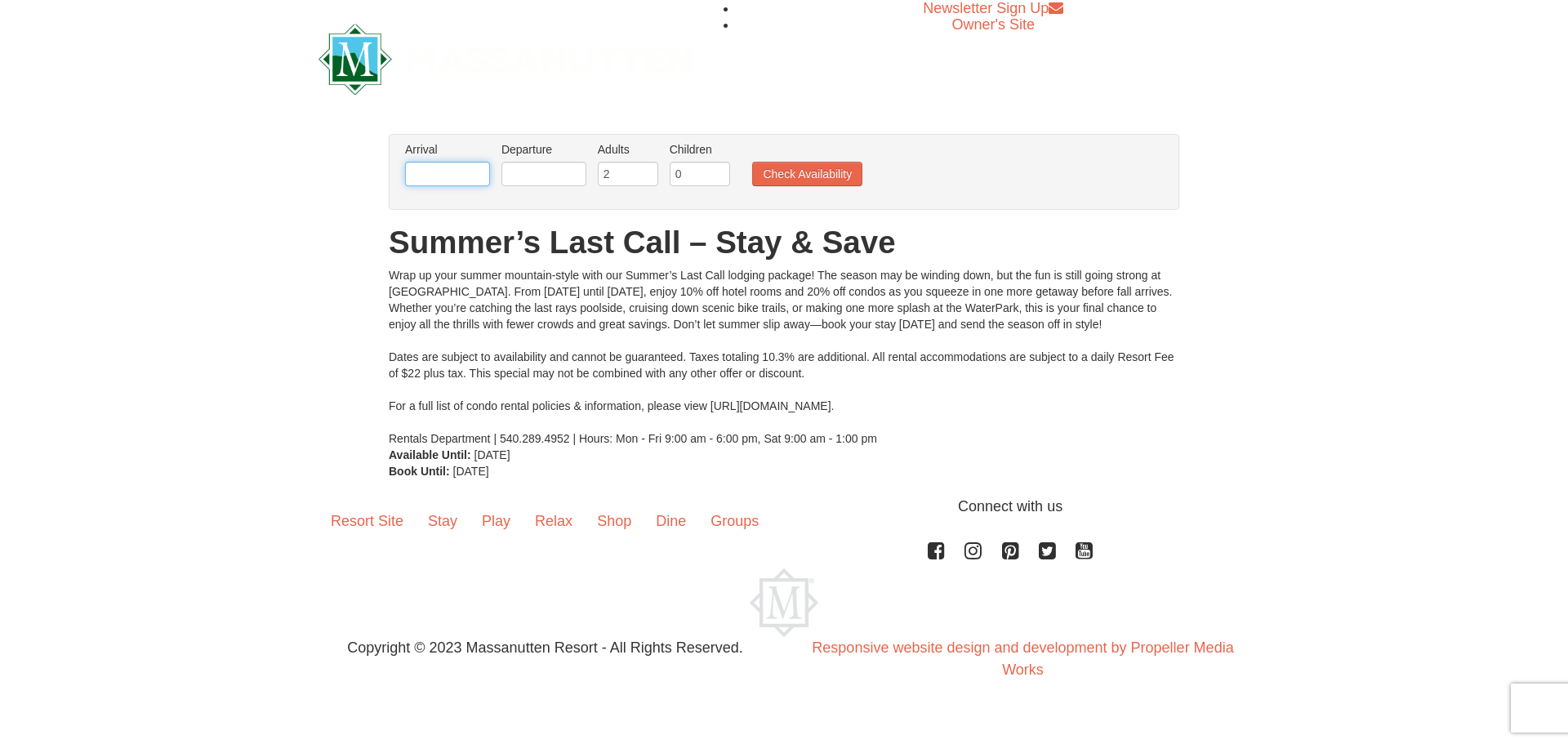
click at [481, 171] on input "text" at bounding box center [448, 174] width 85 height 24
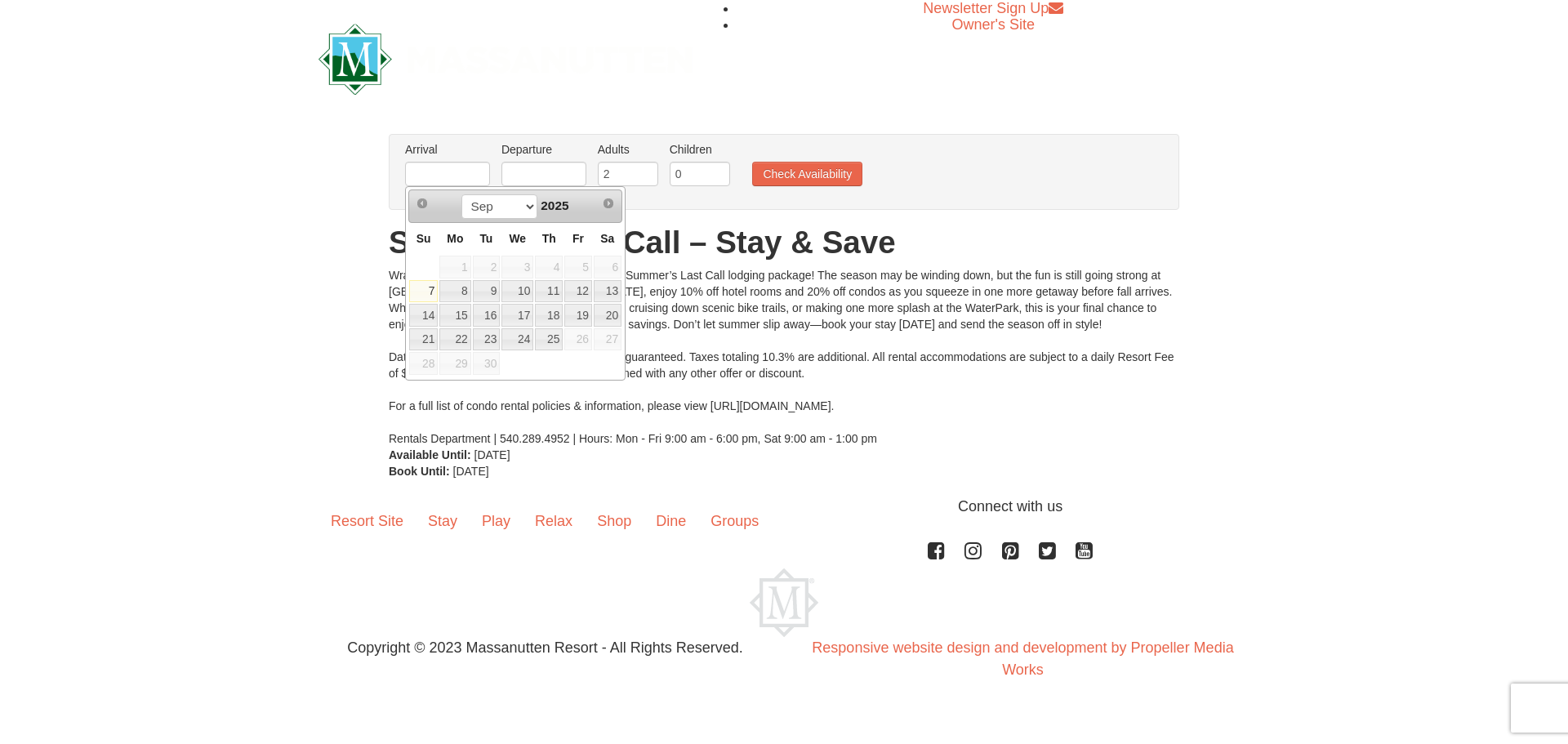
click at [585, 344] on span "26" at bounding box center [578, 340] width 28 height 23
click at [556, 335] on link "25" at bounding box center [548, 340] width 28 height 23
type input "09/25/2025"
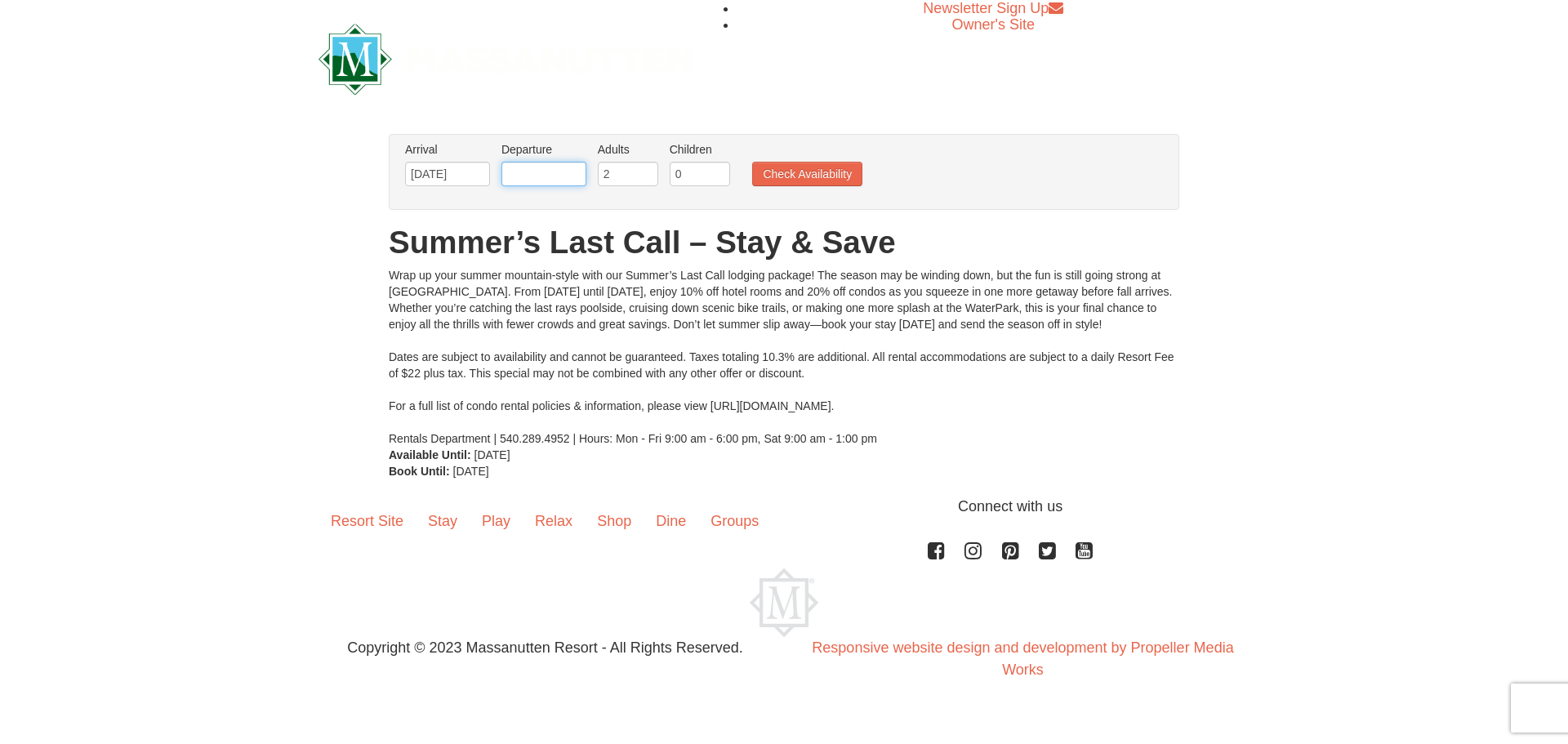
click at [545, 167] on input "text" at bounding box center [544, 174] width 85 height 24
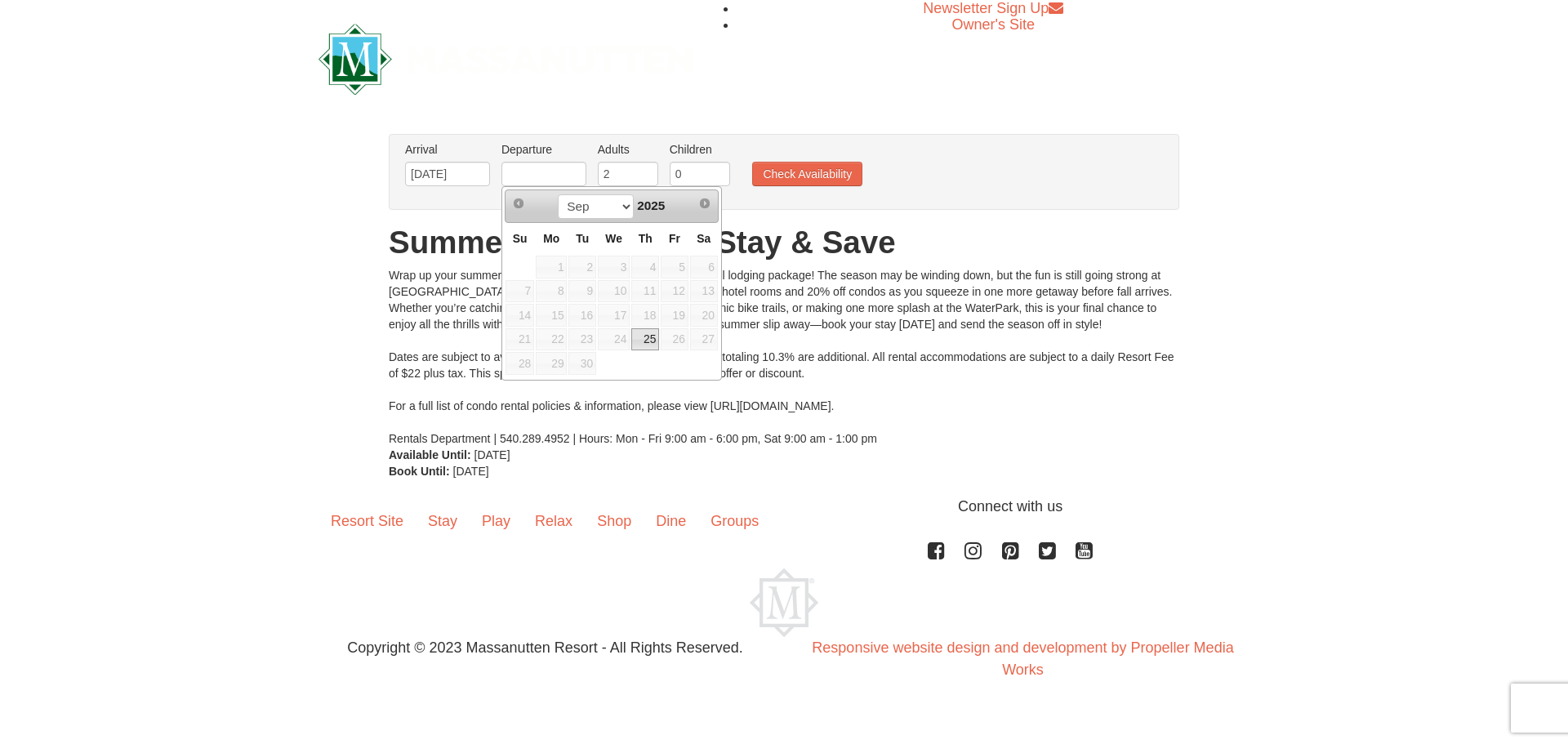
click at [815, 256] on h1 "Summer’s Last Call – Stay & Save" at bounding box center [784, 242] width 790 height 33
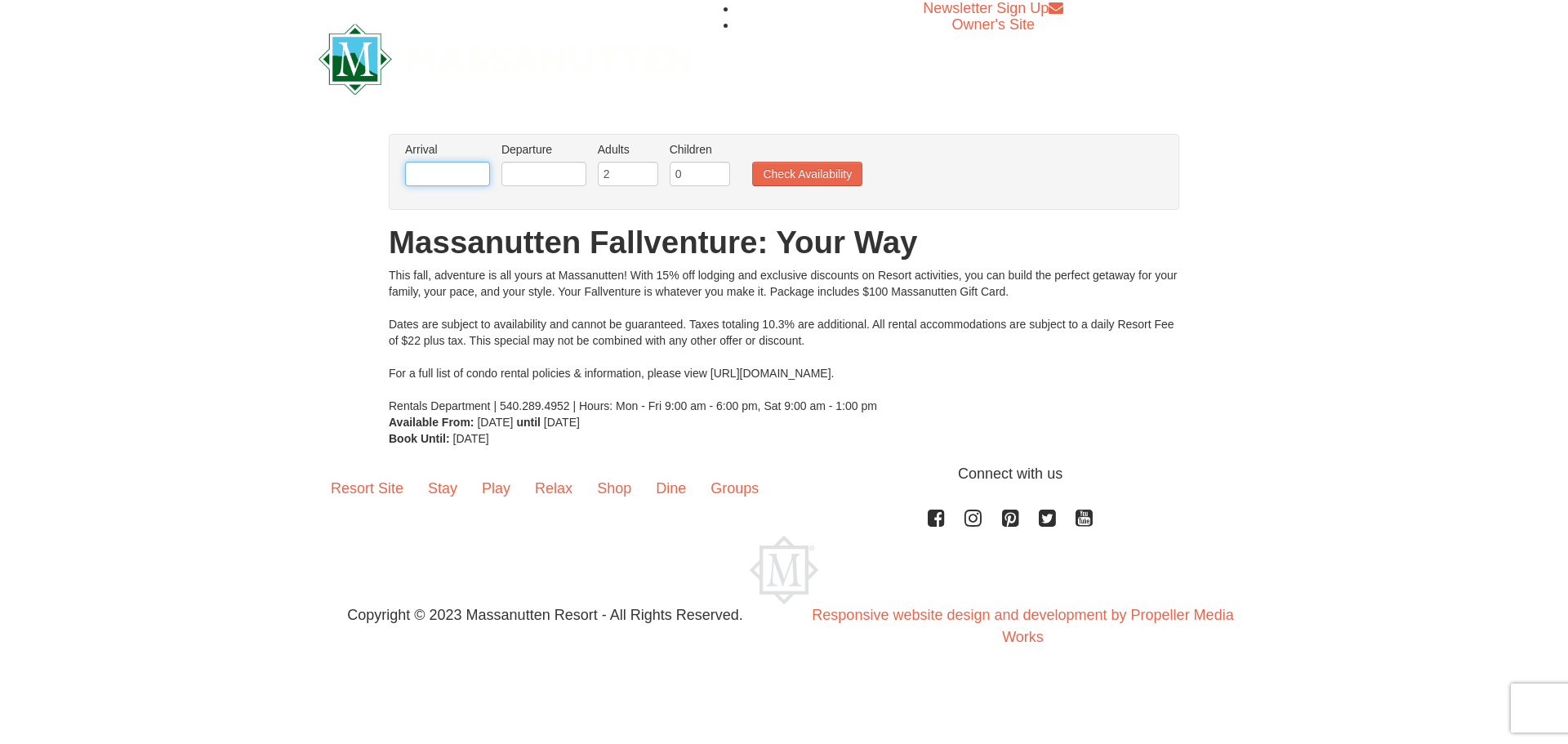
click at [461, 173] on input "text" at bounding box center [448, 174] width 85 height 24
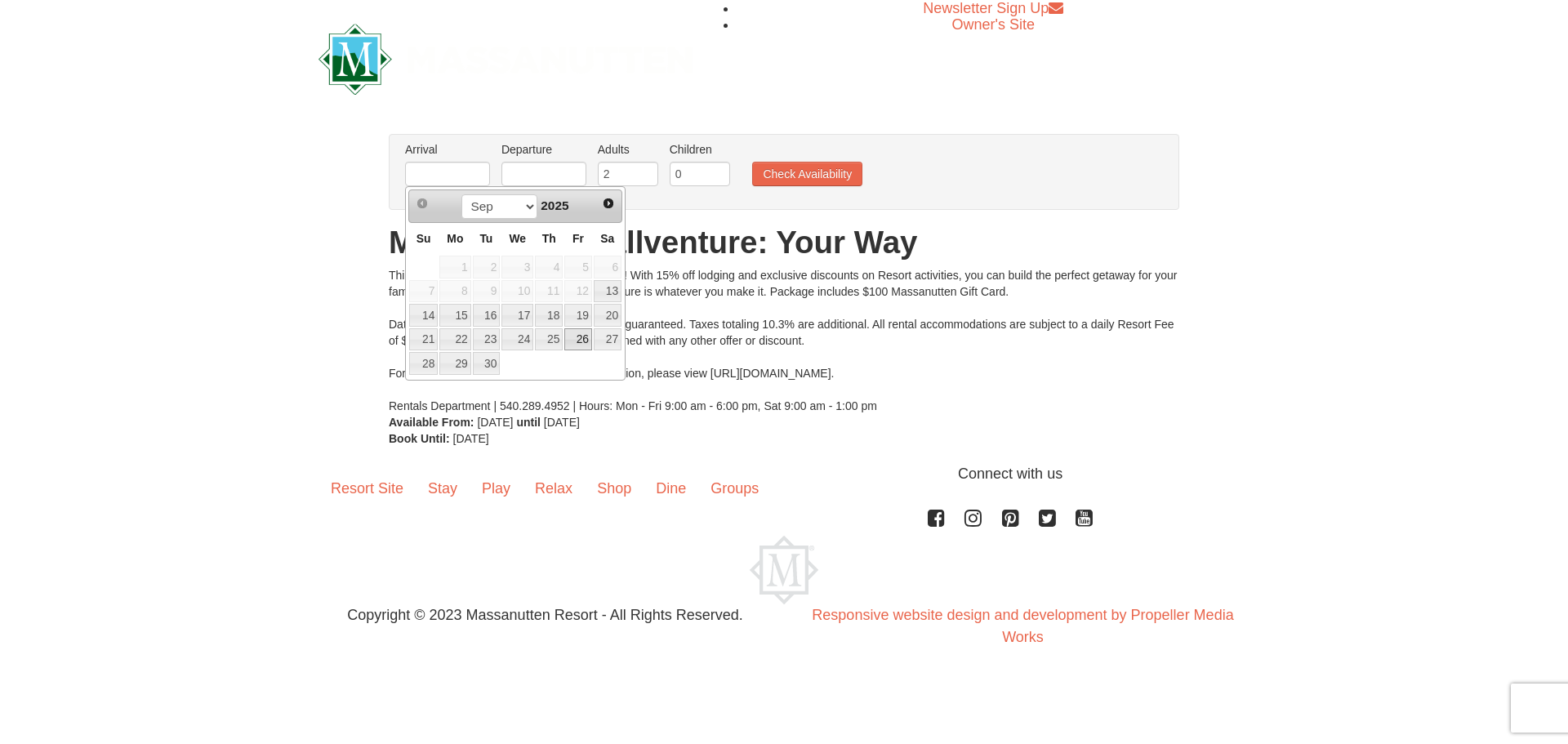
click at [581, 335] on link "26" at bounding box center [578, 340] width 28 height 23
type input "[DATE]"
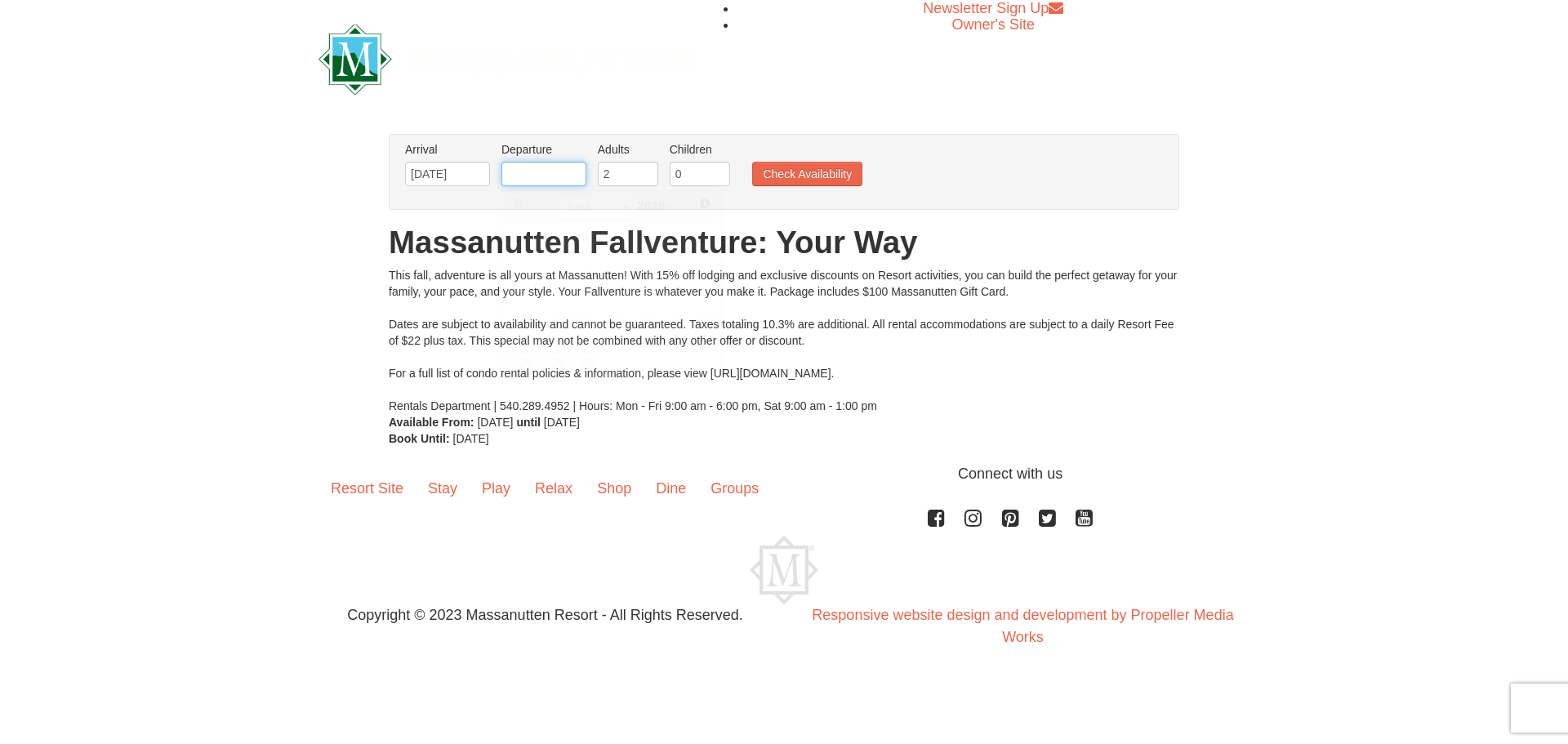
click at [537, 170] on input "text" at bounding box center [544, 174] width 85 height 24
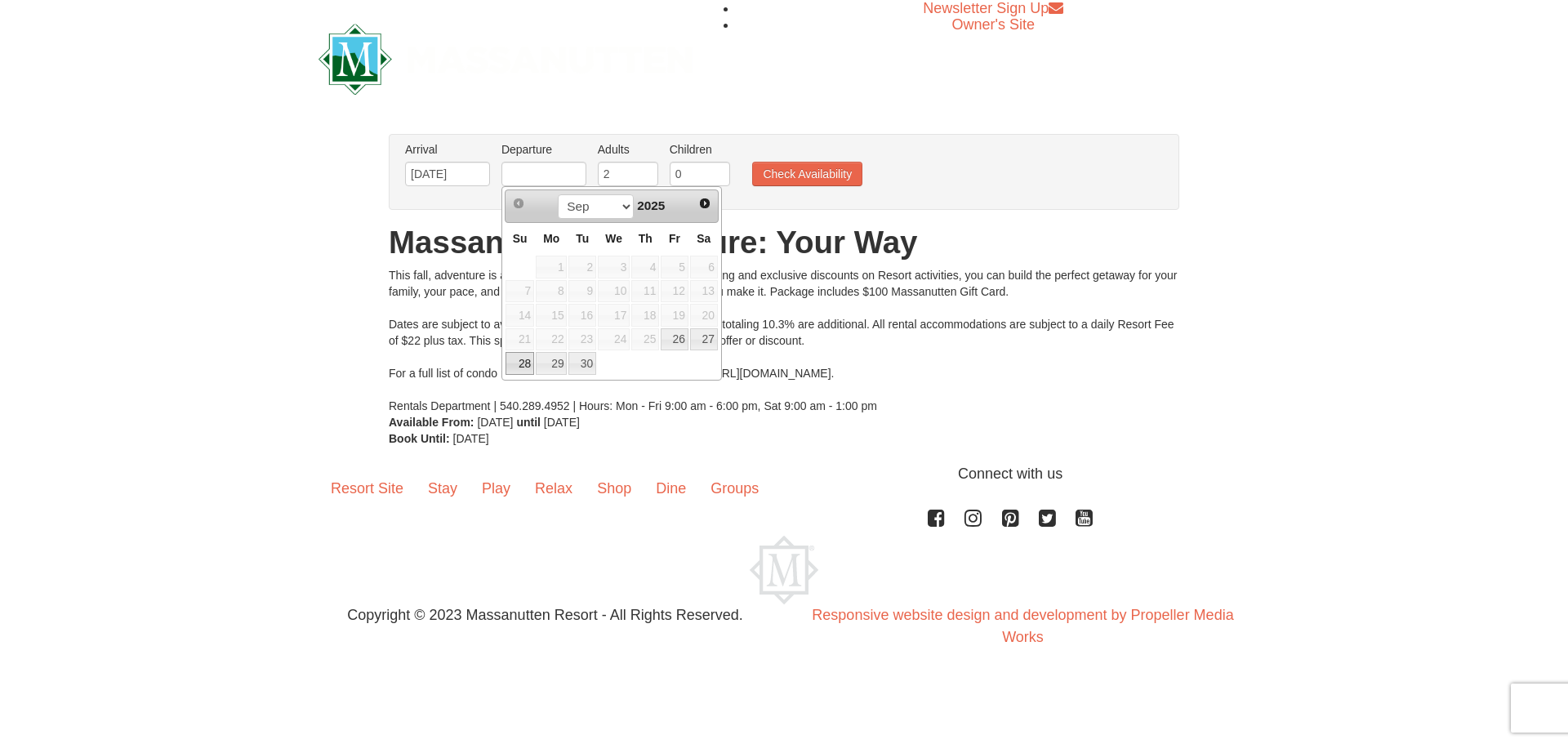
click at [520, 362] on link "28" at bounding box center [520, 364] width 29 height 23
type input "[DATE]"
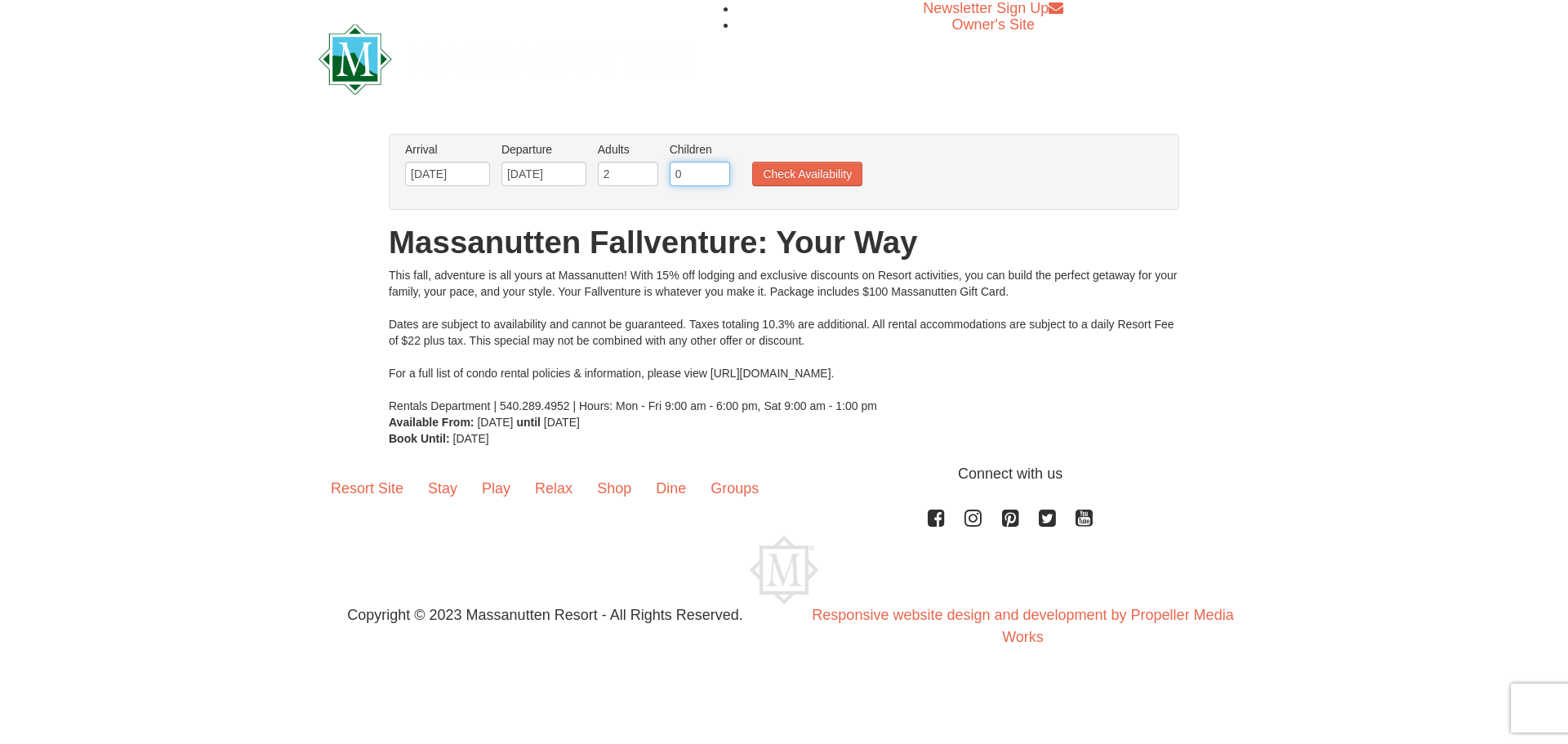
click at [699, 176] on input "0" at bounding box center [700, 174] width 61 height 24
click at [719, 170] on input "1" at bounding box center [700, 174] width 61 height 24
type input "2"
click at [719, 170] on input "2" at bounding box center [700, 174] width 61 height 24
click at [816, 173] on button "Check Availability" at bounding box center [807, 174] width 110 height 24
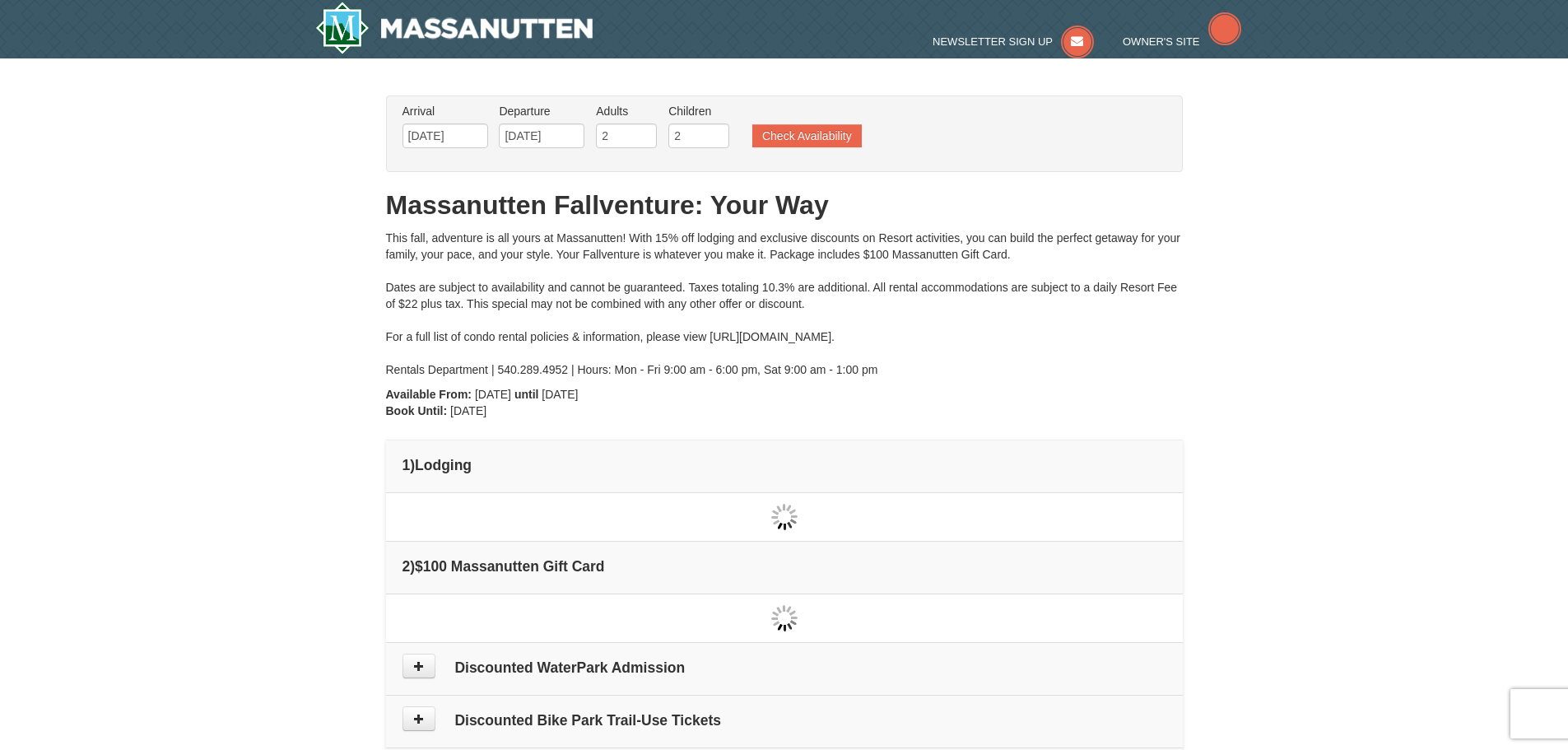
type input "[DATE]"
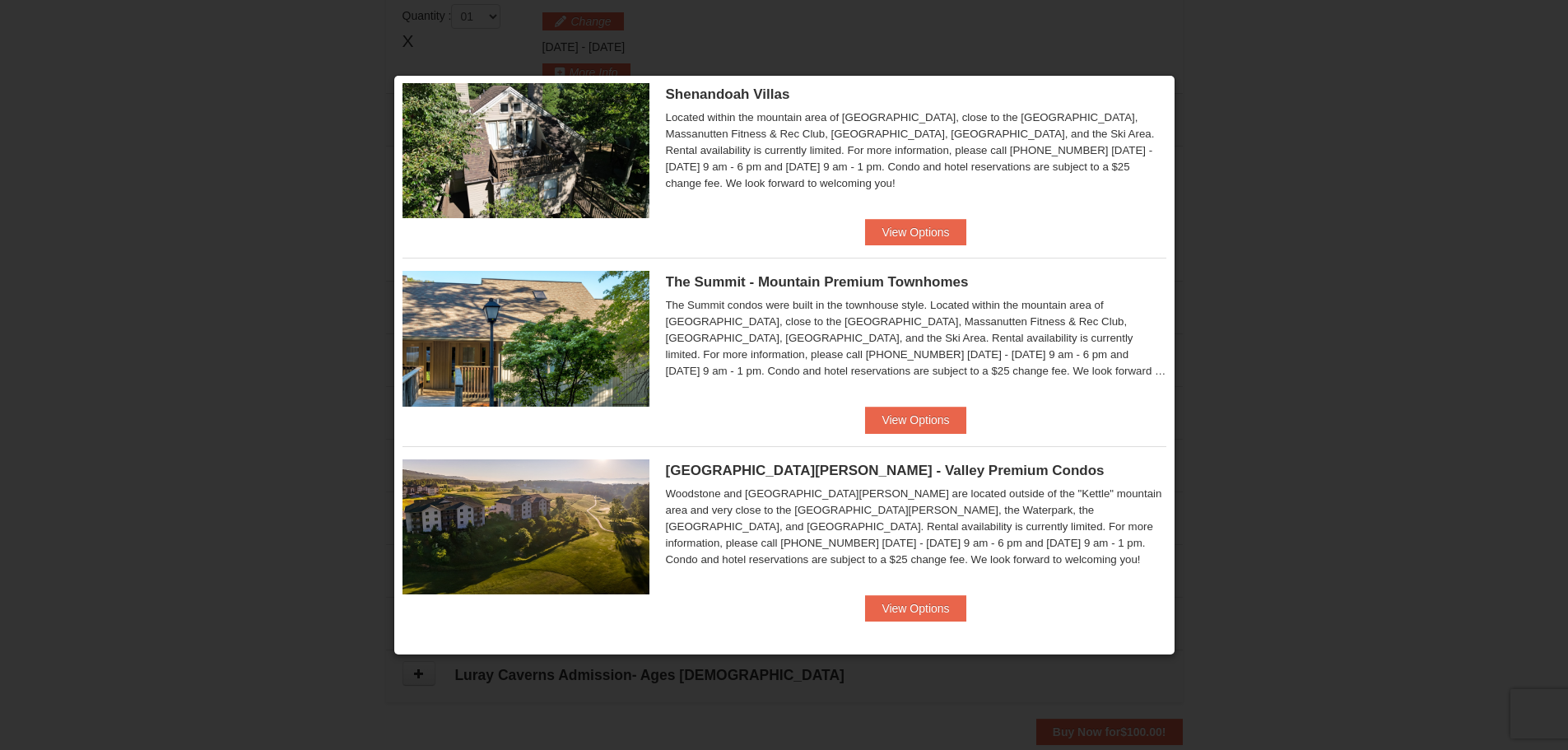
scroll to position [428, 0]
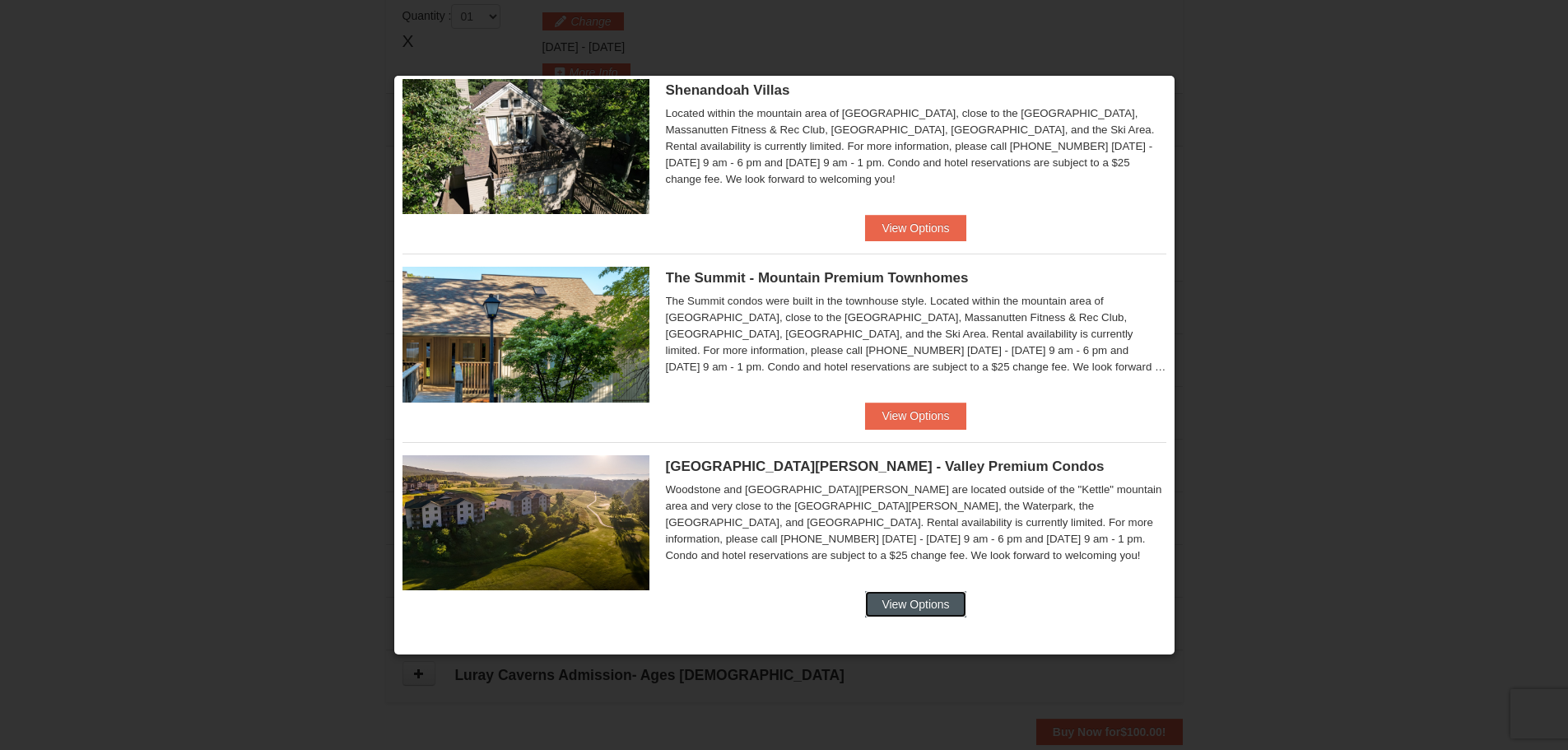
click at [924, 599] on button "View Options" at bounding box center [915, 604] width 100 height 26
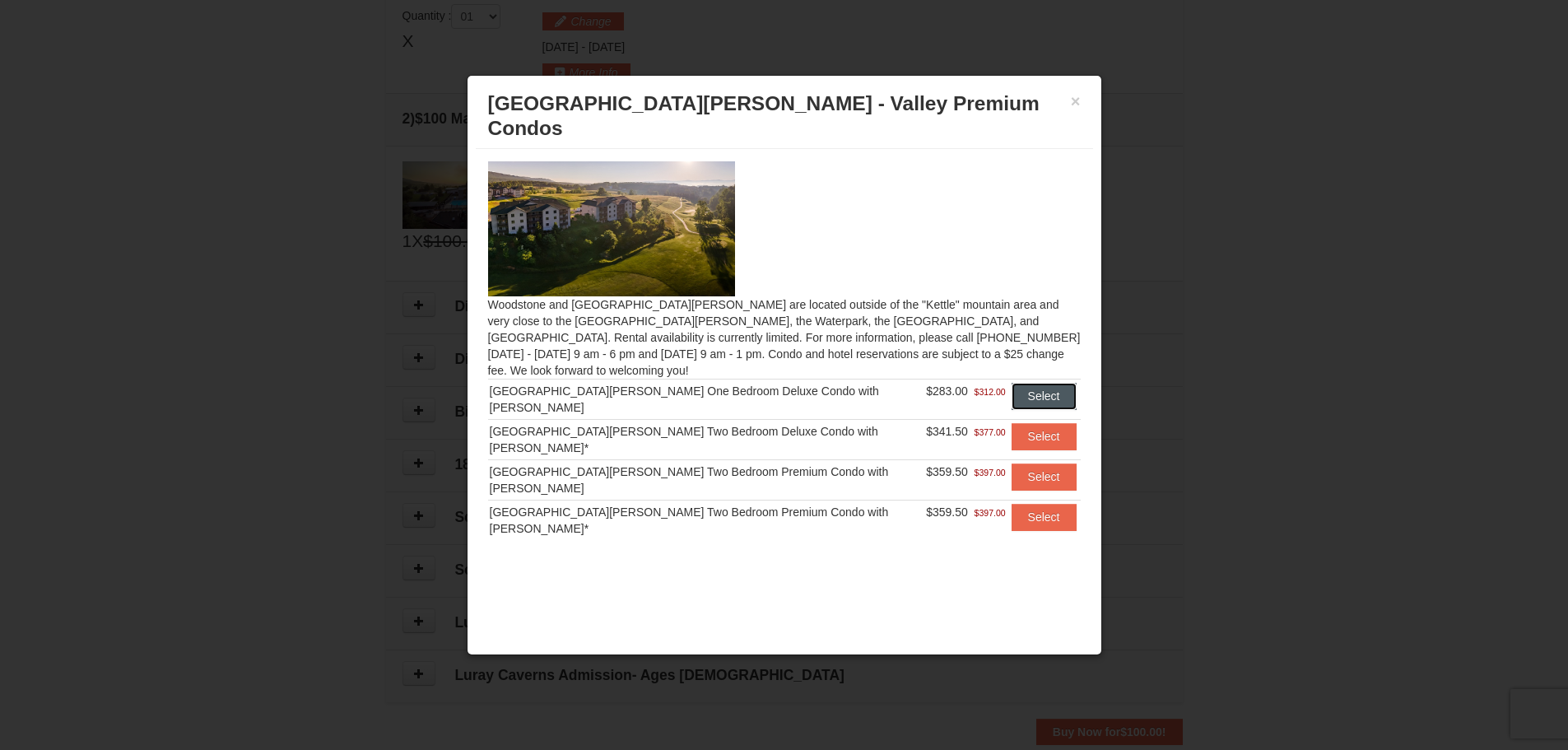
click at [1050, 383] on button "Select" at bounding box center [1044, 396] width 65 height 26
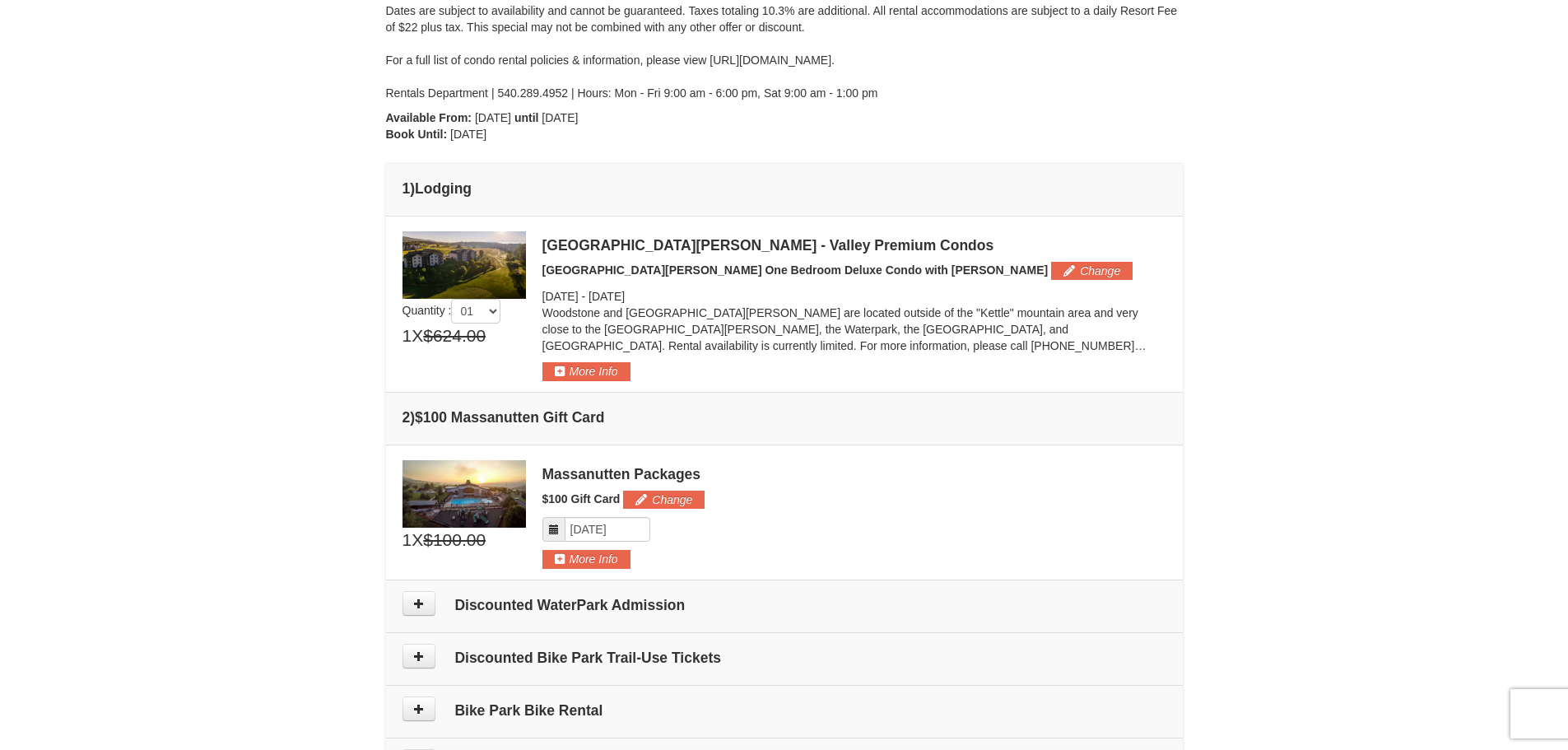
scroll to position [247, 0]
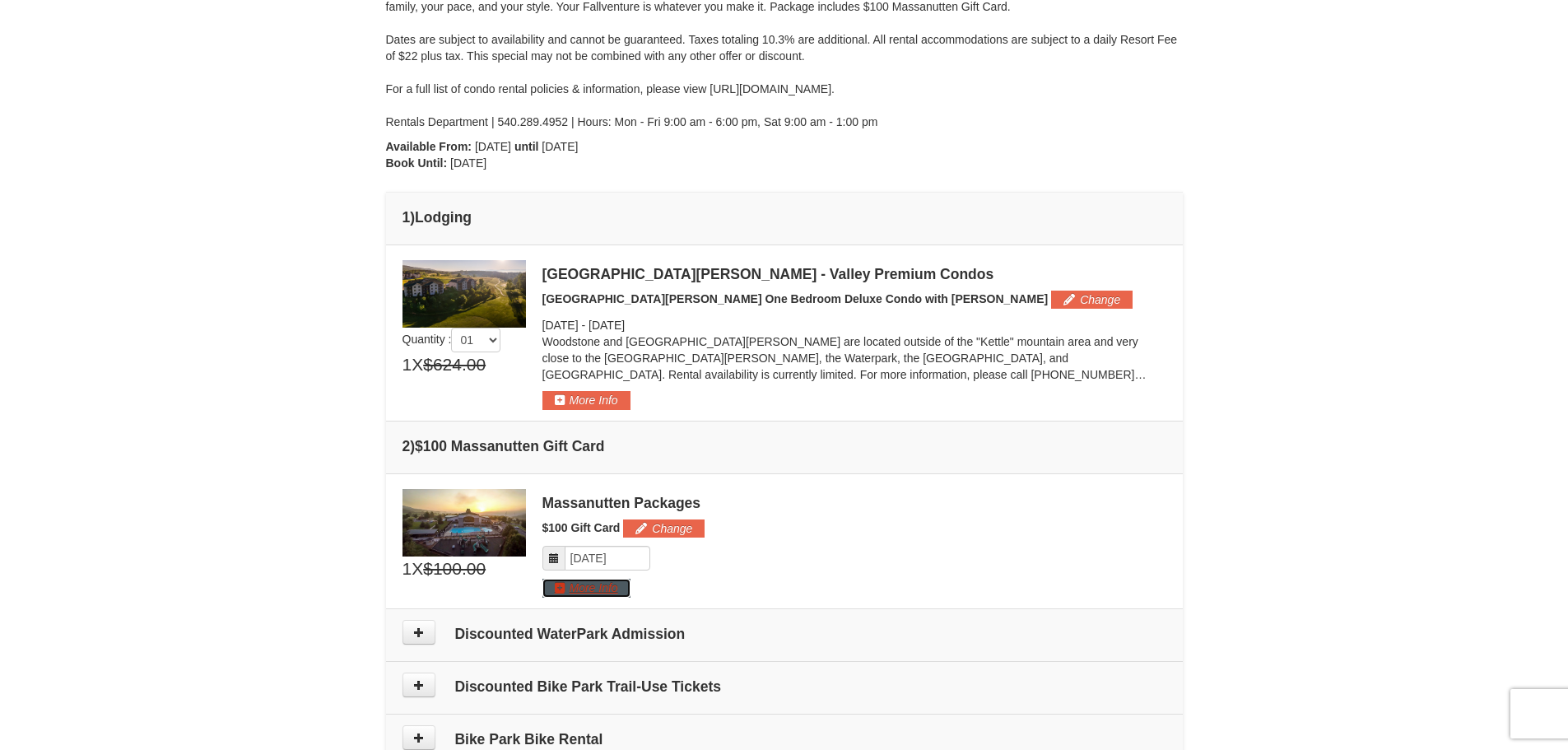
click at [605, 592] on button "More Info" at bounding box center [587, 588] width 89 height 18
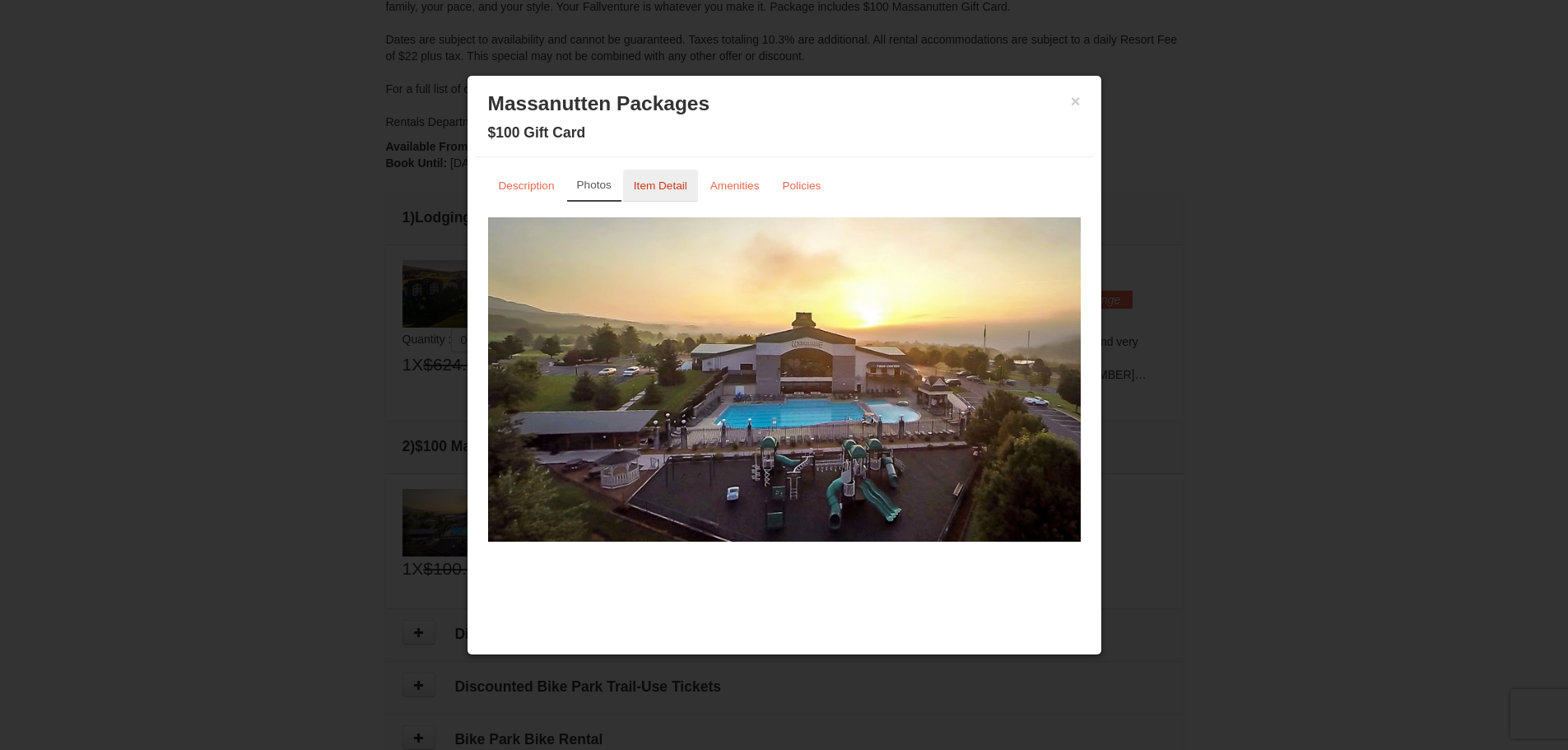
click at [661, 174] on link "Item Detail" at bounding box center [660, 185] width 75 height 32
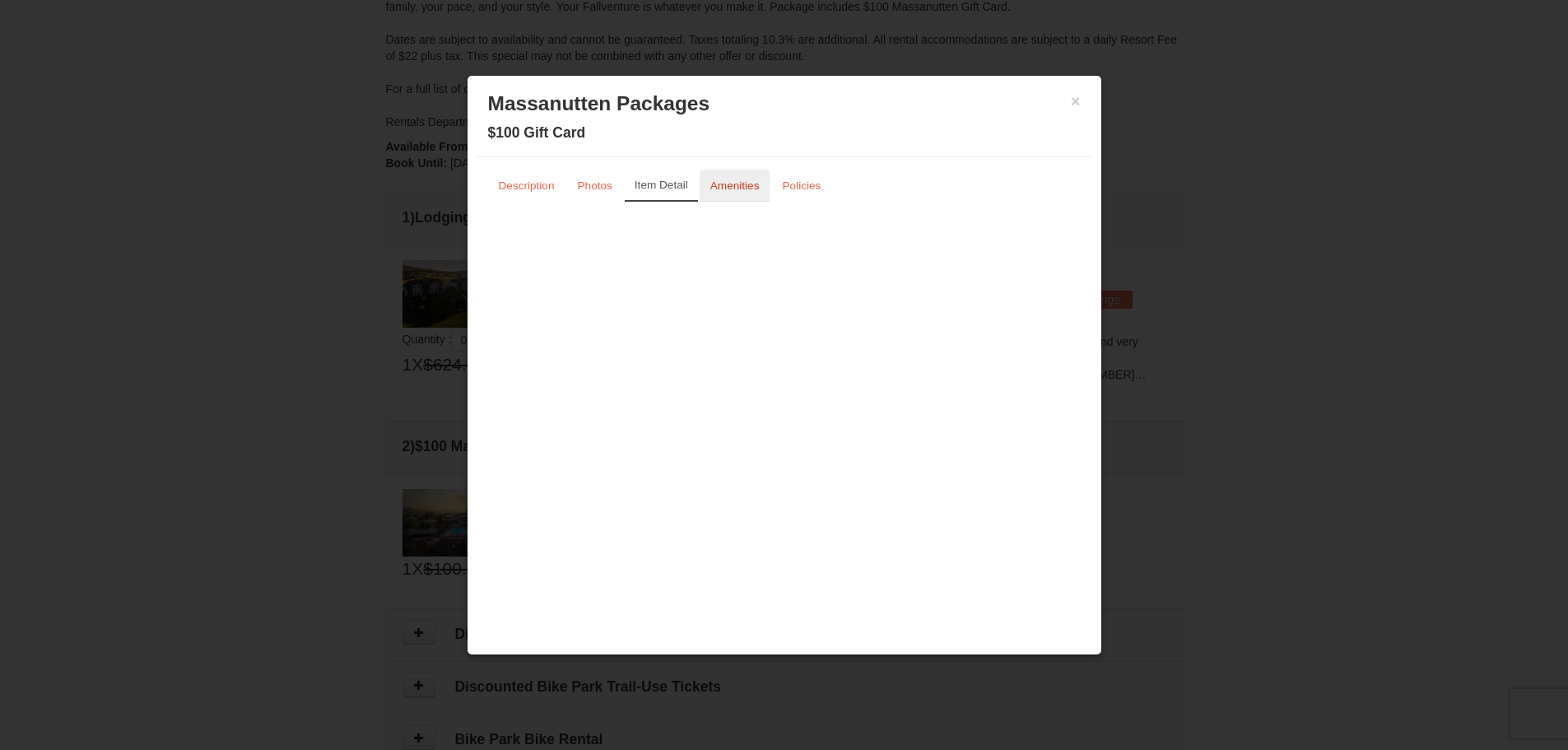
click at [738, 191] on small "Amenities" at bounding box center [734, 186] width 50 height 13
click at [1078, 95] on button "×" at bounding box center [1076, 101] width 10 height 17
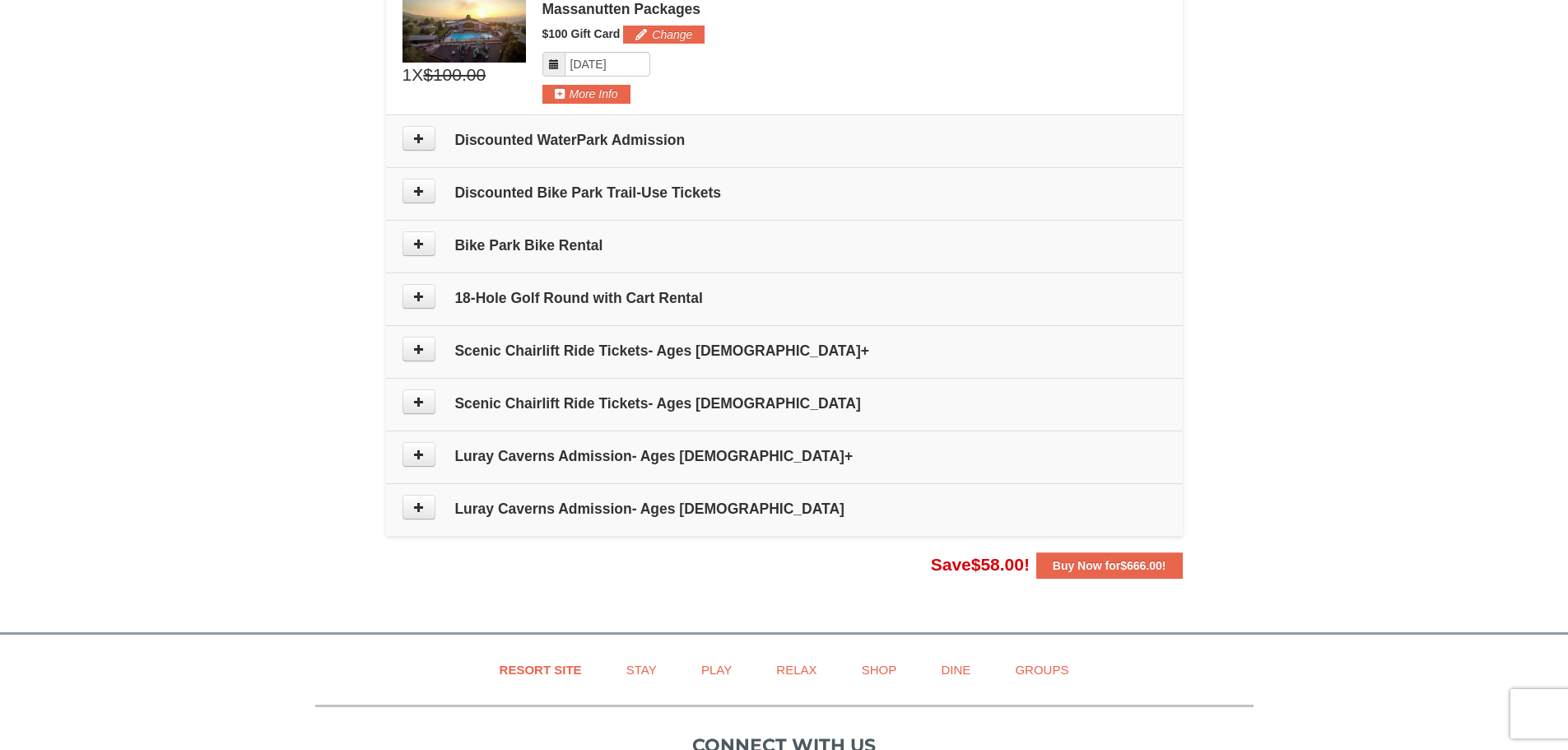
scroll to position [659, 0]
click at [410, 456] on button at bounding box center [419, 453] width 33 height 24
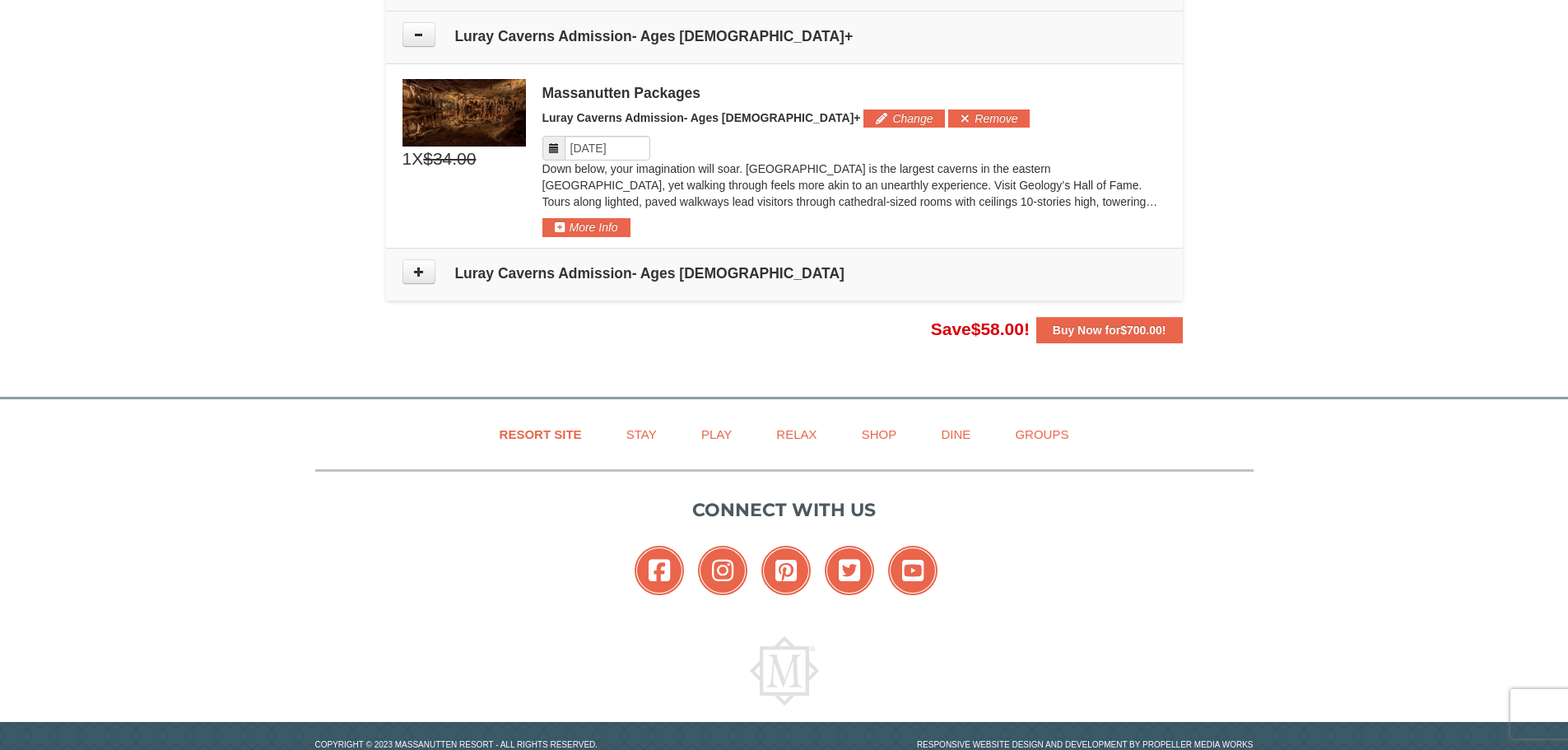
scroll to position [1171, 0]
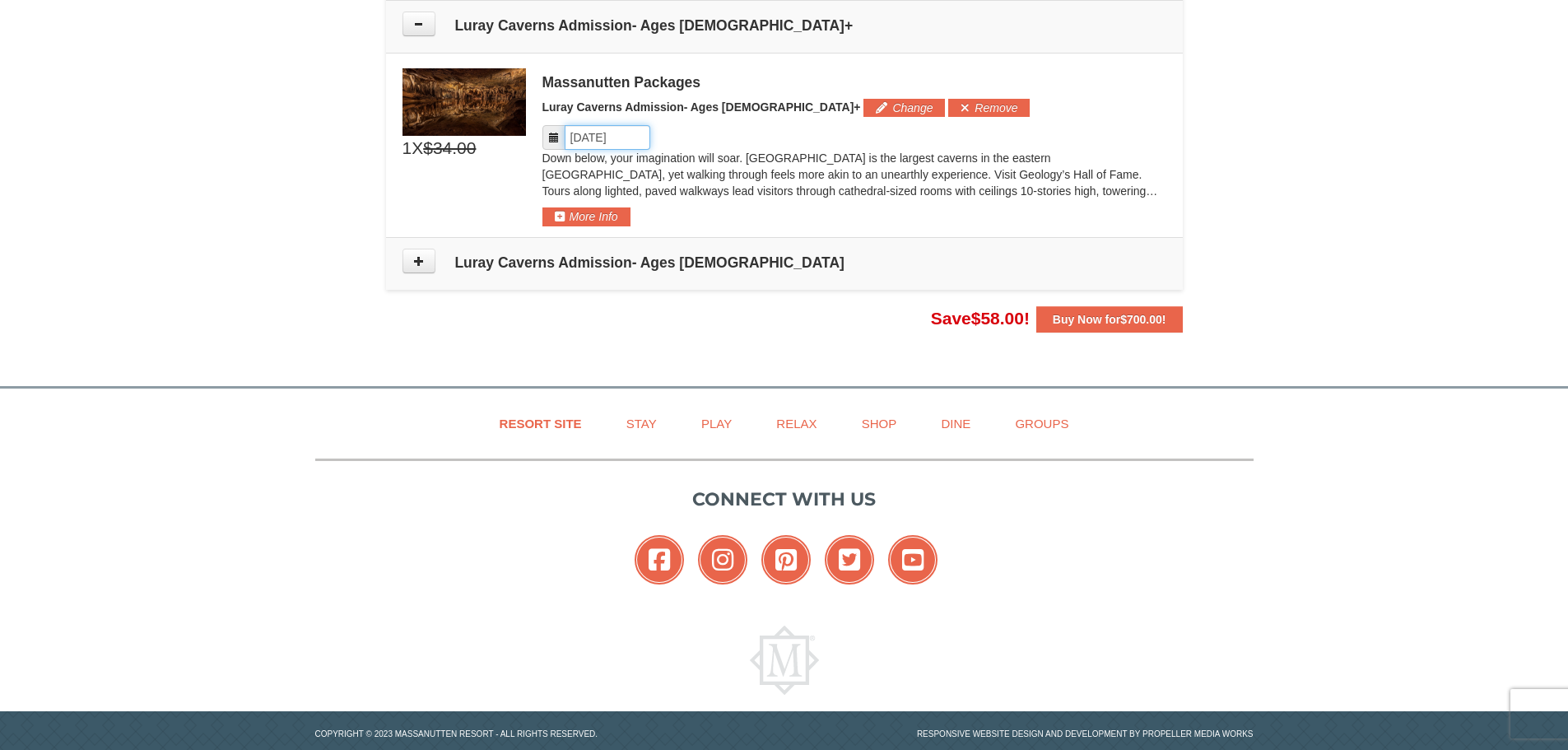
click at [616, 132] on input "Please format dates MM/DD/YYYY" at bounding box center [608, 137] width 86 height 24
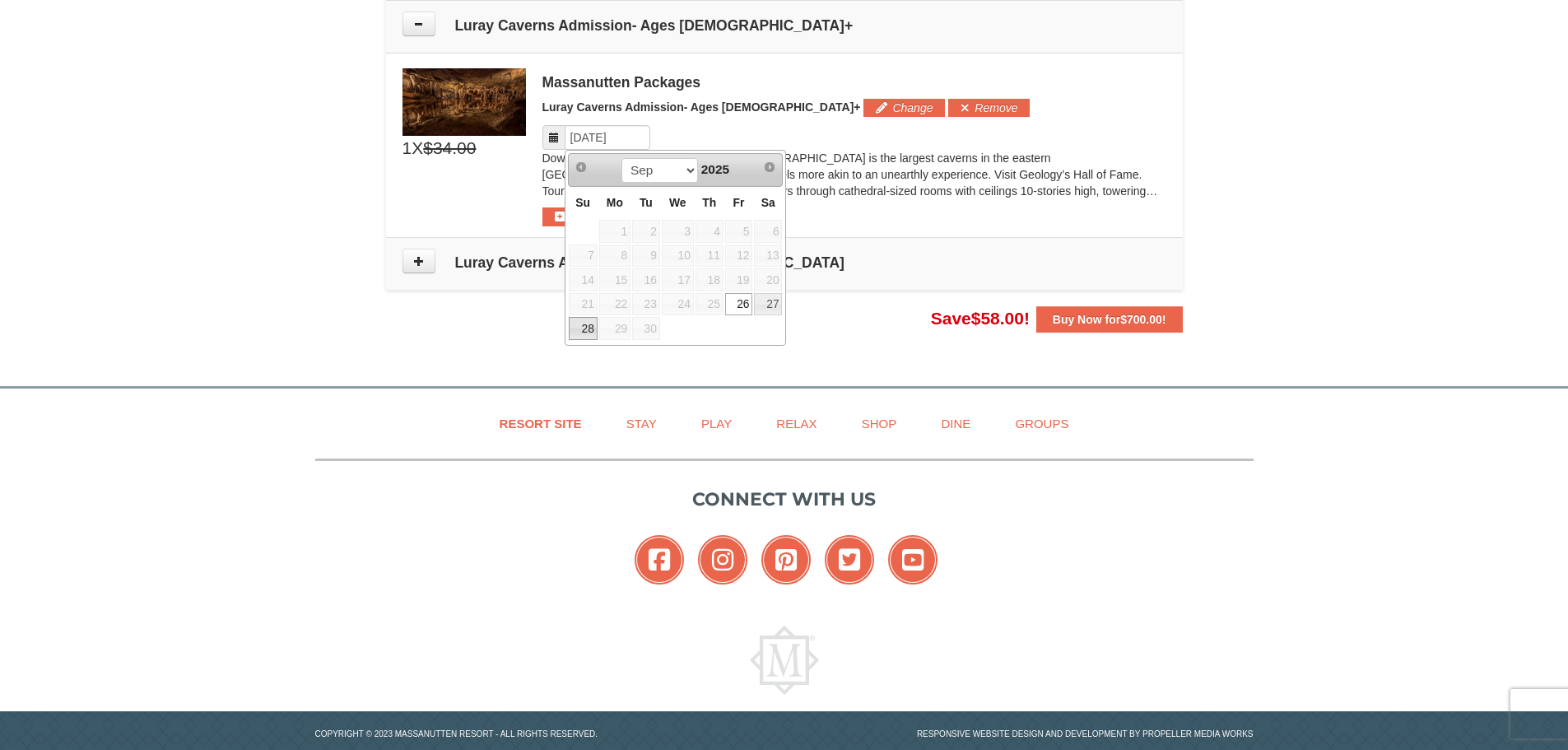
click at [577, 319] on link "28" at bounding box center [584, 329] width 29 height 23
type input "09/28/2025"
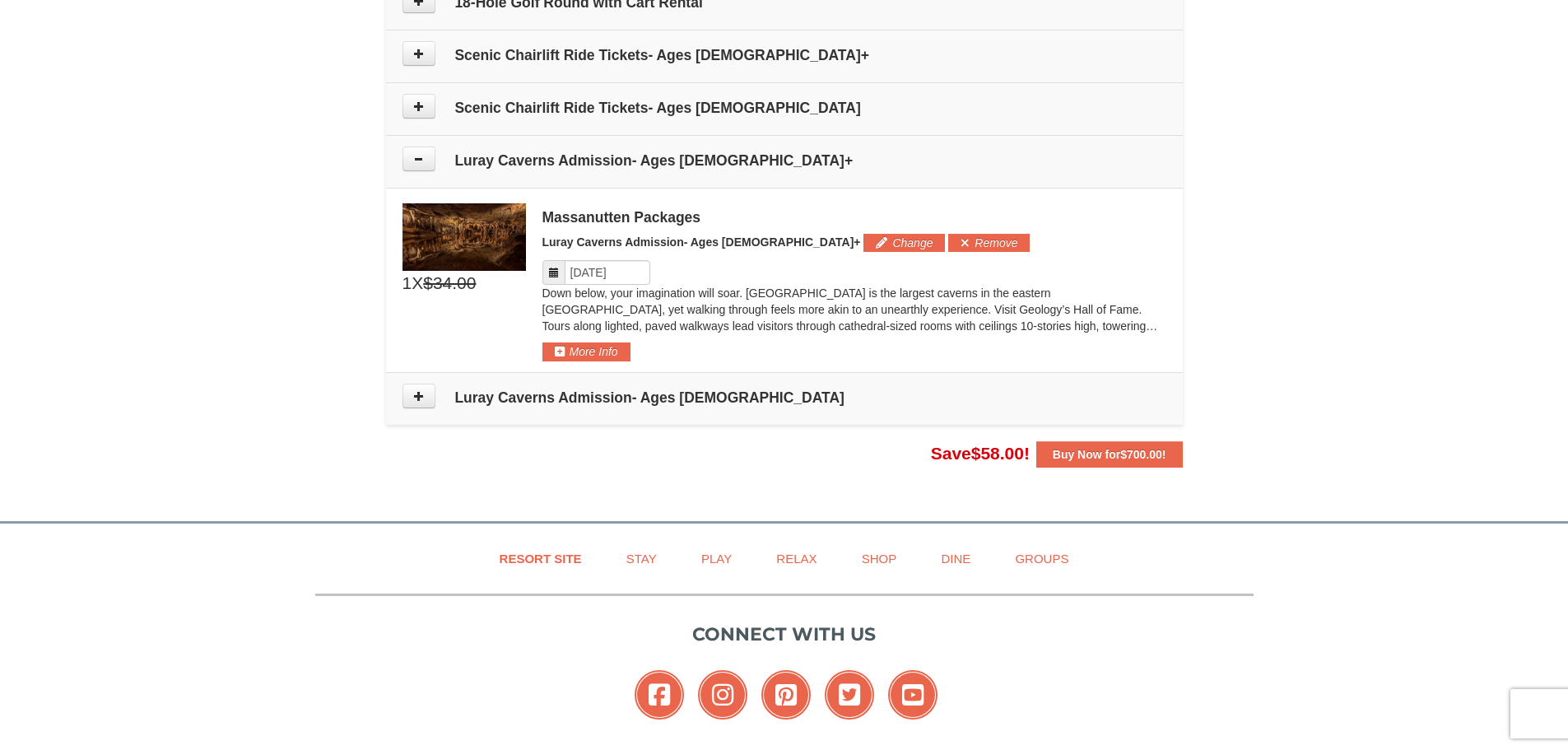
scroll to position [1007, 0]
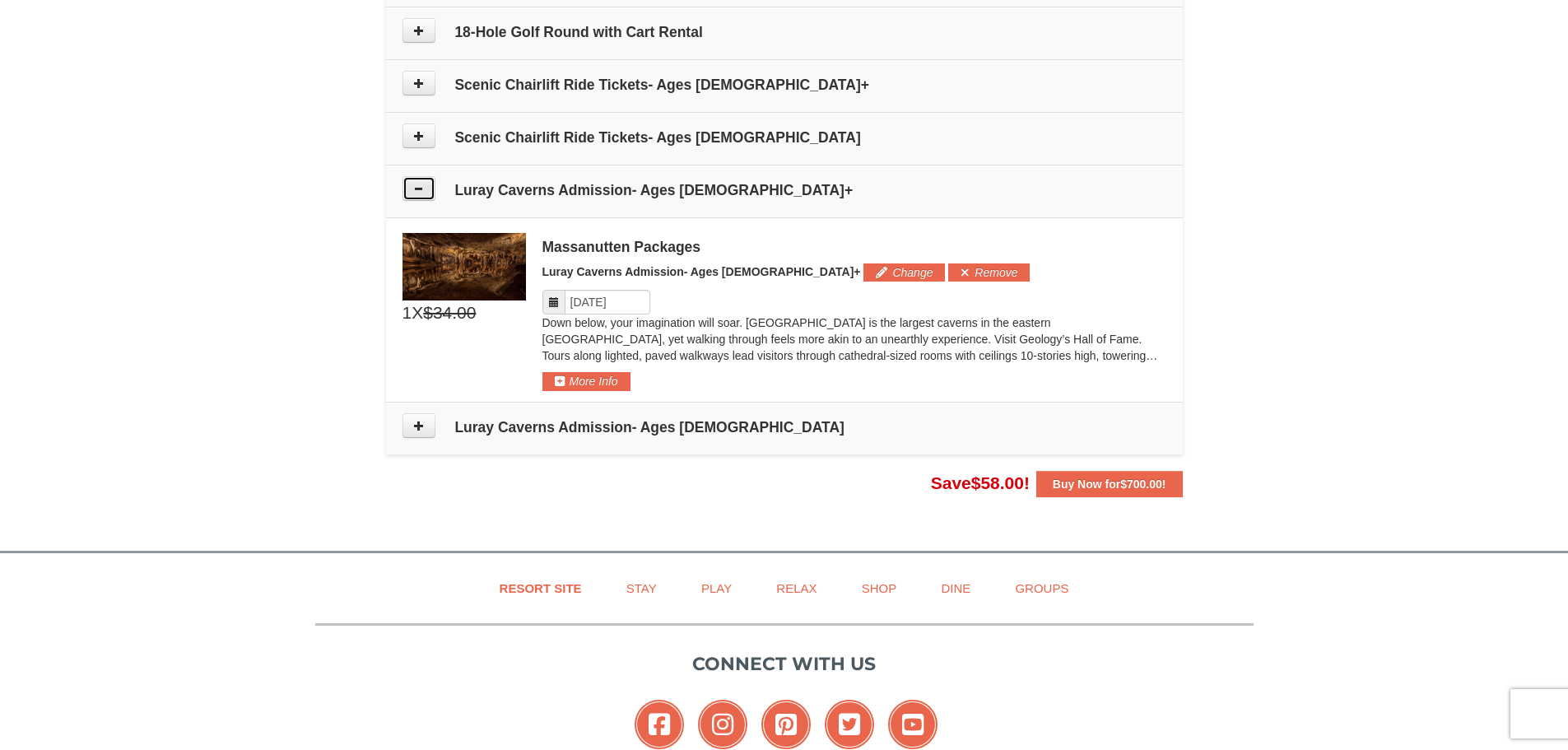
click at [423, 197] on button at bounding box center [419, 188] width 33 height 24
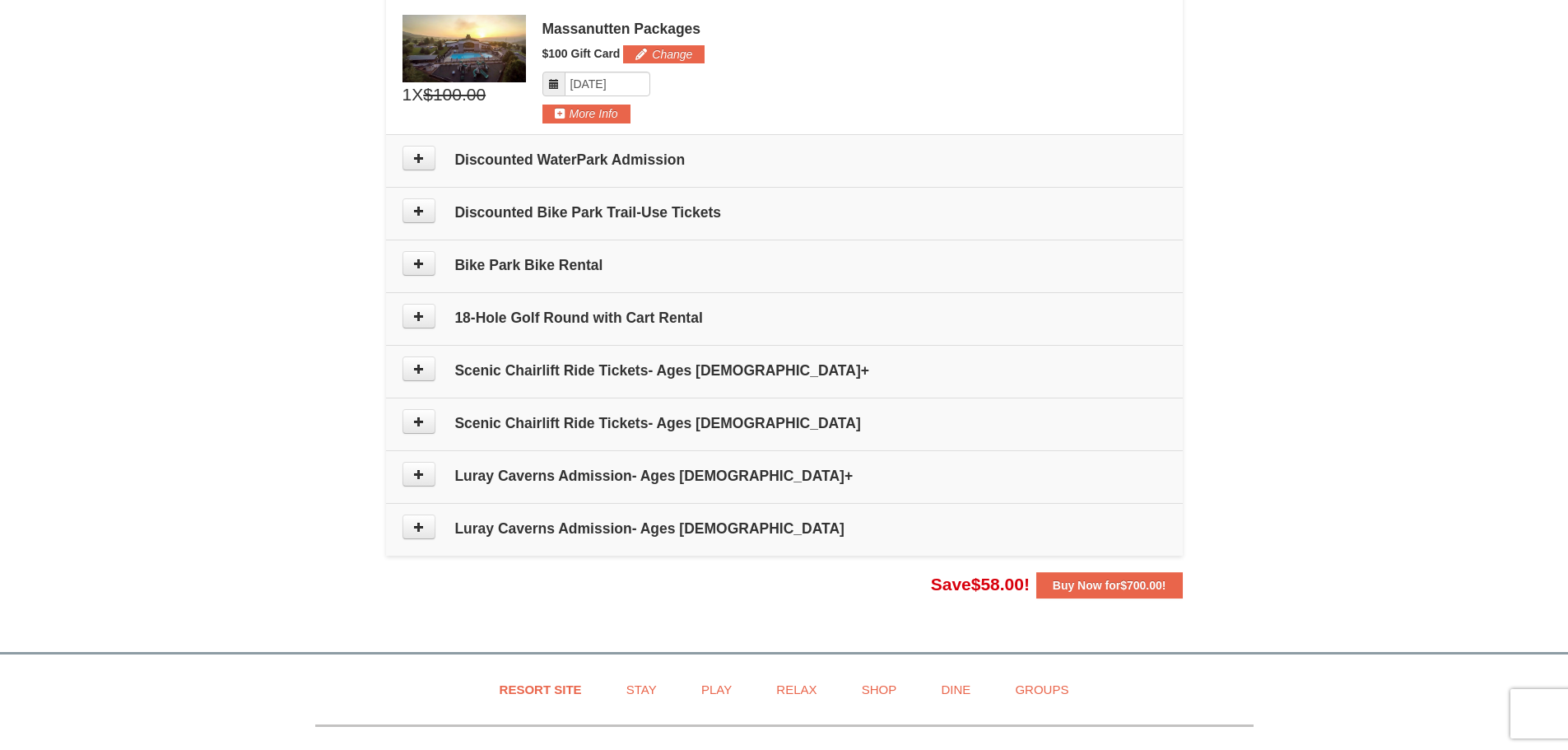
scroll to position [760, 0]
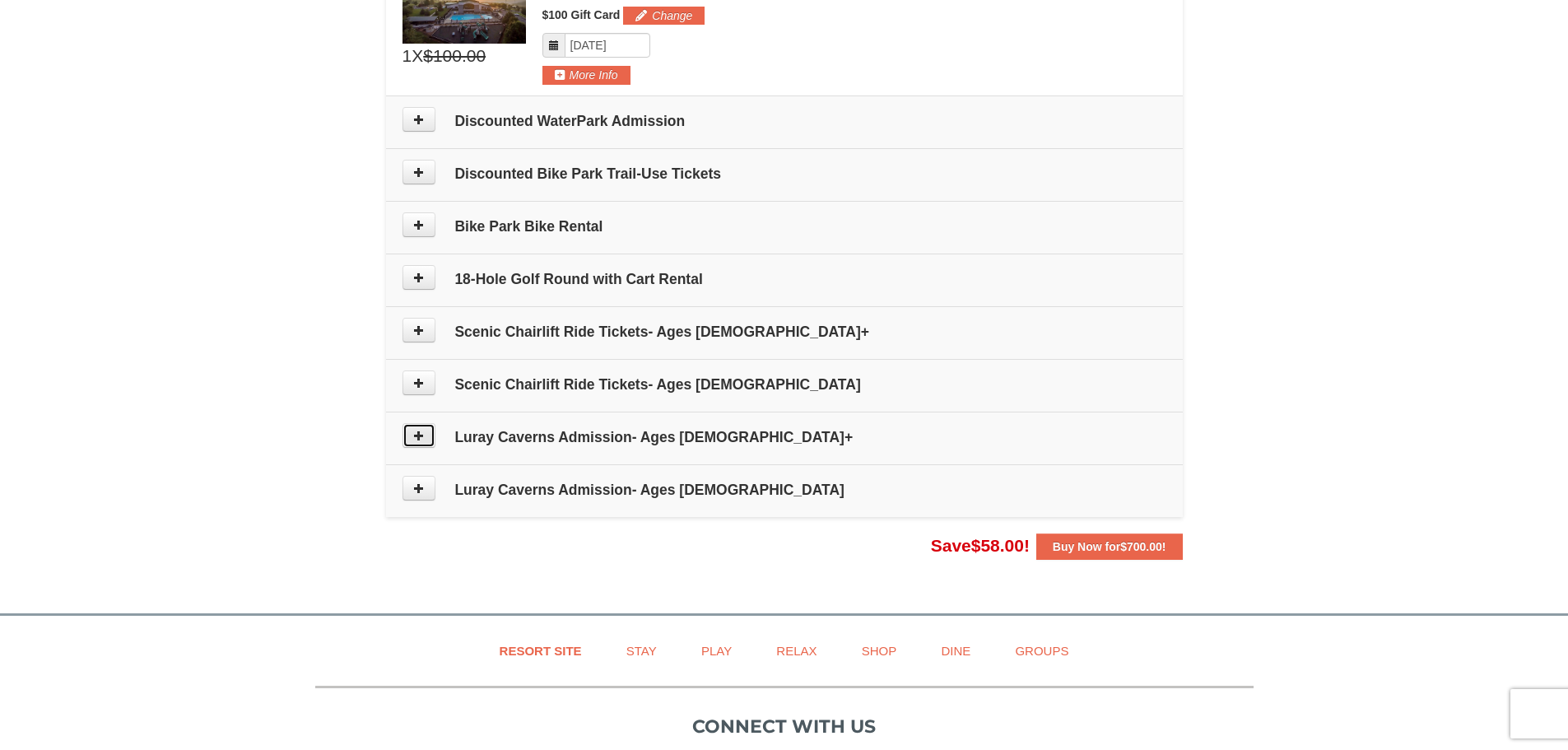
click at [418, 436] on icon at bounding box center [419, 436] width 12 height 12
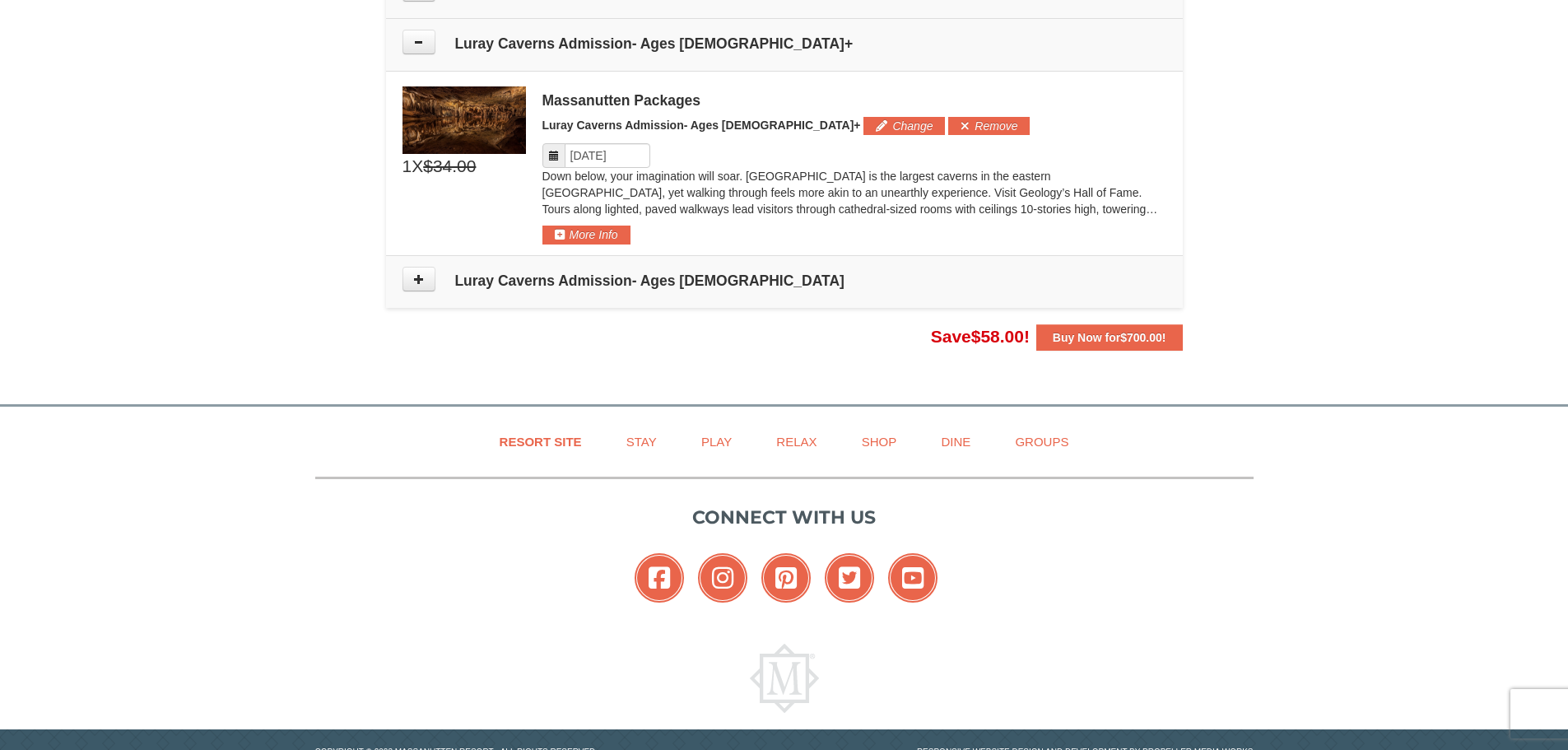
scroll to position [1171, 0]
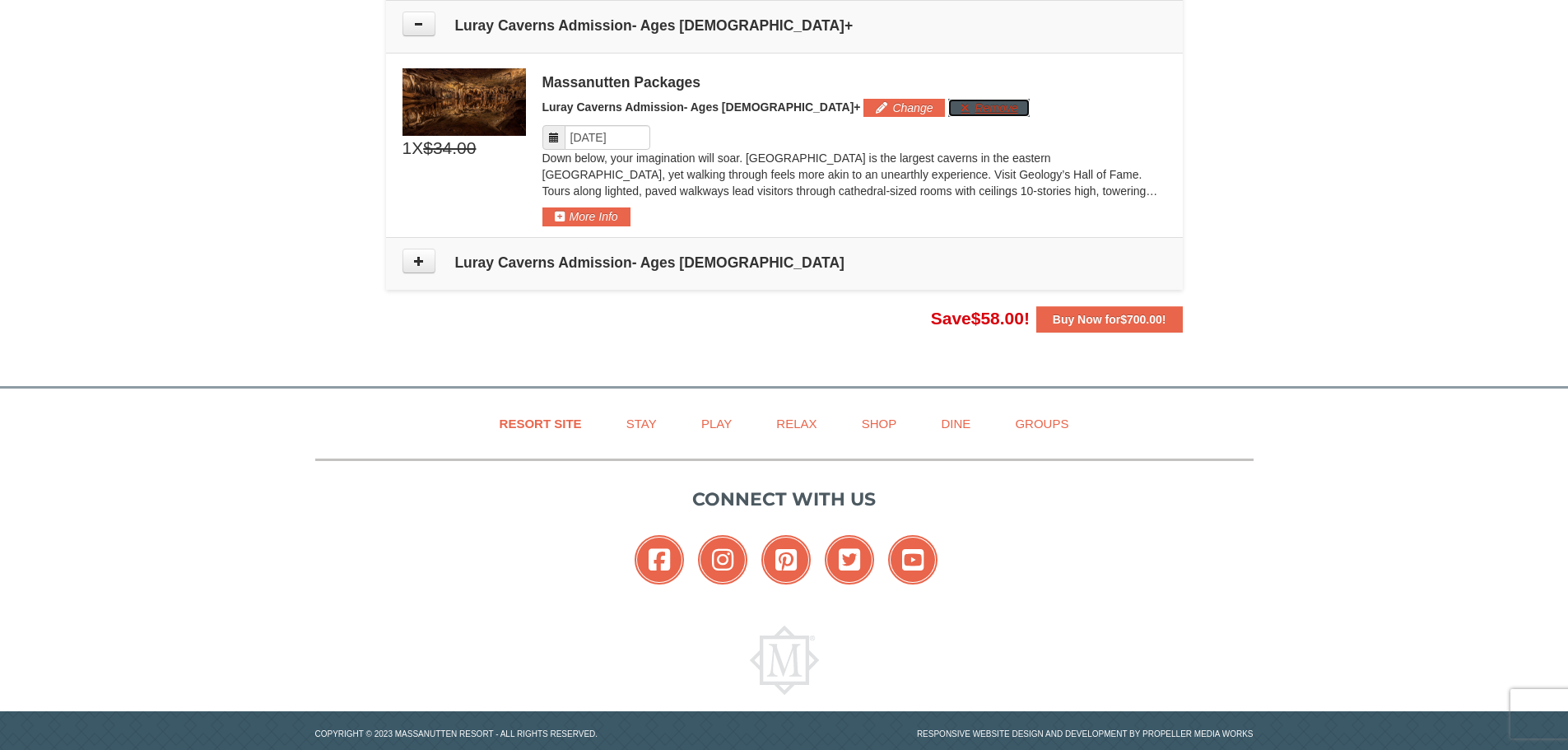
click at [948, 103] on button "Remove" at bounding box center [989, 108] width 82 height 18
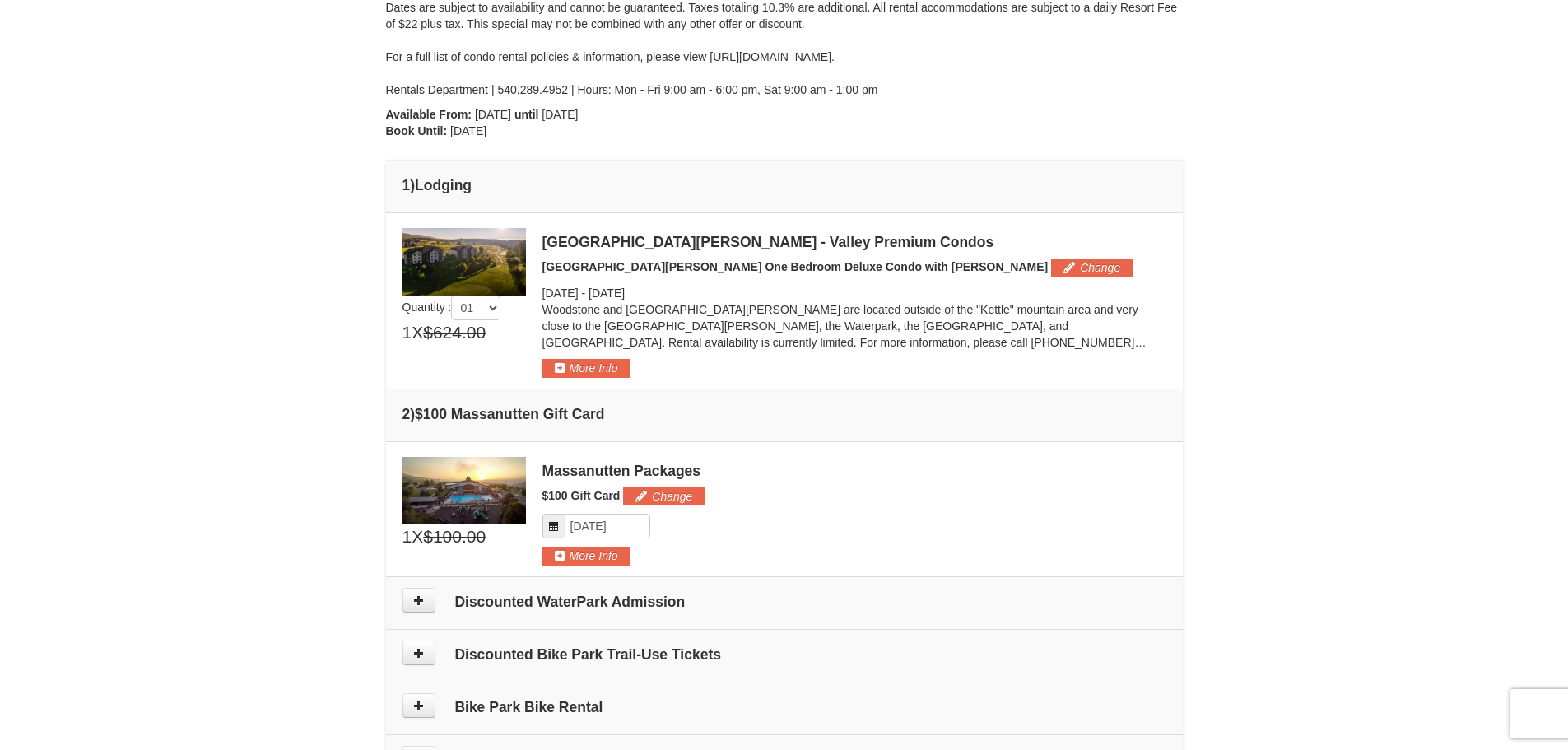
scroll to position [0, 0]
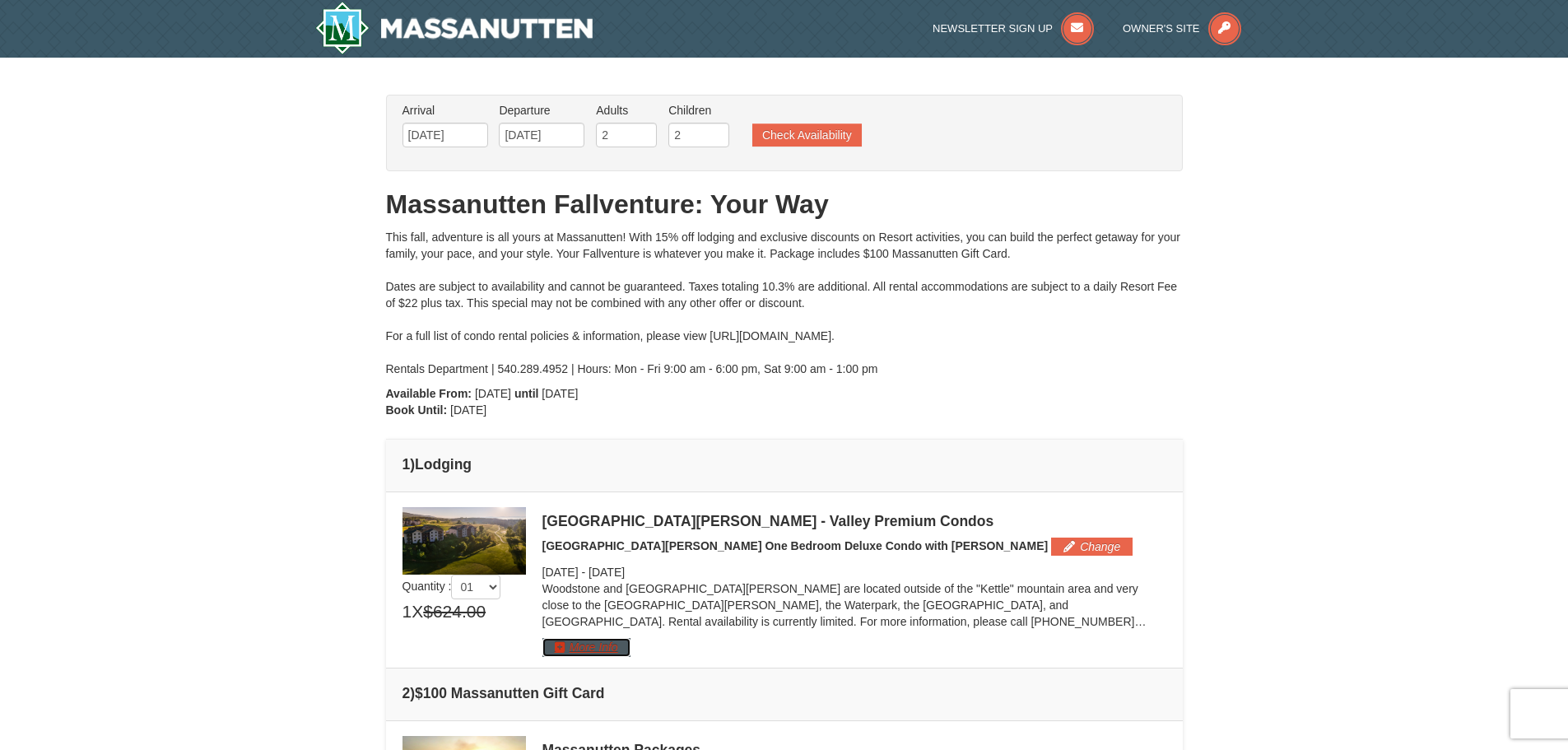
click at [599, 646] on button "More Info" at bounding box center [587, 647] width 89 height 18
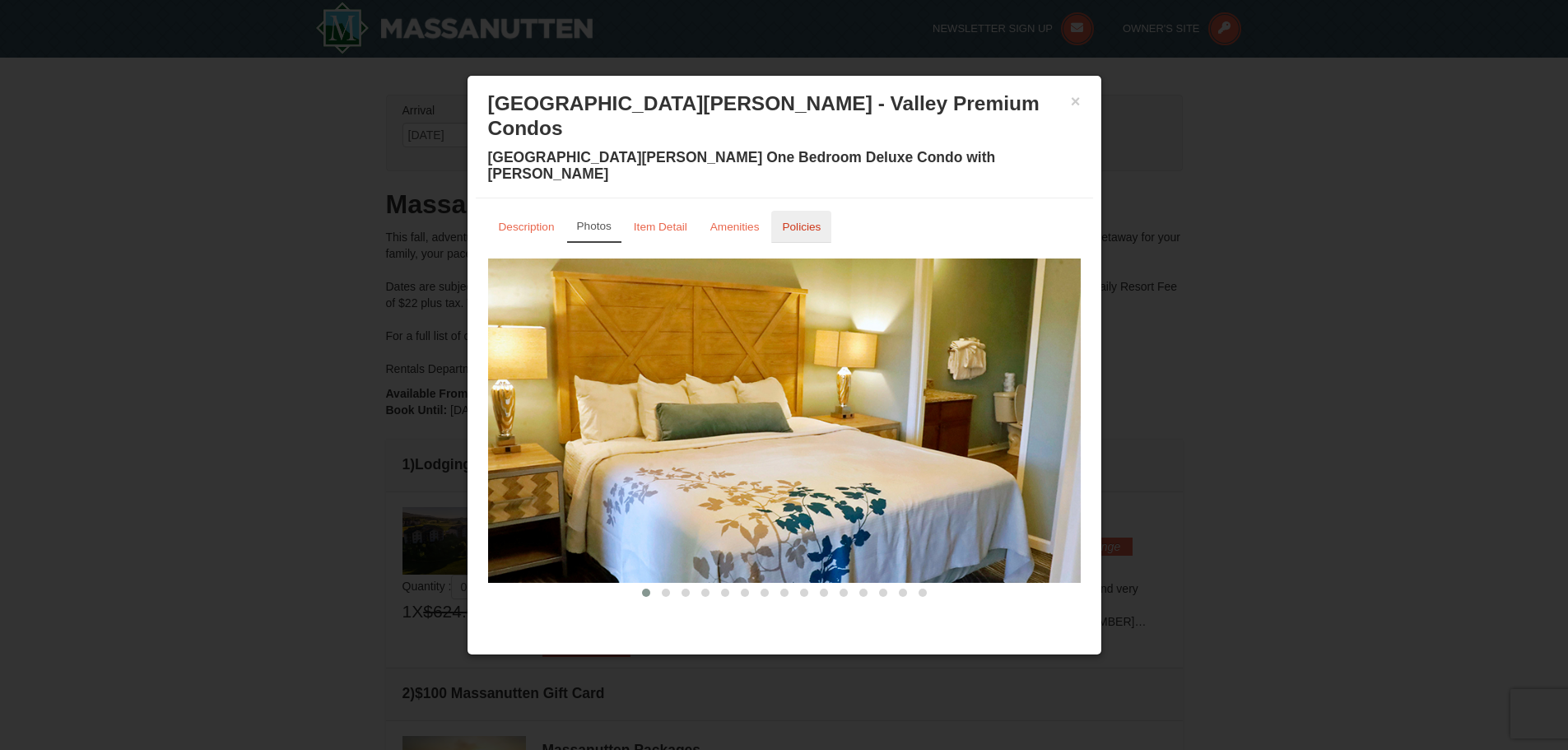
click at [803, 221] on small "Policies" at bounding box center [802, 227] width 39 height 13
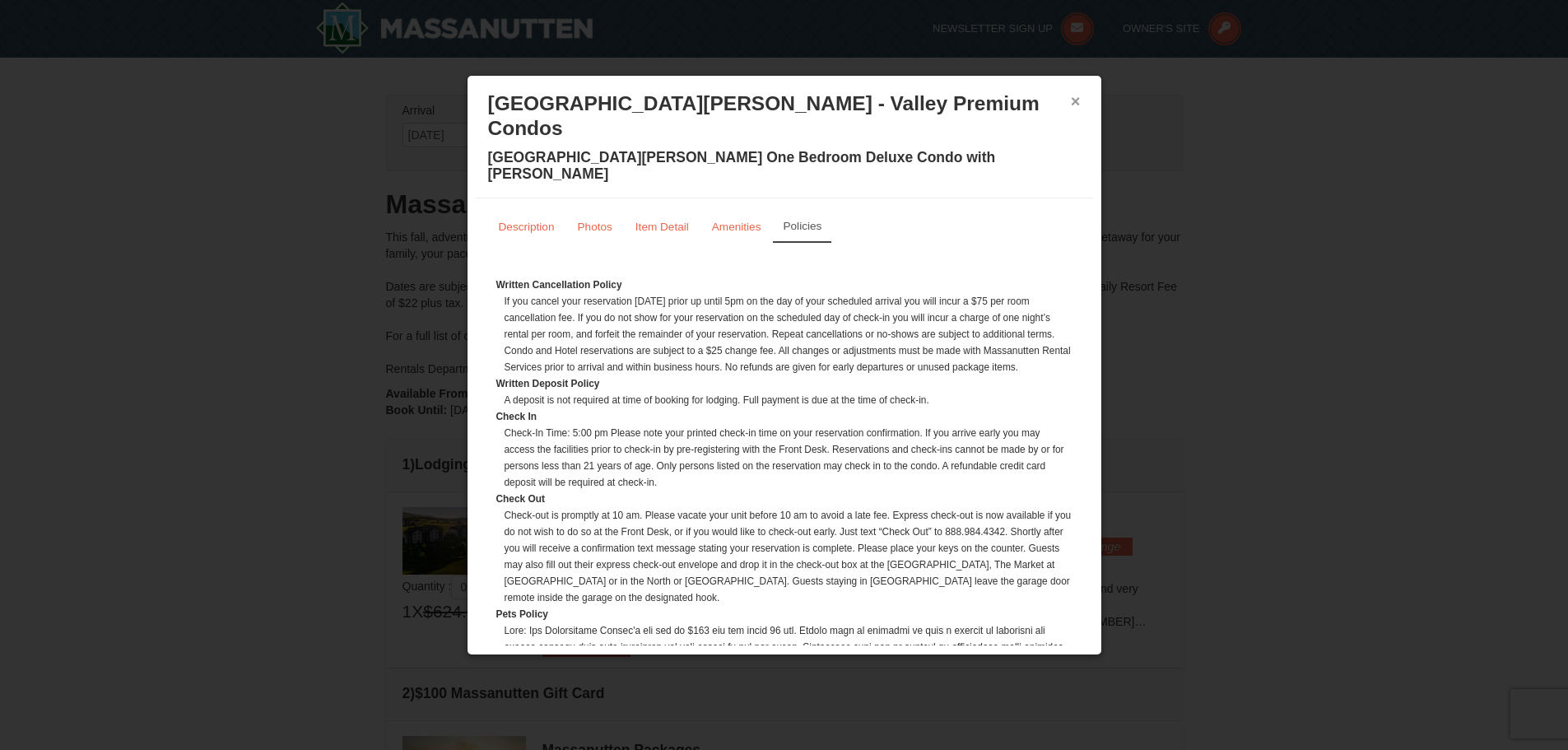
click at [1074, 95] on button "×" at bounding box center [1076, 101] width 10 height 17
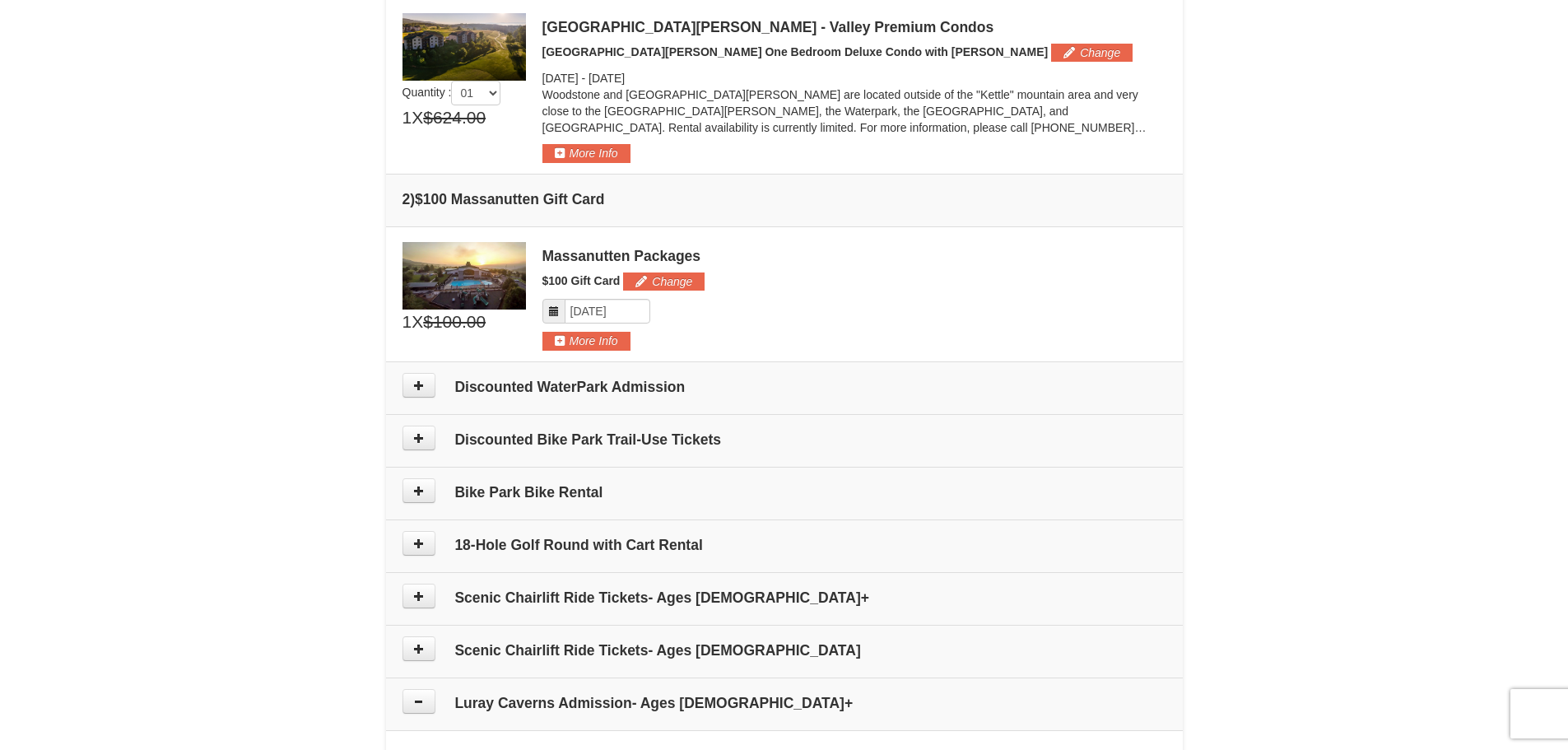
scroll to position [988, 0]
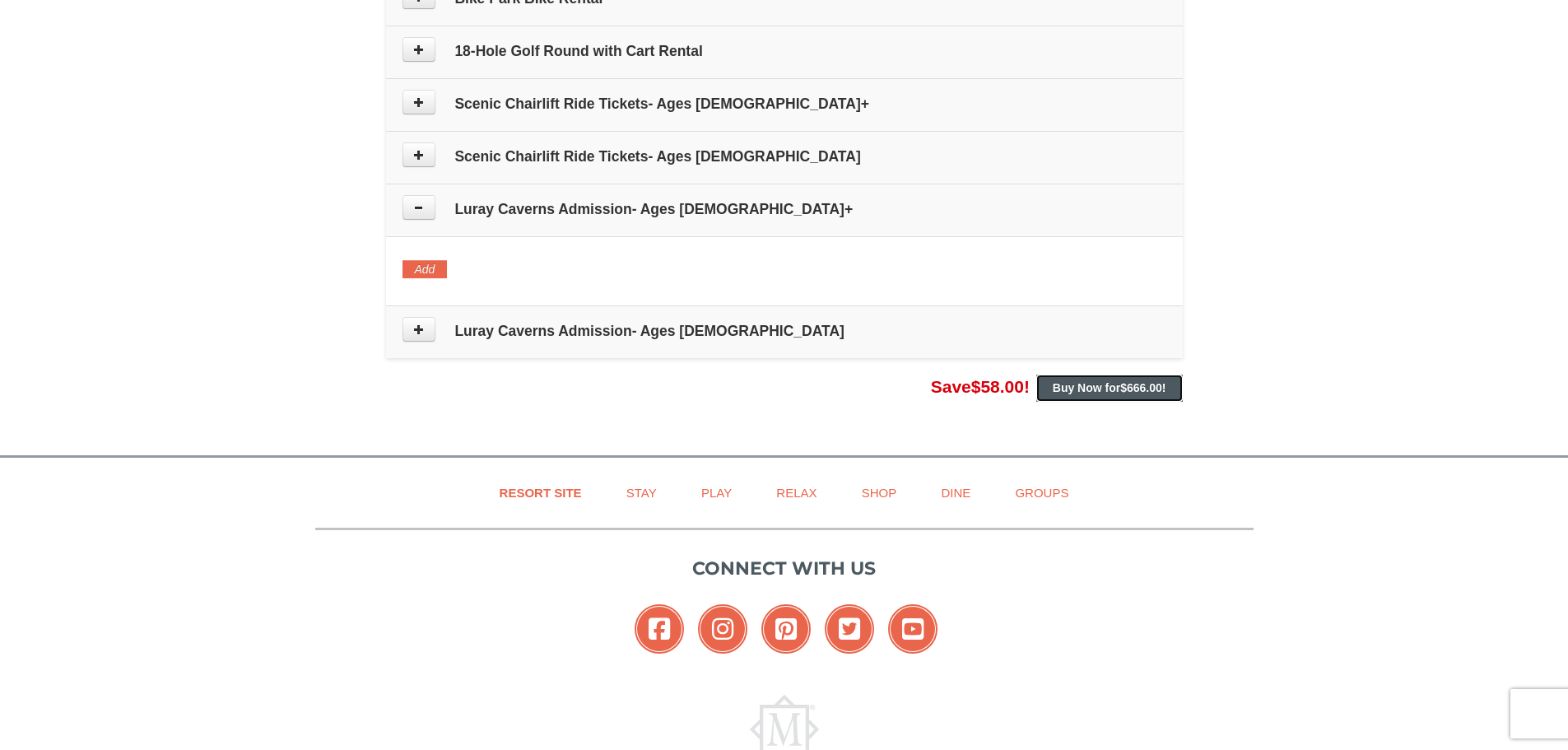
click at [1111, 383] on strong "Buy Now for $666.00 !" at bounding box center [1109, 388] width 114 height 14
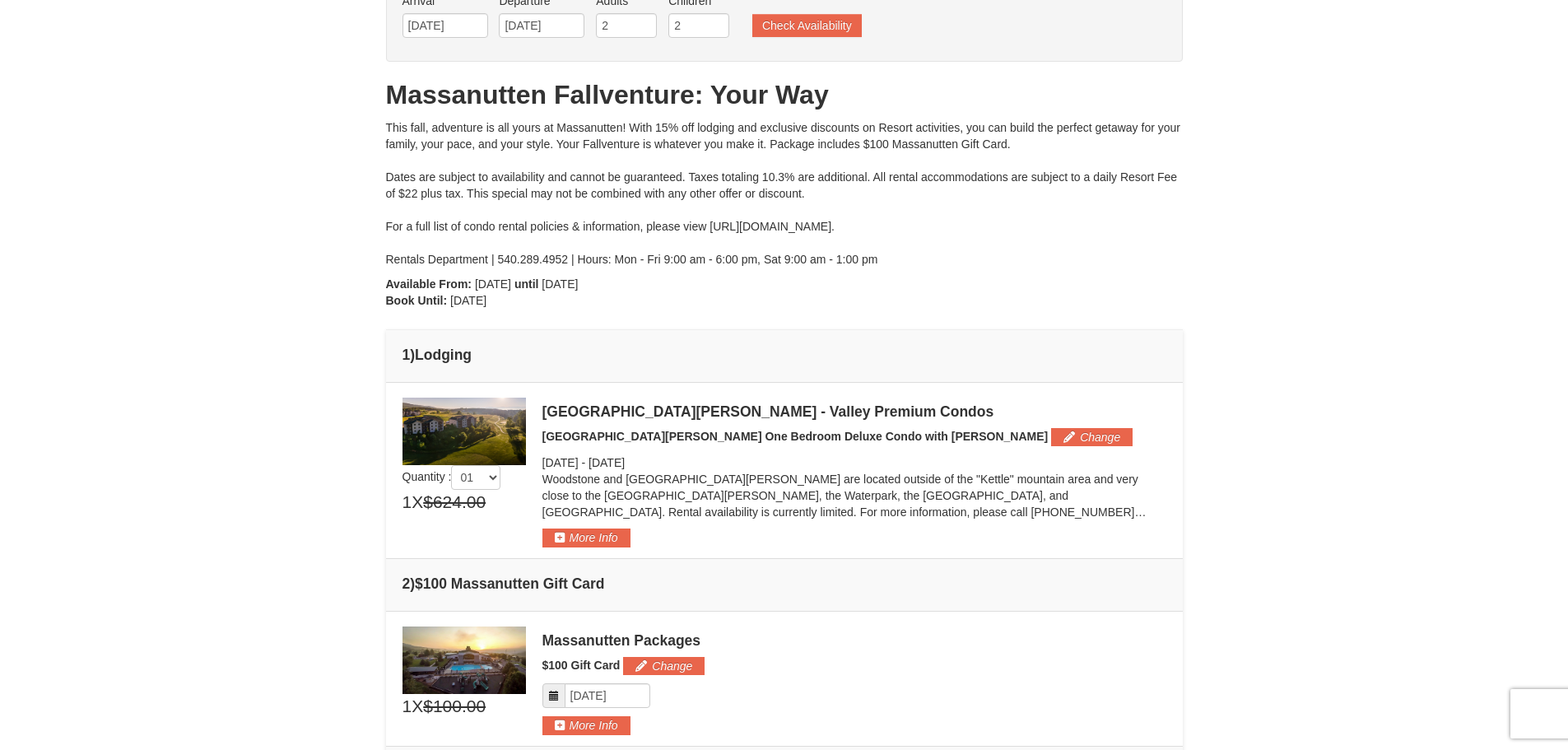
scroll to position [0, 0]
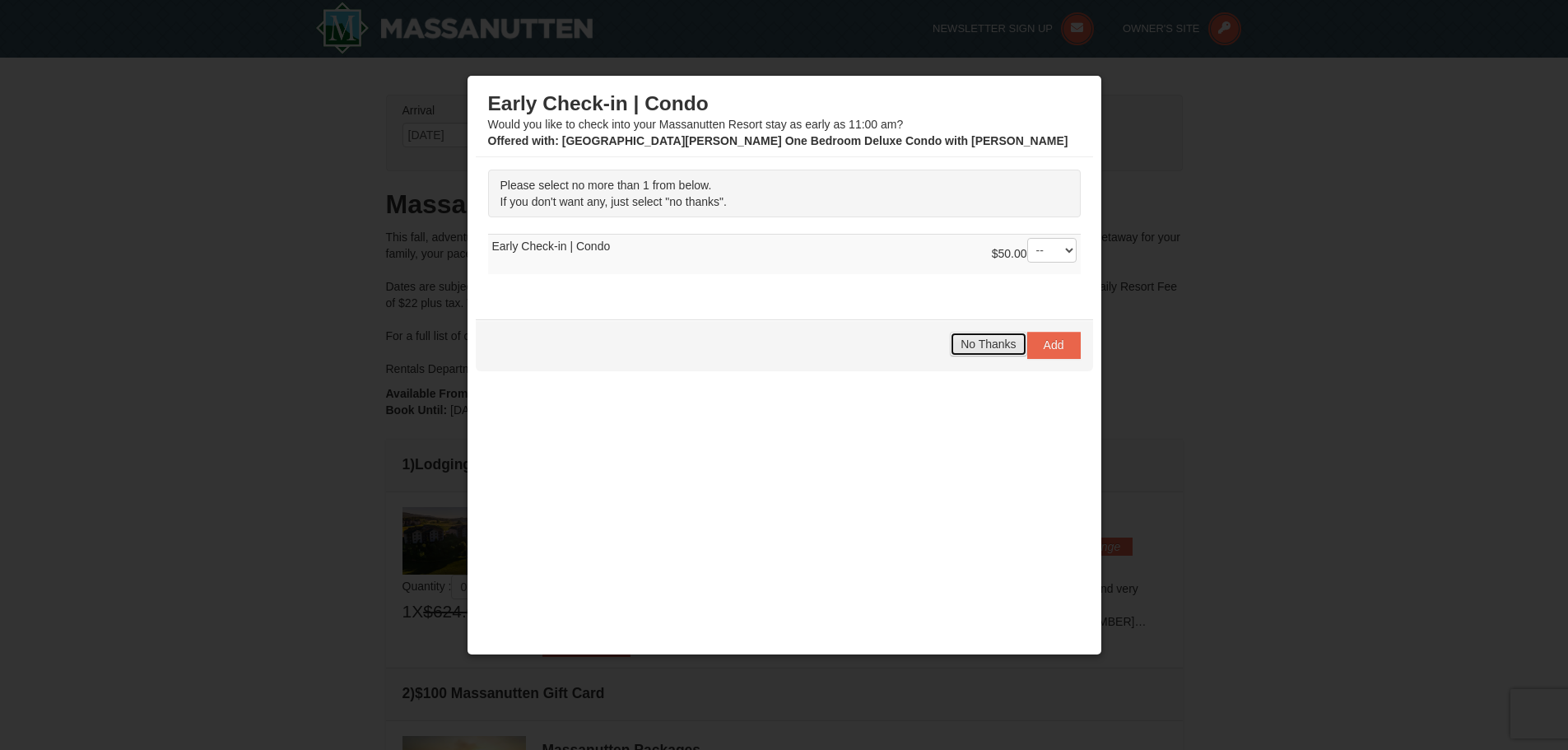
click at [967, 350] on span "No Thanks" at bounding box center [988, 344] width 55 height 14
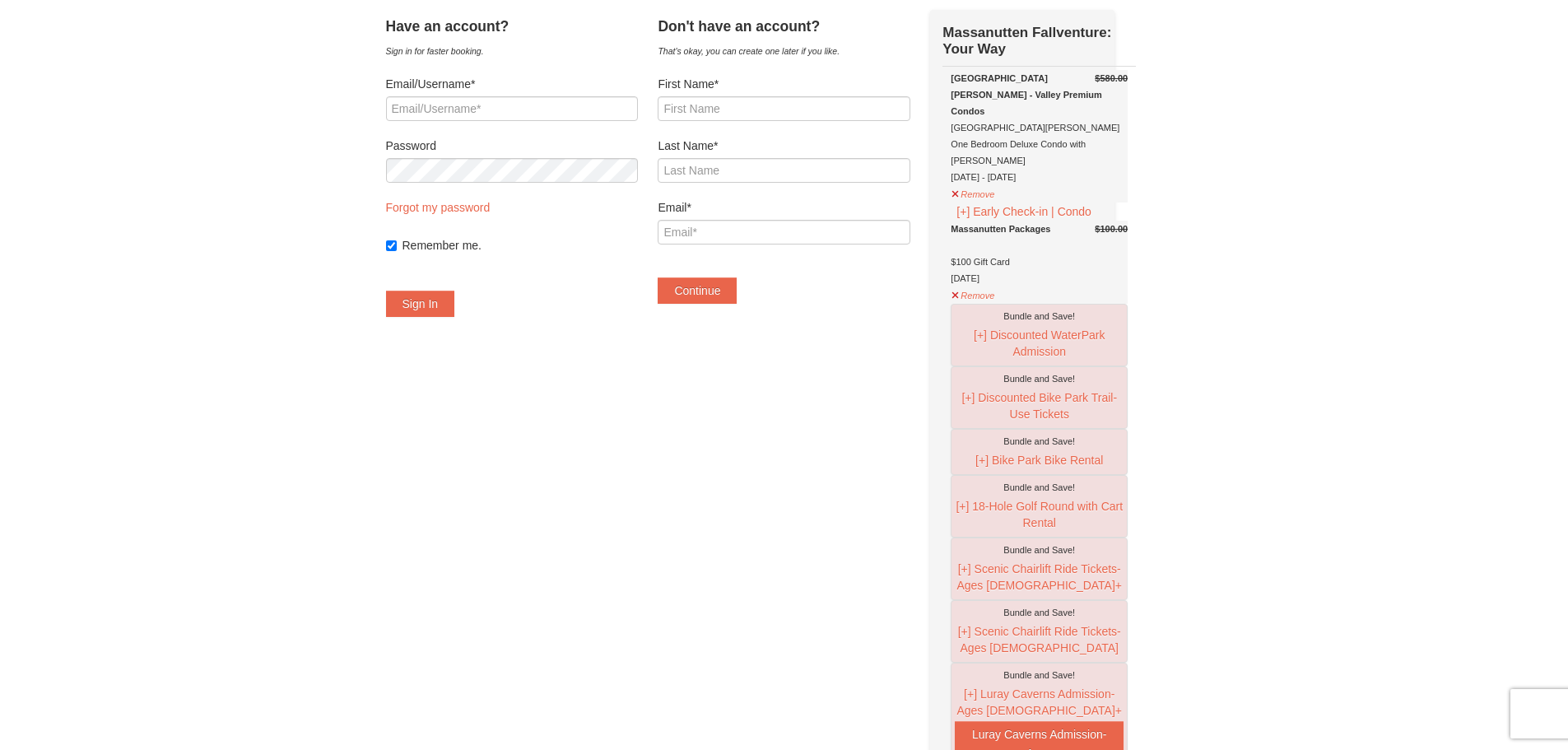
scroll to position [83, 0]
click at [983, 297] on button "Remove" at bounding box center [974, 296] width 45 height 20
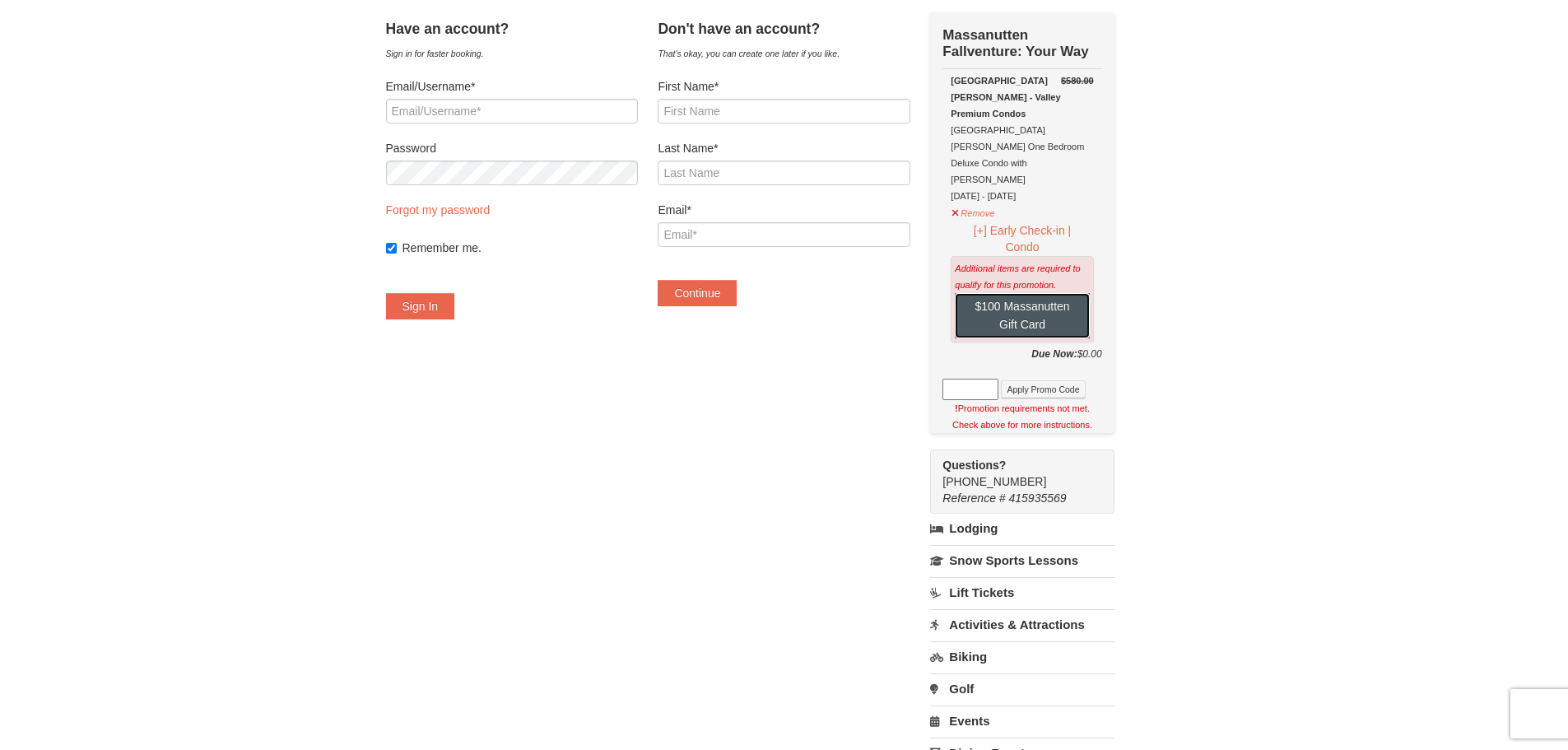
click at [1042, 293] on button "$100 Massanutten Gift Card" at bounding box center [1022, 315] width 134 height 46
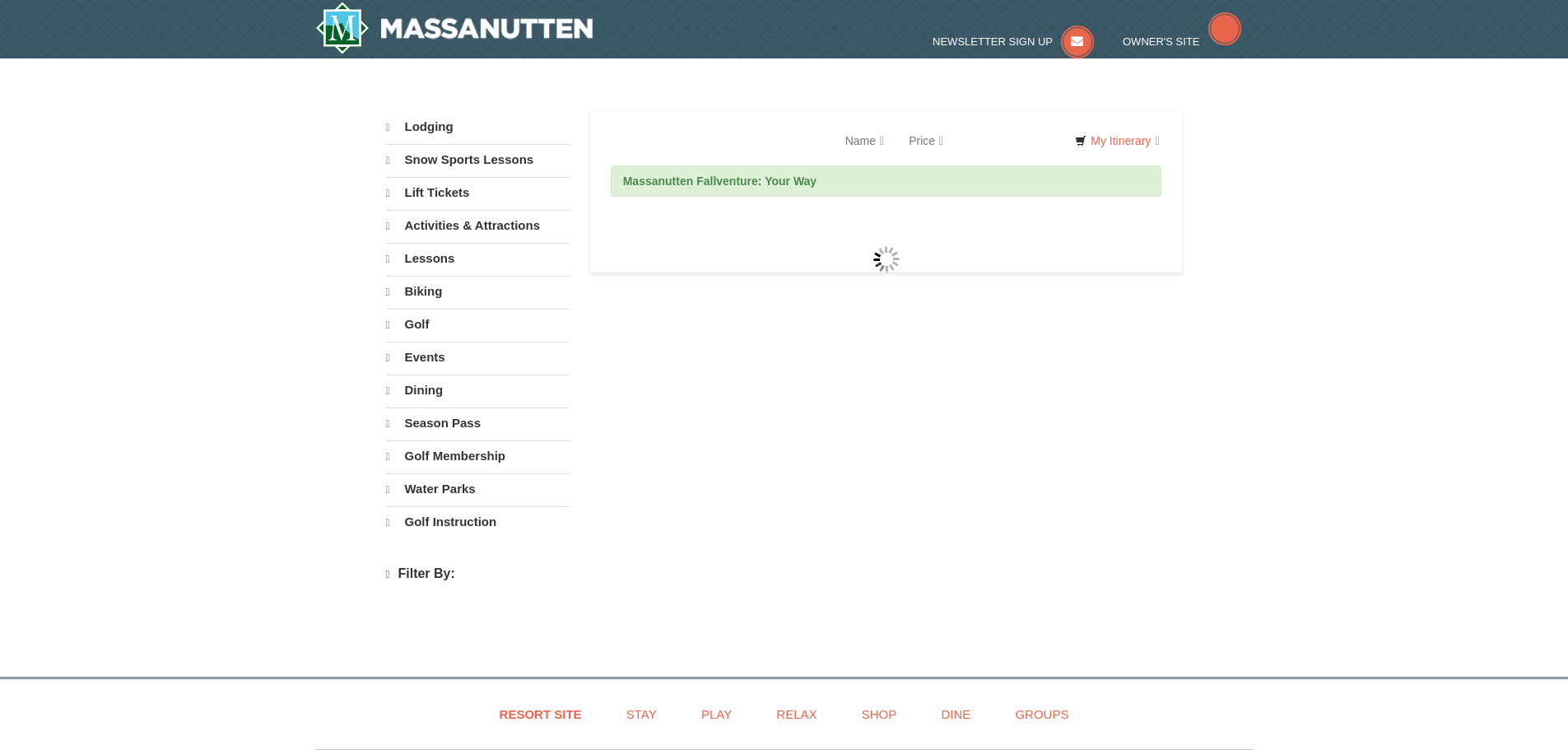
select select "9"
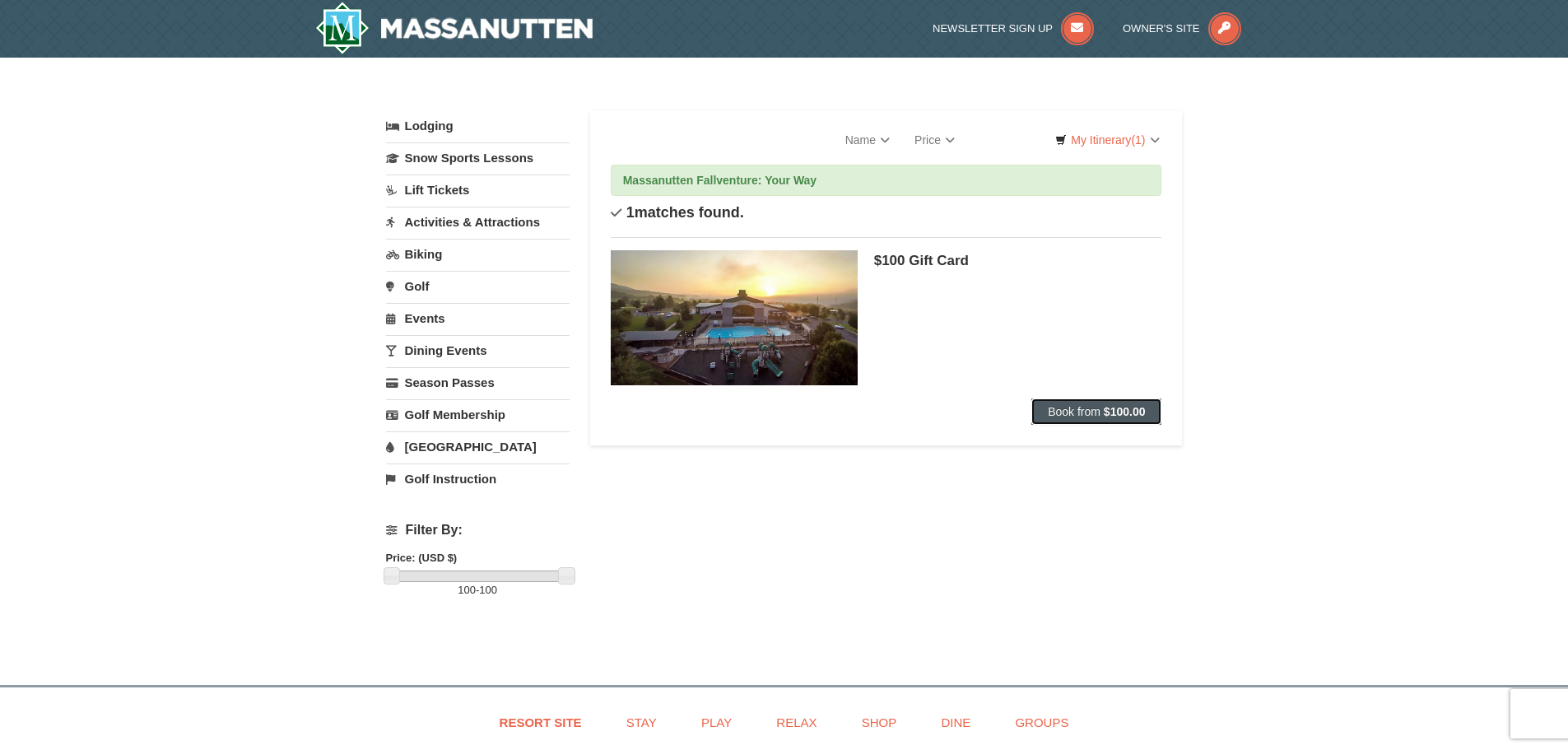
click at [1140, 406] on strong "$100.00" at bounding box center [1124, 411] width 42 height 14
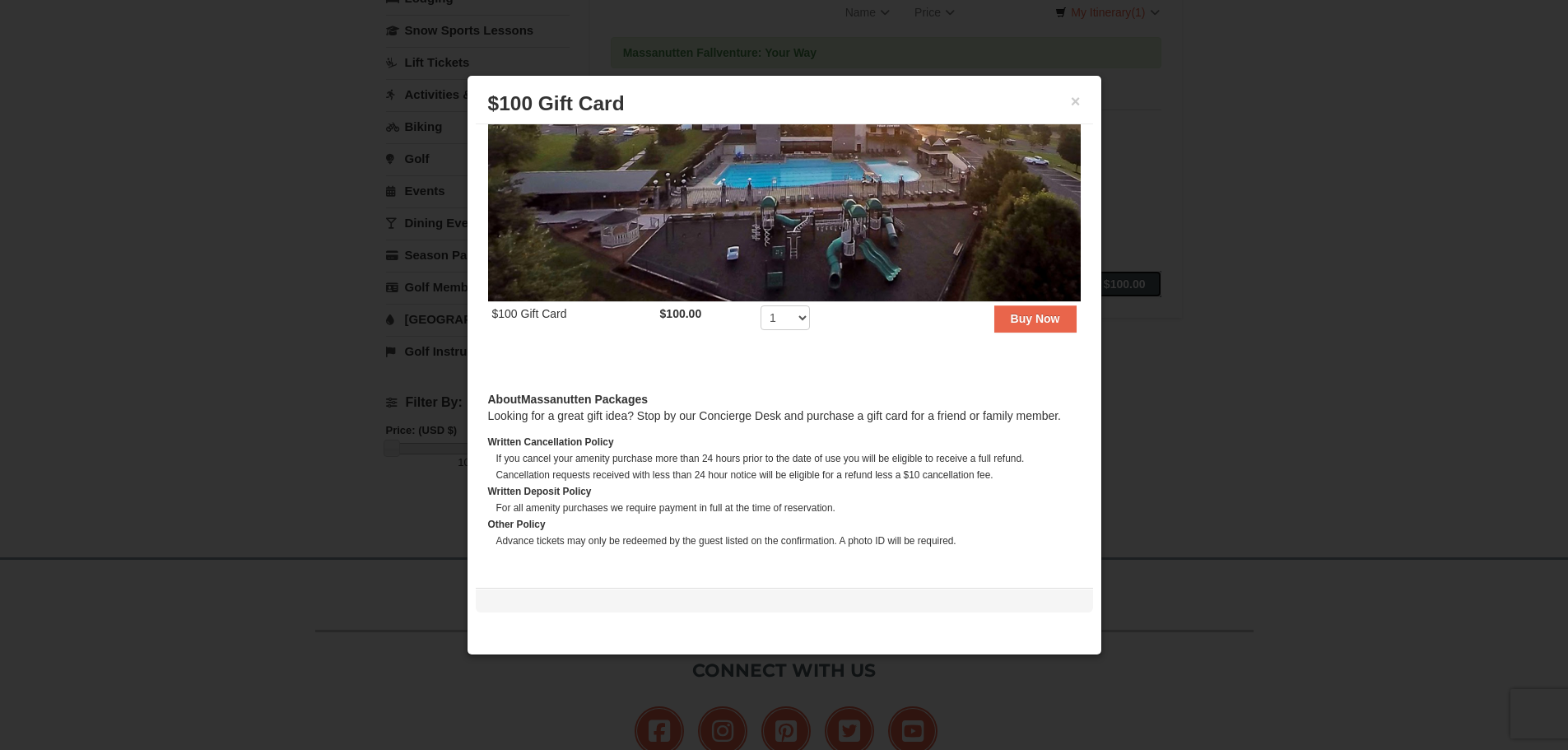
scroll to position [164, 0]
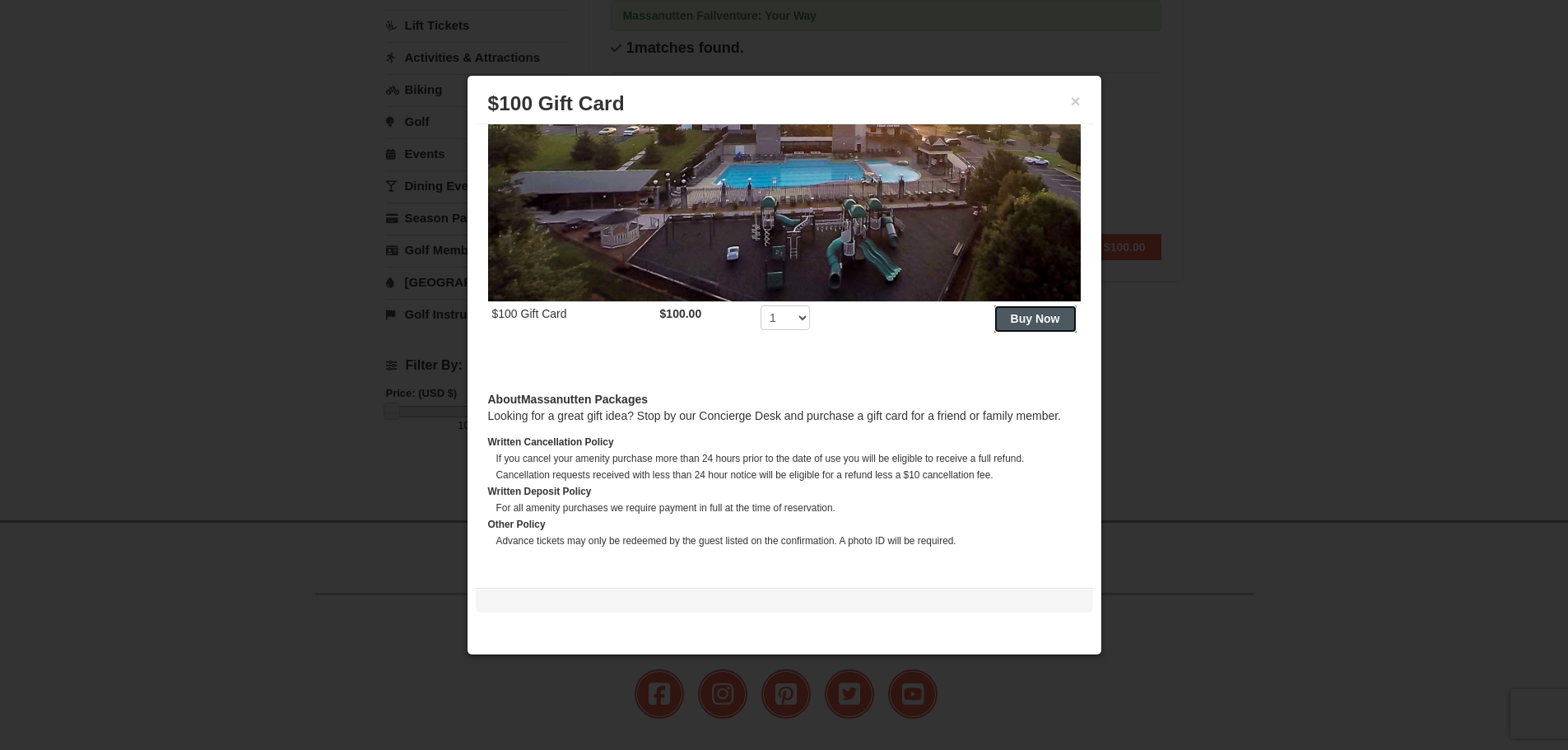
click at [1059, 321] on button "Buy Now" at bounding box center [1035, 318] width 83 height 26
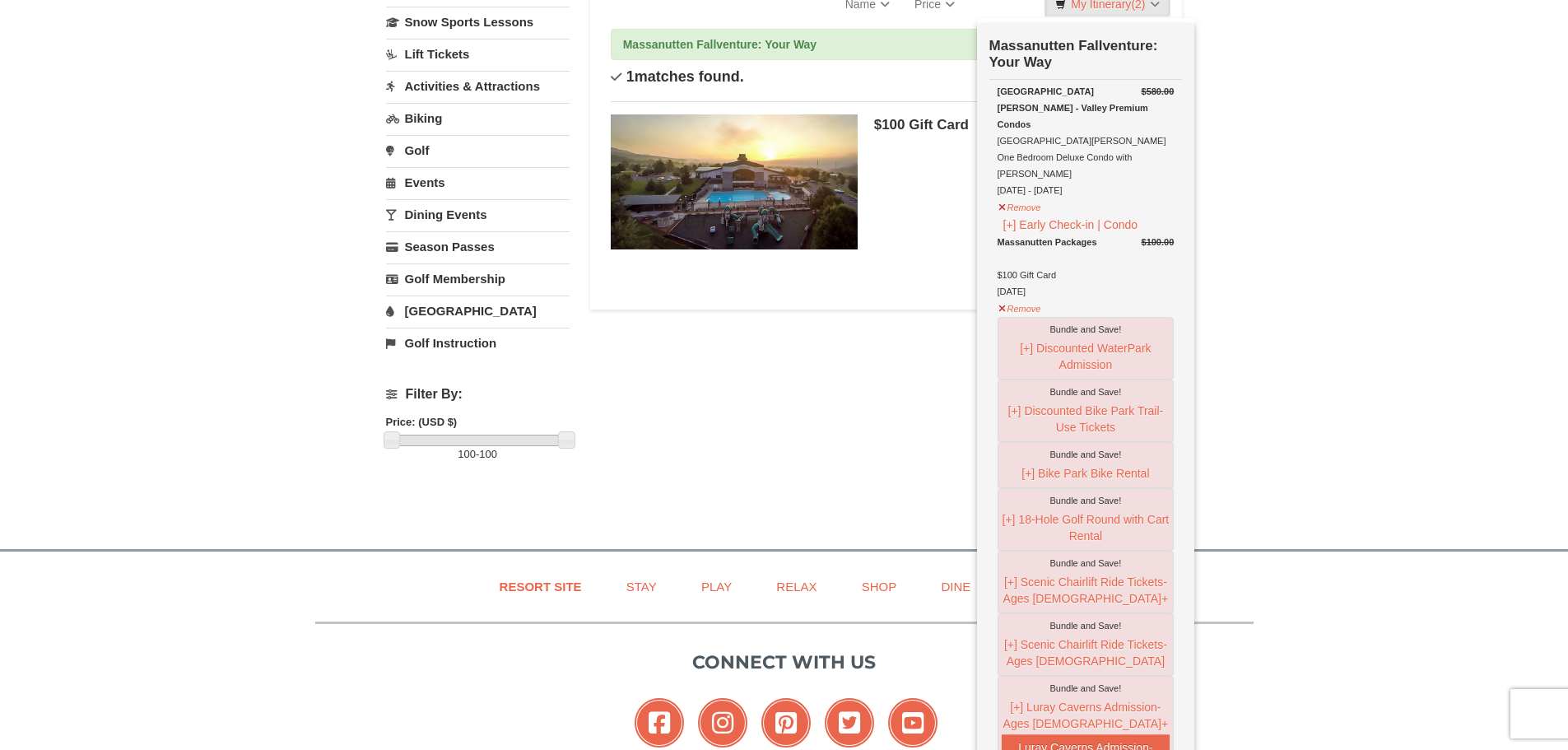
scroll to position [0, 0]
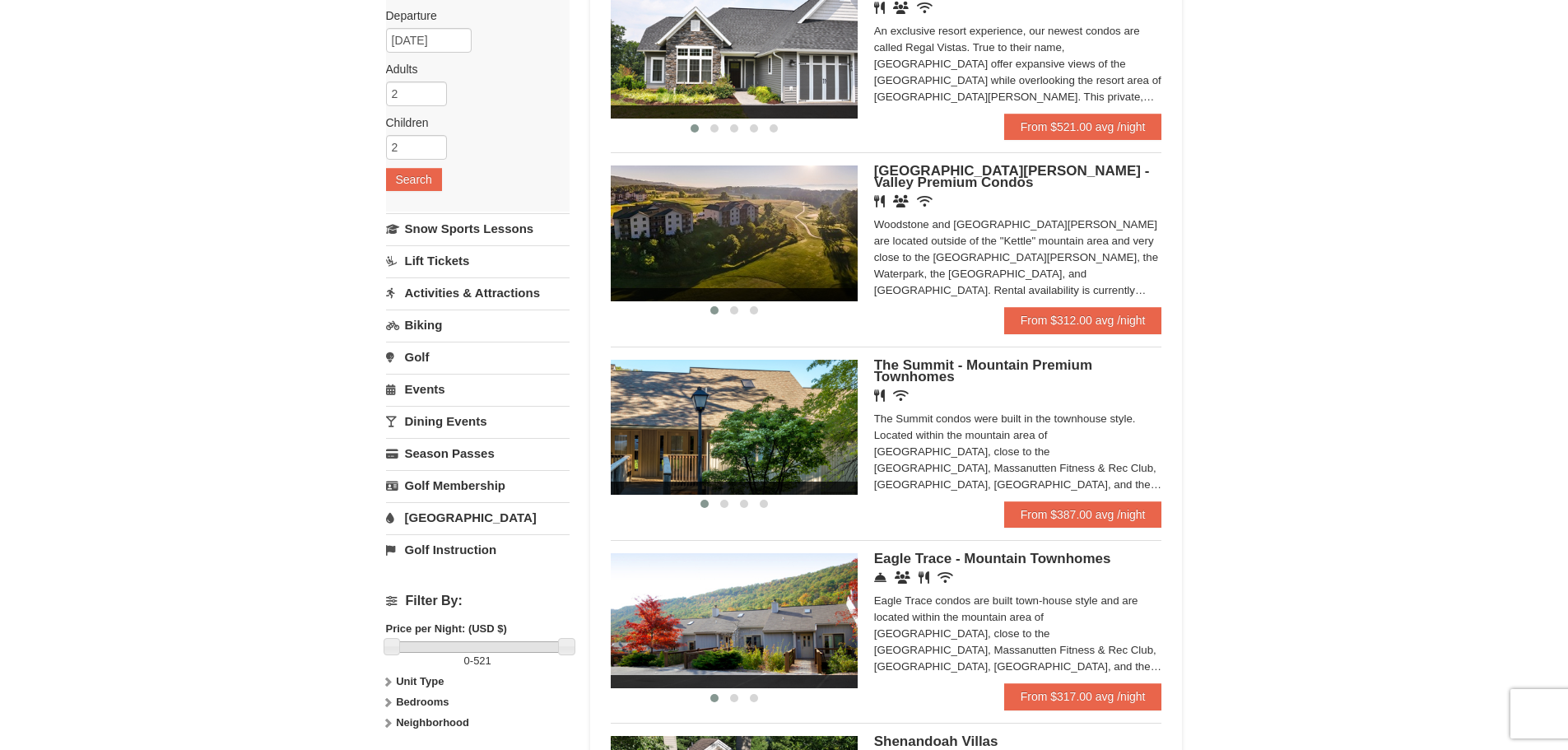
scroll to position [164, 0]
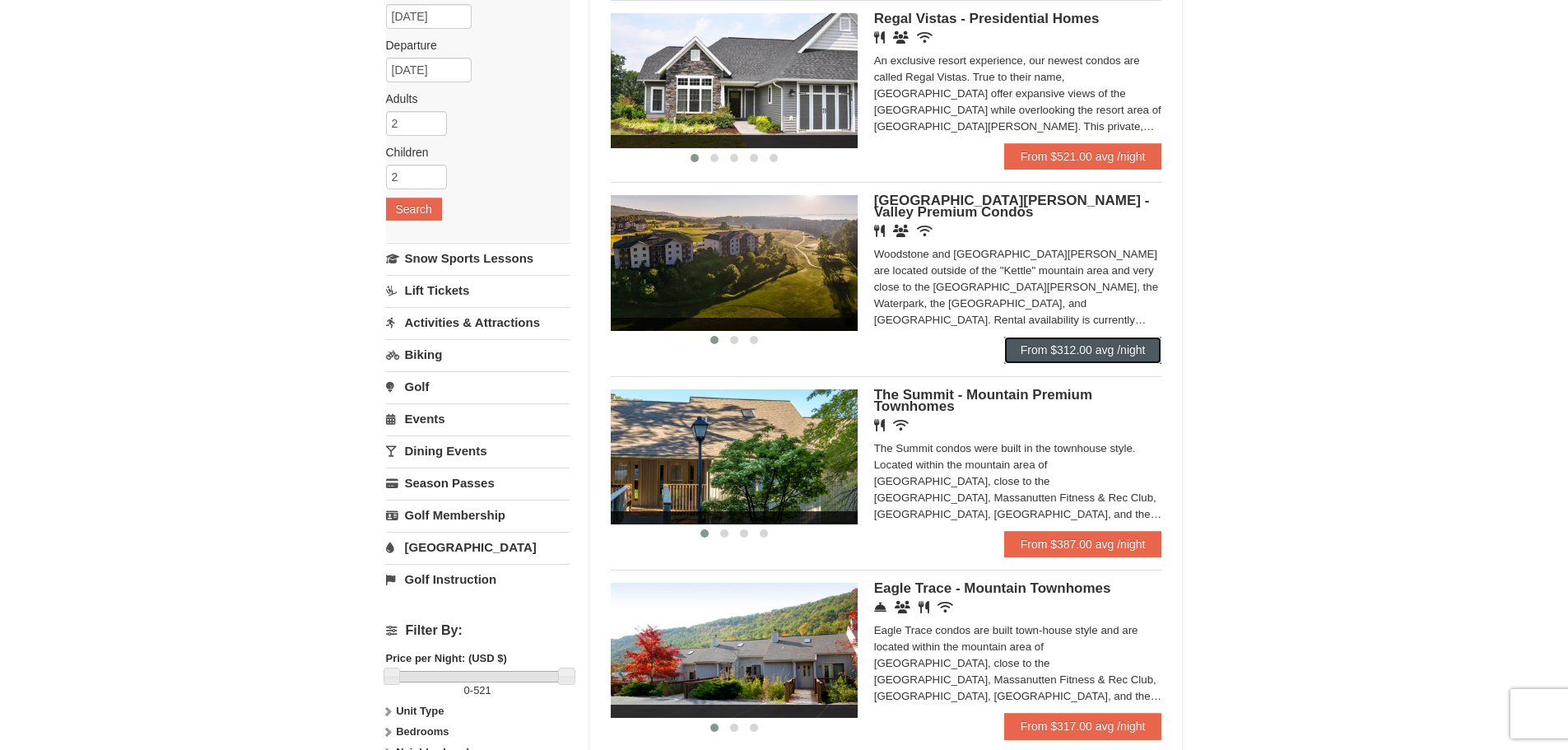
click at [1072, 342] on link "From $312.00 avg /night" at bounding box center [1084, 349] width 158 height 26
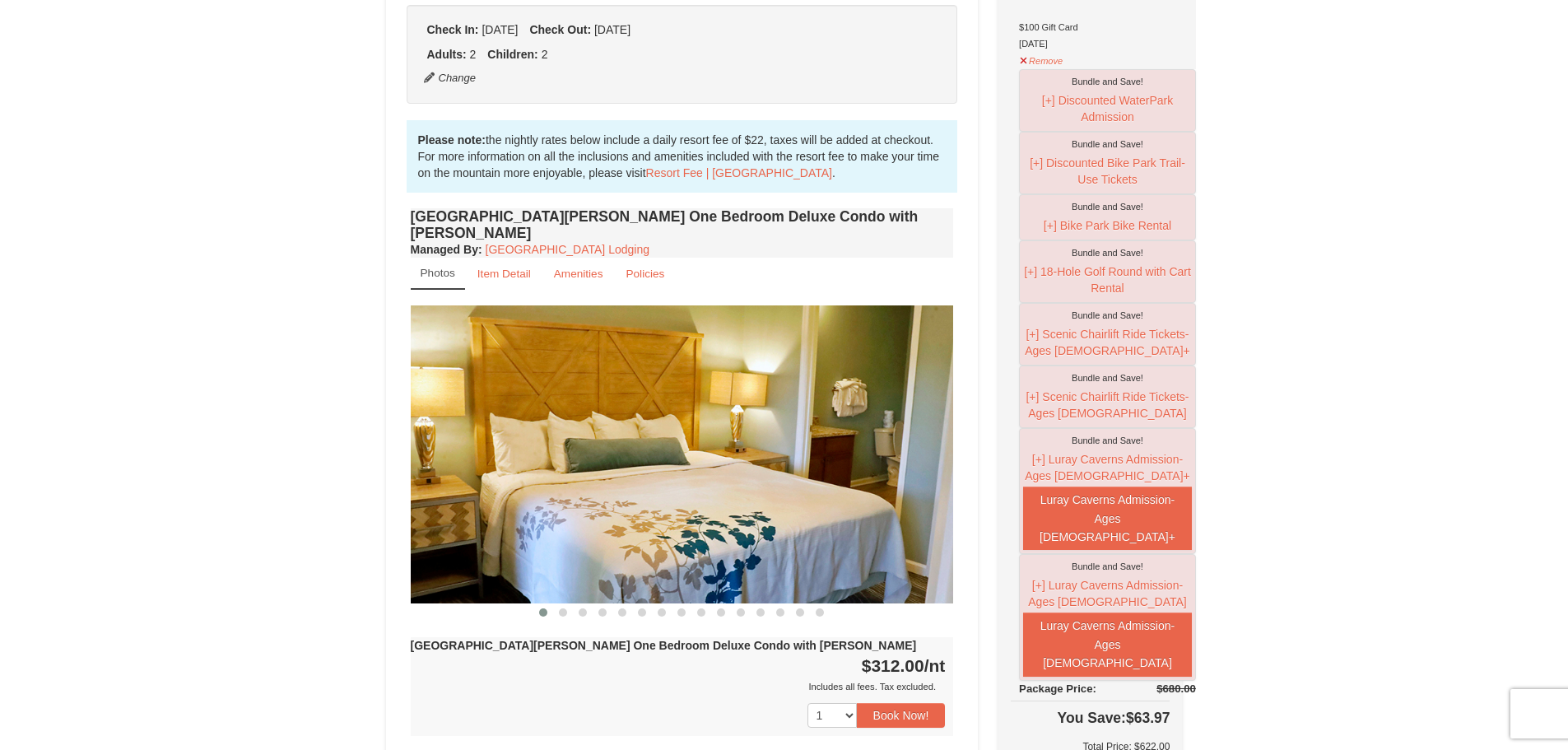
scroll to position [411, 0]
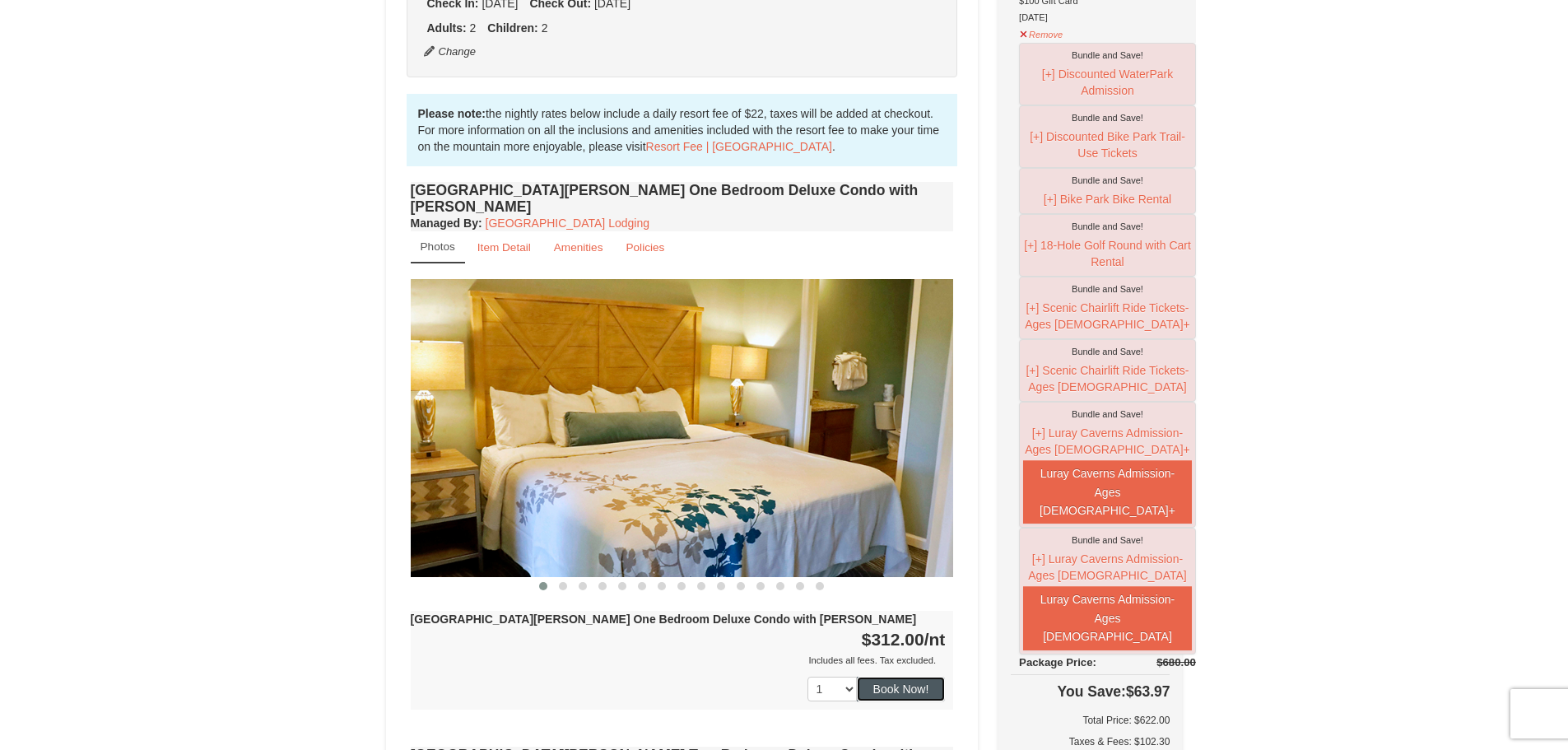
click at [897, 677] on button "Book Now!" at bounding box center [901, 689] width 89 height 24
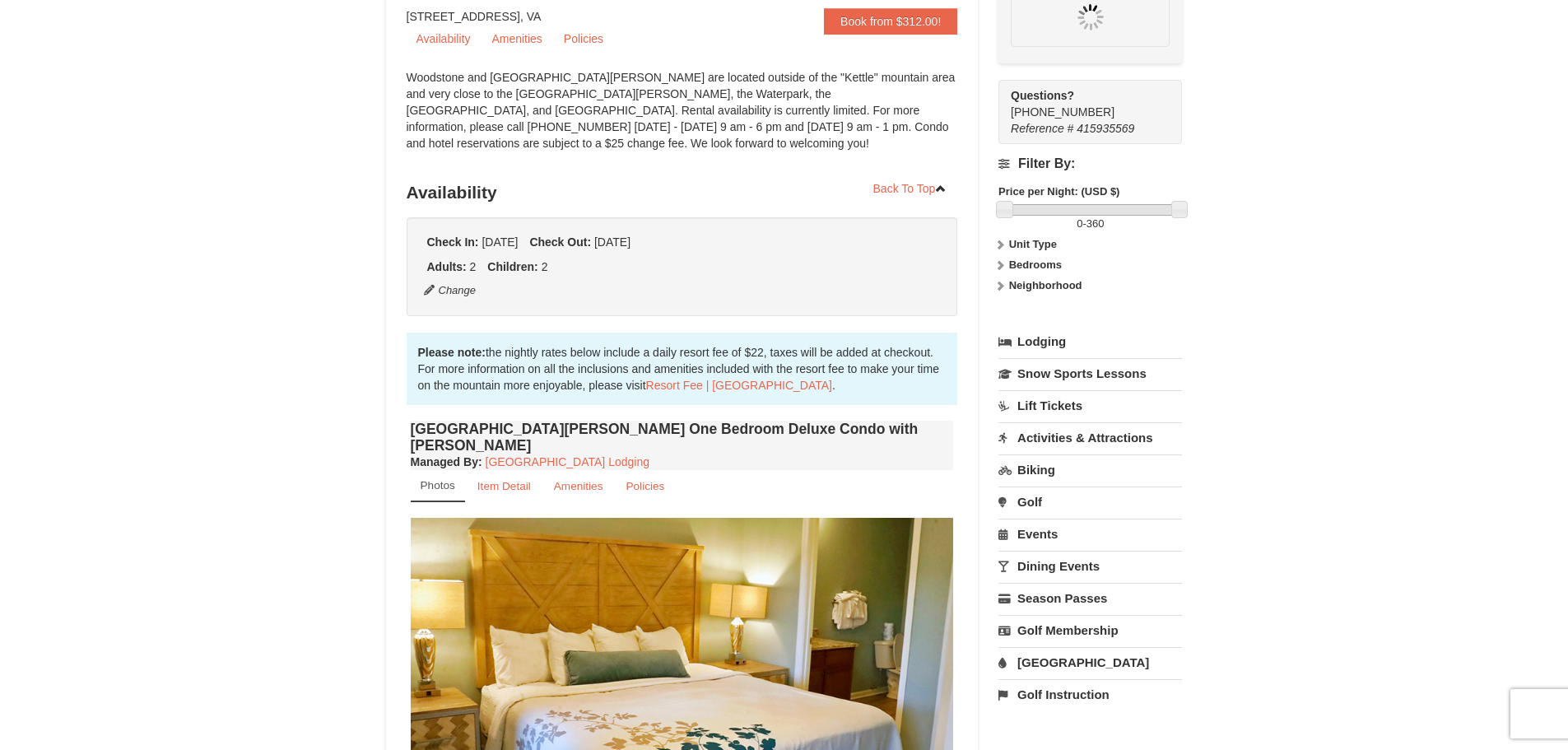
scroll to position [161, 0]
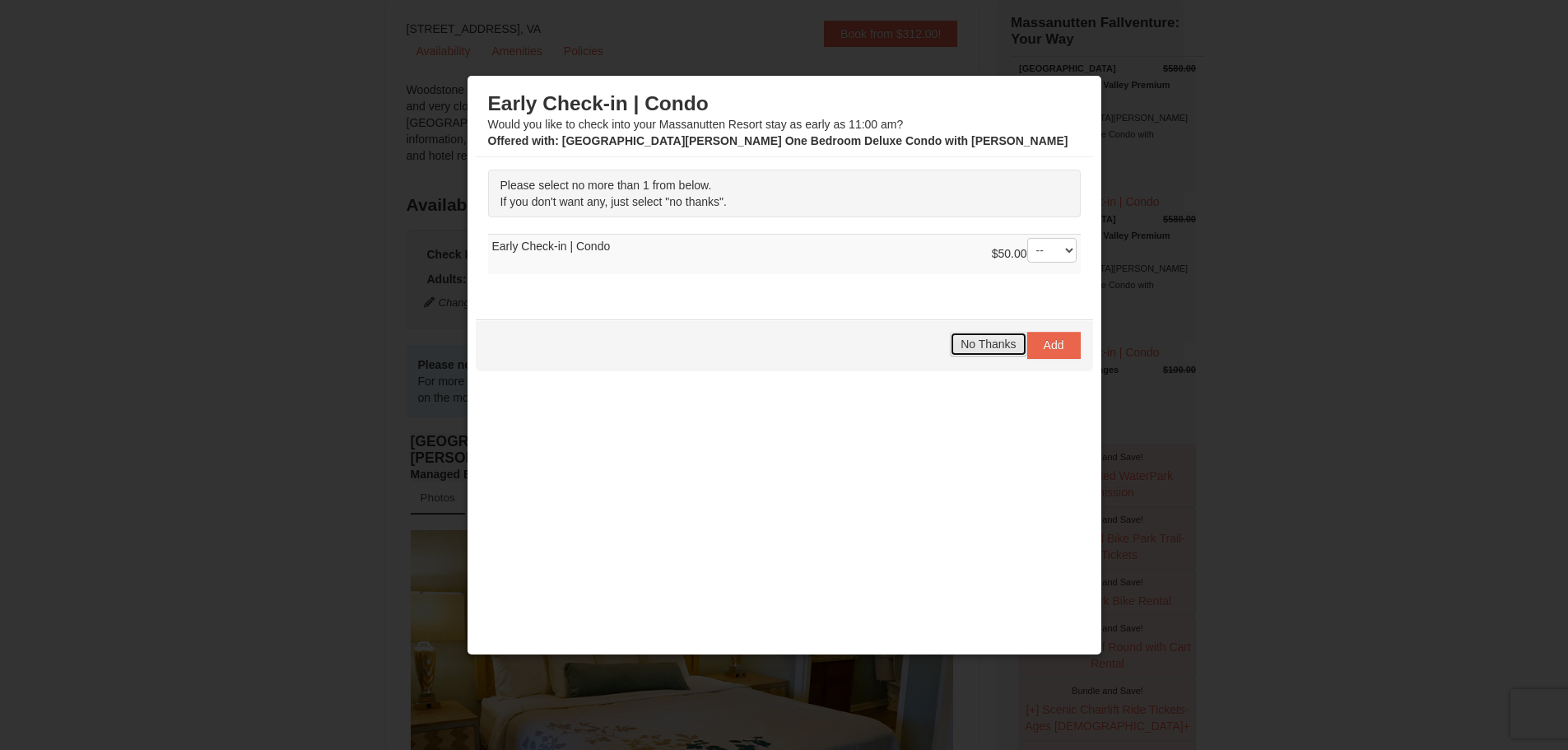
click at [954, 334] on button "No Thanks" at bounding box center [988, 343] width 77 height 24
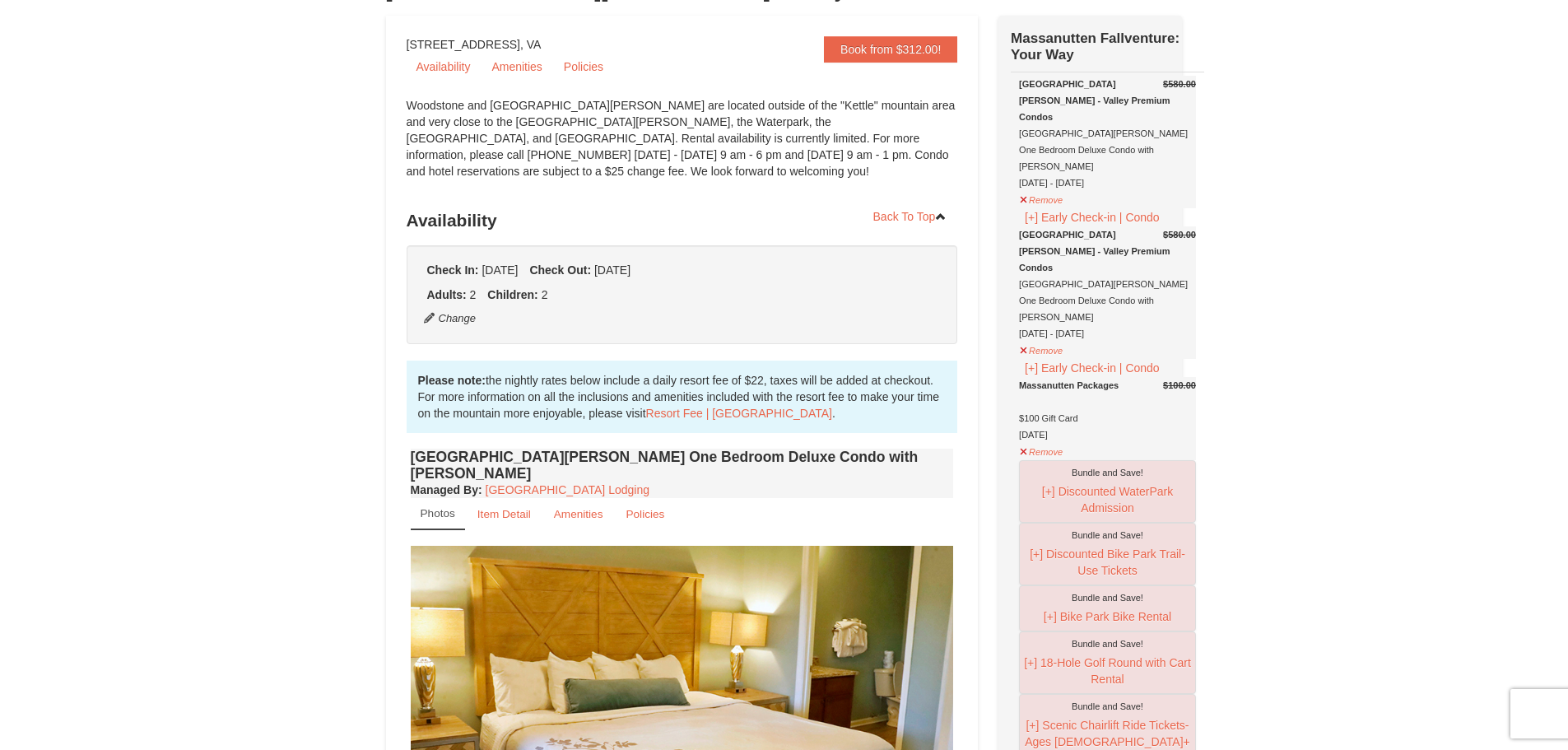
scroll to position [0, 0]
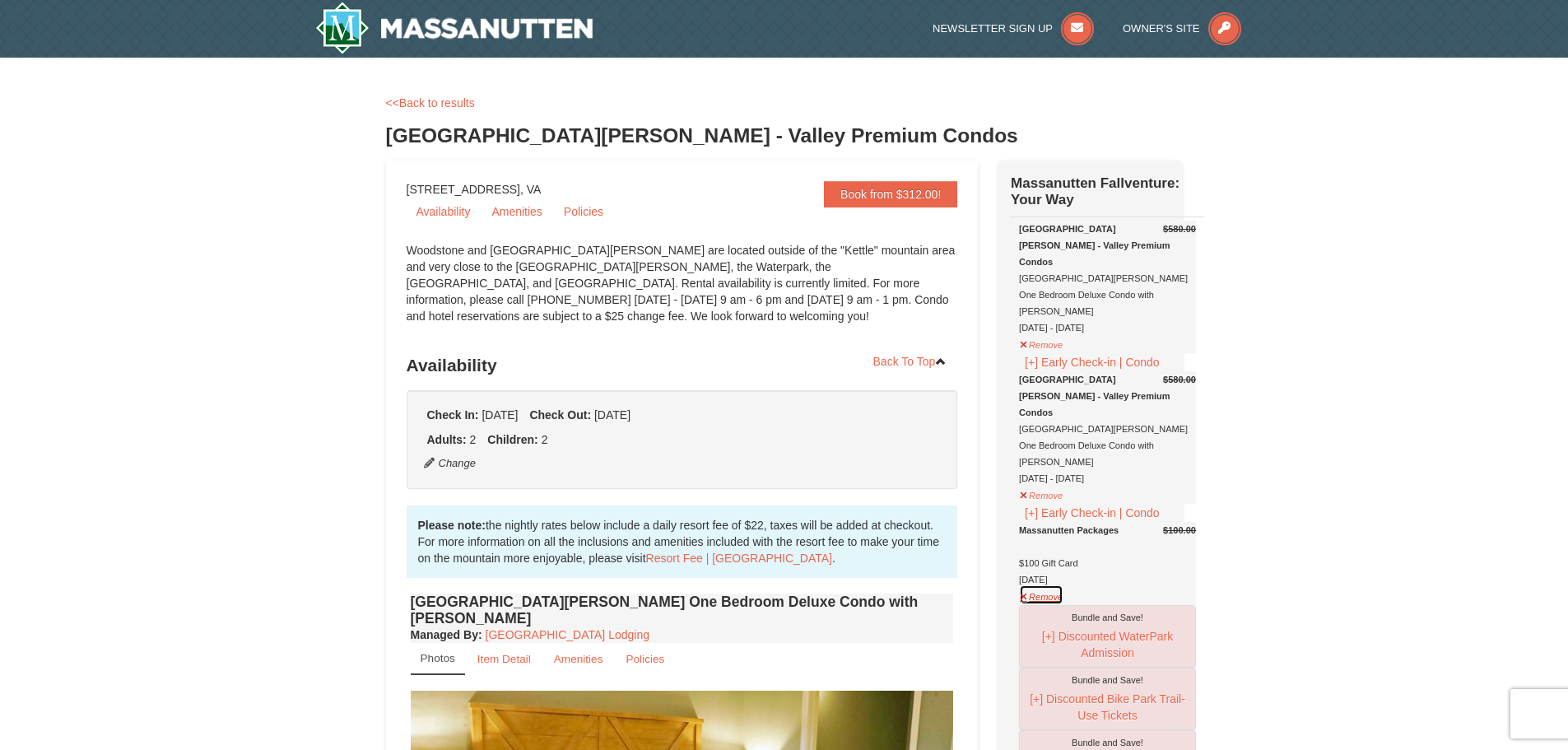
click at [1042, 600] on button "Remove" at bounding box center [1042, 594] width 45 height 20
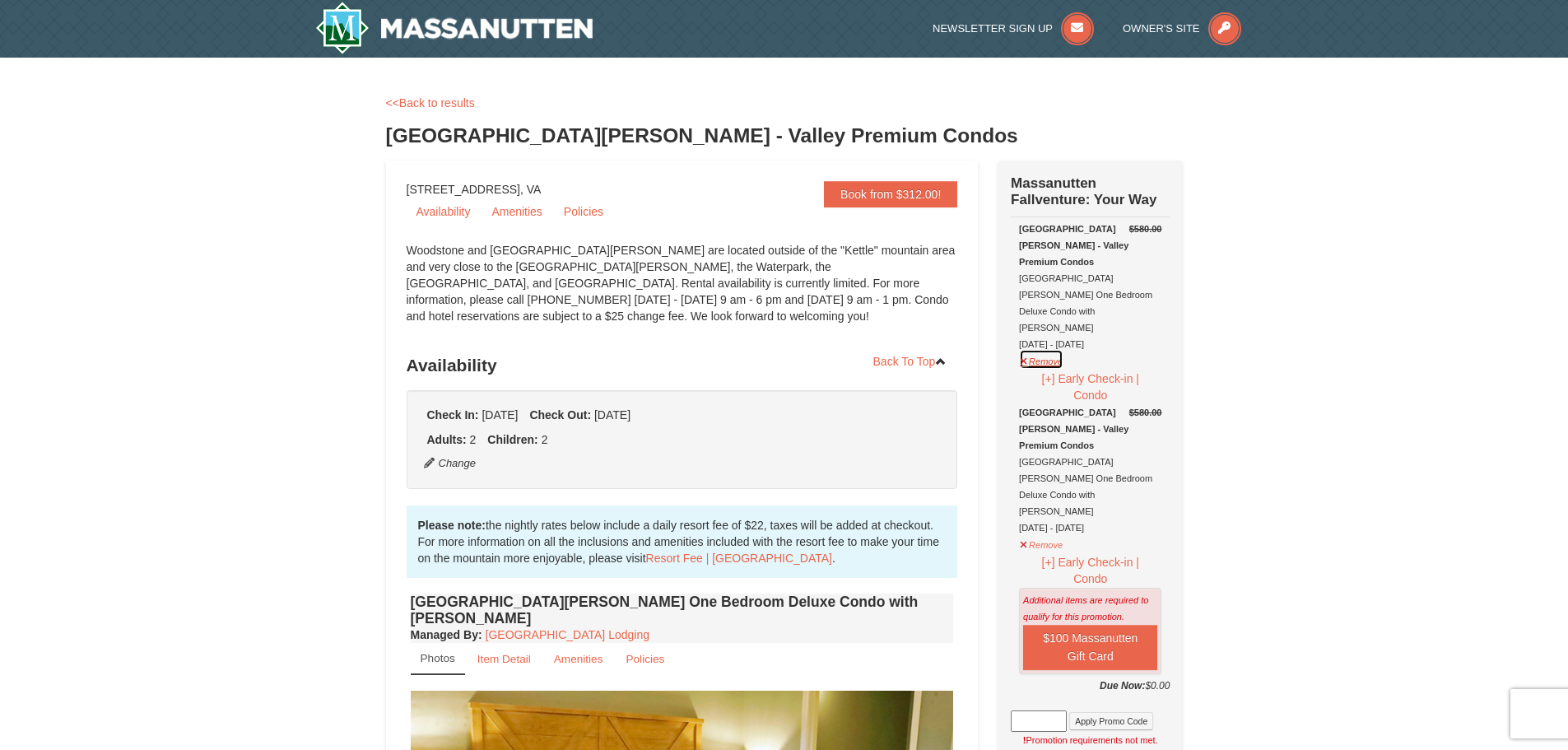
click at [1045, 349] on button "Remove" at bounding box center [1042, 359] width 45 height 20
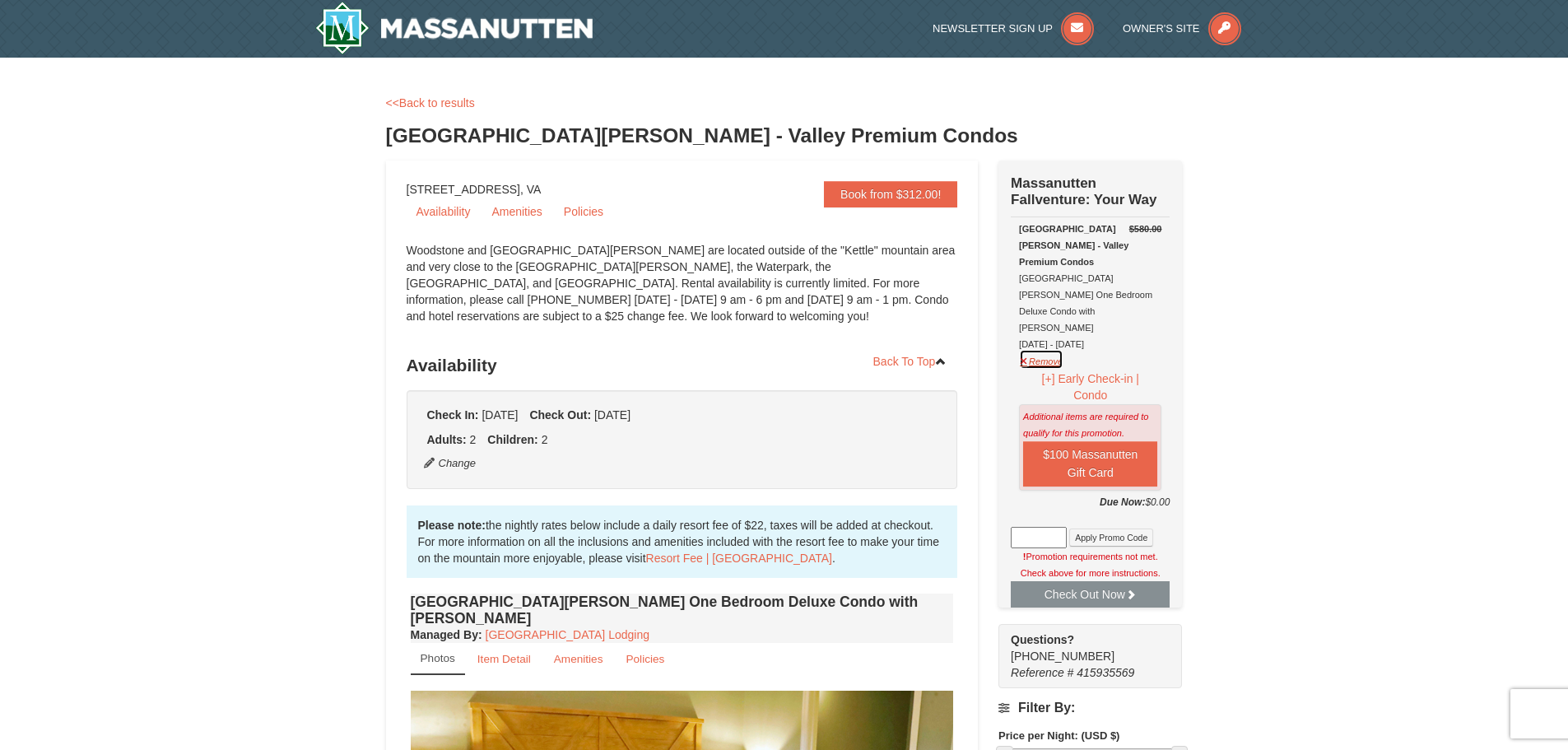
click at [1044, 349] on button "Remove" at bounding box center [1042, 359] width 45 height 20
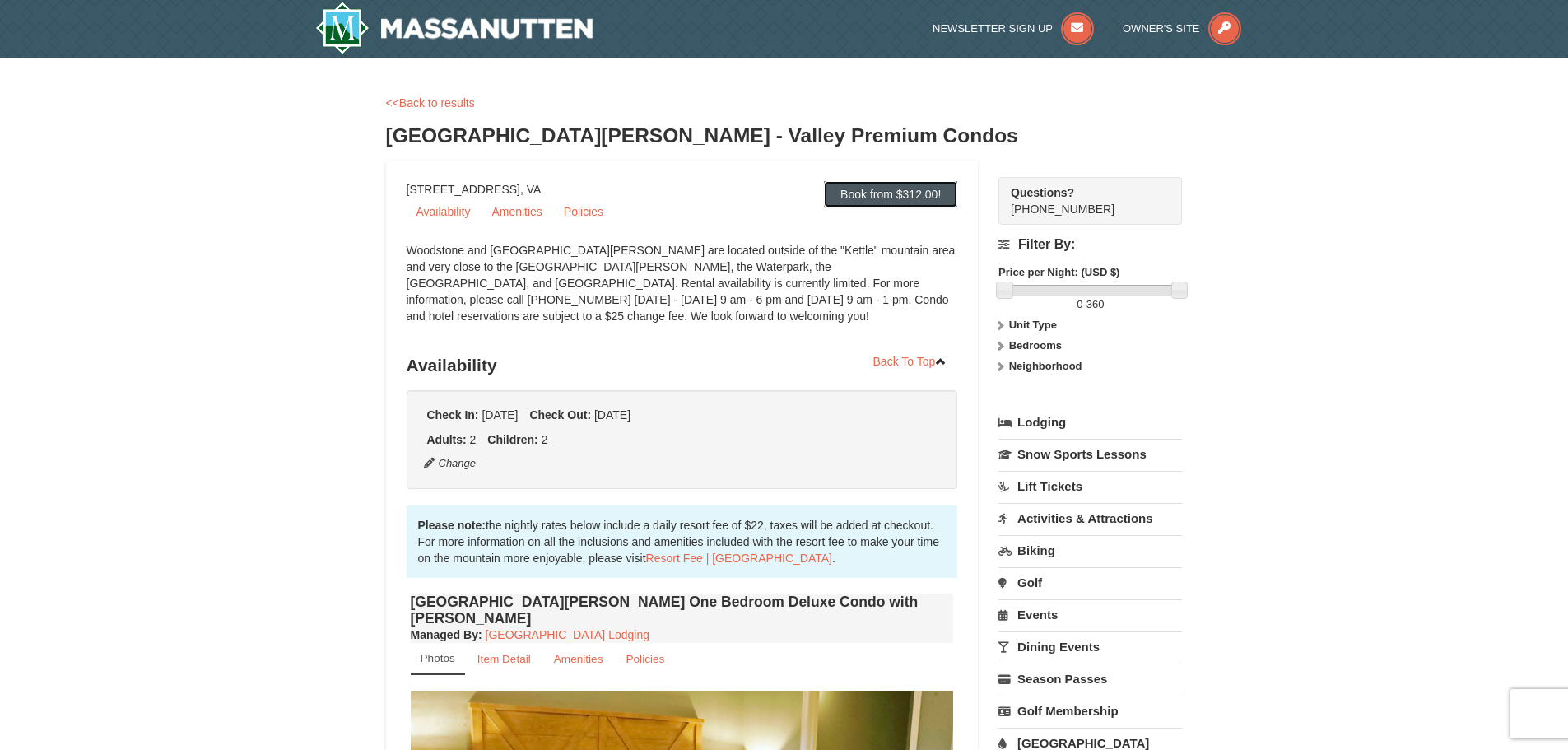
click at [887, 200] on link "Book from $312.00!" at bounding box center [890, 194] width 133 height 26
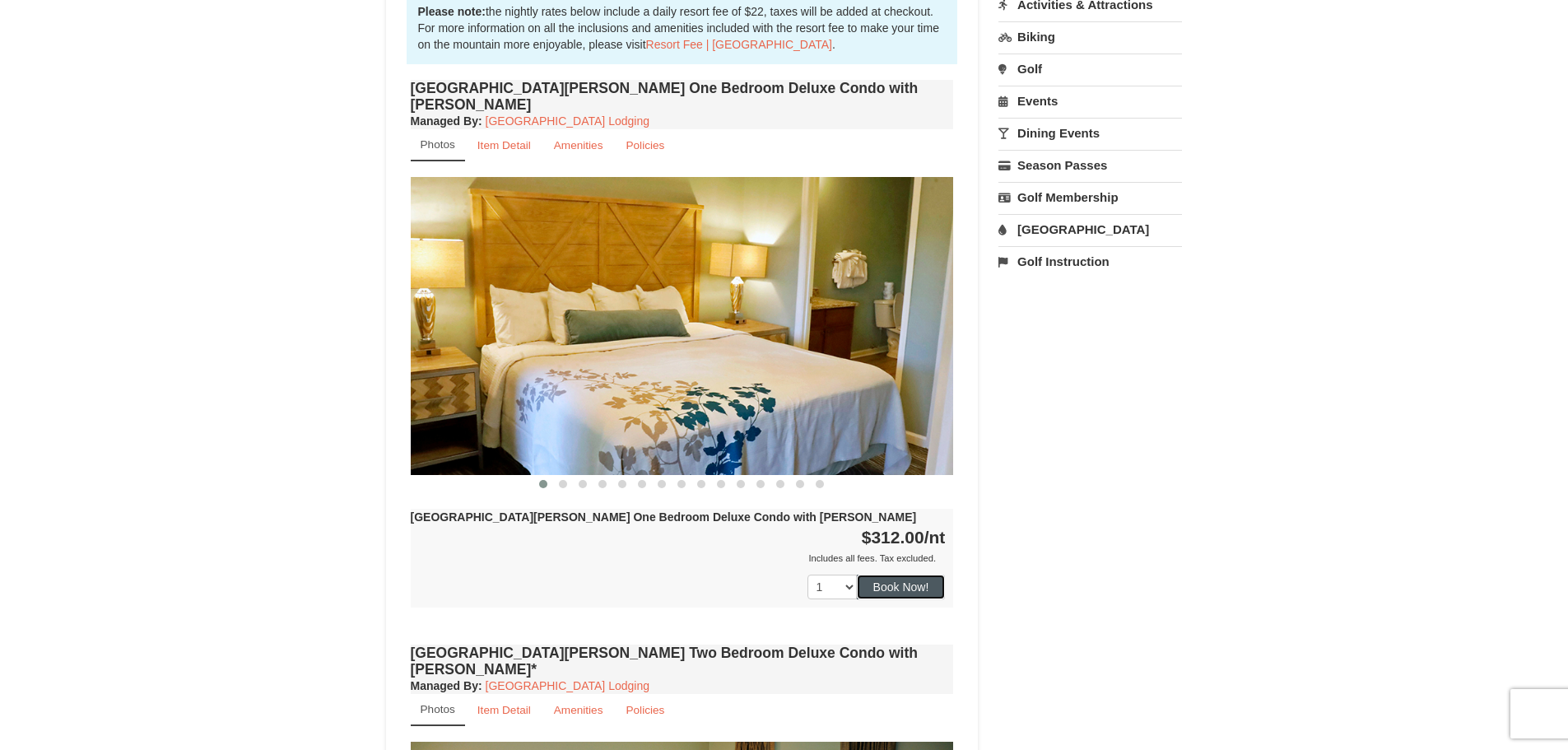
click at [921, 575] on button "Book Now!" at bounding box center [901, 587] width 89 height 24
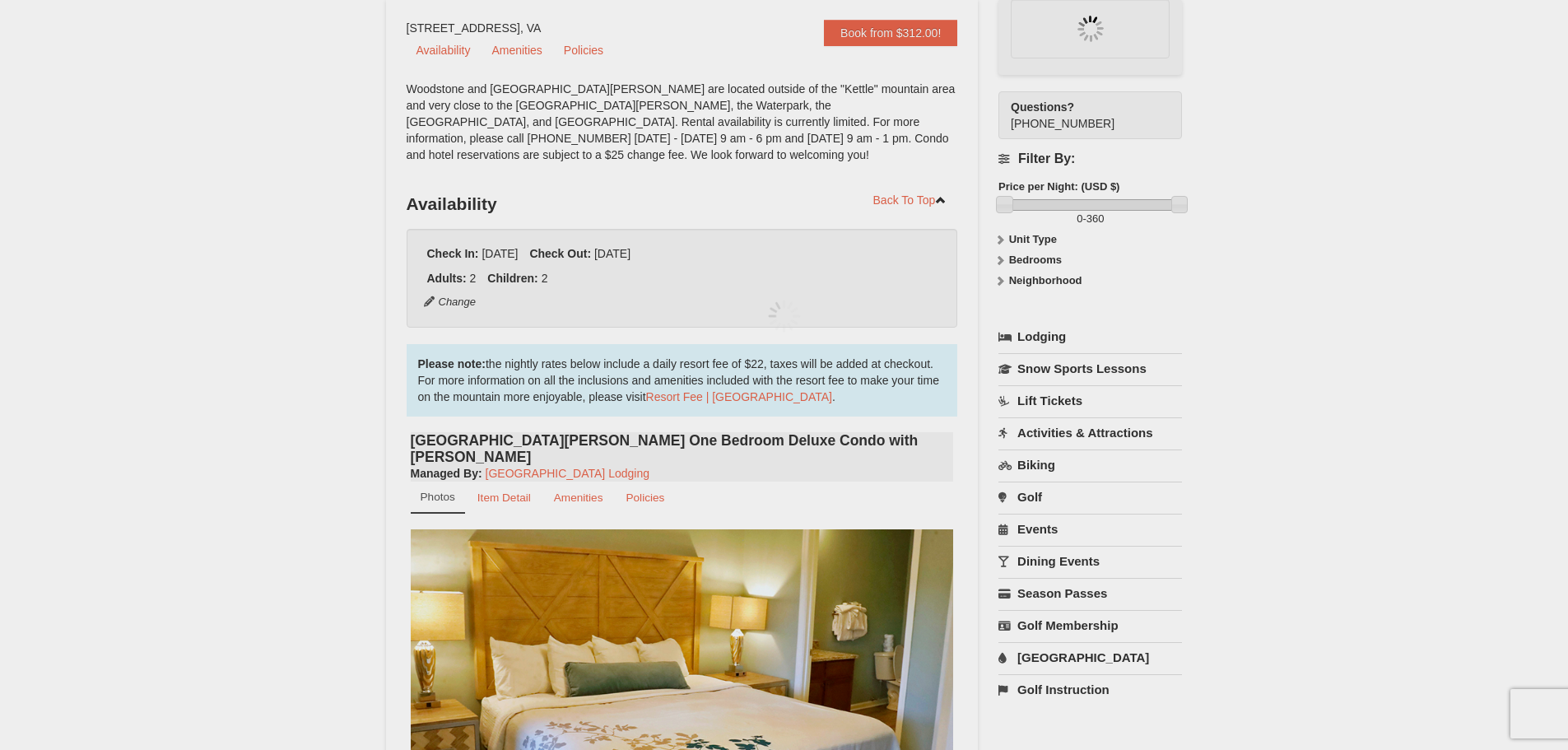
scroll to position [161, 0]
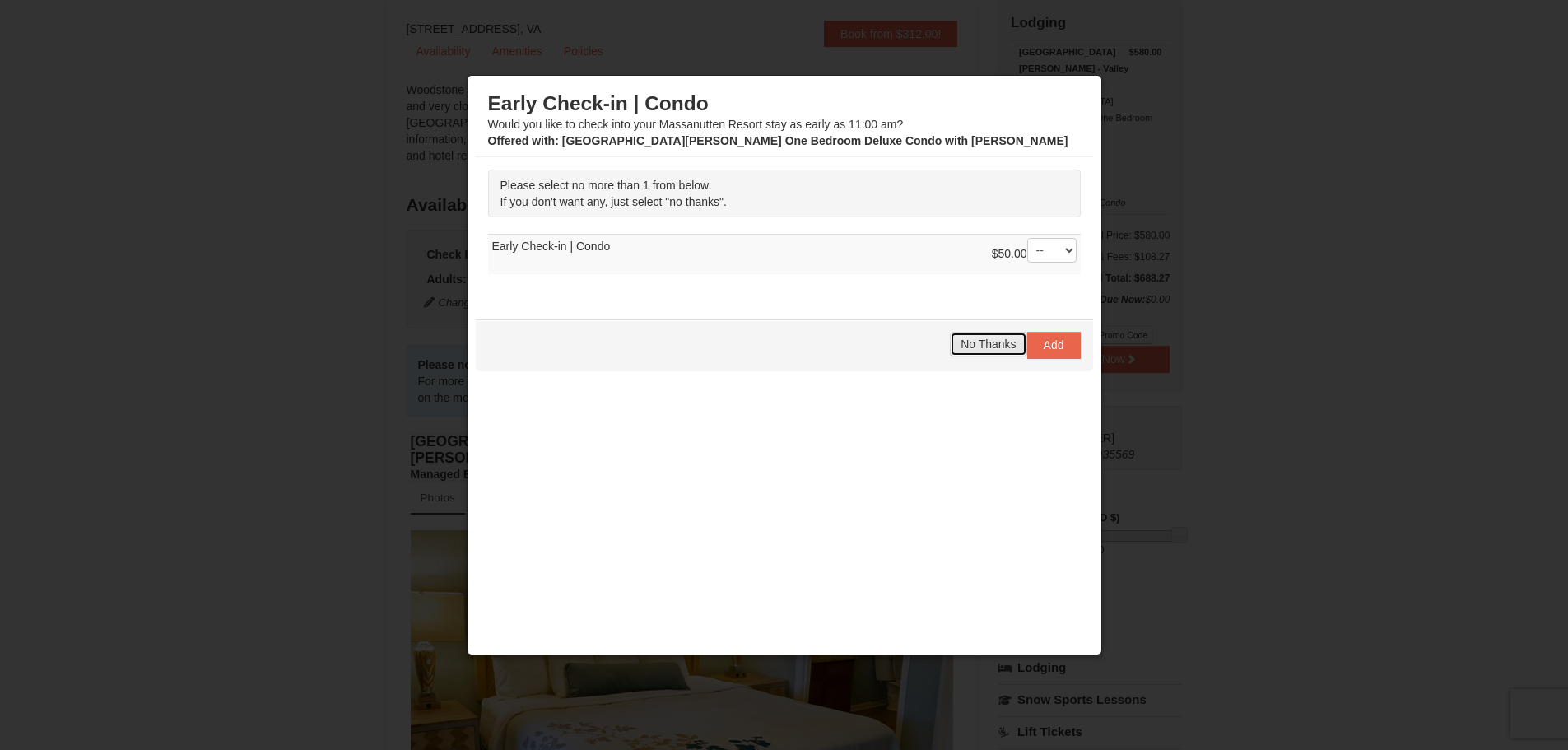
click at [988, 348] on span "No Thanks" at bounding box center [988, 344] width 55 height 14
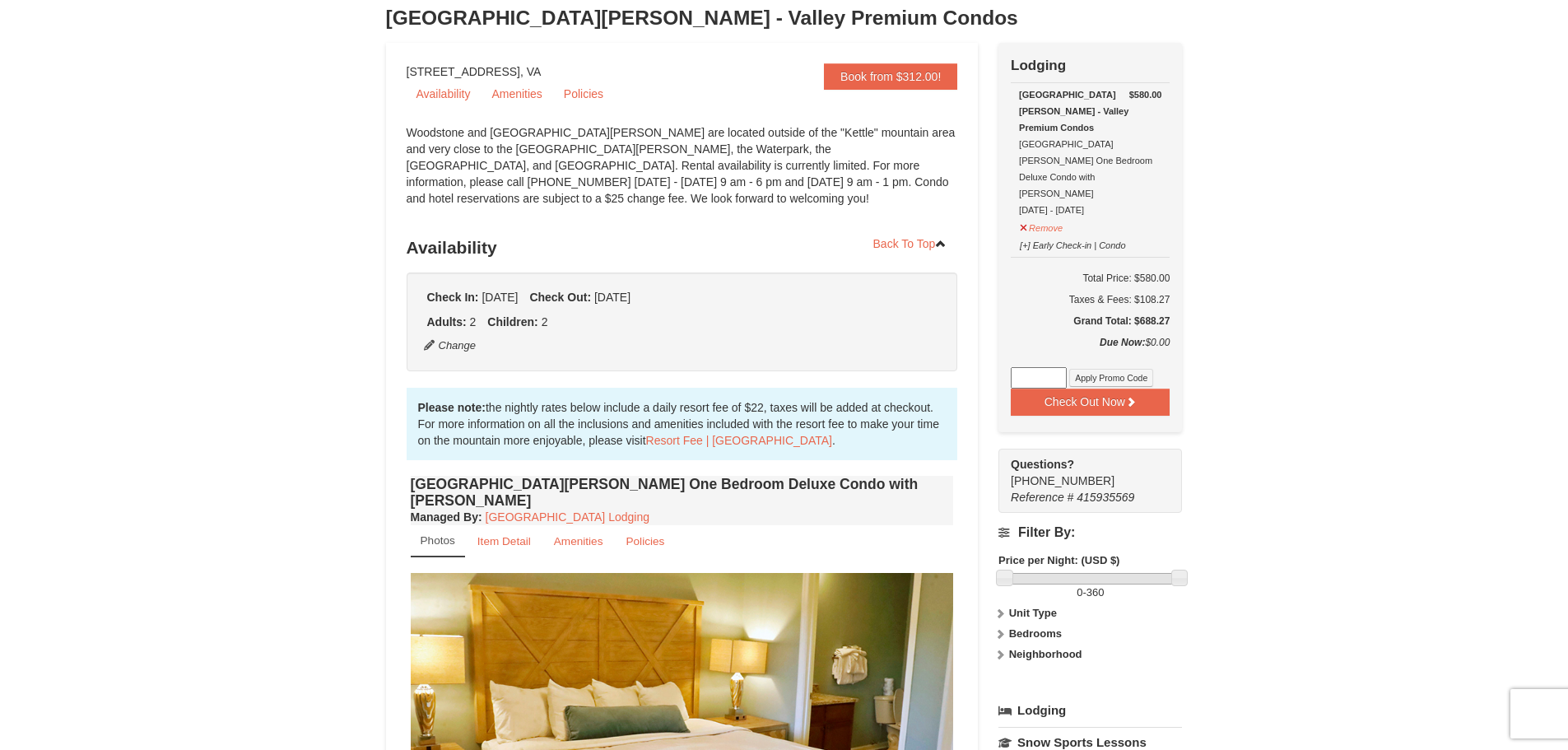
scroll to position [0, 0]
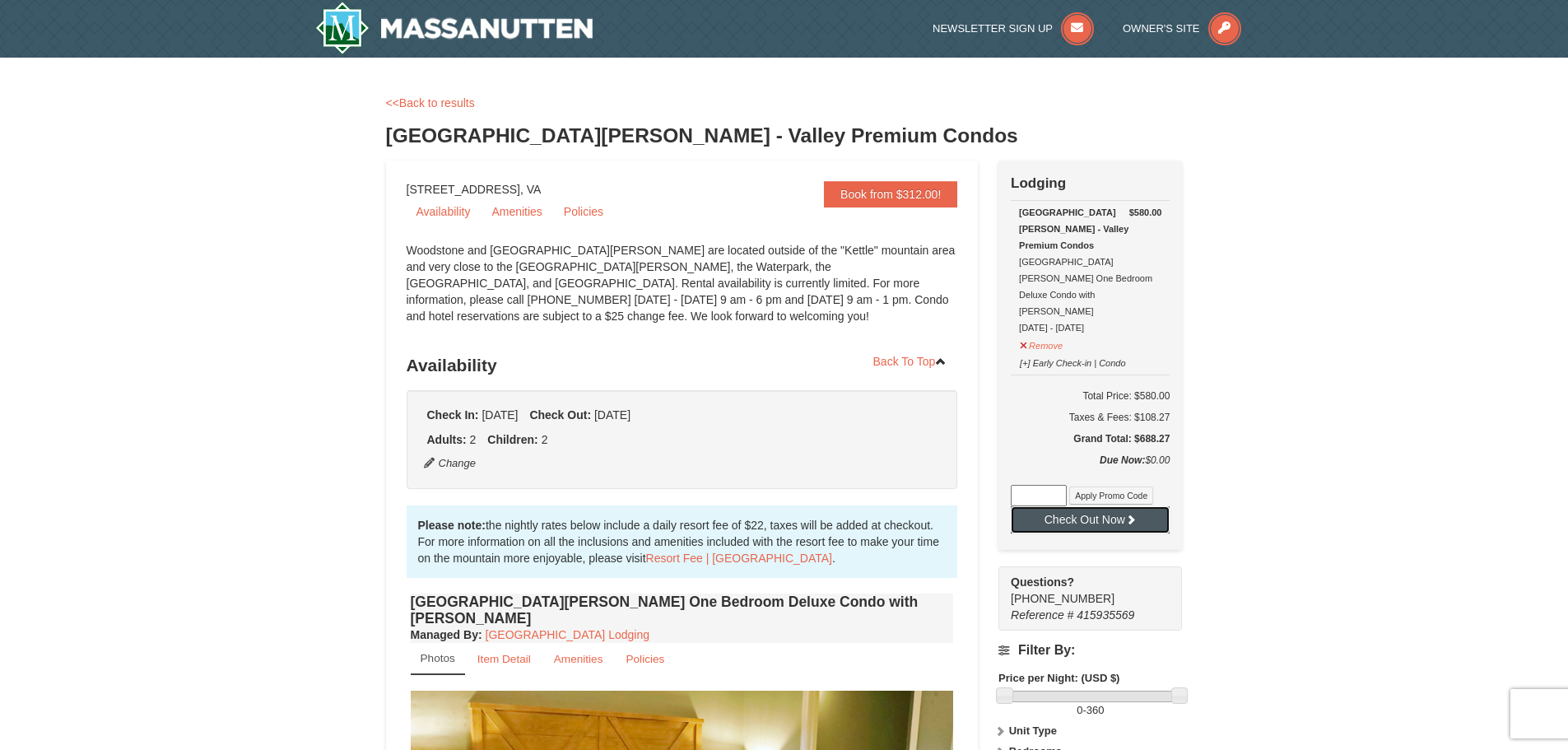
click at [1154, 507] on button "Check Out Now" at bounding box center [1089, 519] width 159 height 26
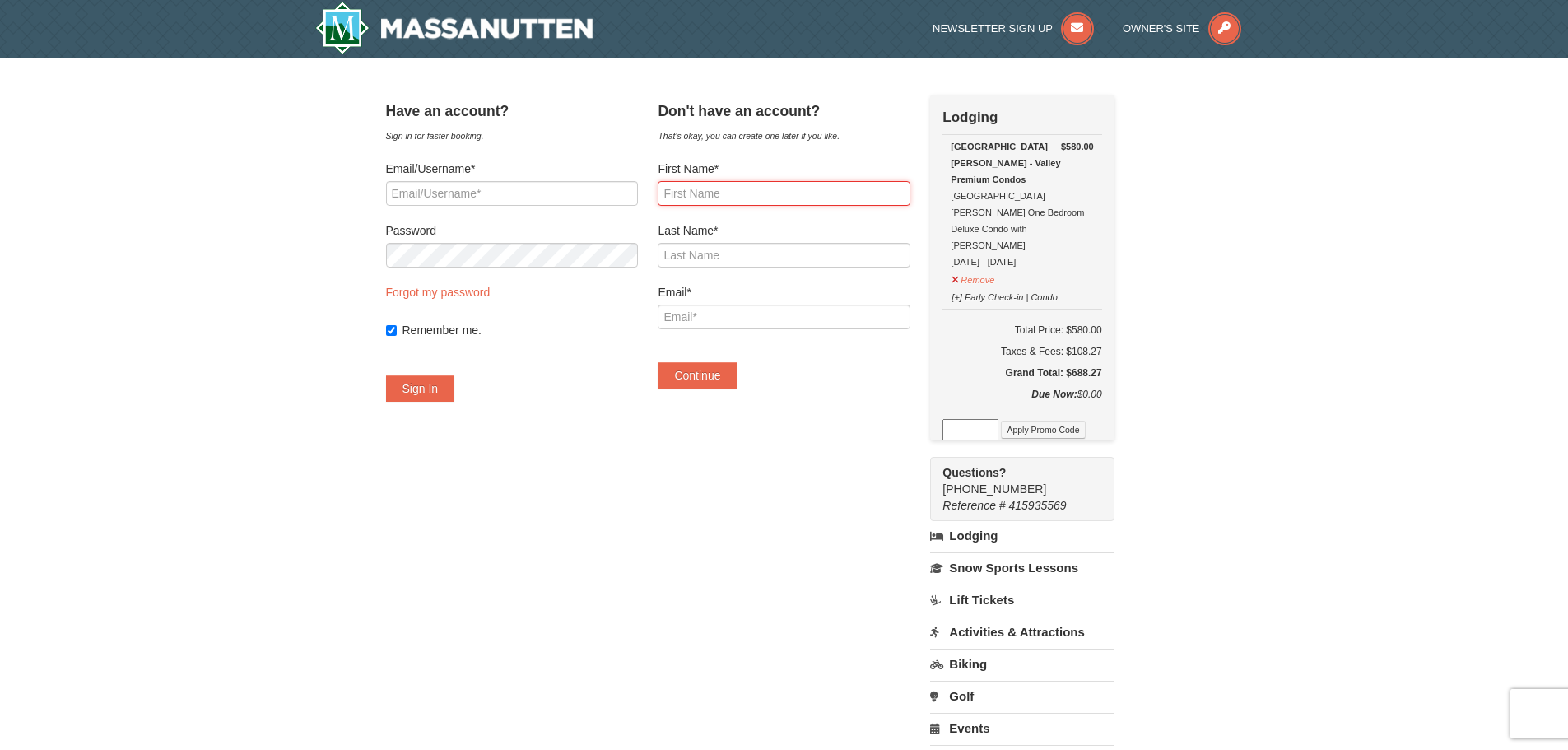
click at [760, 201] on input "First Name*" at bounding box center [783, 193] width 252 height 24
type input "[PERSON_NAME]"
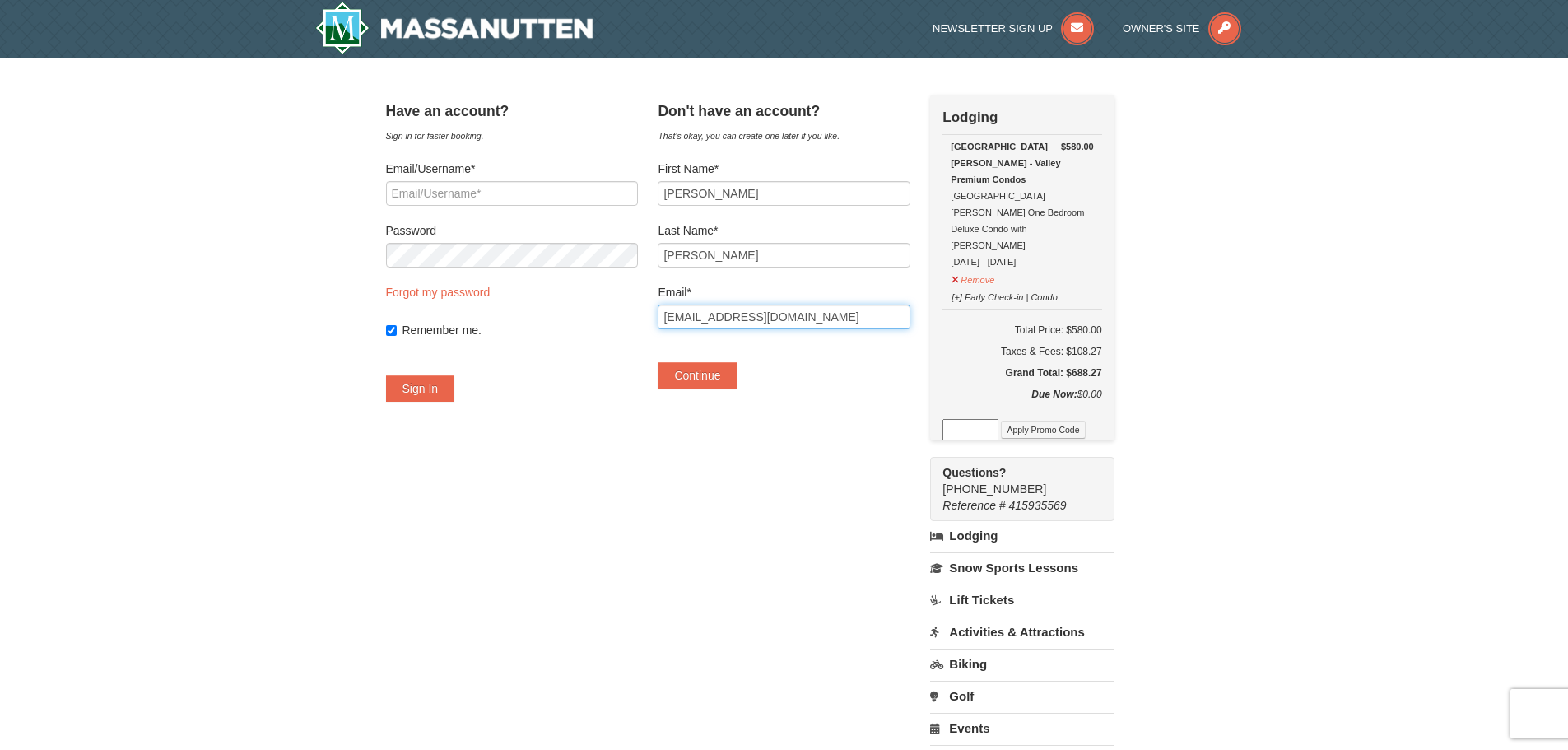
drag, startPoint x: 850, startPoint y: 321, endPoint x: 683, endPoint y: 313, distance: 167.2
click at [683, 313] on input "[EMAIL_ADDRESS][DOMAIN_NAME]" at bounding box center [783, 316] width 252 height 24
type input "[EMAIL_ADDRESS][DOMAIN_NAME]"
click at [736, 375] on button "Continue" at bounding box center [696, 375] width 79 height 26
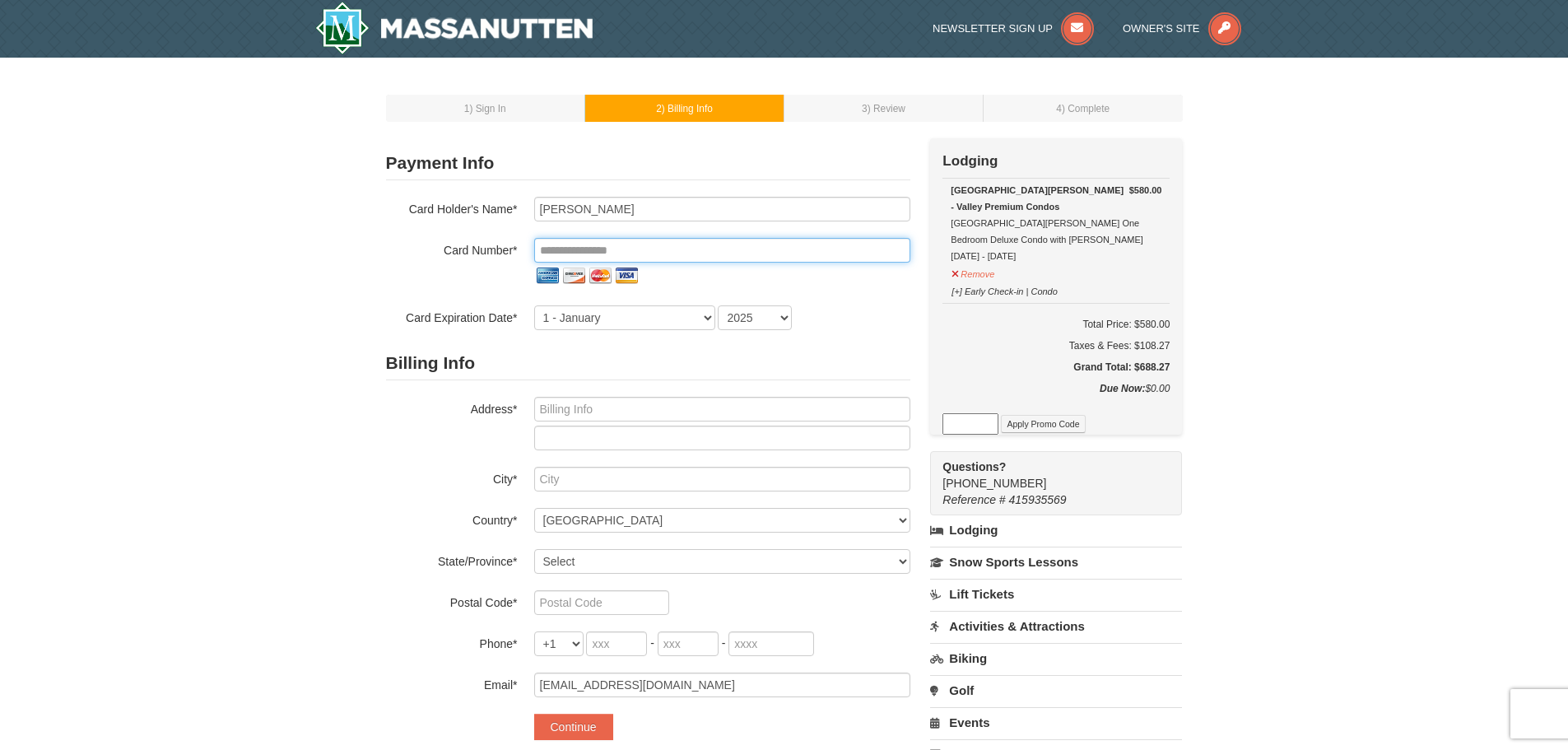
click at [633, 247] on input "tel" at bounding box center [722, 250] width 376 height 24
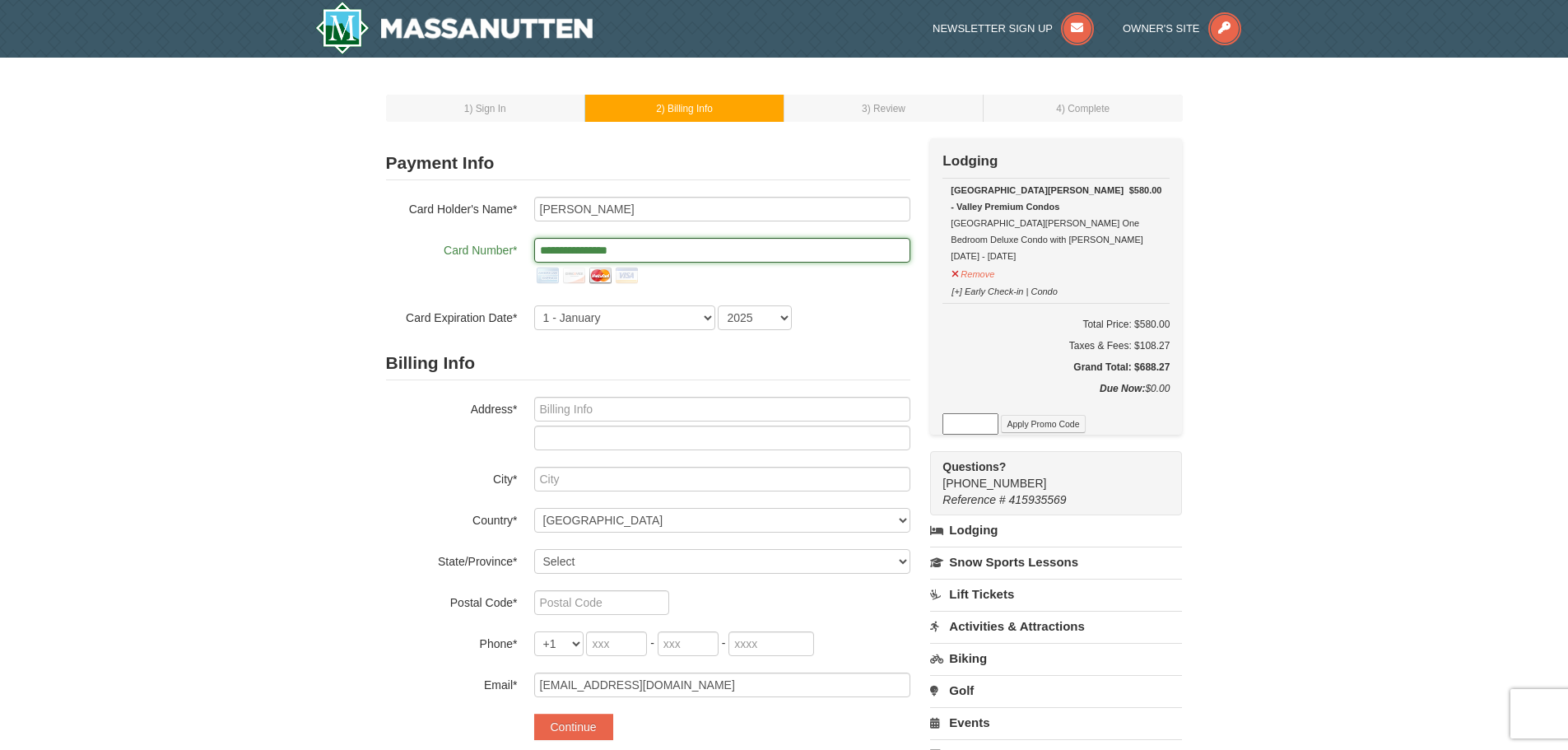
type input "**********"
click at [574, 319] on select "1 - January 2 - February 3 - March 4 - April 5 - May 6 - June 7 - July 8 - Augu…" at bounding box center [624, 317] width 181 height 24
select select "3"
click at [534, 305] on select "1 - January 2 - February 3 - March 4 - April 5 - May 6 - June 7 - July 8 - Augu…" at bounding box center [624, 317] width 181 height 24
click at [751, 314] on select "2025 2026 2027 2028 2029 2030 2031 2032 2033 2034" at bounding box center [755, 317] width 74 height 24
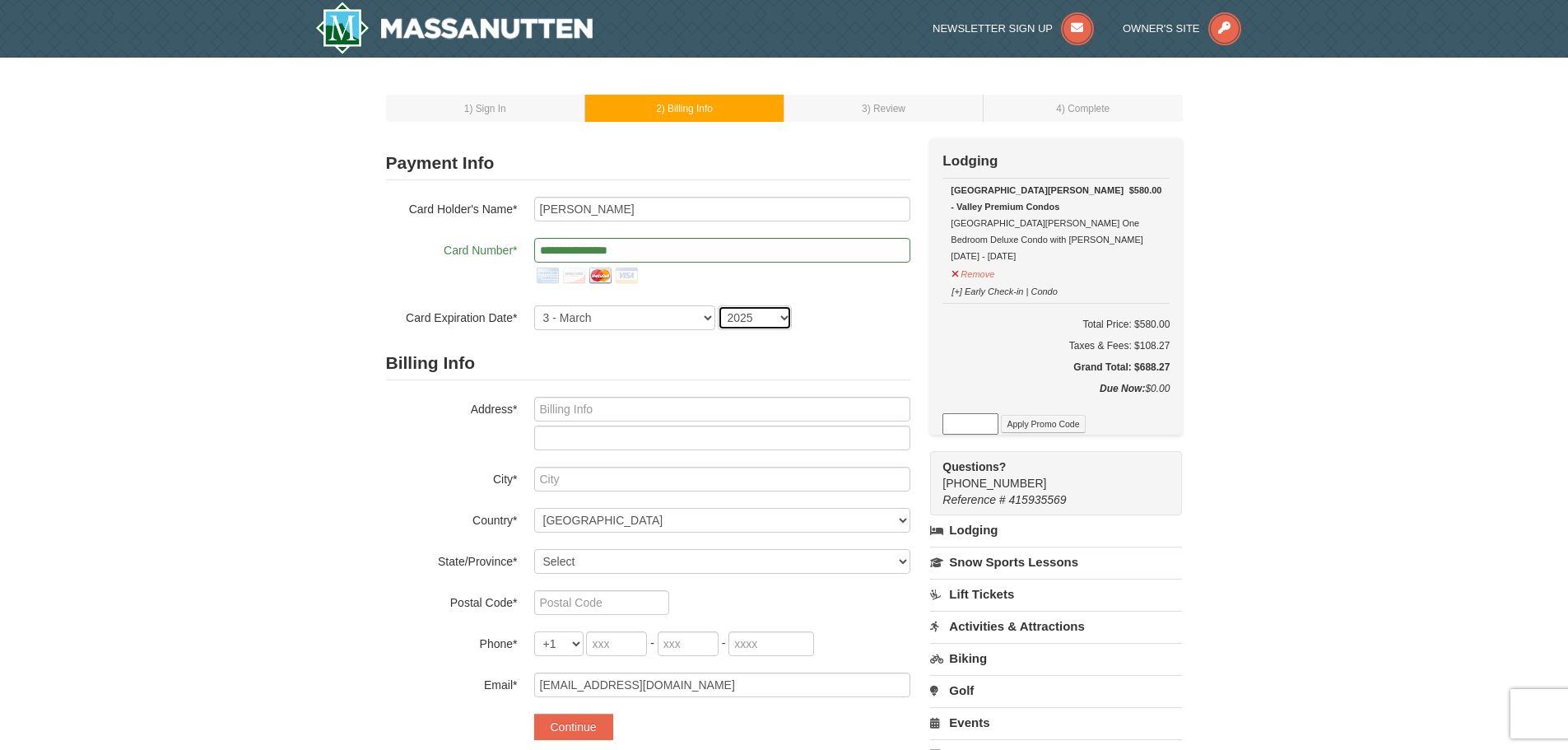
select select "2027"
click at [718, 305] on select "2025 2026 2027 2028 2029 2030 2031 2032 2033 2034" at bounding box center [755, 317] width 74 height 24
click at [699, 411] on input "text" at bounding box center [722, 409] width 376 height 24
type input "13008 Taverner Loop"
type input "Woodbridge"
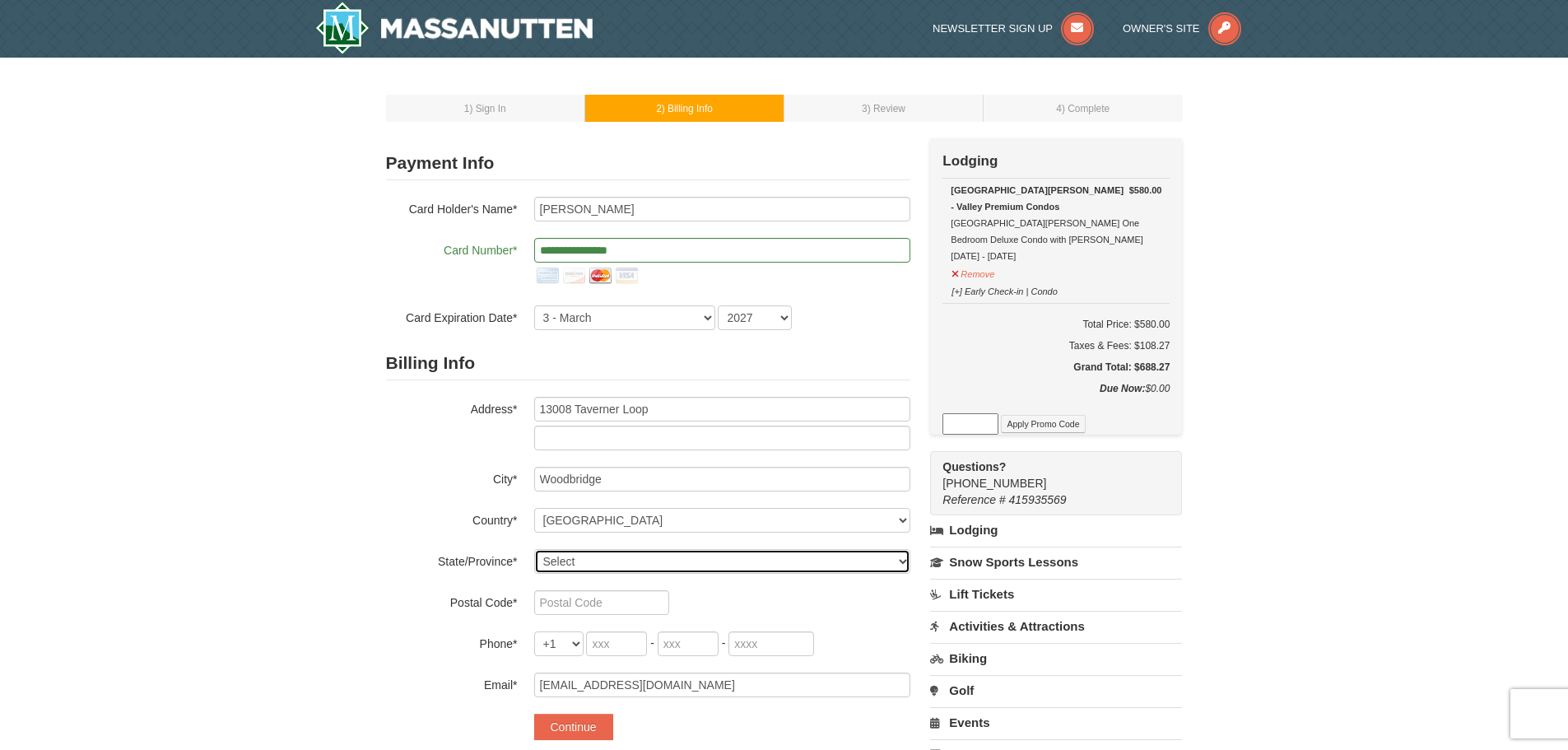
select select "VA"
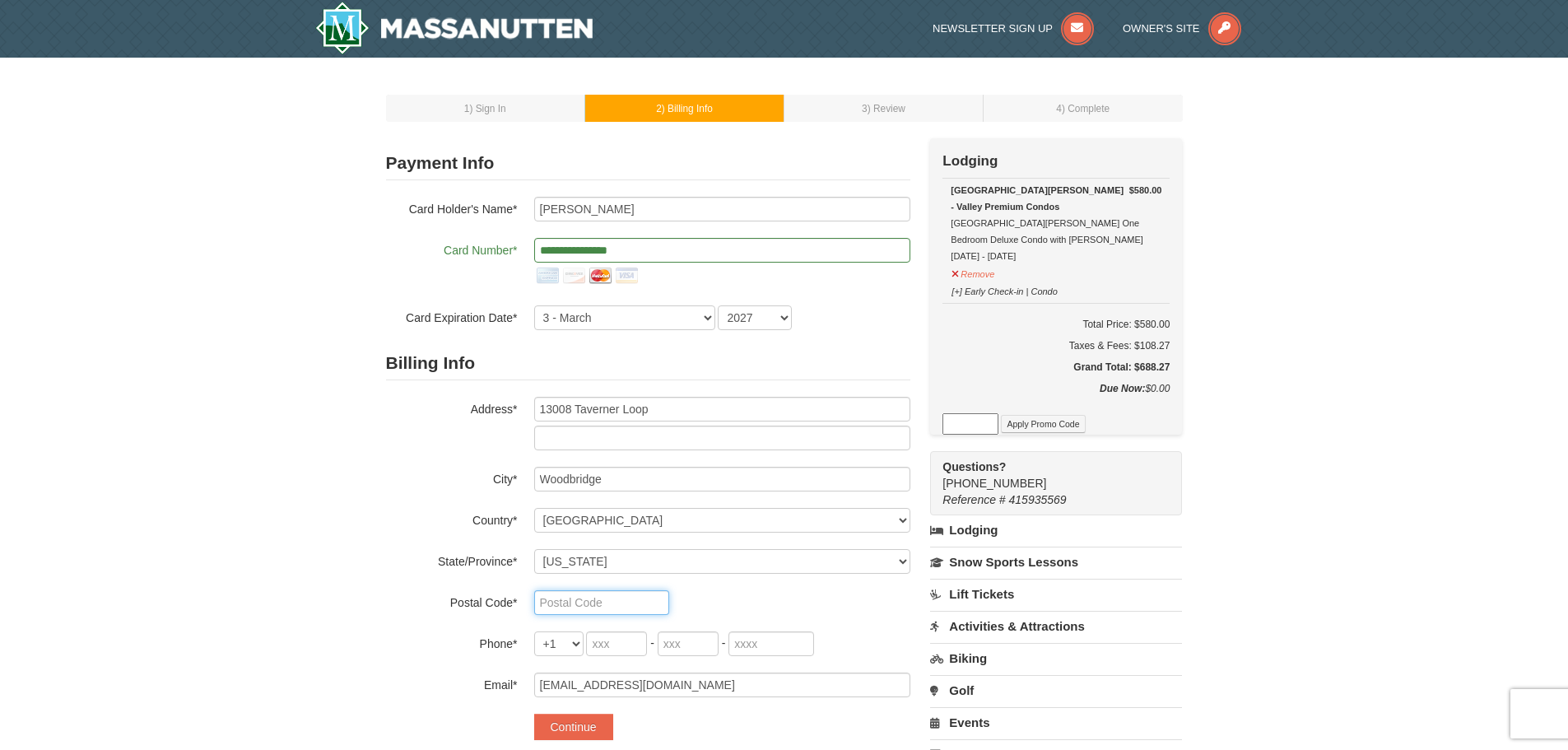
type input "22192"
type input "703"
type input "795"
type input "7783"
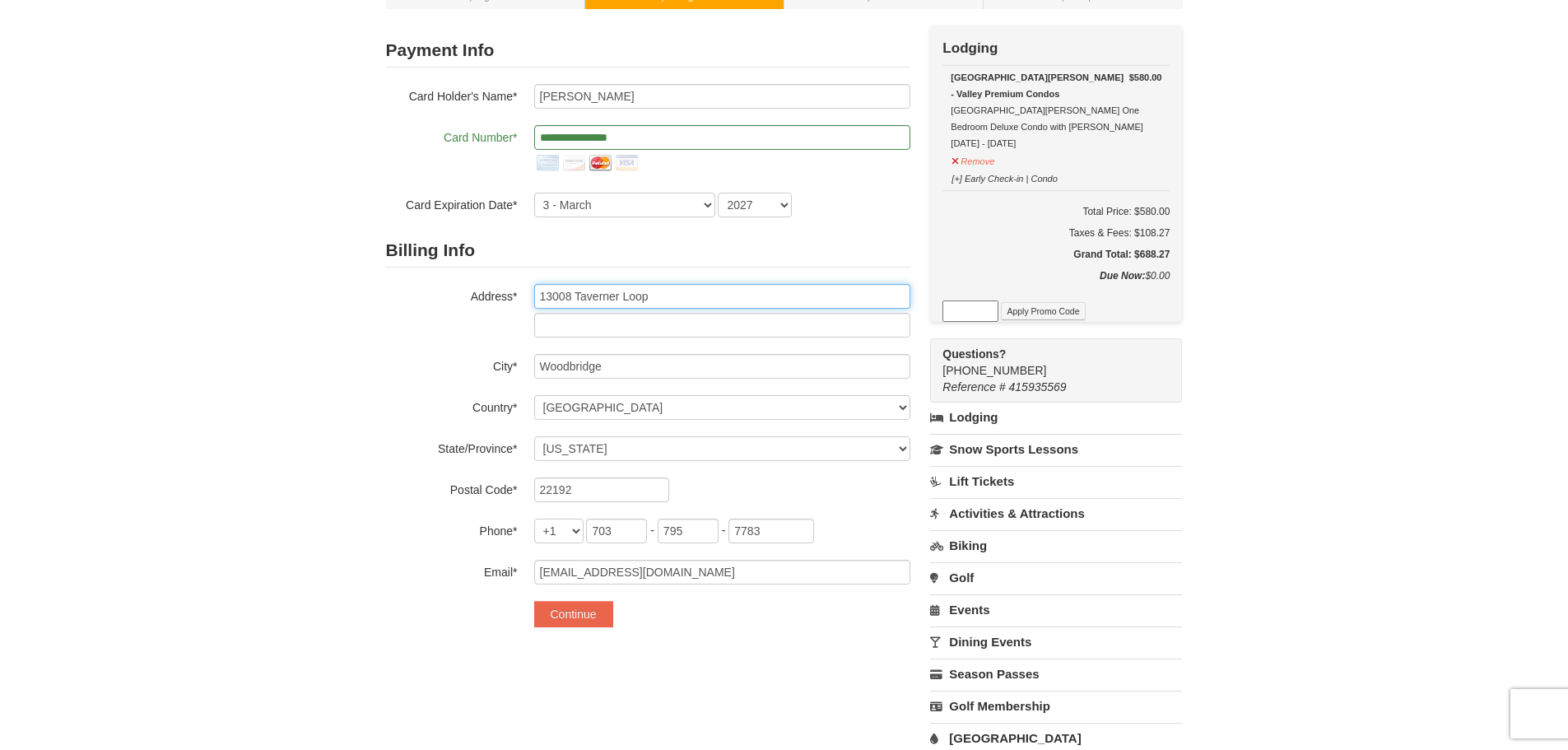
scroll to position [131, 0]
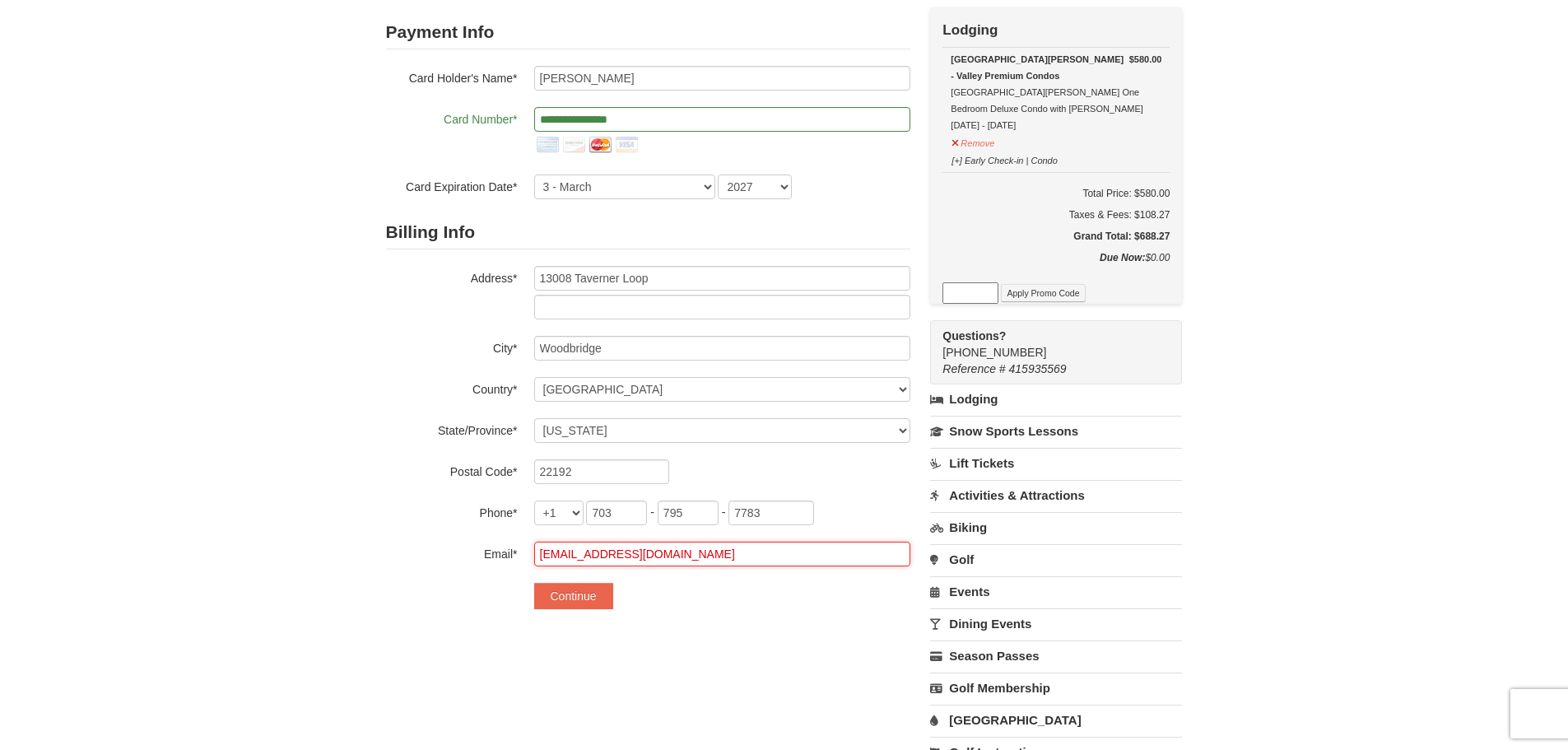
drag, startPoint x: 709, startPoint y: 549, endPoint x: 416, endPoint y: 545, distance: 293.0
click at [416, 545] on div "Email* kaceystotler@gmail.com" at bounding box center [648, 554] width 524 height 24
type input "[EMAIL_ADDRESS][DOMAIN_NAME]"
click at [1329, 528] on div "1 ) Sign In 2 ) Billing Info 3 ) Review ) Complete ×" at bounding box center [784, 374] width 1568 height 894
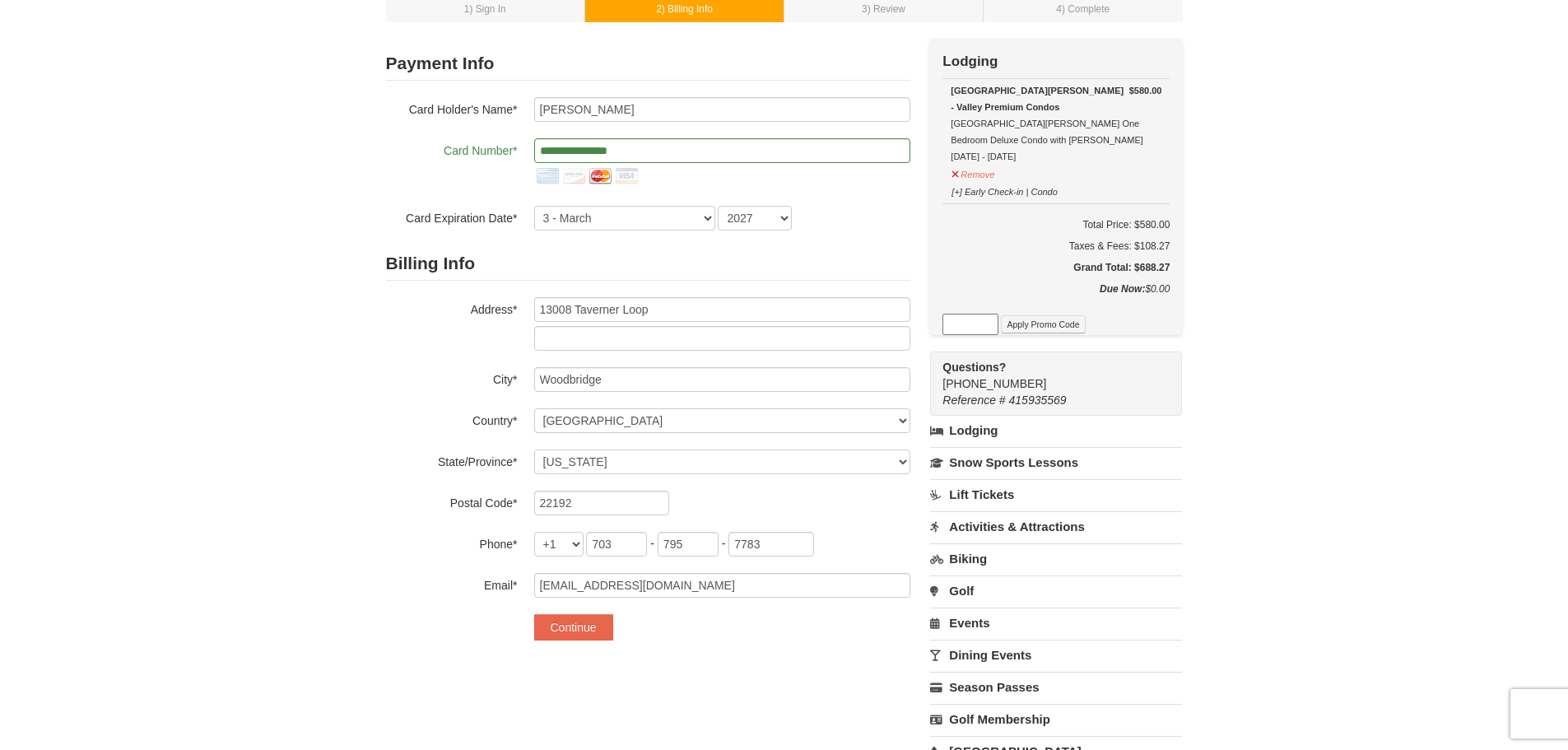
scroll to position [189, 0]
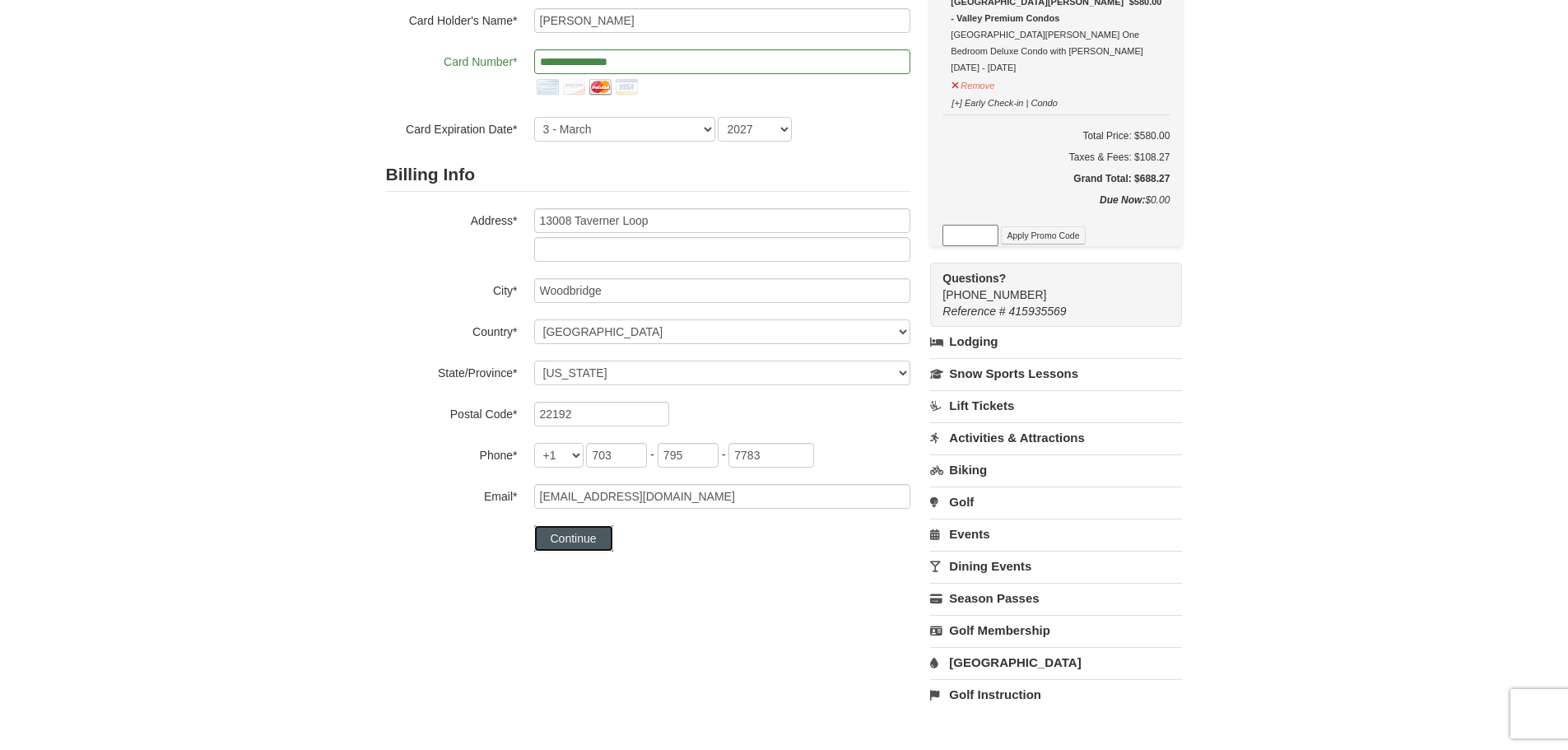
click at [556, 539] on button "Continue" at bounding box center [573, 538] width 79 height 26
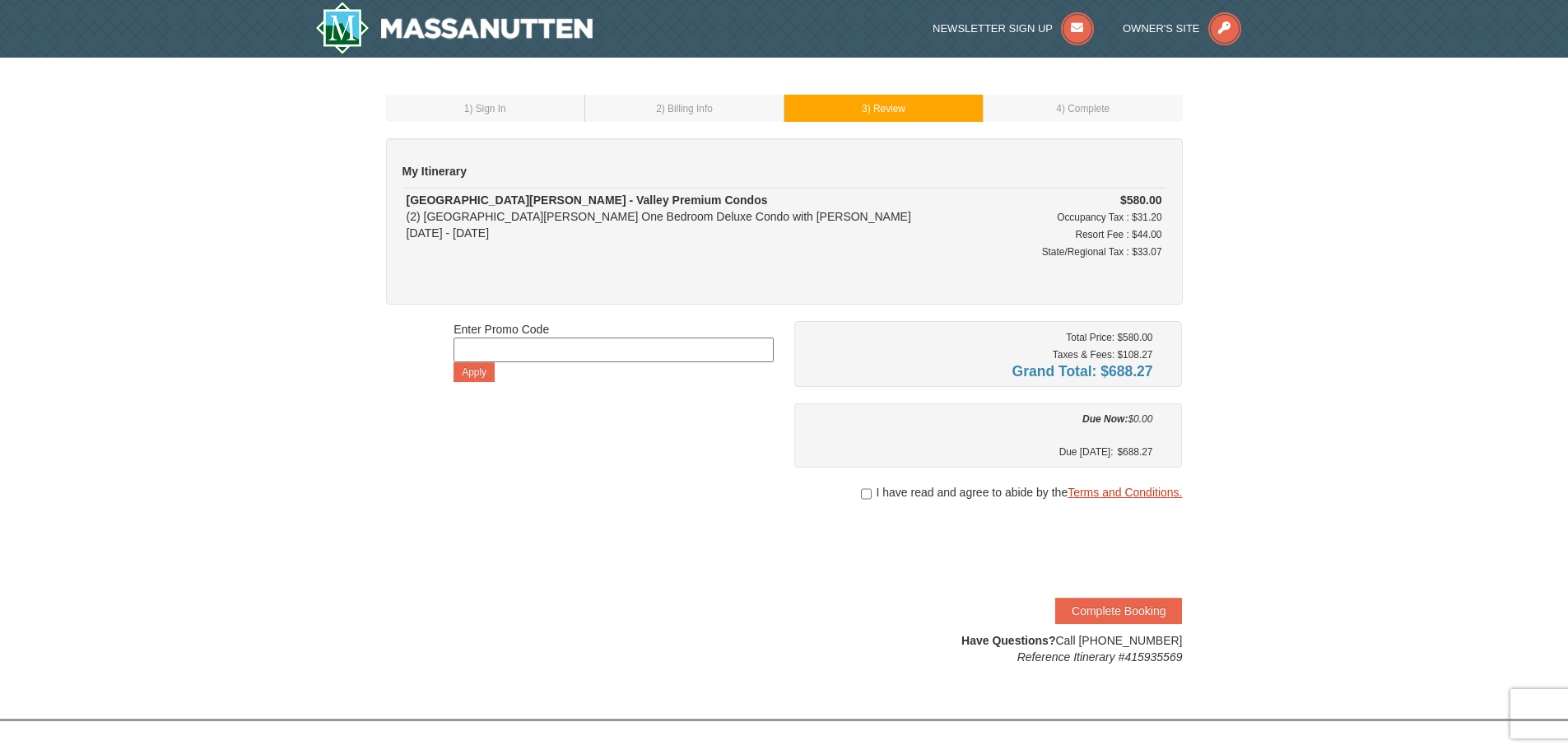
click at [1095, 489] on link "Terms and Conditions." at bounding box center [1125, 492] width 115 height 14
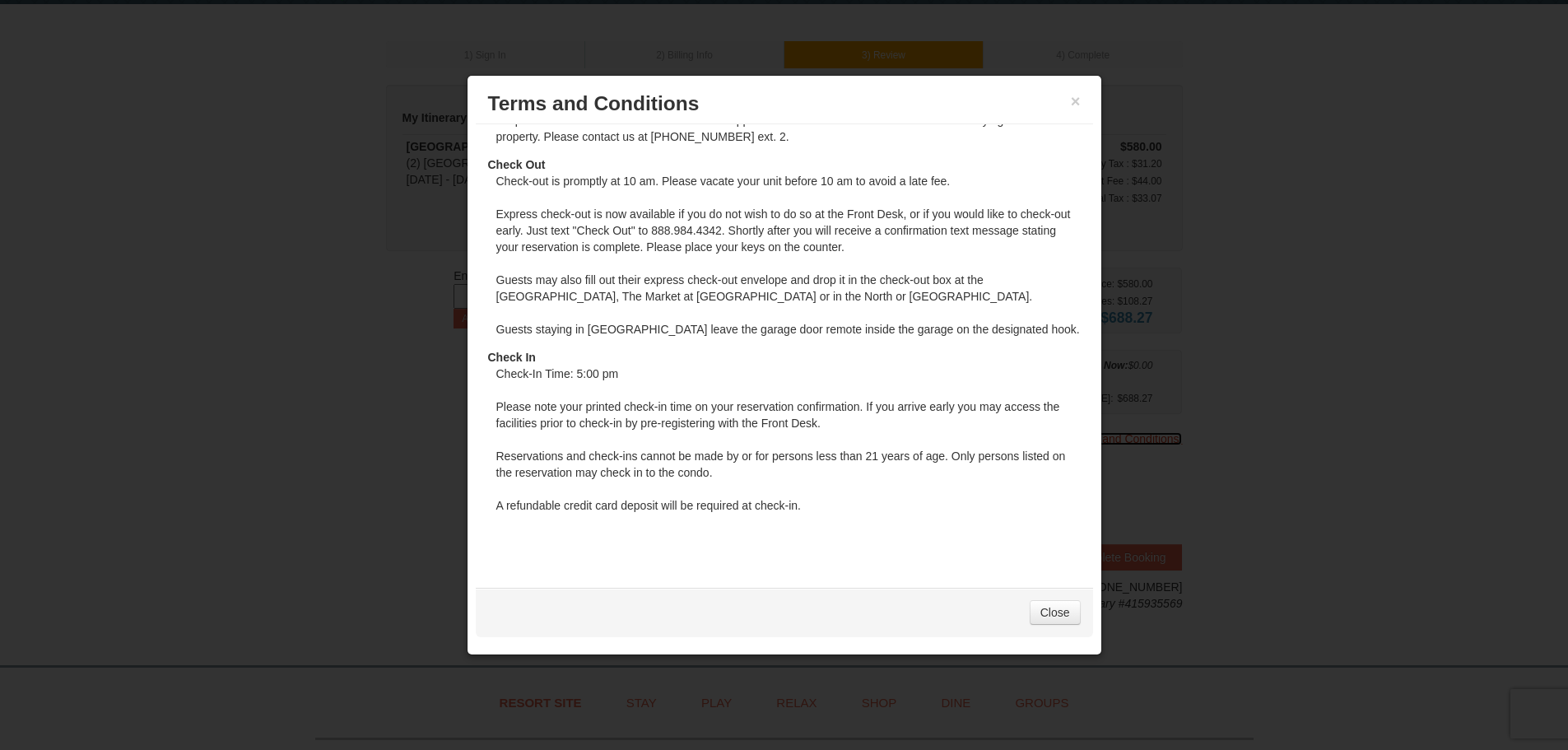
scroll to position [83, 0]
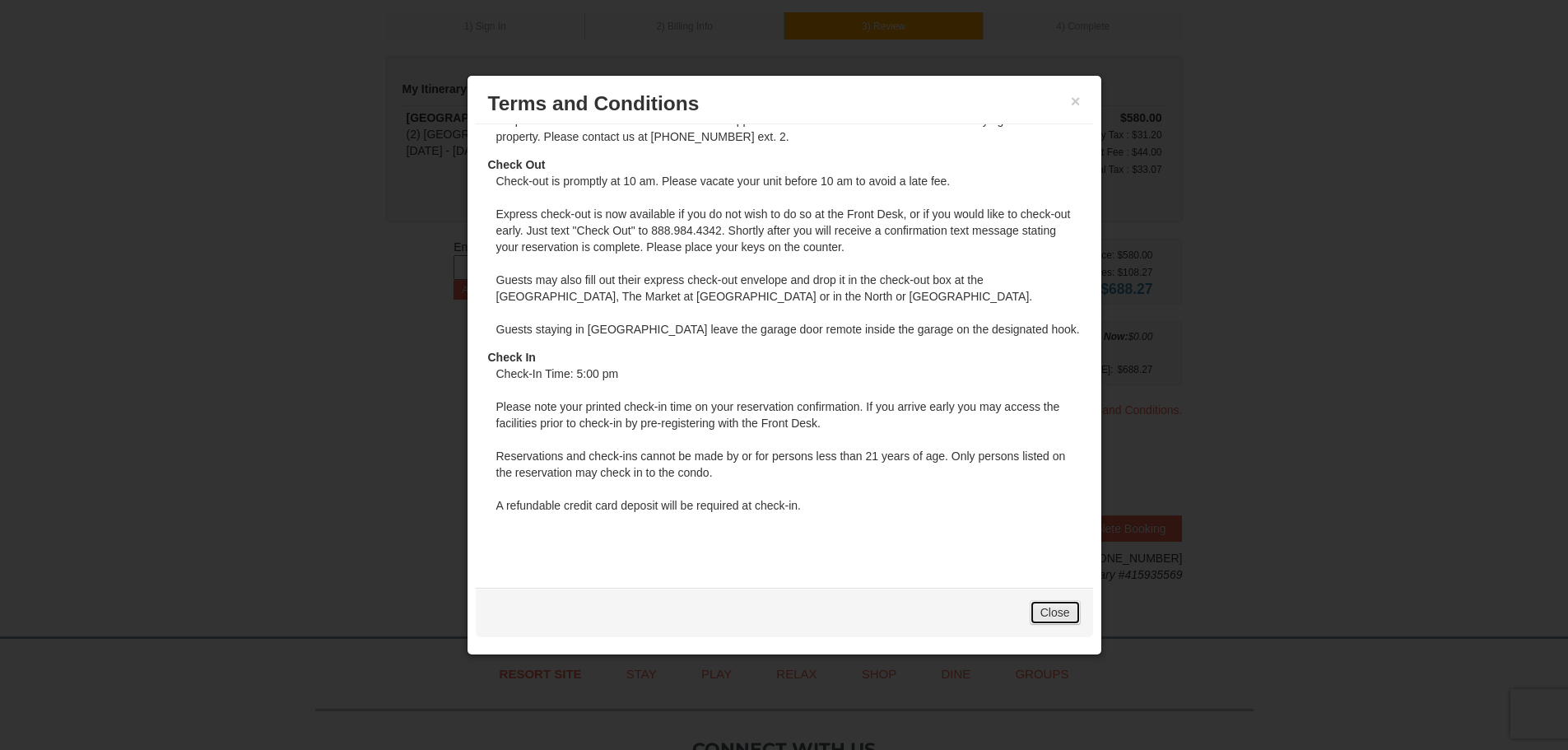
click at [1051, 608] on link "Close" at bounding box center [1055, 612] width 51 height 24
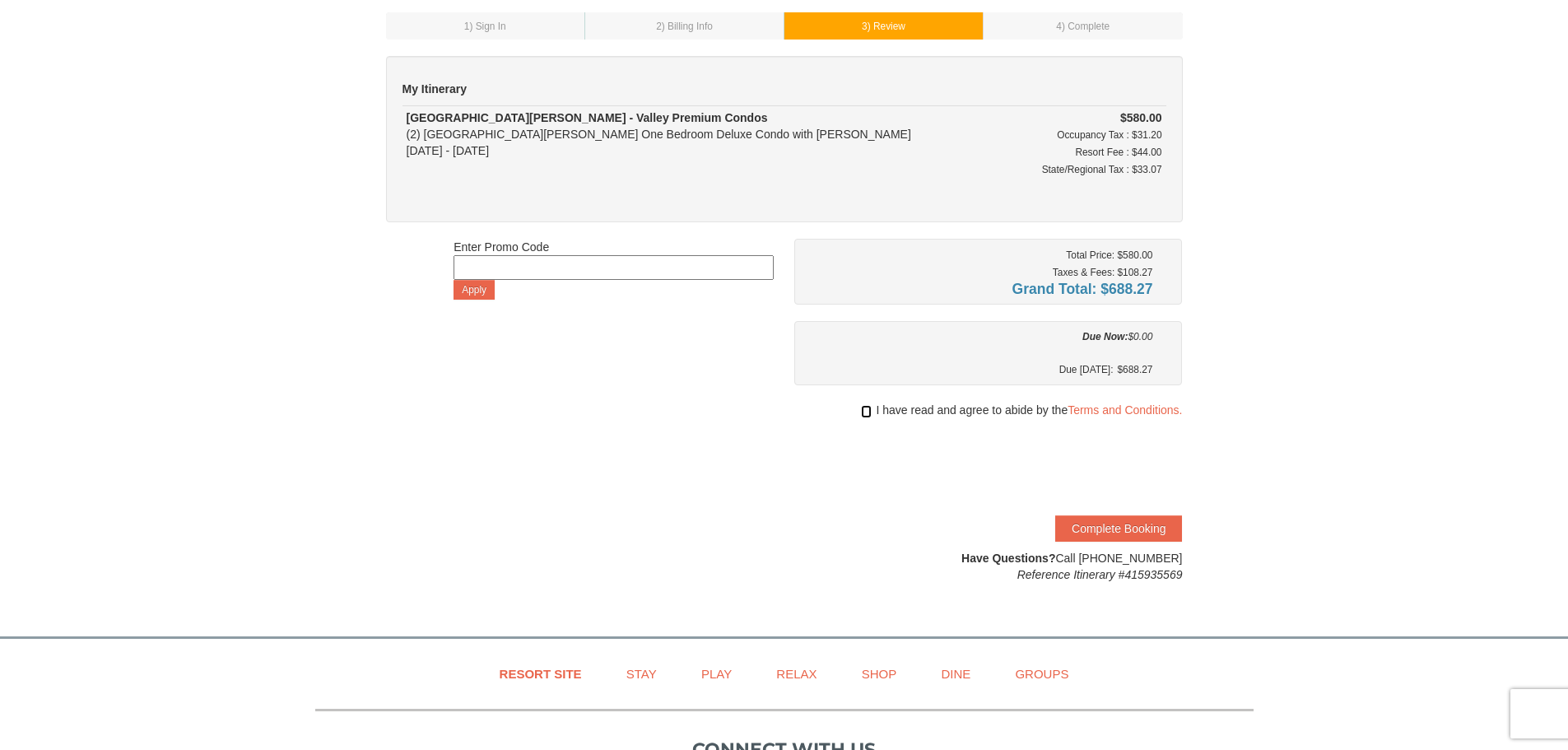
click at [867, 410] on input "checkbox" at bounding box center [866, 411] width 11 height 14
checkbox input "true"
click at [1136, 538] on button "Complete Booking" at bounding box center [1119, 528] width 126 height 26
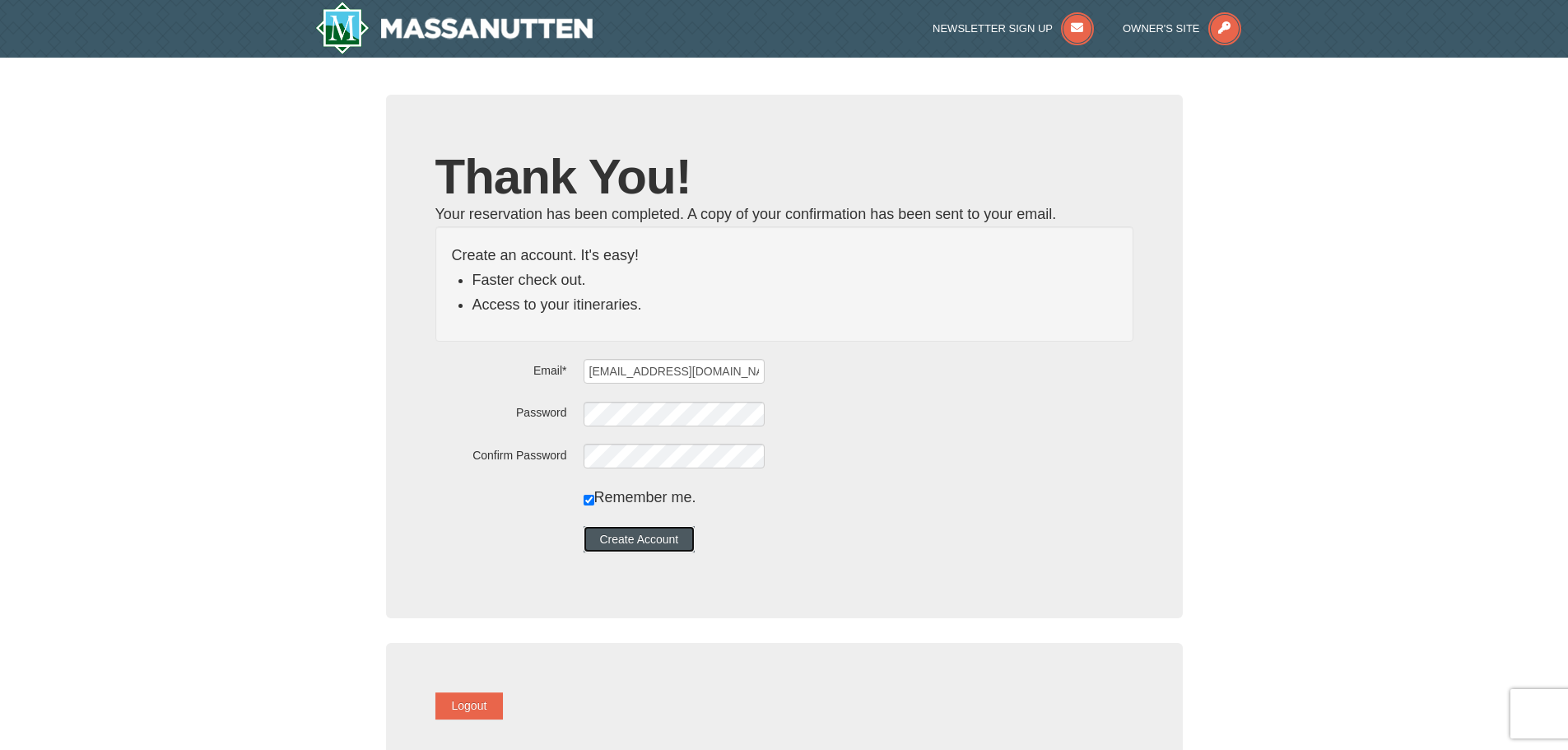
click at [672, 535] on button "Create Account" at bounding box center [639, 539] width 112 height 26
